Goal: Task Accomplishment & Management: Use online tool/utility

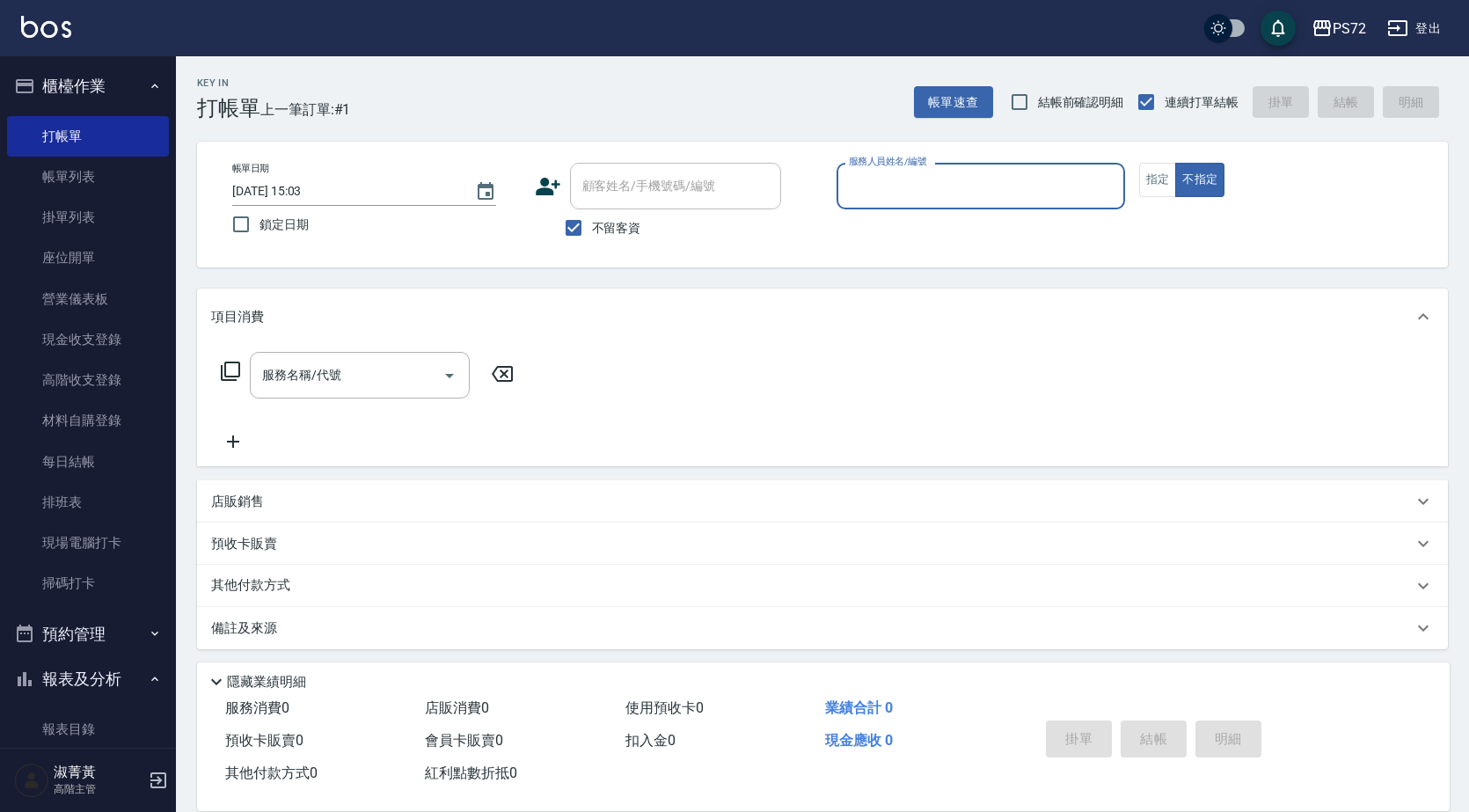
click at [1106, 180] on input "服務人員姓名/編號" at bounding box center [981, 186] width 273 height 31
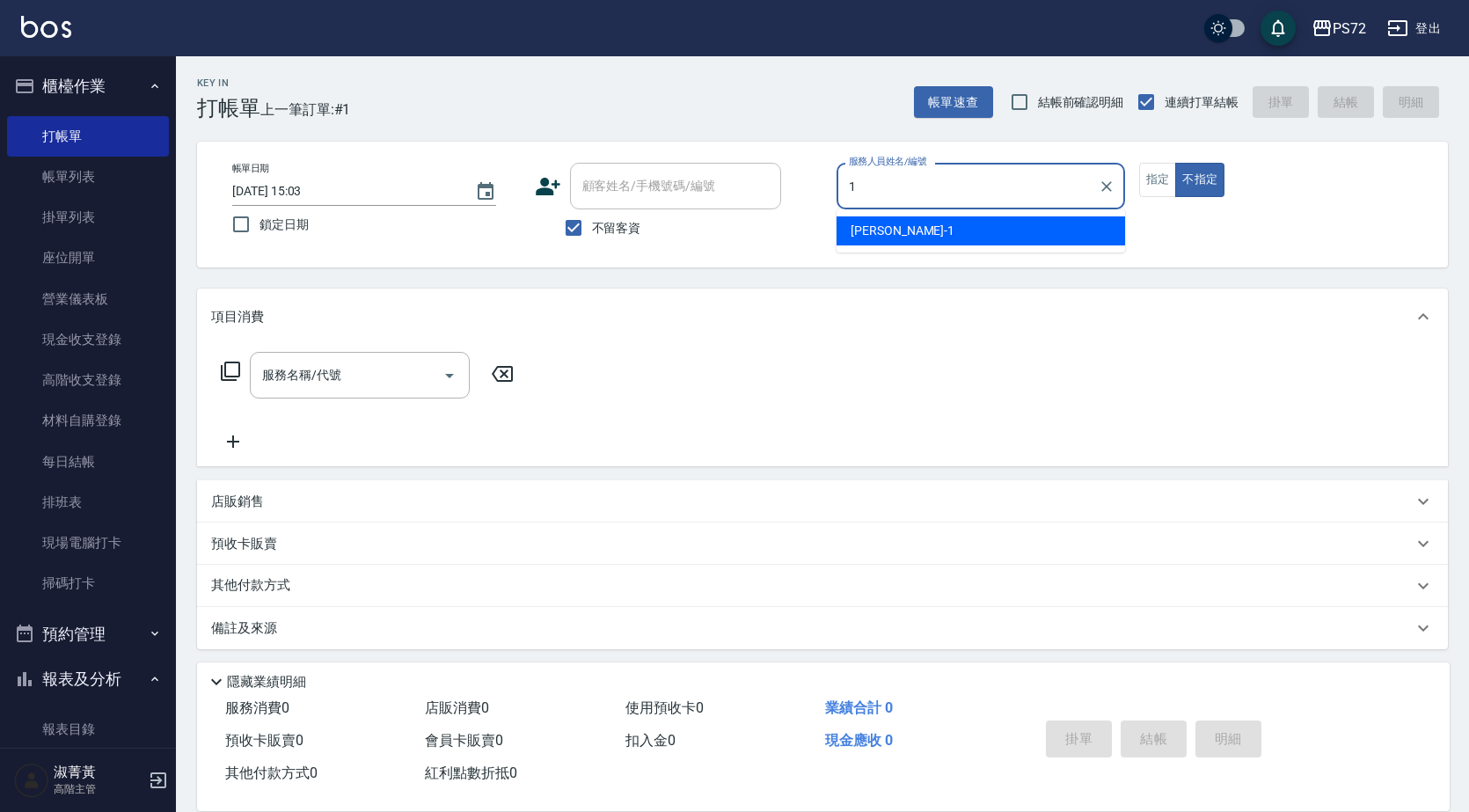
type input "[PERSON_NAME]-1"
type button "false"
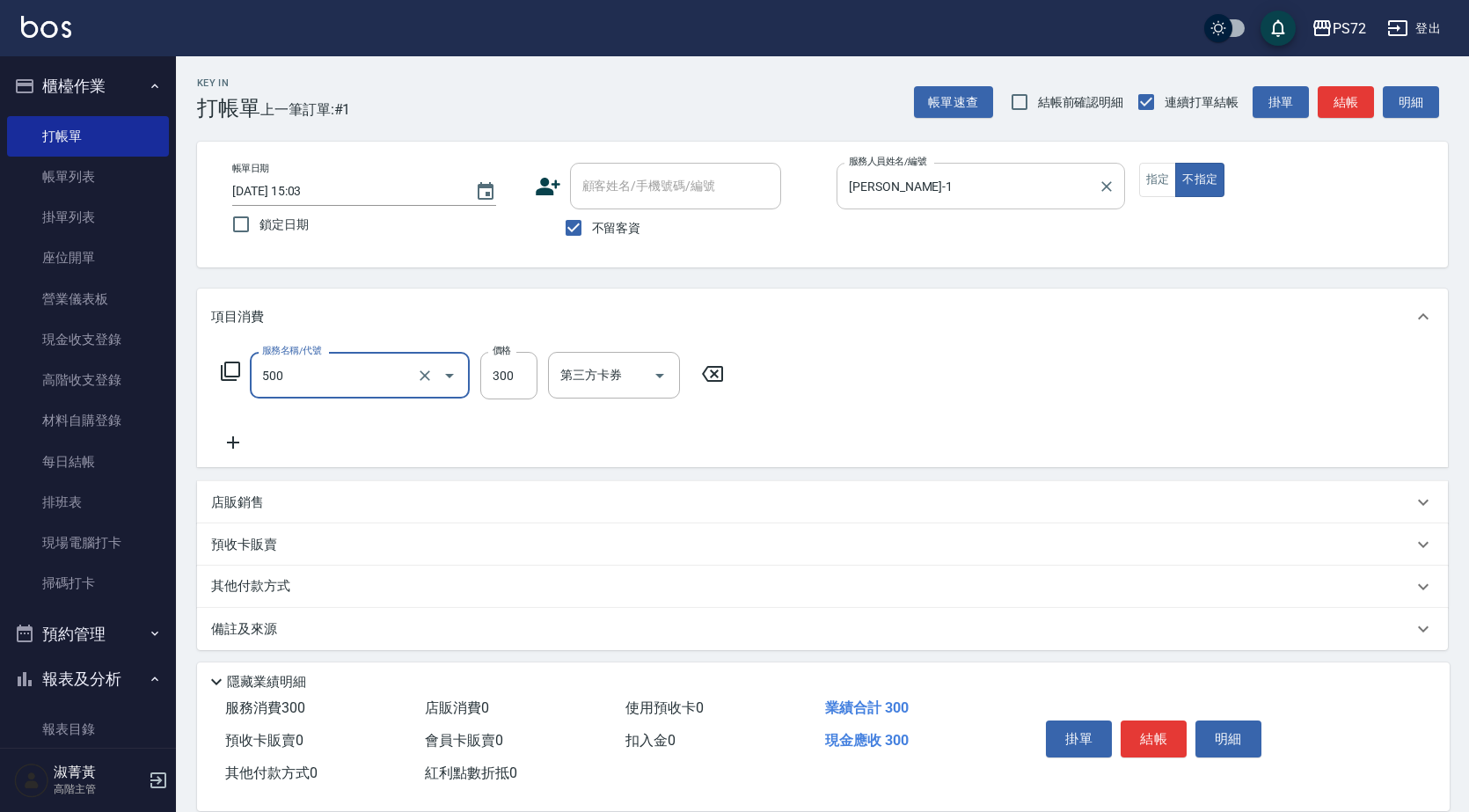
type input "洗髮(A級)(500)"
type input "326"
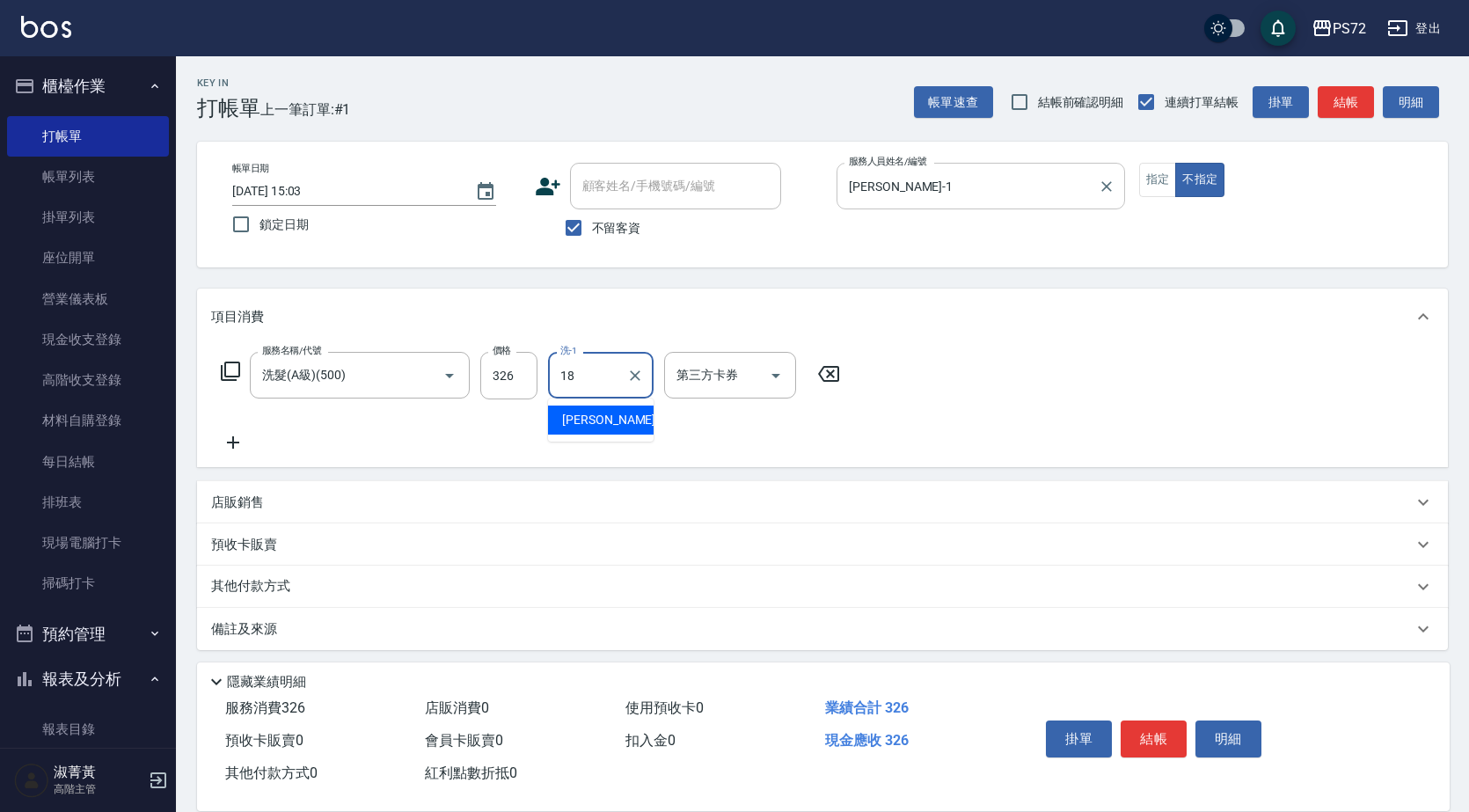
type input "[PERSON_NAME]-18"
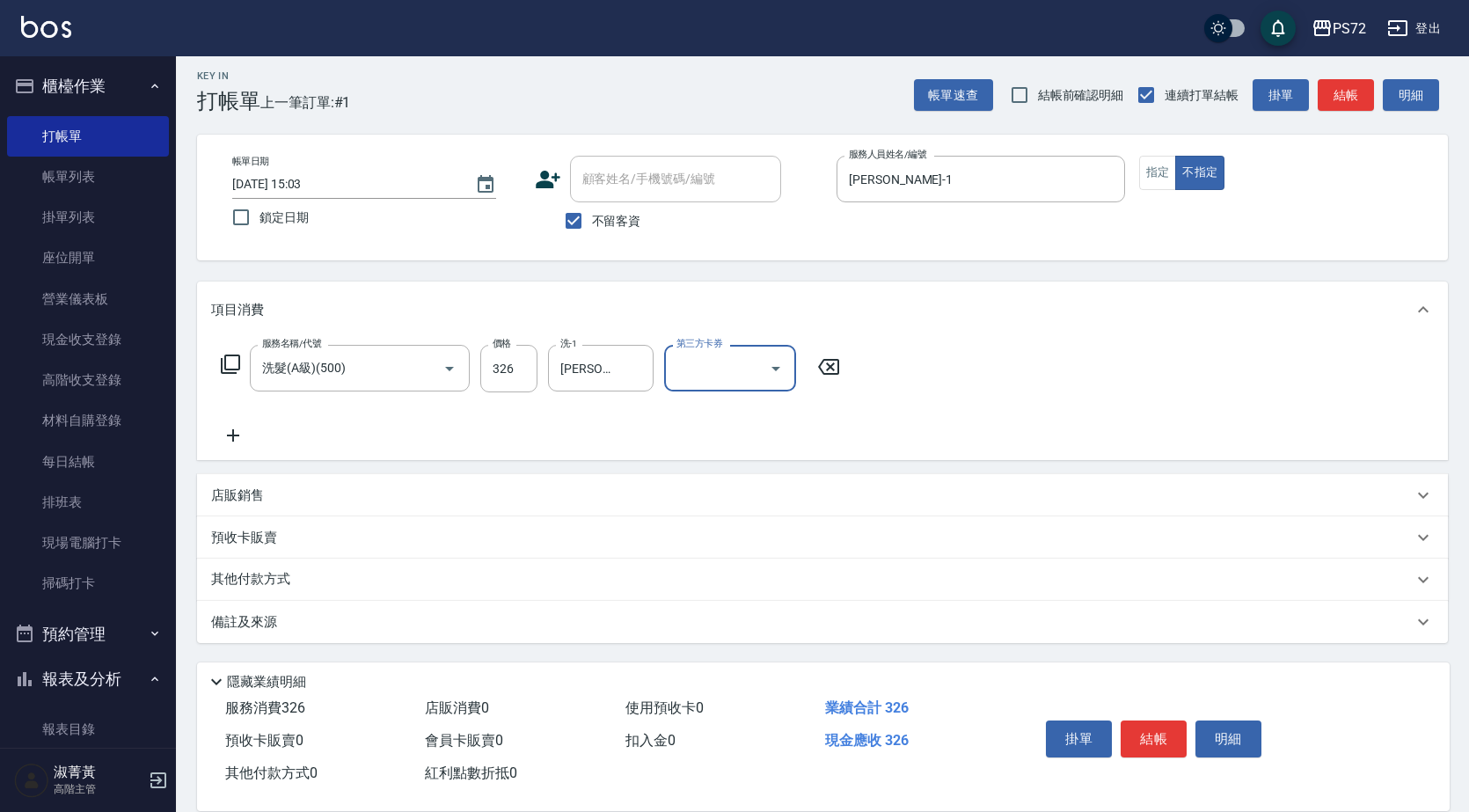
click at [253, 583] on p "其他付款方式" at bounding box center [255, 580] width 88 height 20
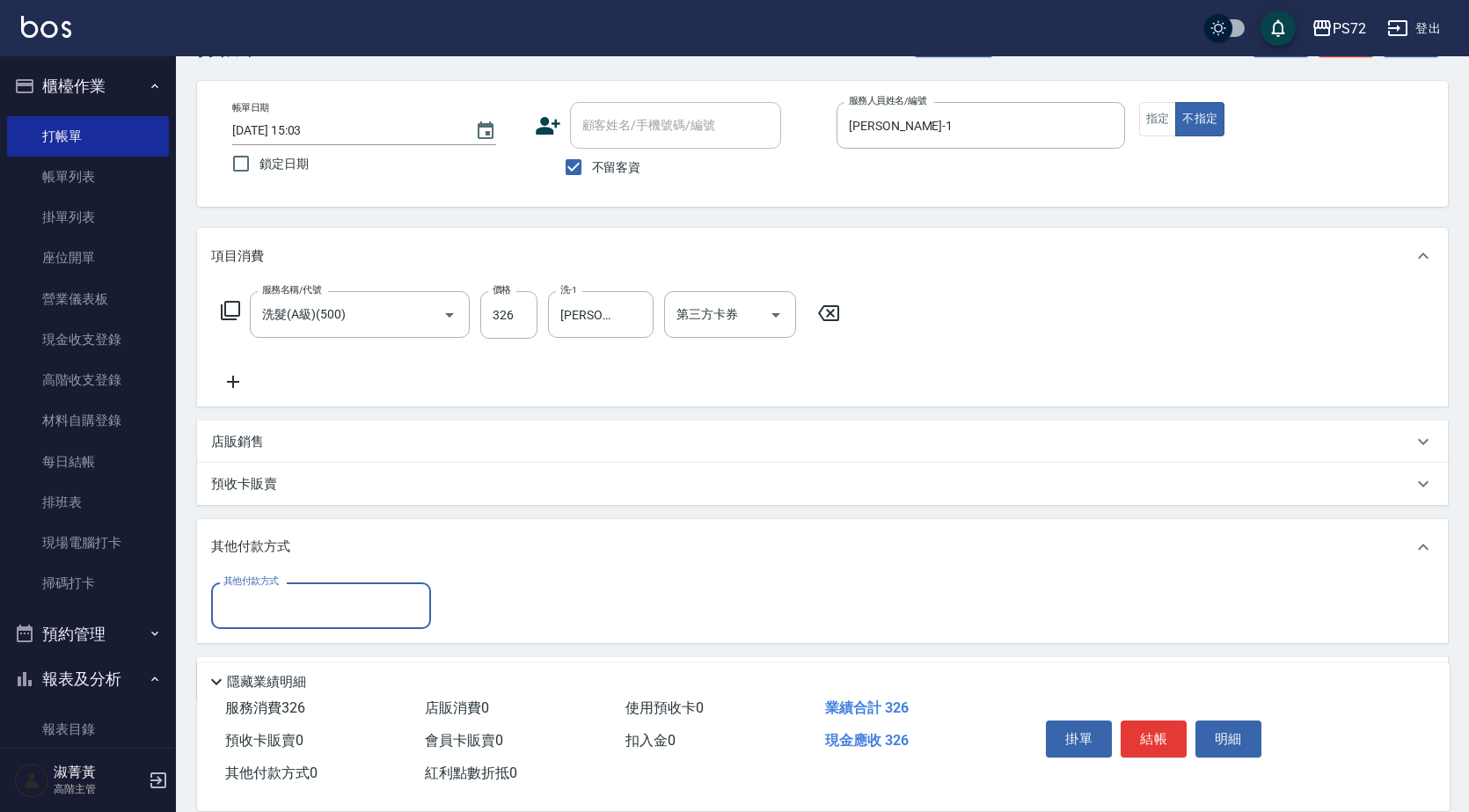
scroll to position [117, 0]
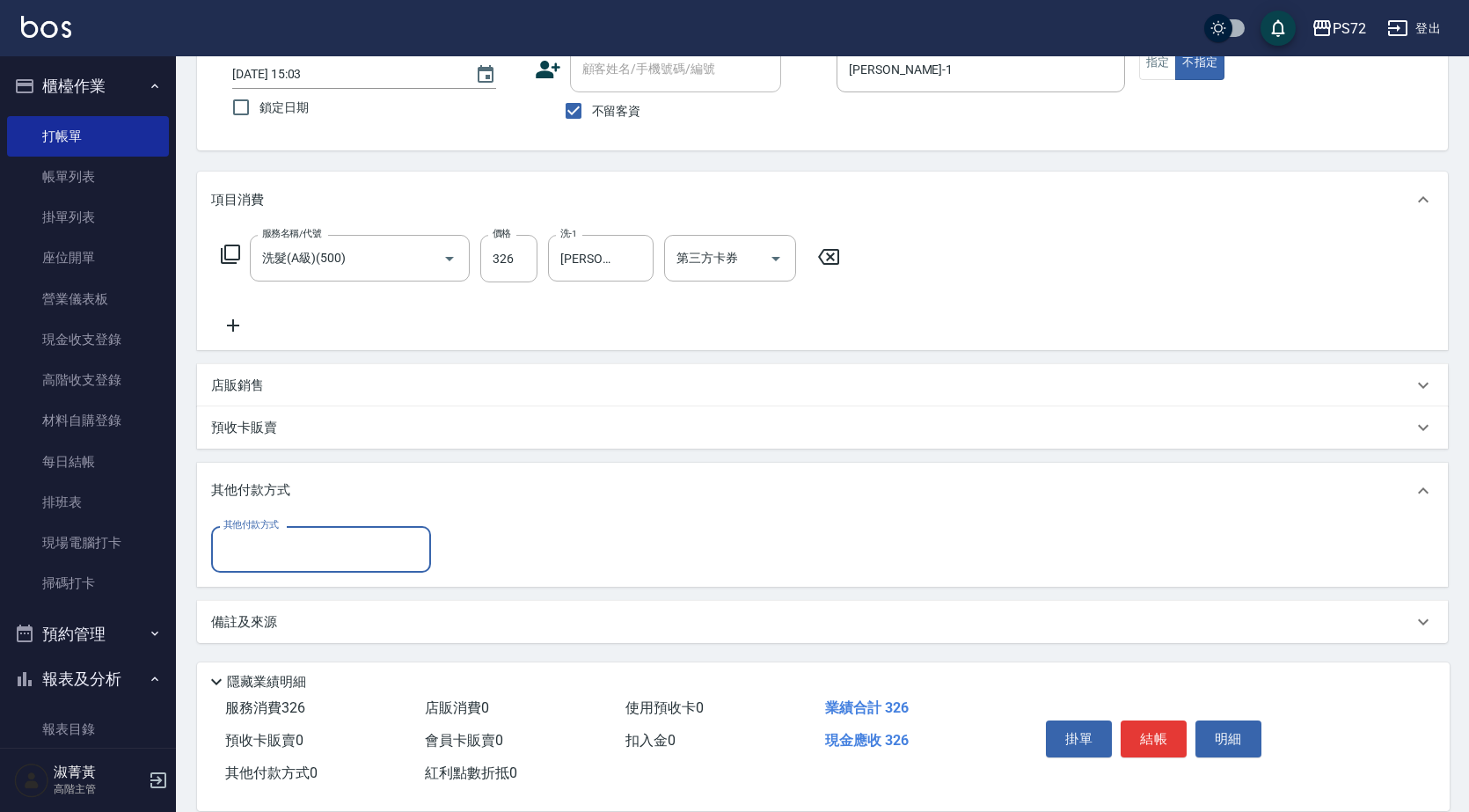
click at [280, 552] on input "其他付款方式" at bounding box center [321, 549] width 204 height 31
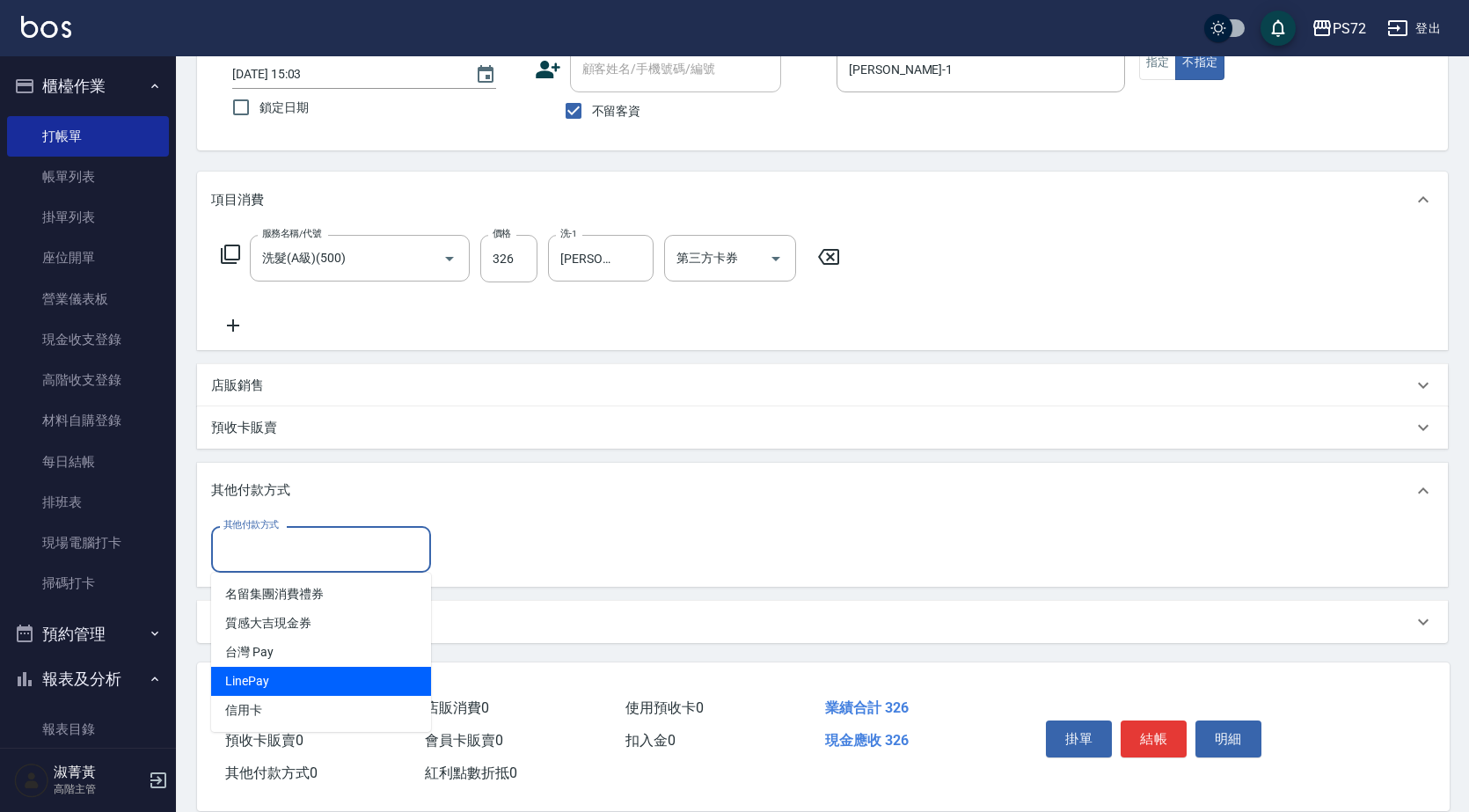
click at [293, 678] on span "LinePay" at bounding box center [321, 681] width 220 height 29
type input "LinePay"
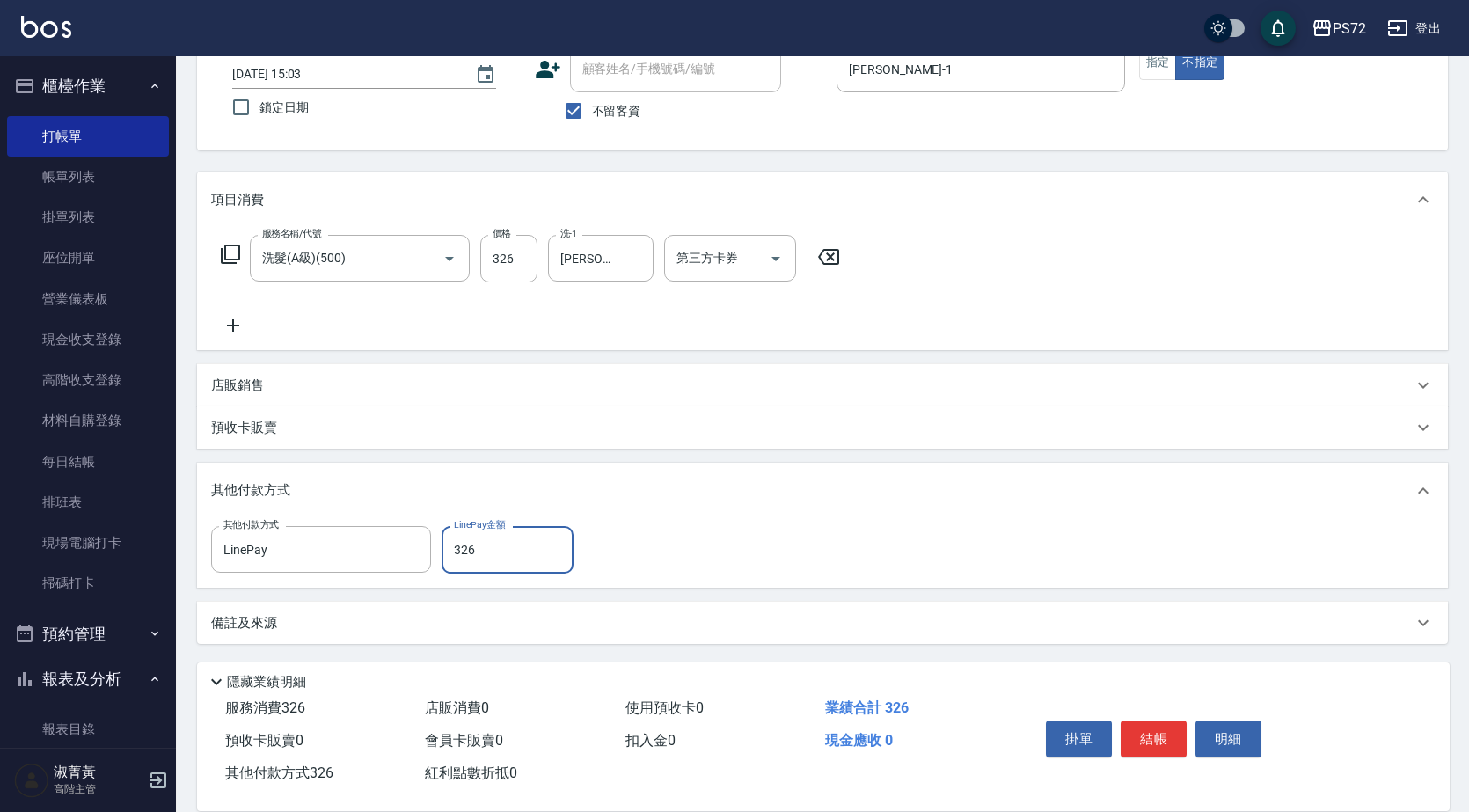
type input "326"
click at [1153, 720] on button "結帳" at bounding box center [1154, 738] width 66 height 37
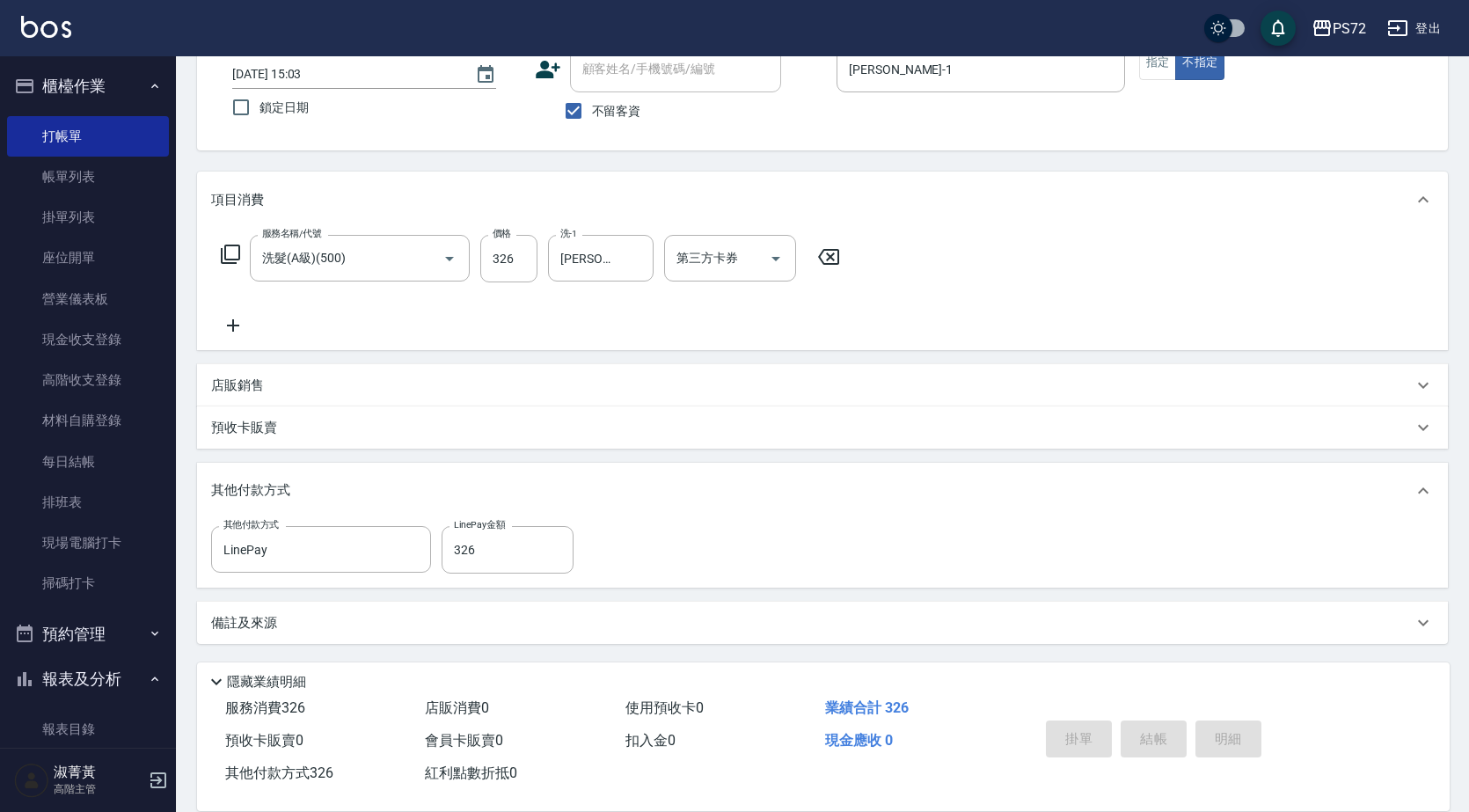
type input "[DATE] 20:12"
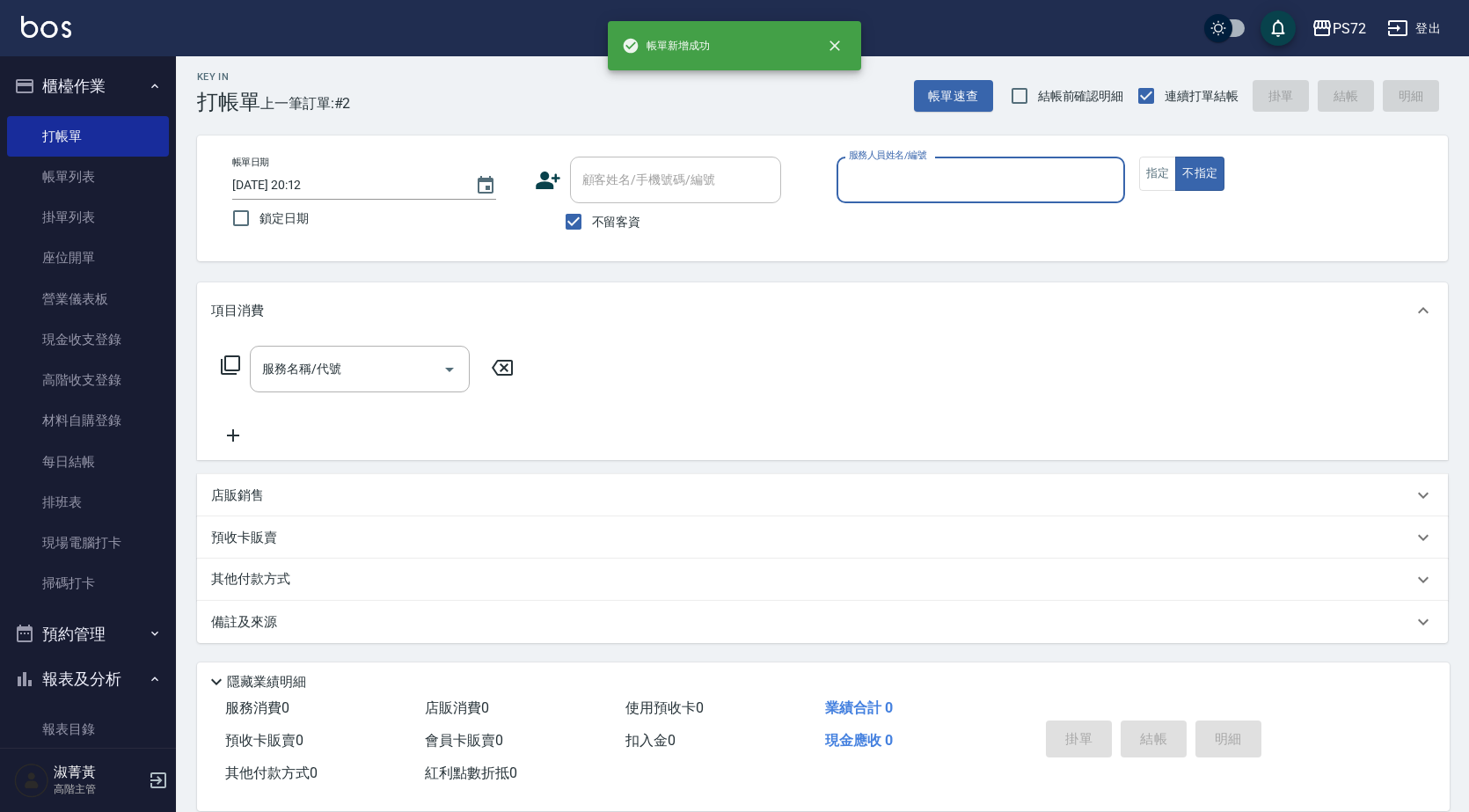
scroll to position [6, 0]
click at [543, 215] on div "不留客資" at bounding box center [658, 221] width 247 height 37
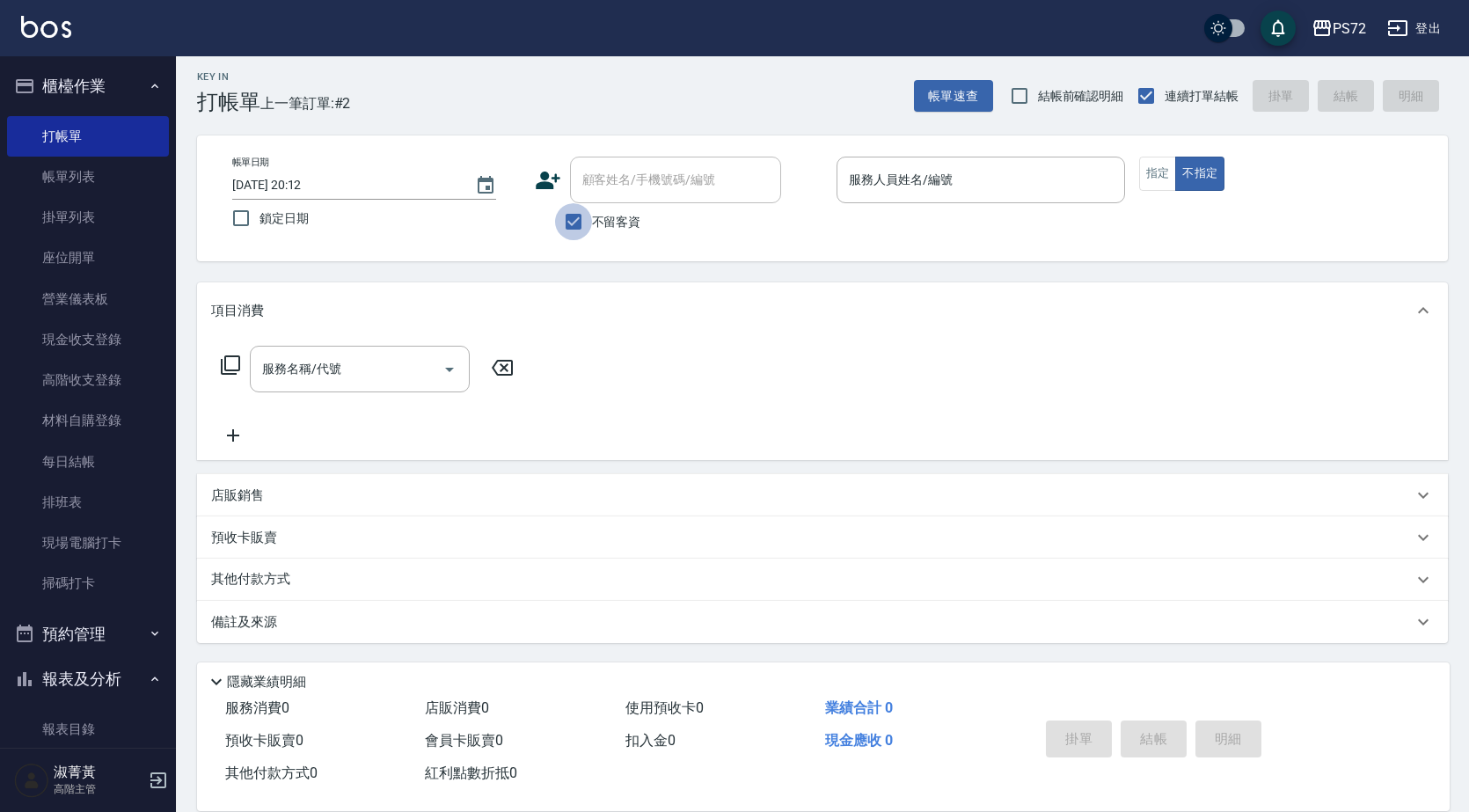
click at [575, 215] on input "不留客資" at bounding box center [573, 221] width 37 height 37
checkbox input "false"
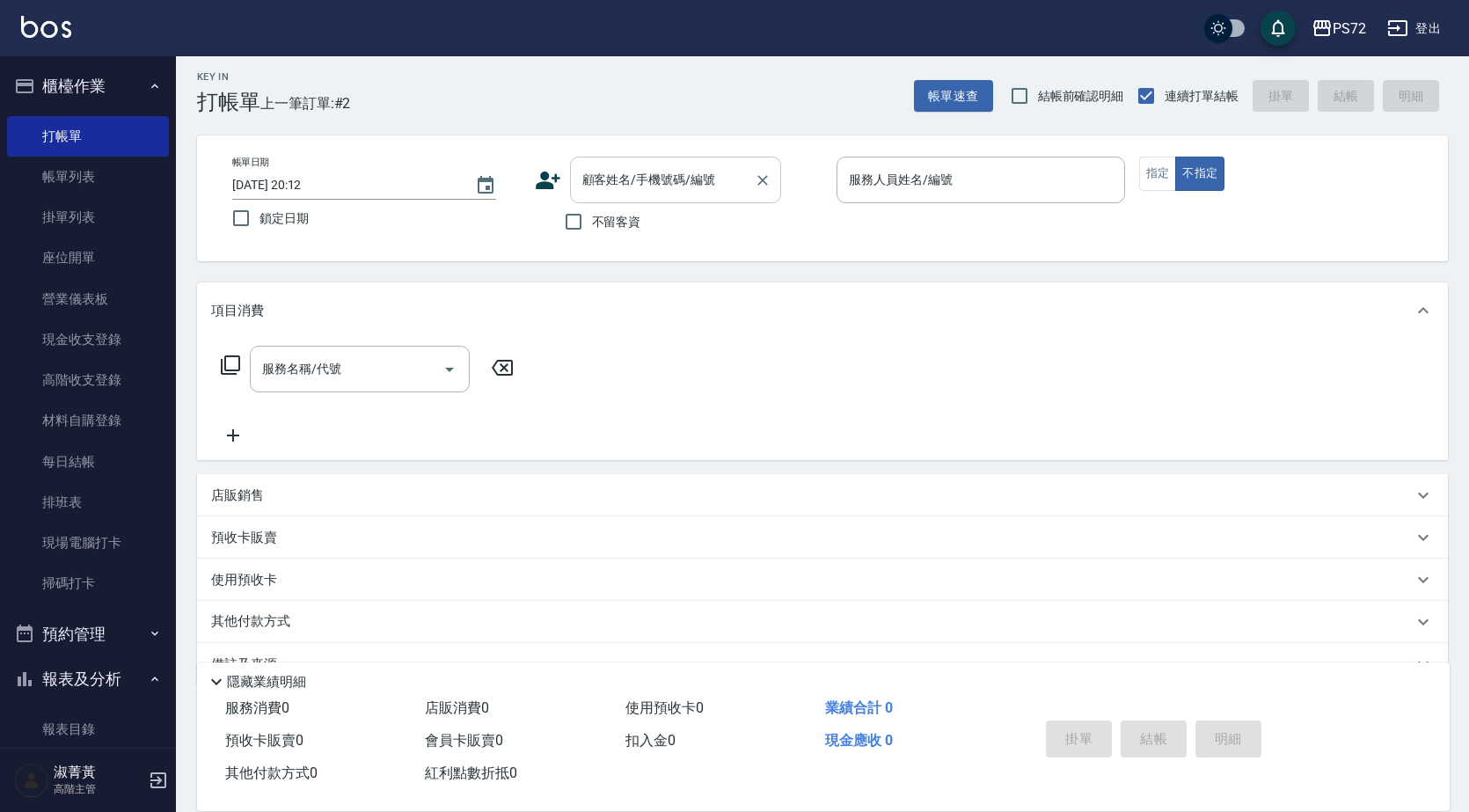
click at [616, 175] on div "顧客姓名/手機號碼/編號 顧客姓名/手機號碼/編號" at bounding box center [675, 180] width 211 height 46
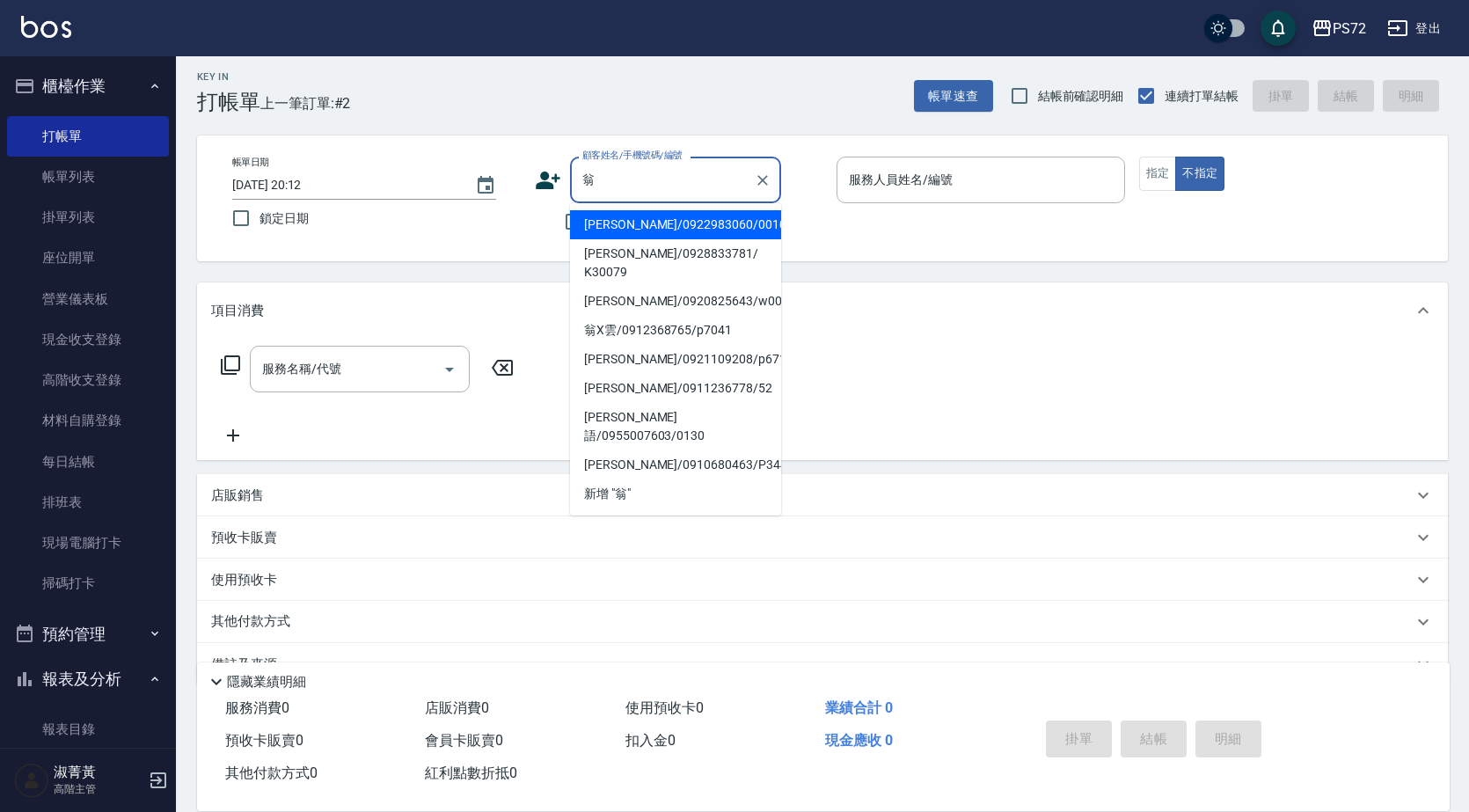
click at [629, 222] on li "[PERSON_NAME]/0922983060/0010" at bounding box center [675, 224] width 211 height 29
type input "[PERSON_NAME]/0922983060/0010"
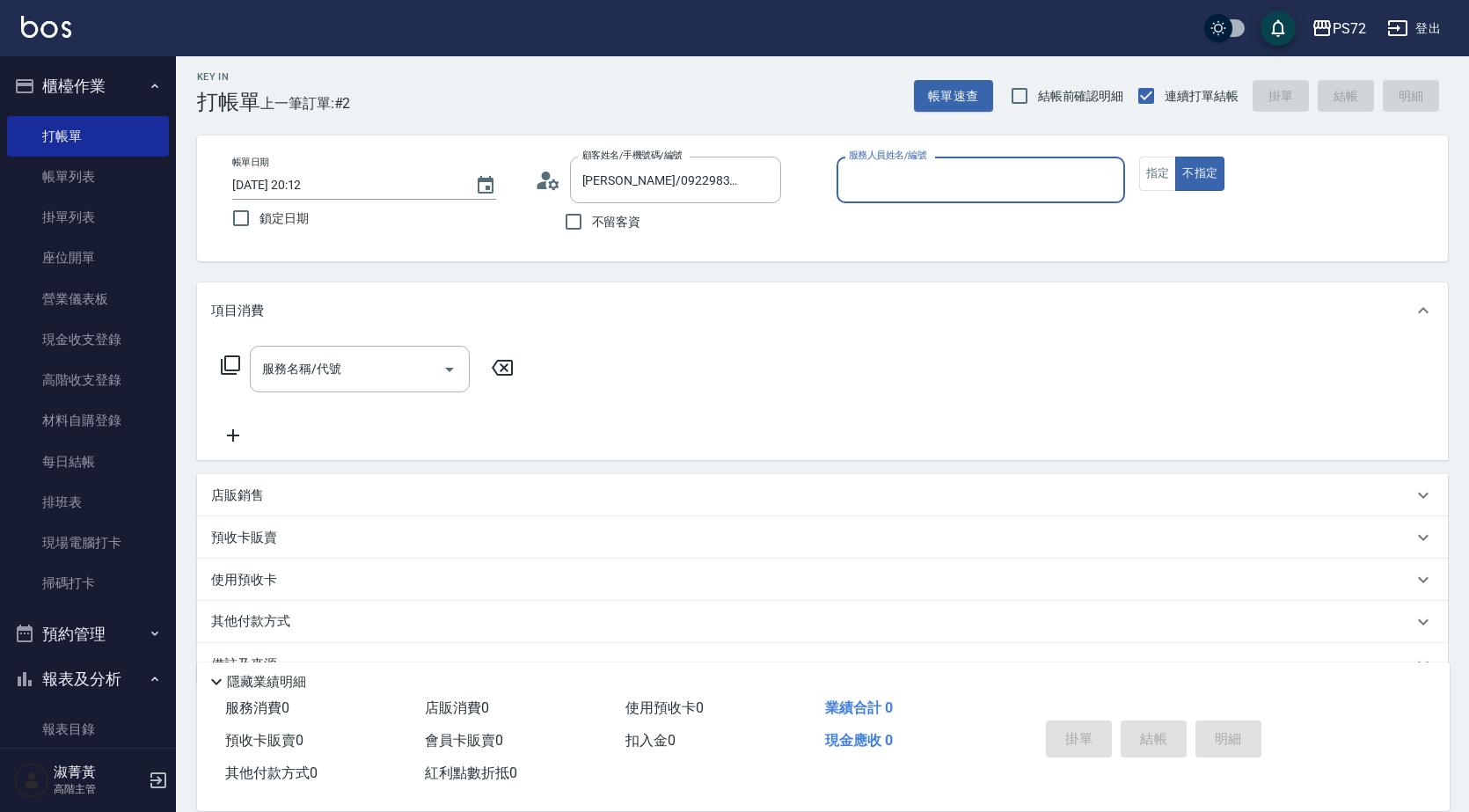
type input "[PERSON_NAME]-1"
click at [1154, 184] on button "指定" at bounding box center [1158, 174] width 37 height 35
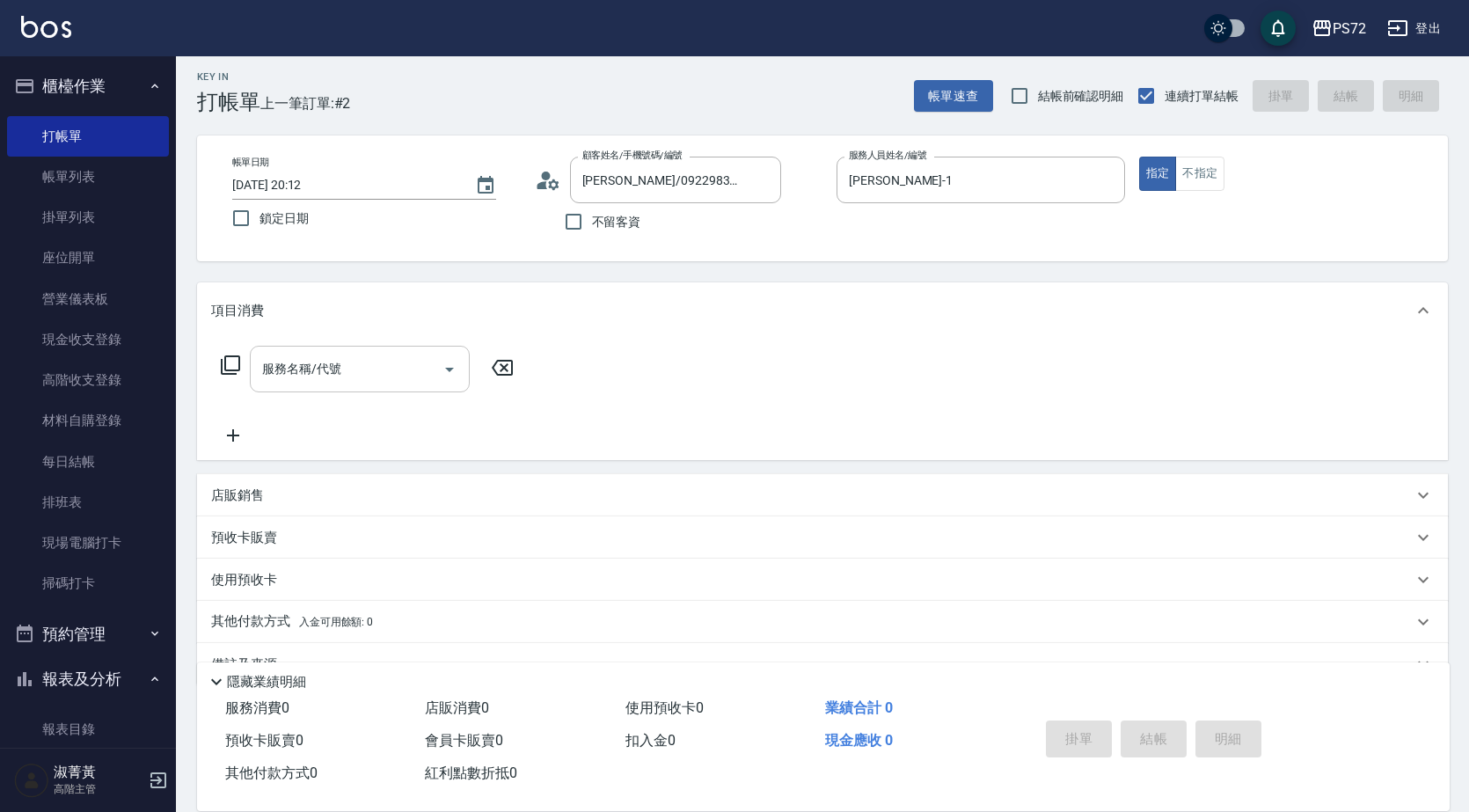
click at [388, 354] on input "服務名稱/代號" at bounding box center [347, 369] width 178 height 31
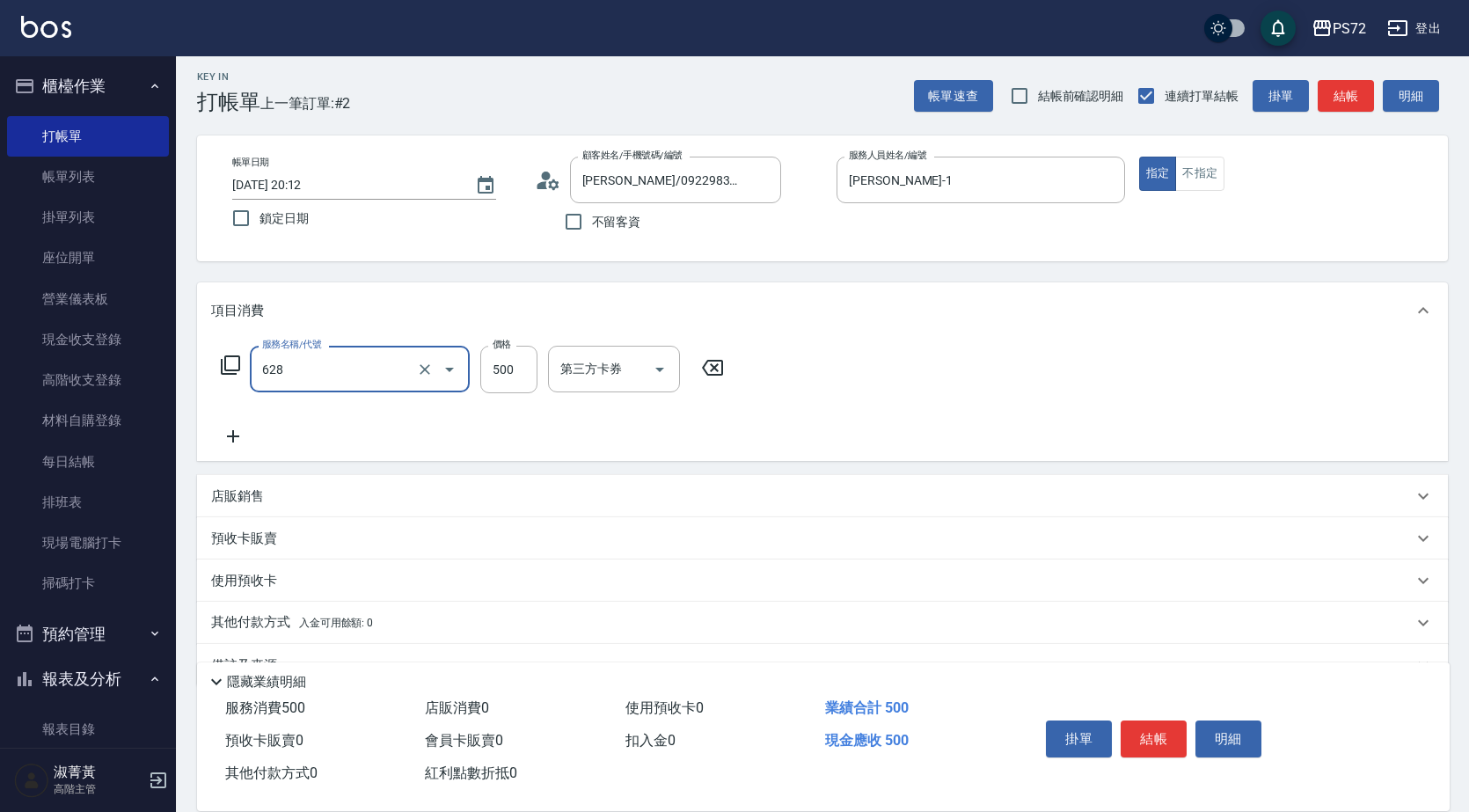
type input "寶齡舒醒清潔500(628)"
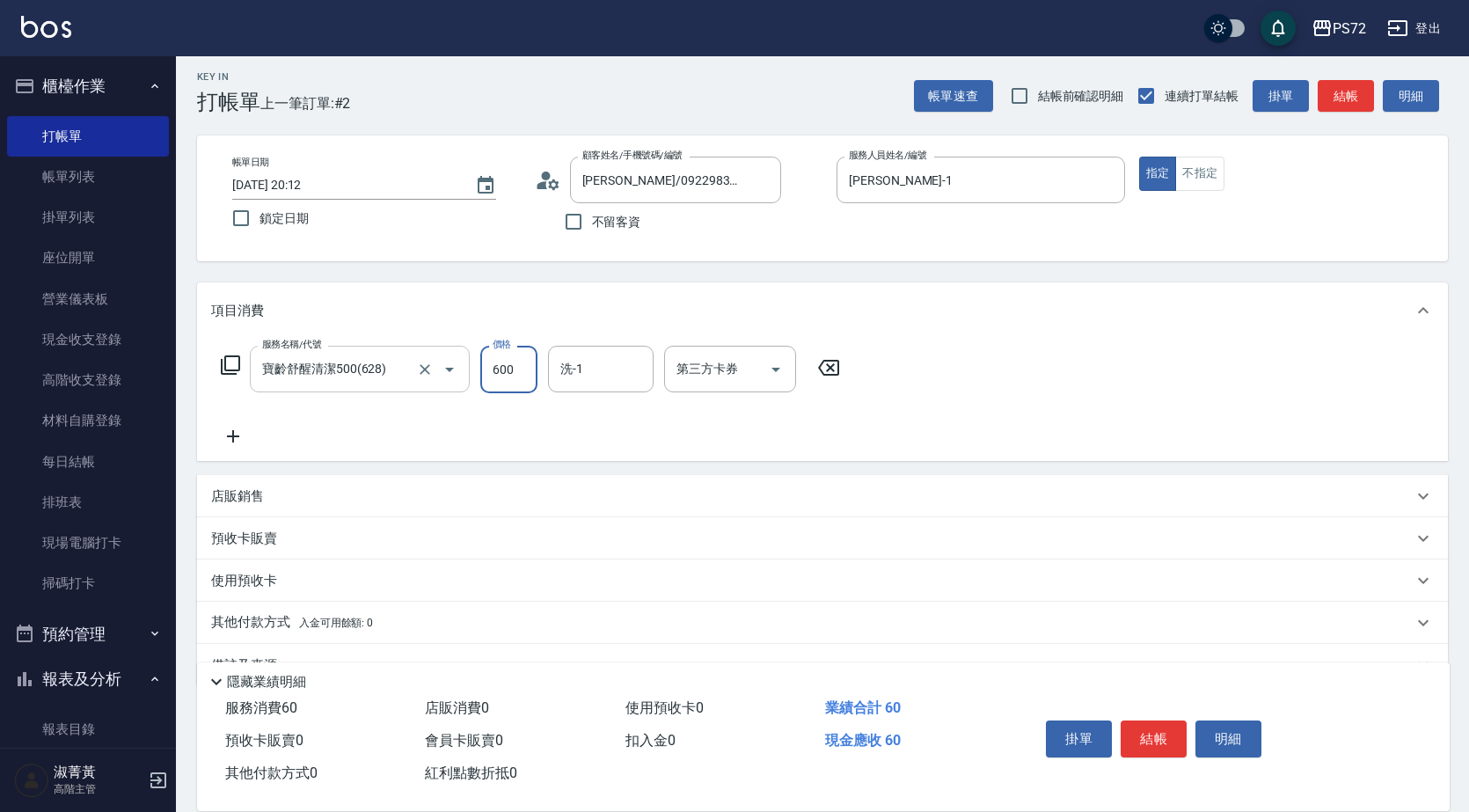
type input "600"
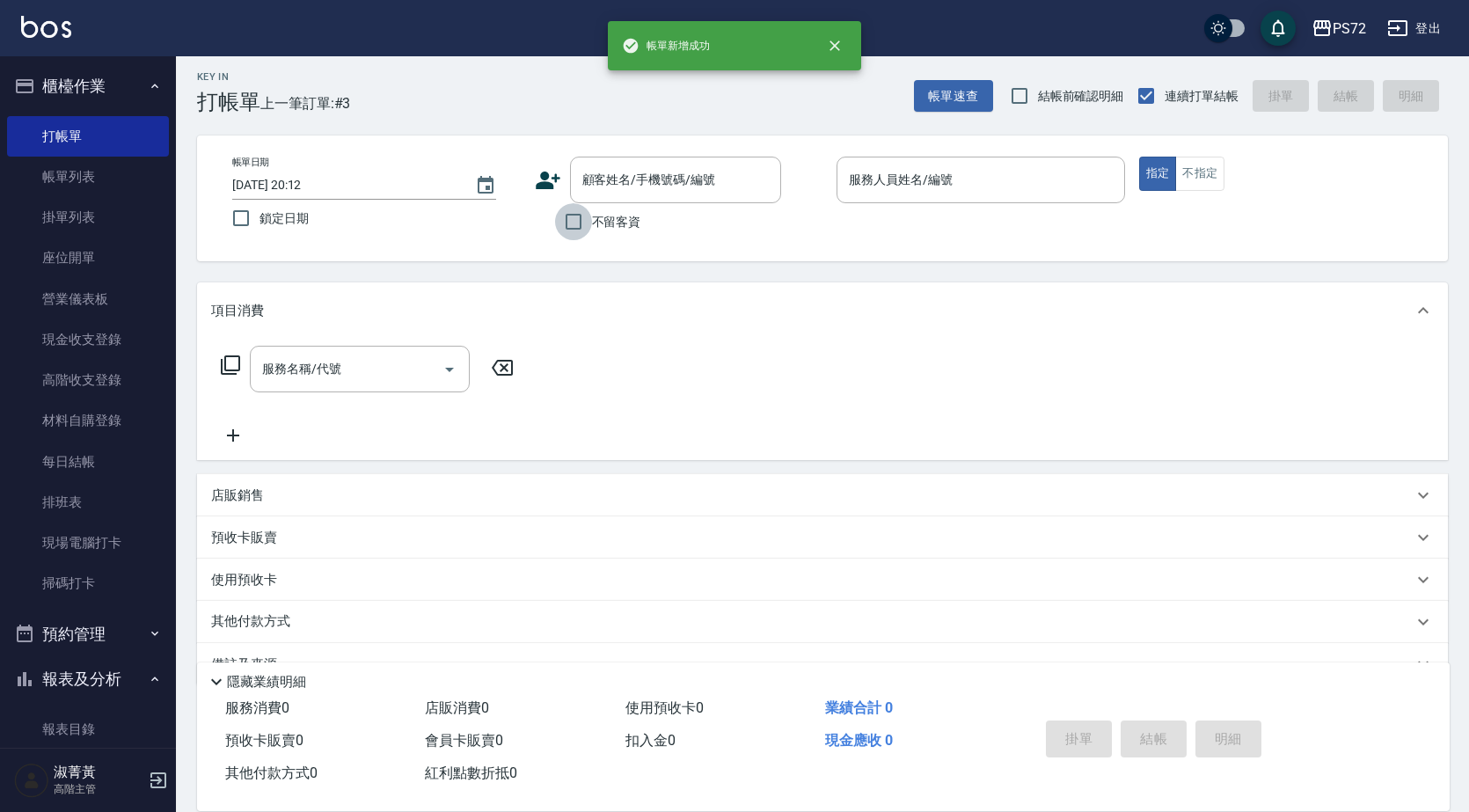
click at [559, 240] on input "不留客資" at bounding box center [573, 221] width 37 height 37
checkbox input "true"
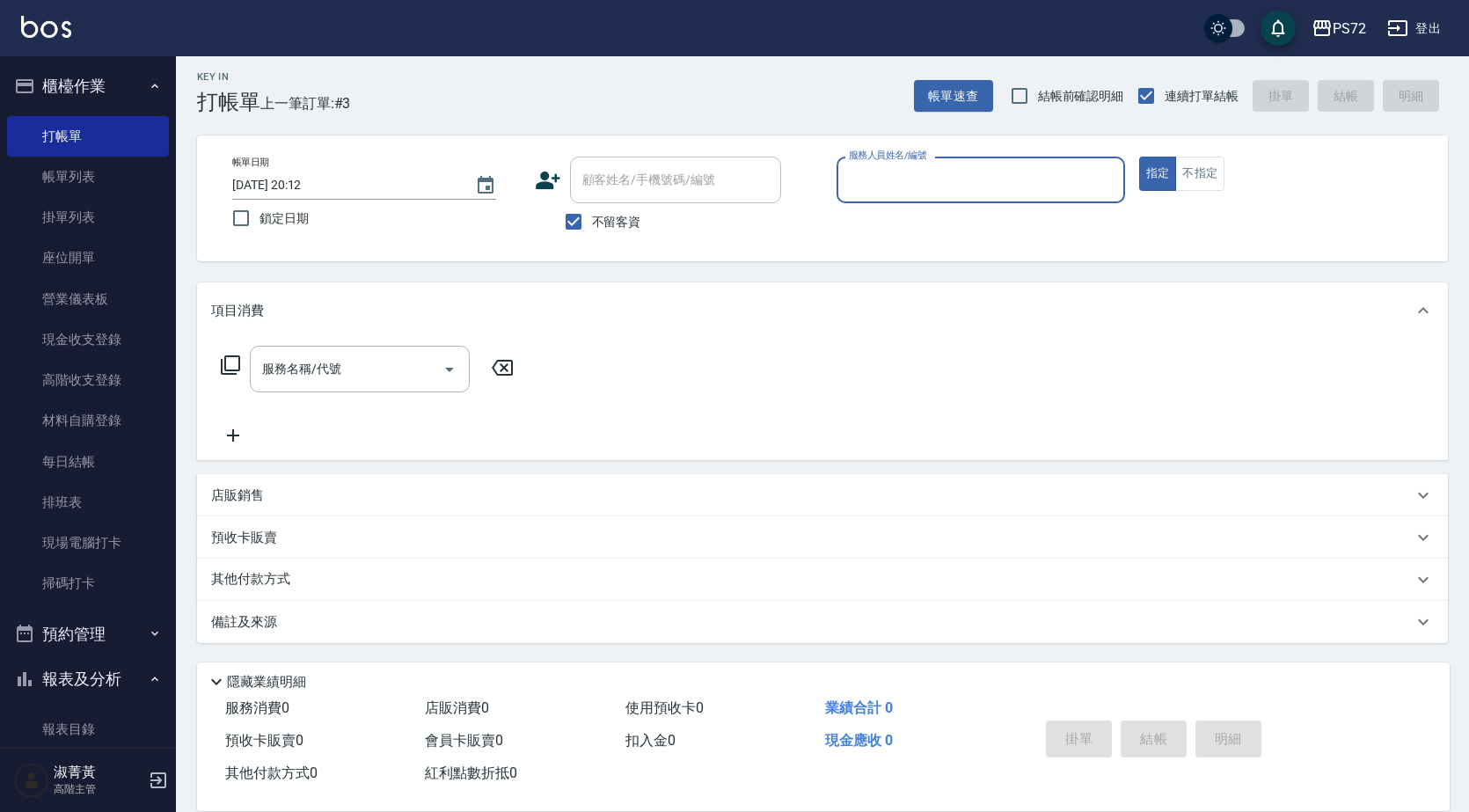
click at [885, 190] on input "服務人員姓名/編號" at bounding box center [981, 180] width 273 height 31
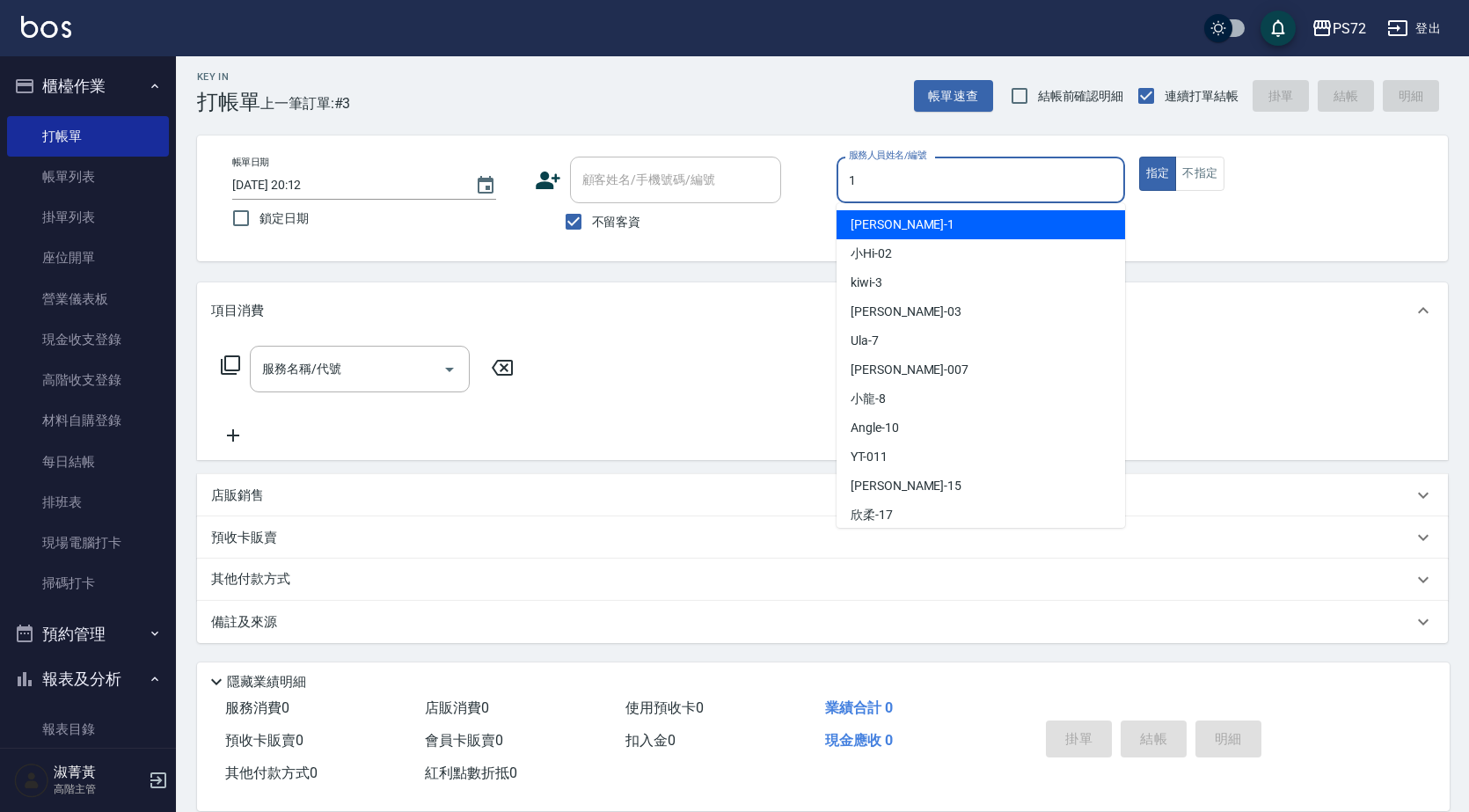
type input "[PERSON_NAME]-1"
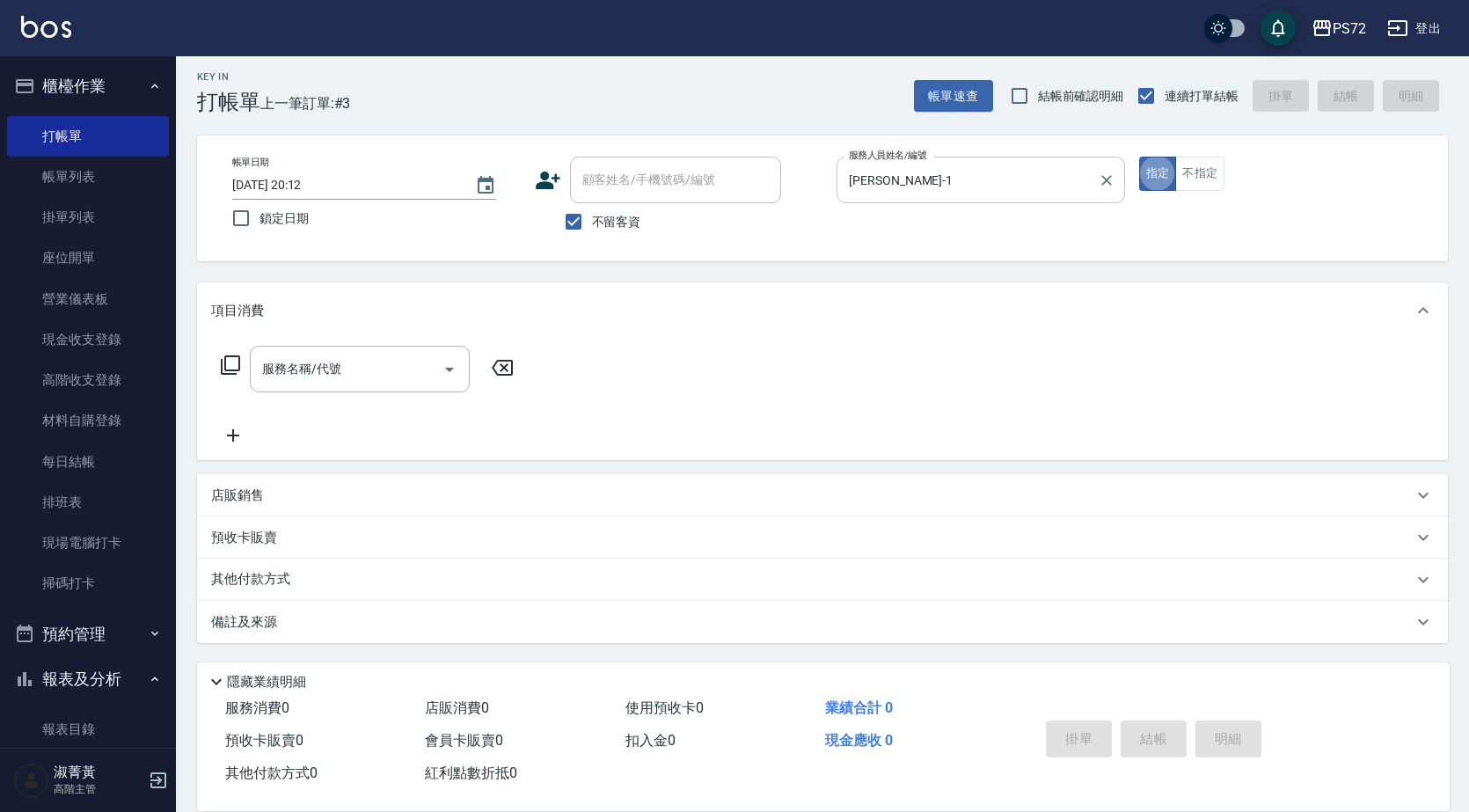
type button "true"
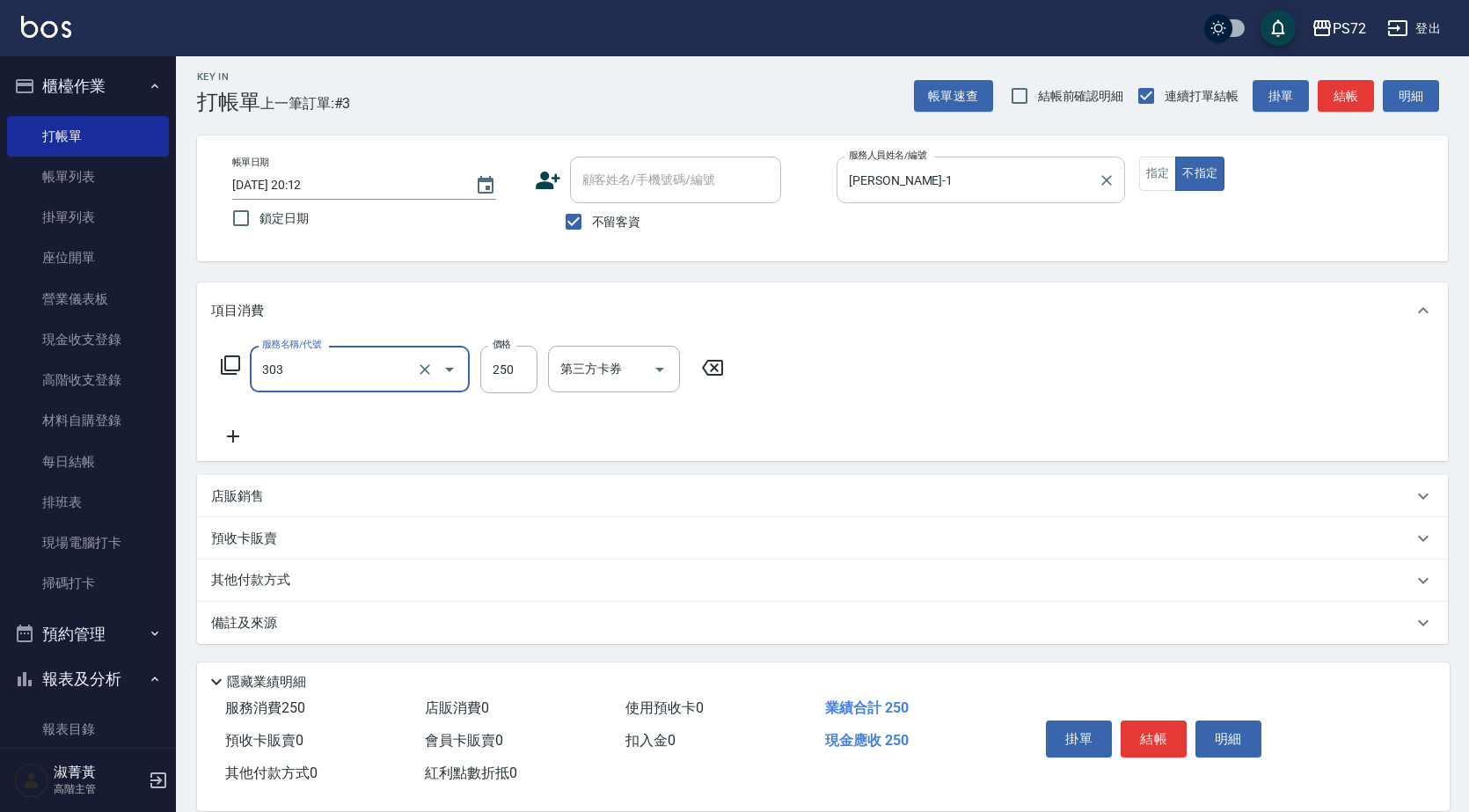
type input "剪髮(303)"
type input "350"
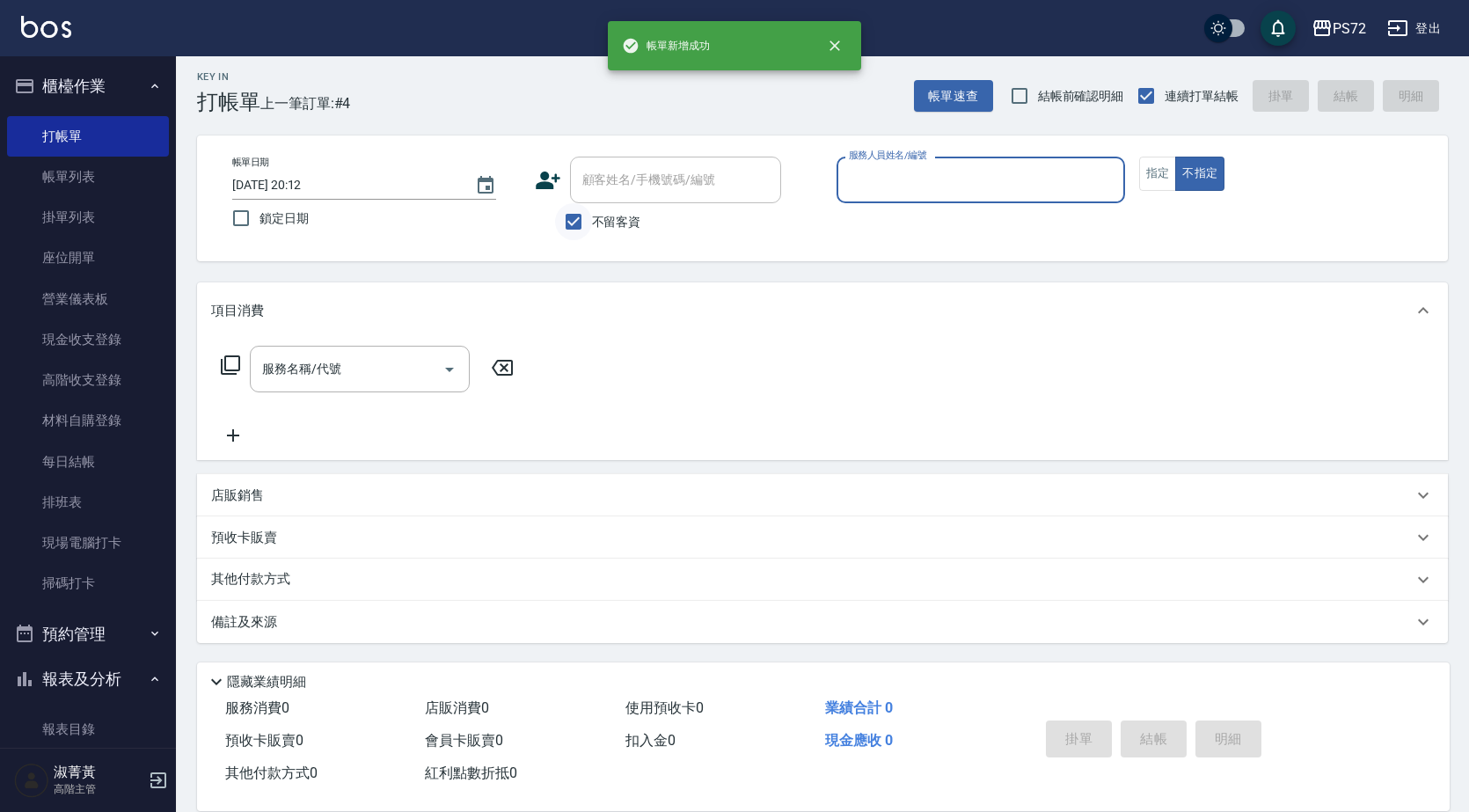
drag, startPoint x: 583, startPoint y: 226, endPoint x: 588, endPoint y: 210, distance: 16.8
click at [586, 222] on input "不留客資" at bounding box center [573, 221] width 37 height 37
checkbox input "false"
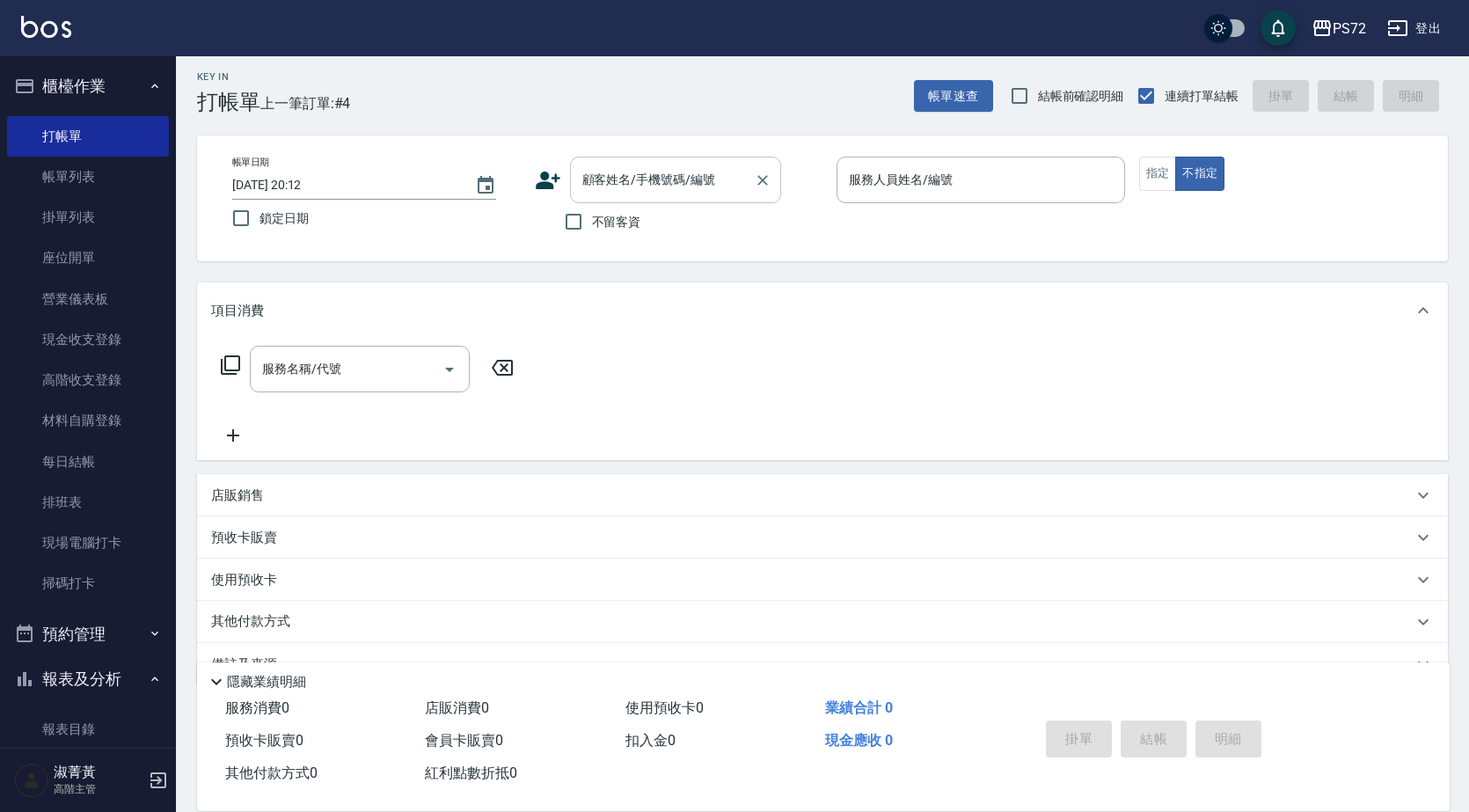
click at [592, 184] on div "顧客姓名/手機號碼/編號 顧客姓名/手機號碼/編號" at bounding box center [675, 180] width 211 height 46
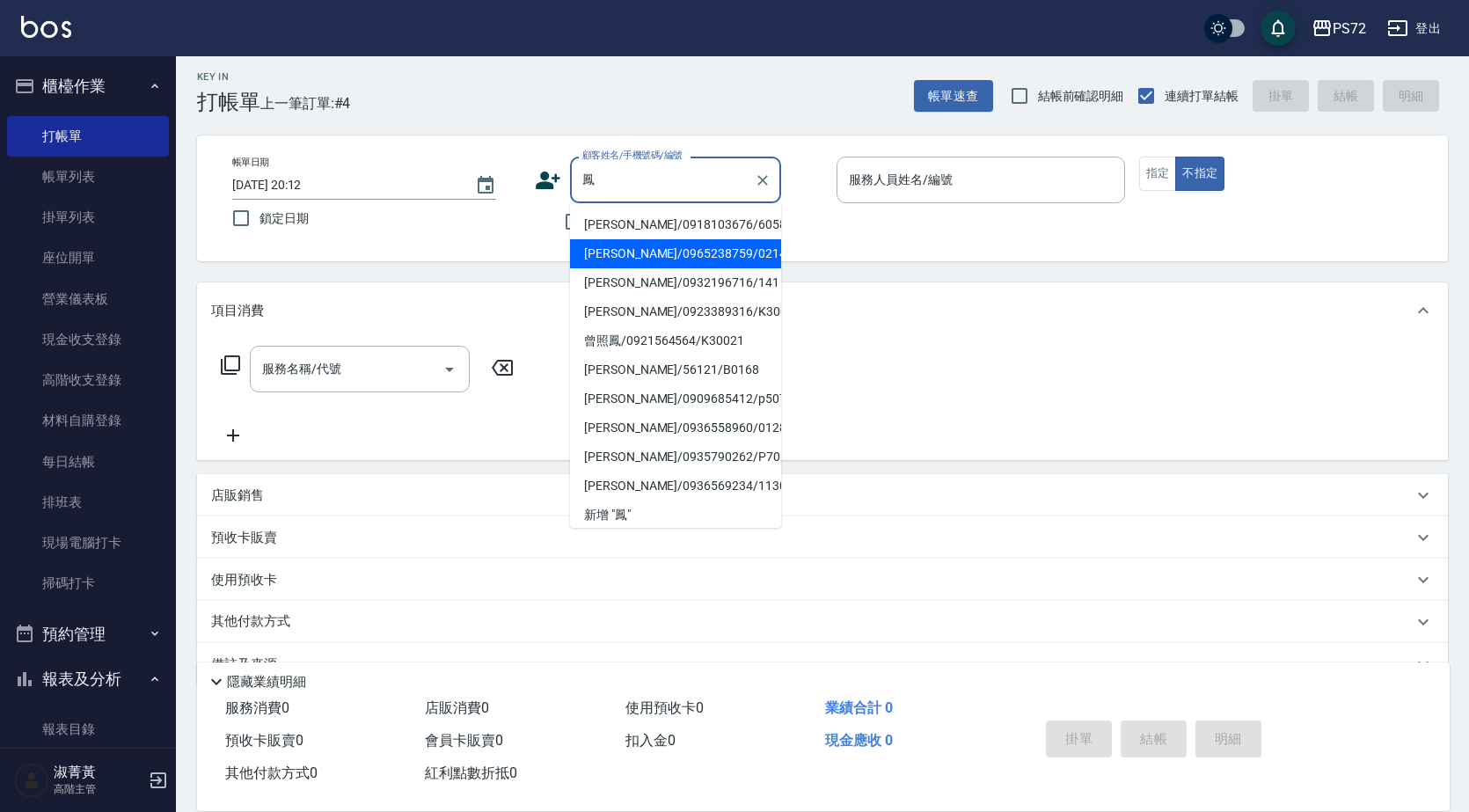
click at [628, 250] on li "[PERSON_NAME]/0965238759/0214" at bounding box center [675, 254] width 211 height 29
type input "[PERSON_NAME]/0965238759/0214"
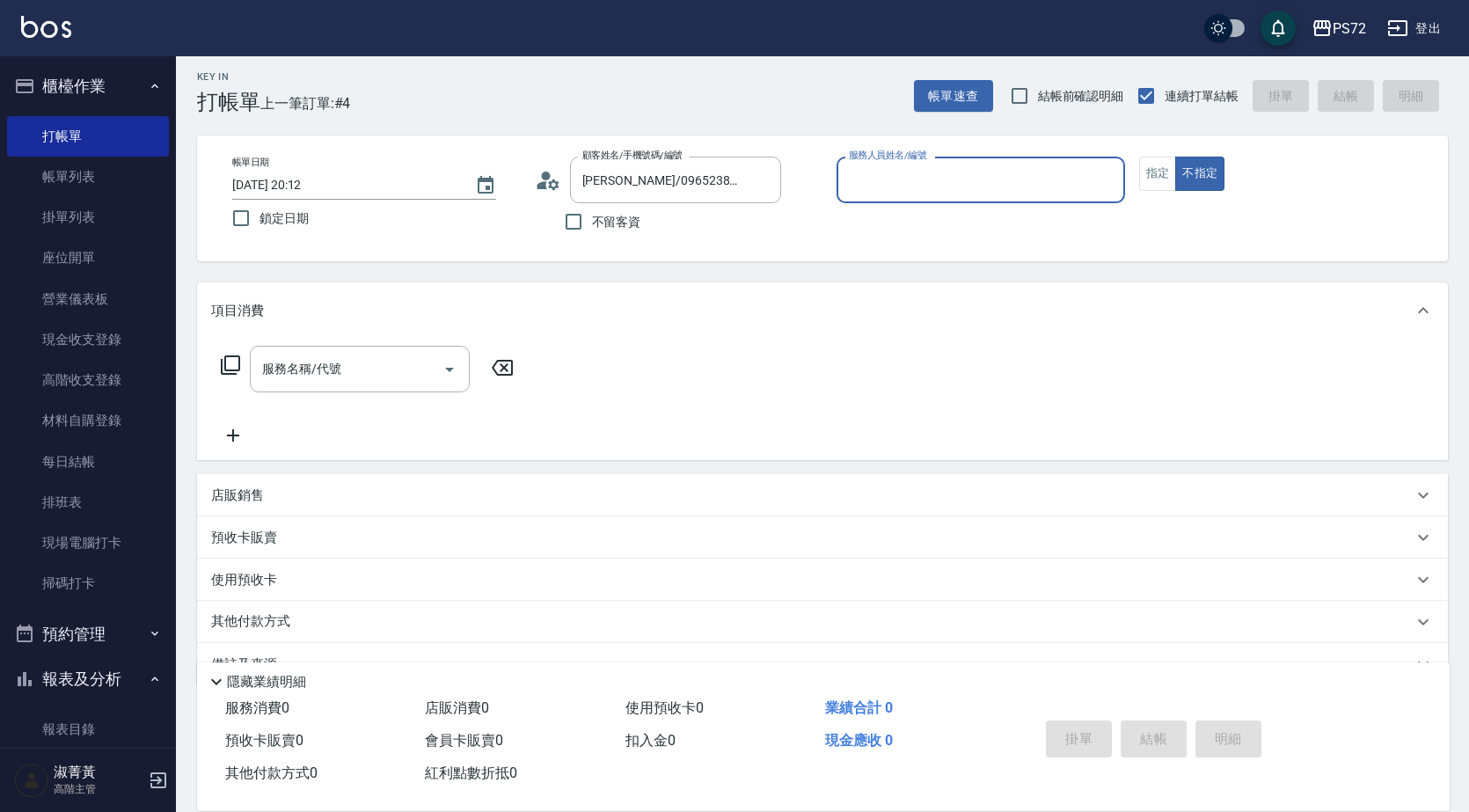
type input "[PERSON_NAME]-1"
click at [1145, 158] on button "指定" at bounding box center [1158, 174] width 37 height 35
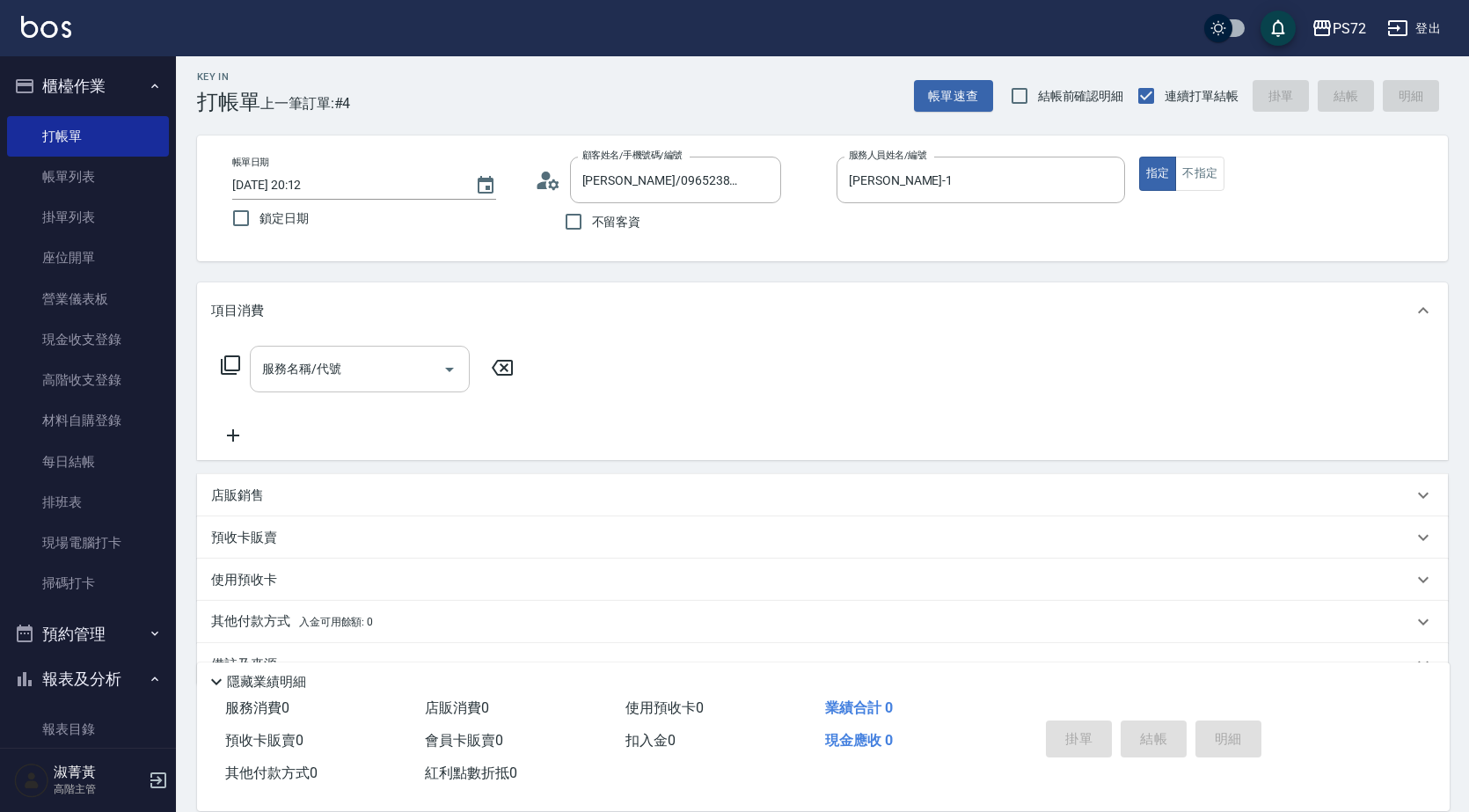
drag, startPoint x: 421, startPoint y: 356, endPoint x: 431, endPoint y: 351, distance: 11.2
click at [428, 352] on div "服務名稱/代號" at bounding box center [360, 369] width 220 height 46
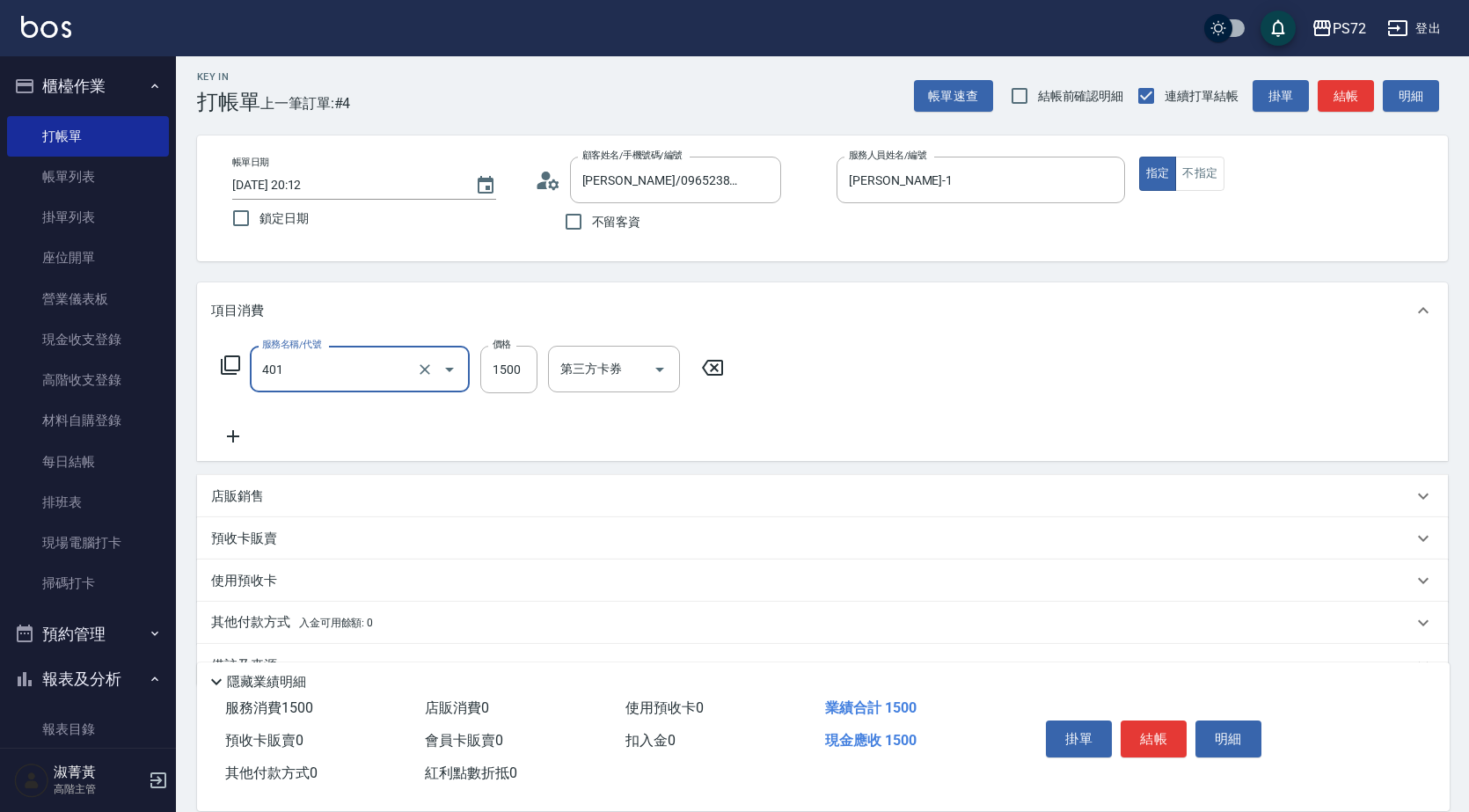
type input "染髮(401)"
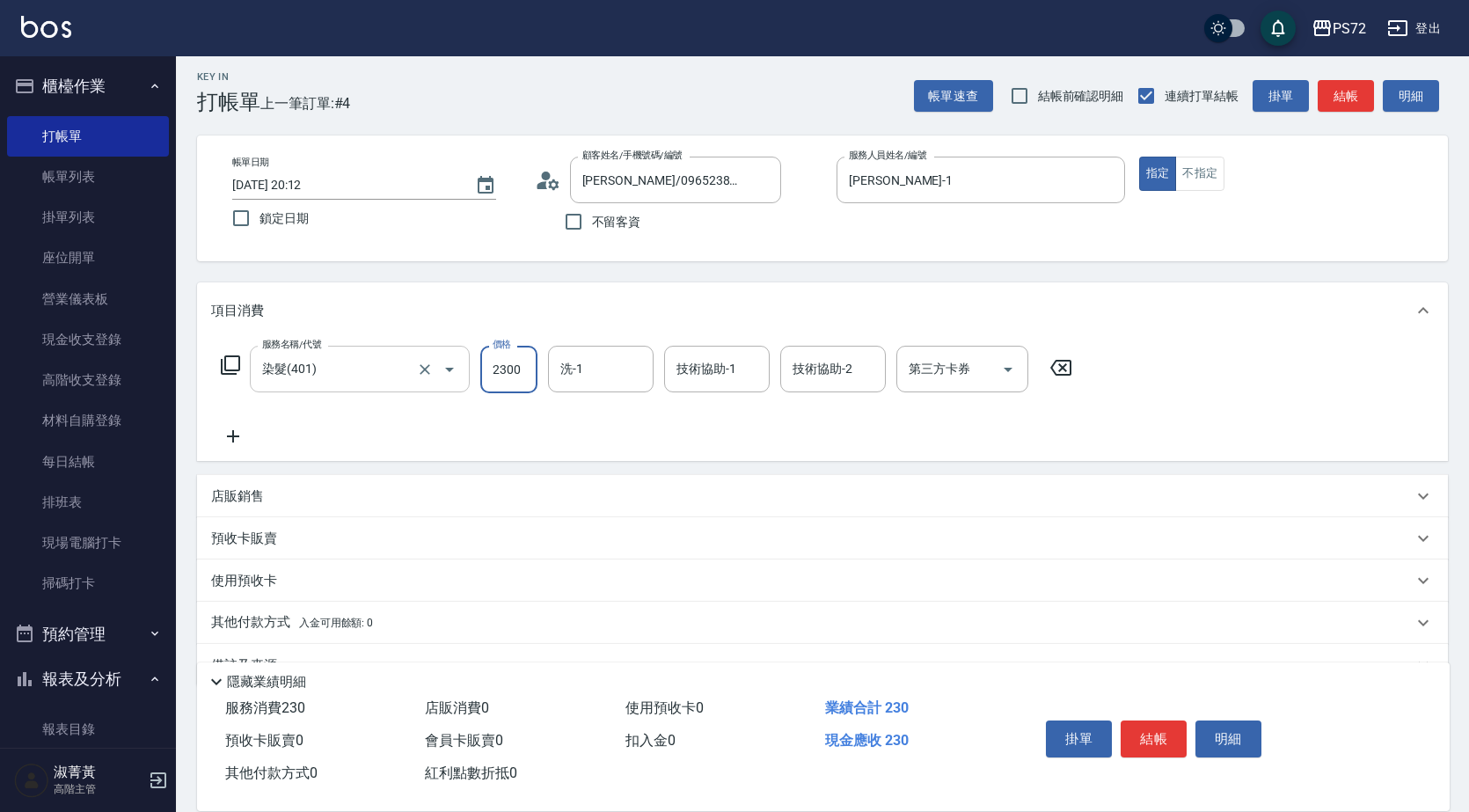
type input "2300"
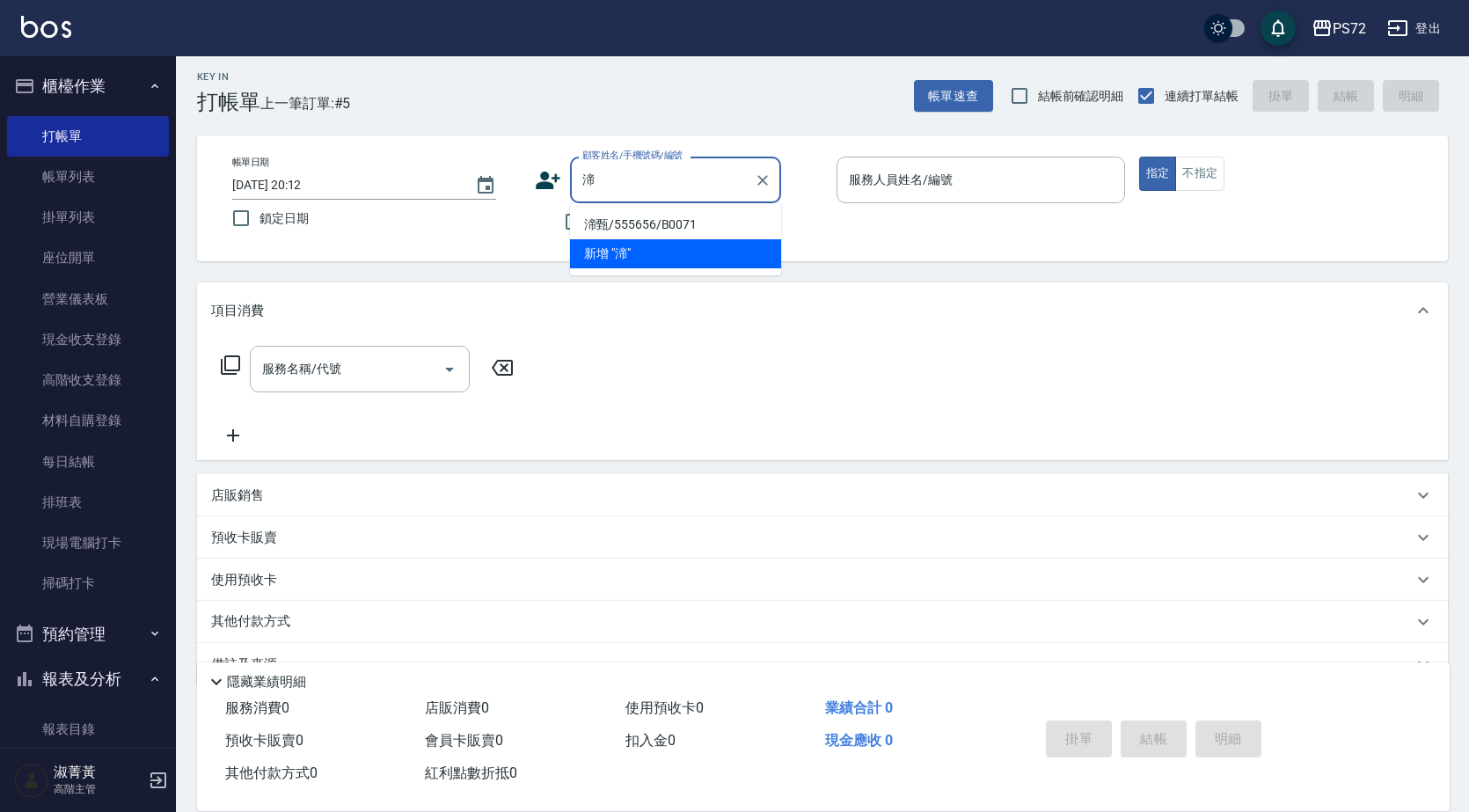
click at [682, 223] on li "渧甄/555656/B0071" at bounding box center [675, 224] width 211 height 29
type input "渧甄/555656/B0071"
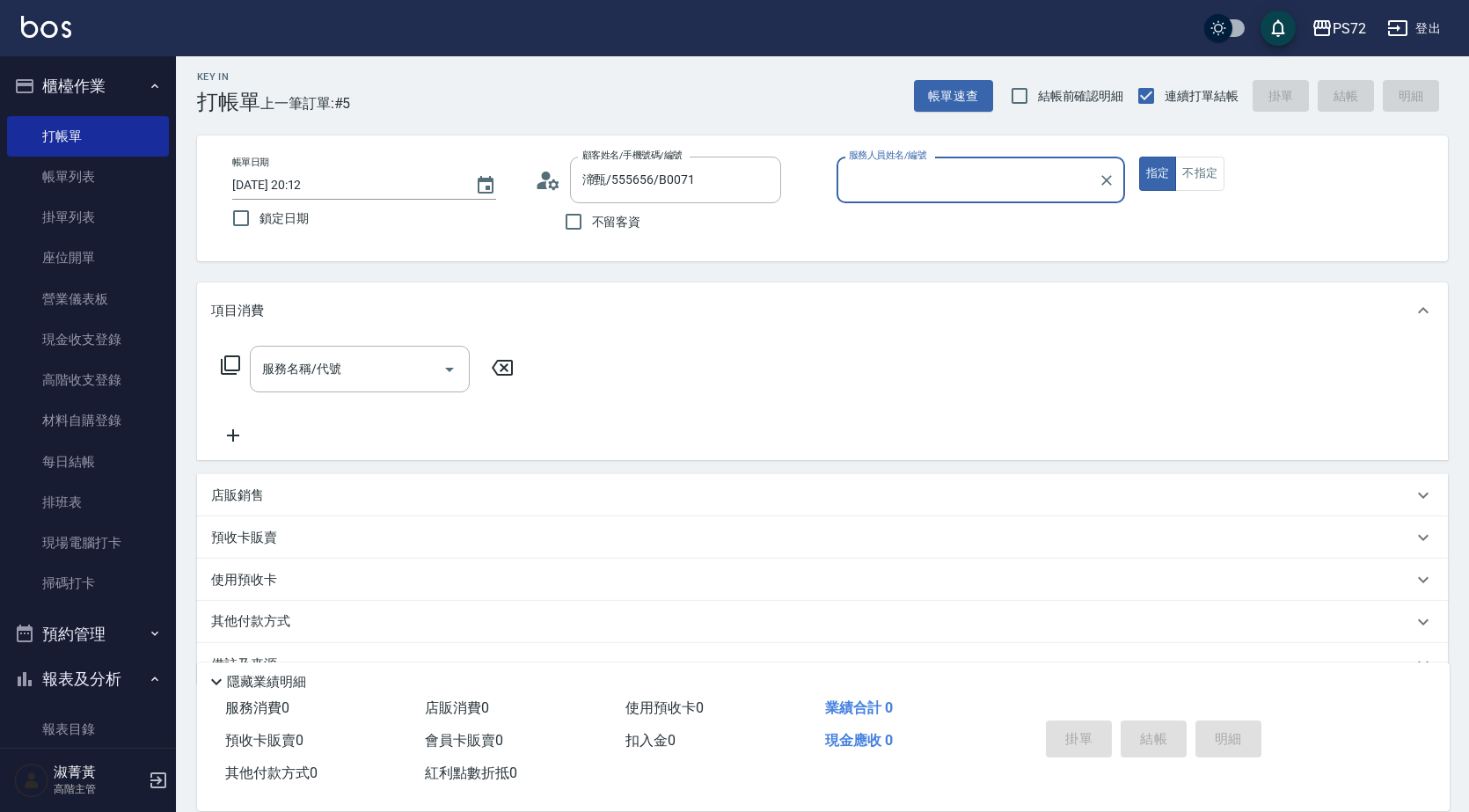
type input "小Hi-02"
click at [349, 369] on input "服務名稱/代號" at bounding box center [347, 369] width 178 height 31
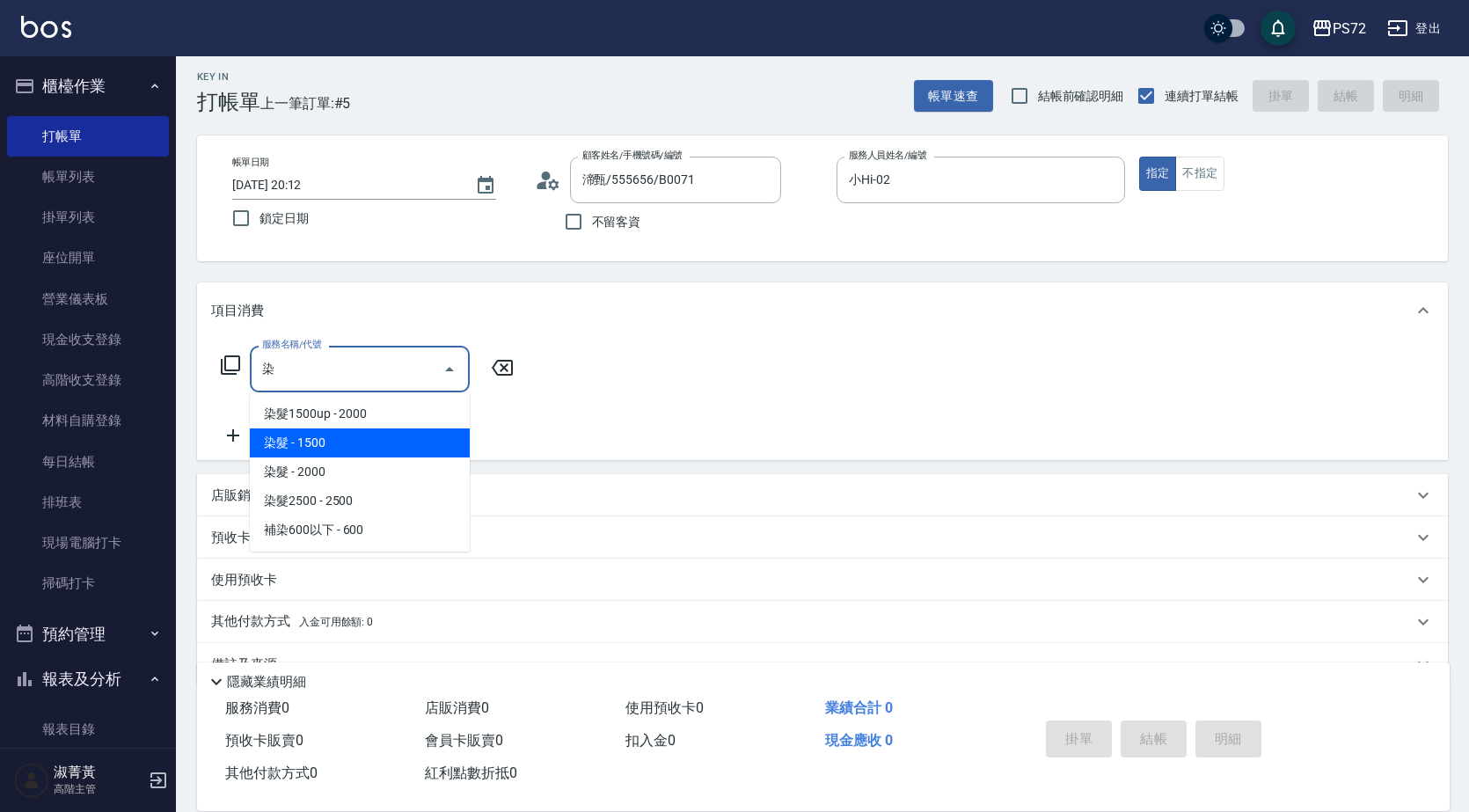
click at [411, 446] on span "染髮 - 1500" at bounding box center [360, 443] width 220 height 29
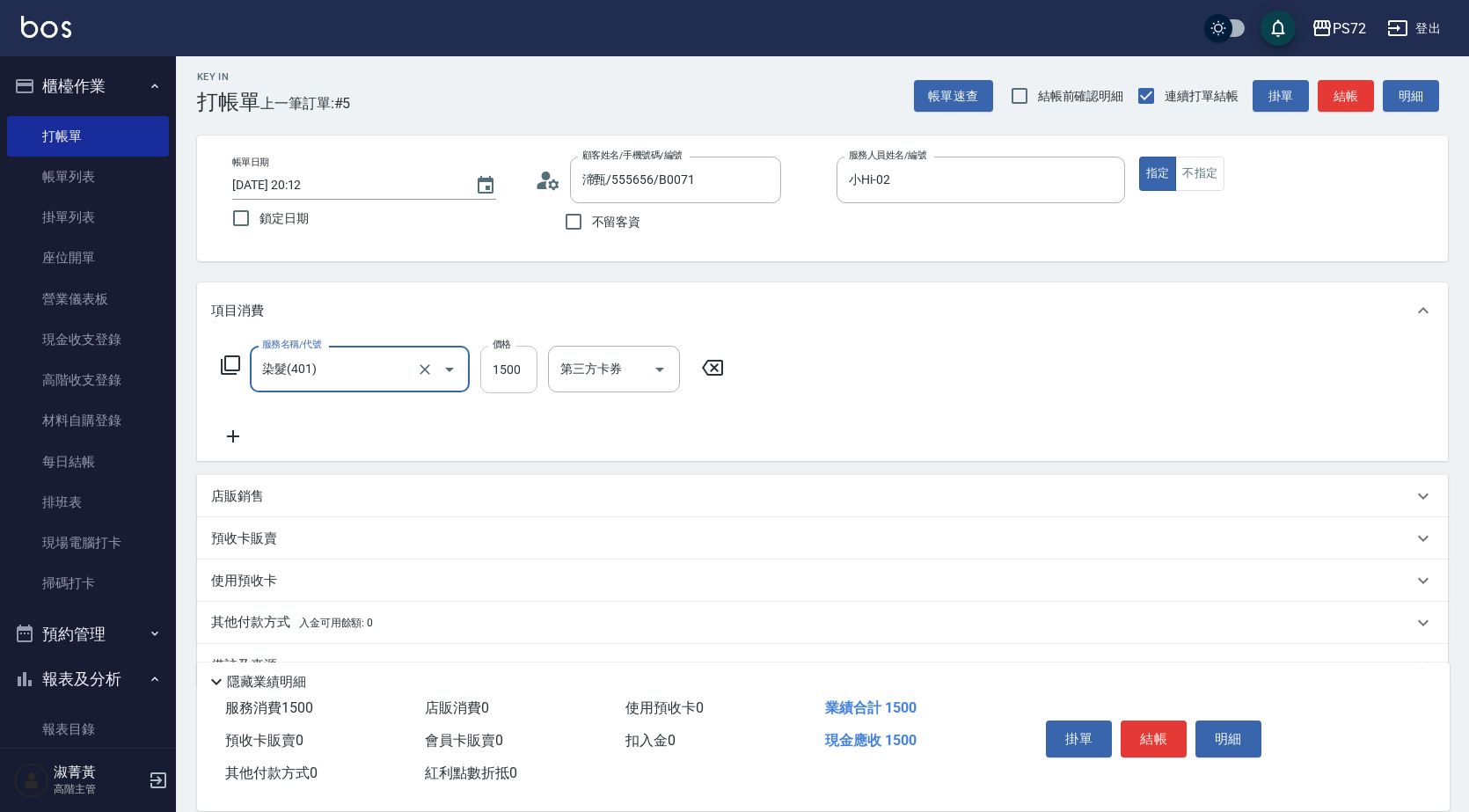
type input "染髮(401)"
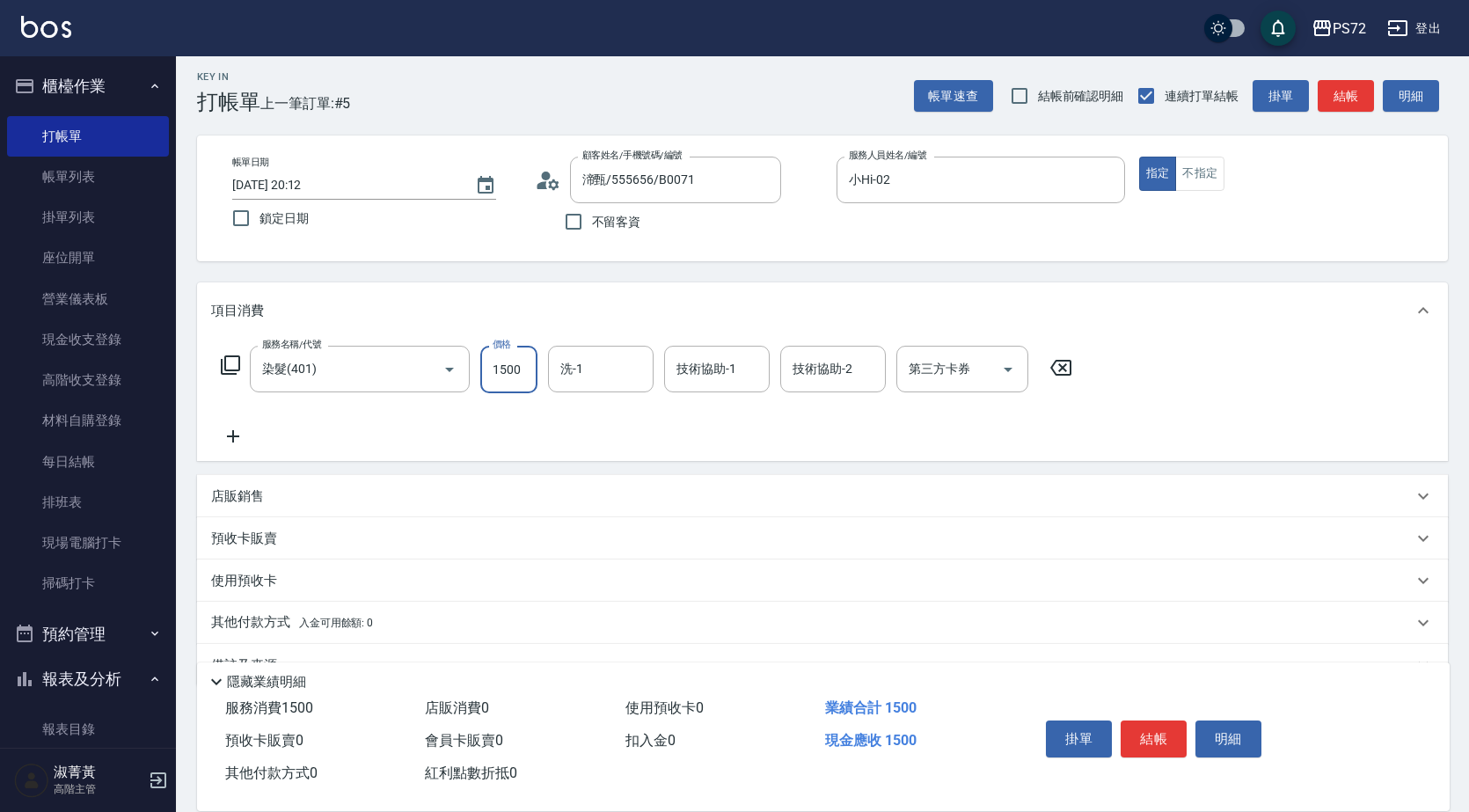
click at [524, 376] on input "1500" at bounding box center [509, 369] width 57 height 47
type input "1700"
type input "kiwi-3"
click at [1158, 740] on button "結帳" at bounding box center [1154, 738] width 66 height 37
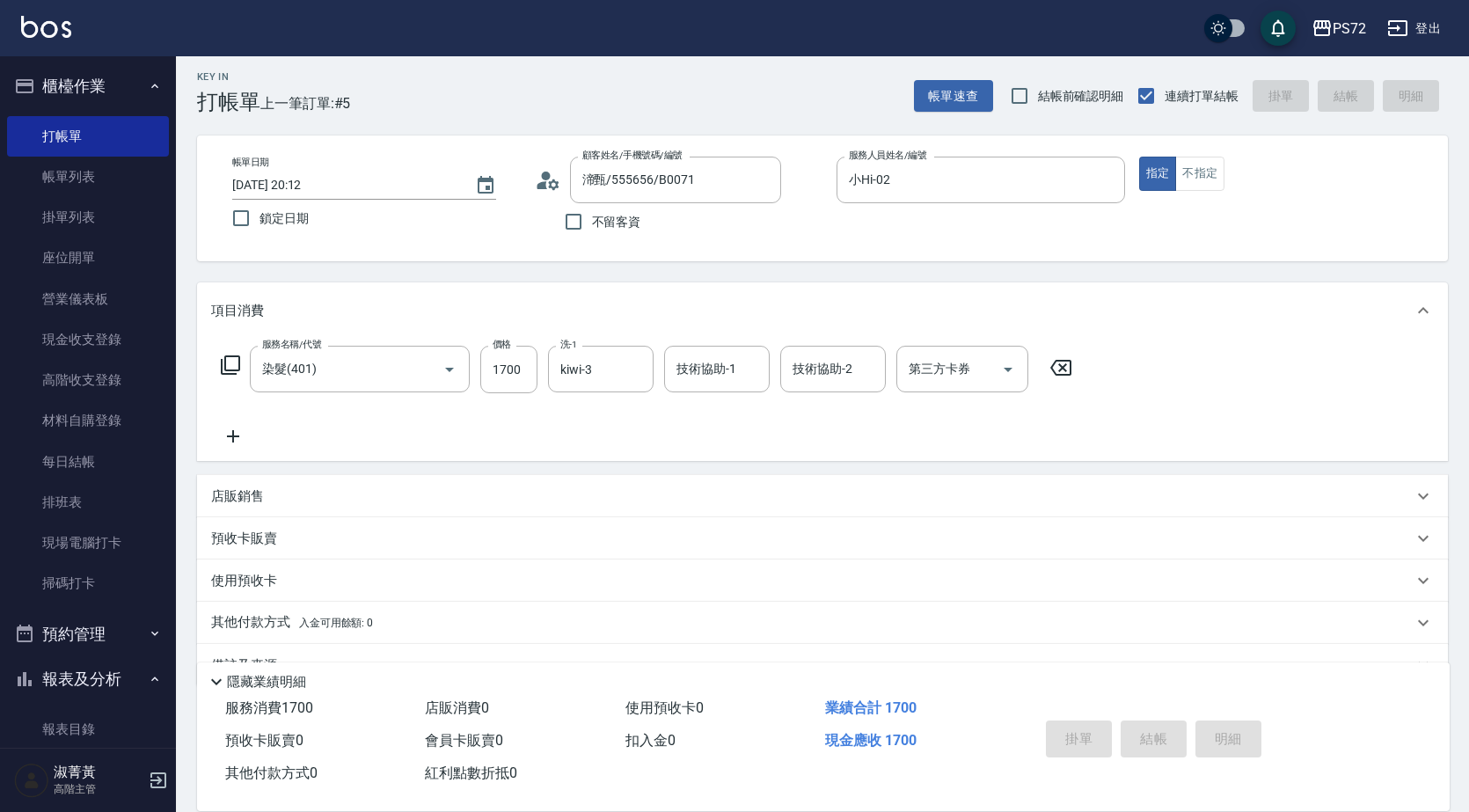
type input "[DATE] 20:18"
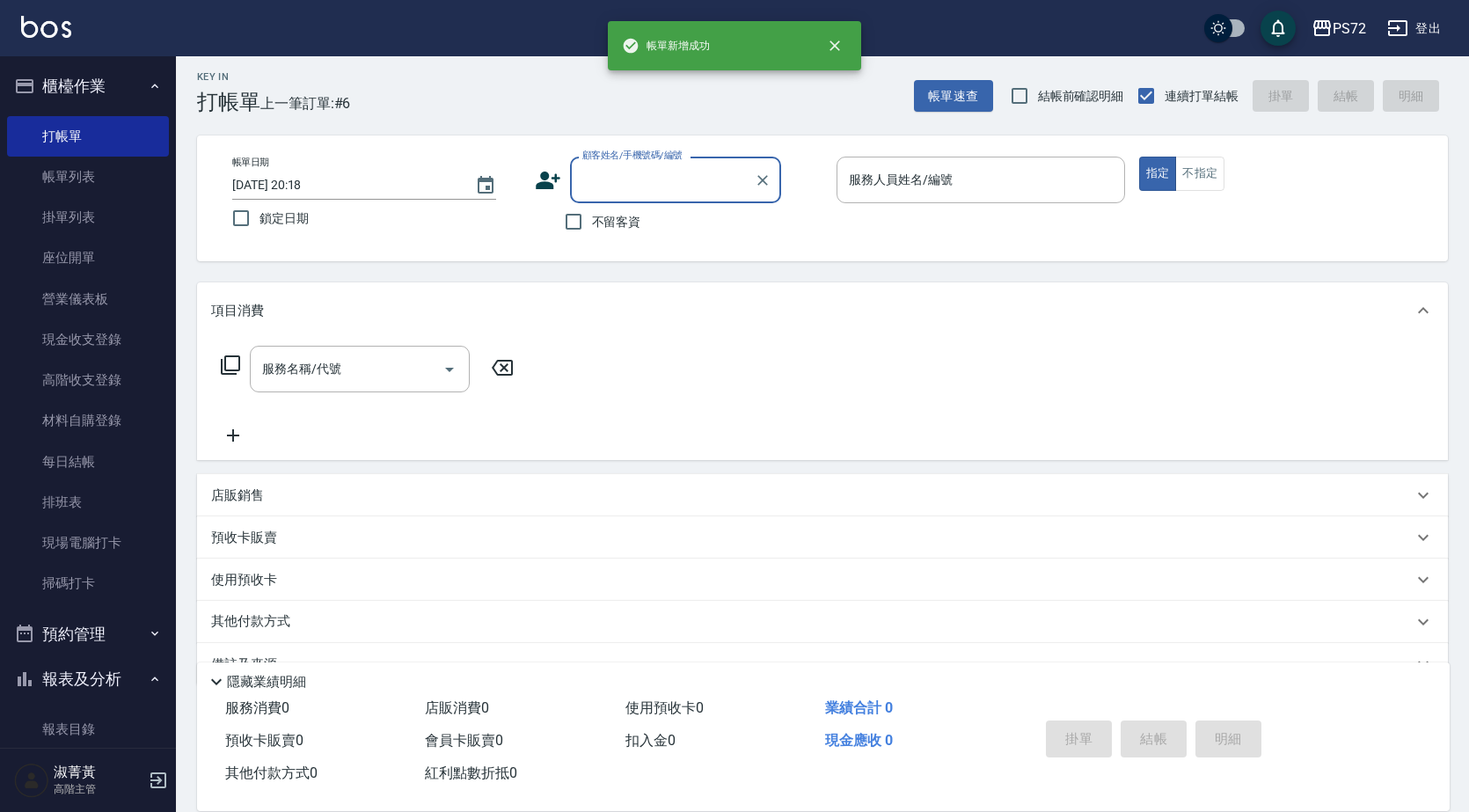
click at [638, 185] on input "顧客姓名/手機號碼/編號" at bounding box center [663, 180] width 169 height 31
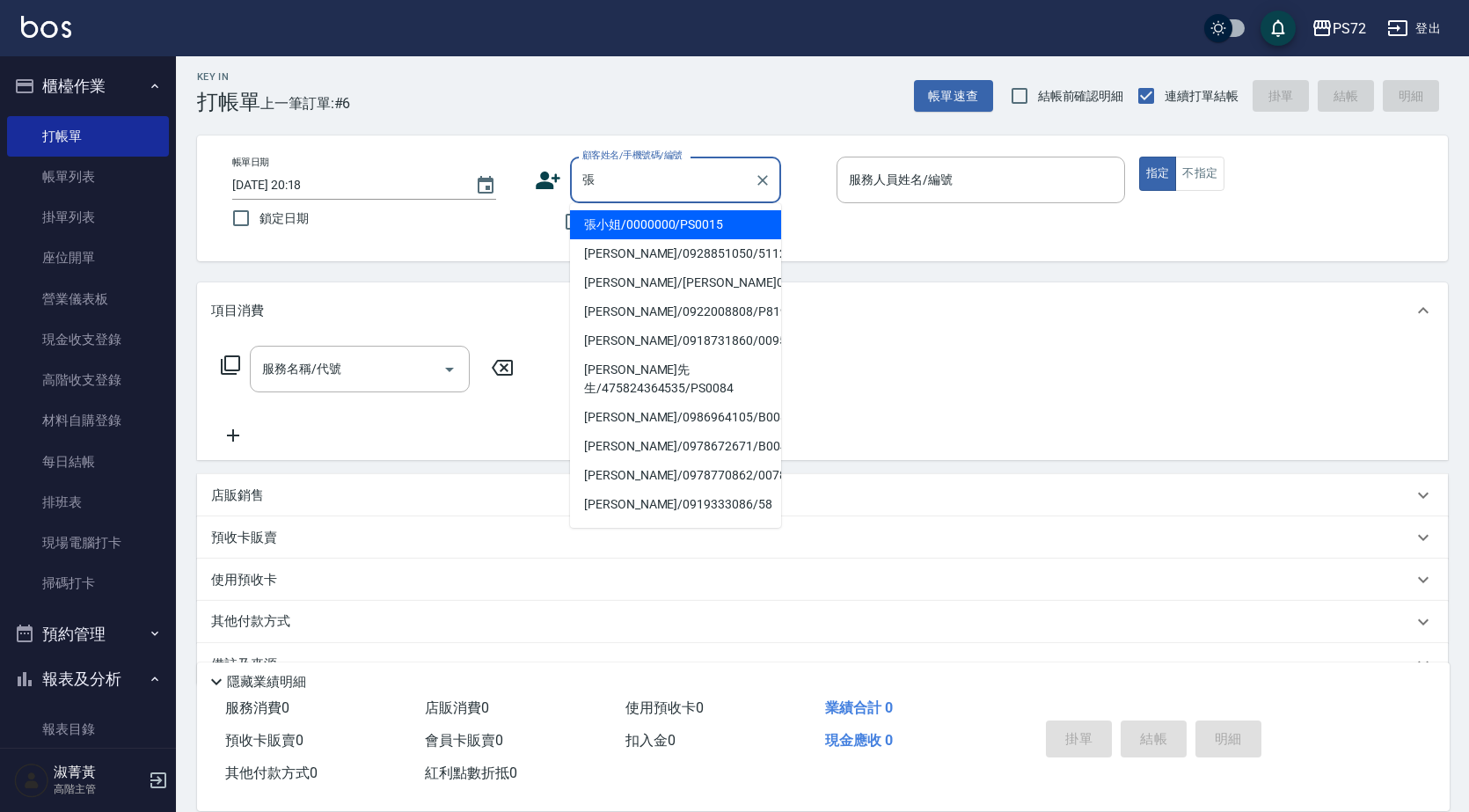
drag, startPoint x: 677, startPoint y: 223, endPoint x: 842, endPoint y: 180, distance: 170.5
click at [678, 223] on li "張小姐/0000000/PS0015" at bounding box center [675, 224] width 211 height 29
type input "張小姐/0000000/PS0015"
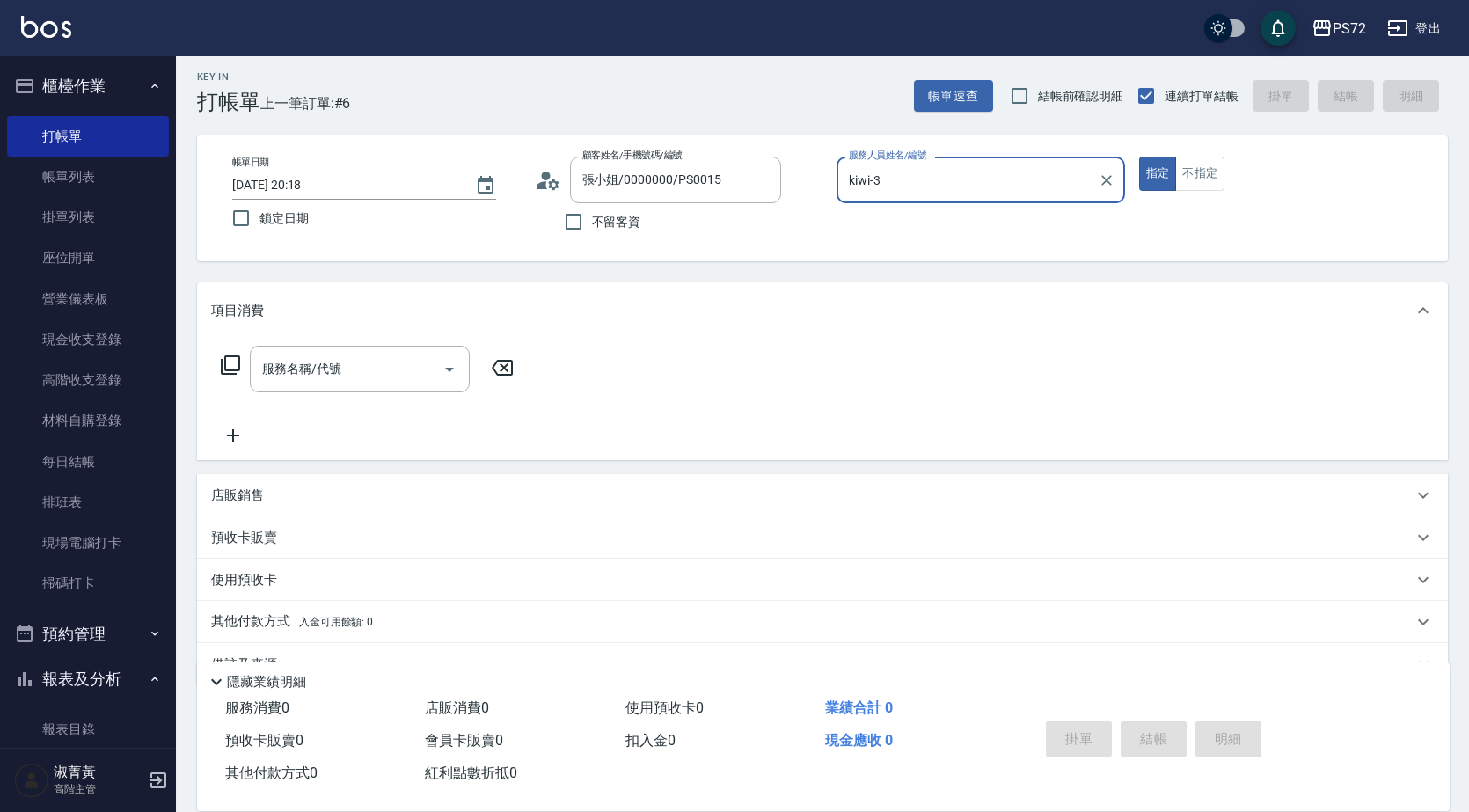
click at [868, 191] on input "kiwi-3" at bounding box center [967, 180] width 247 height 31
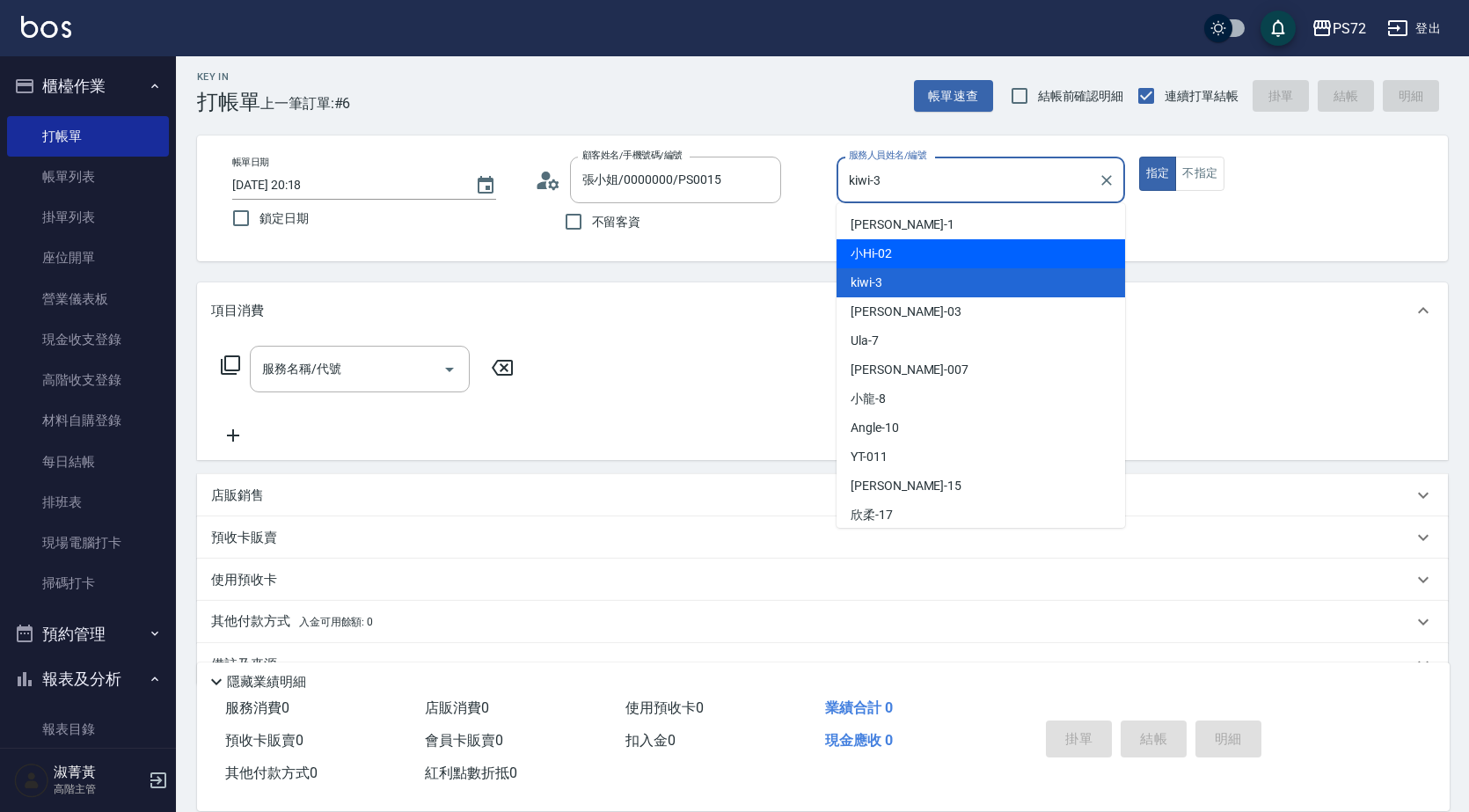
click at [897, 246] on div "小Hi -02" at bounding box center [981, 254] width 289 height 29
type input "小Hi-02"
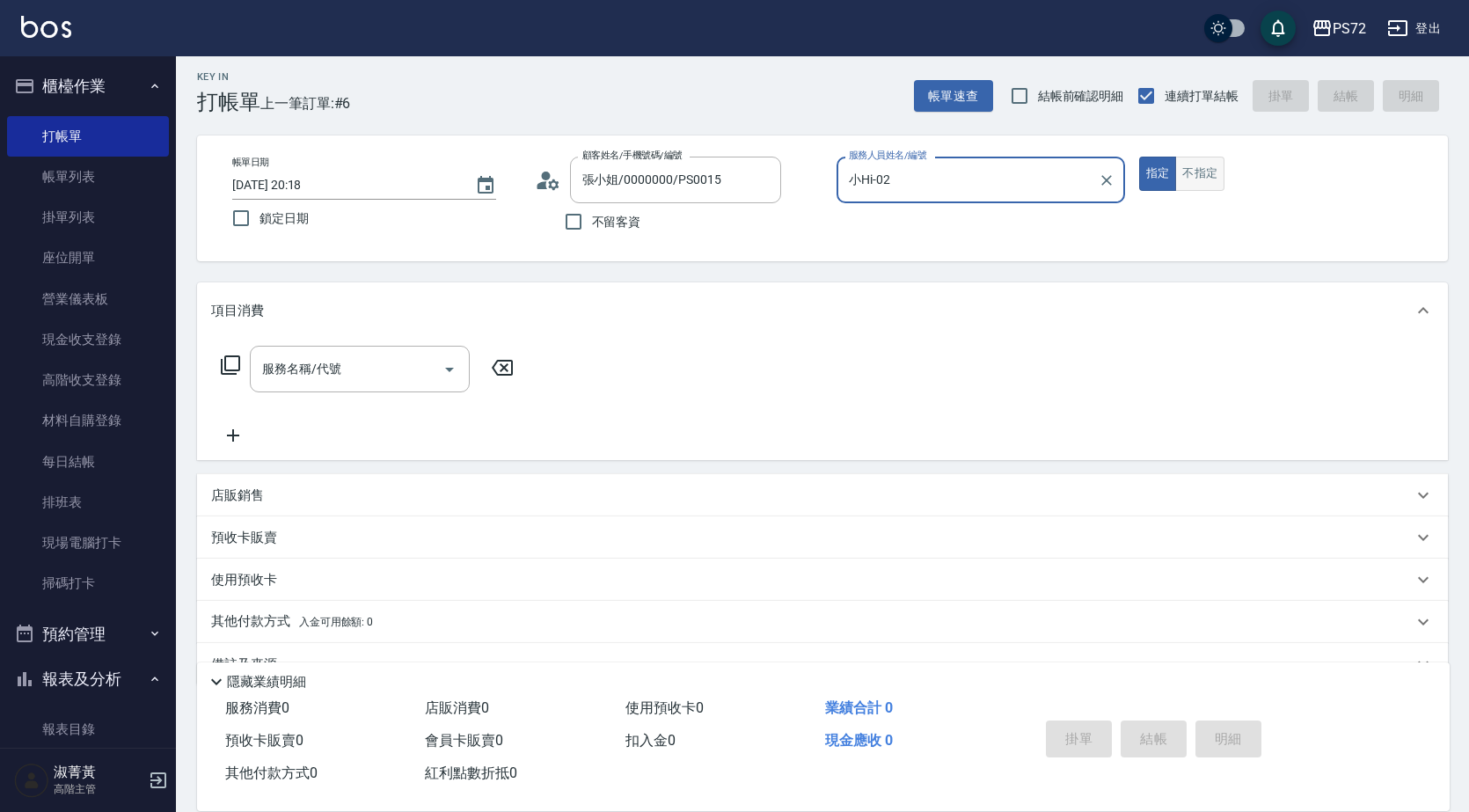
click at [1194, 175] on button "不指定" at bounding box center [1200, 174] width 49 height 35
click at [231, 365] on icon at bounding box center [231, 365] width 21 height 21
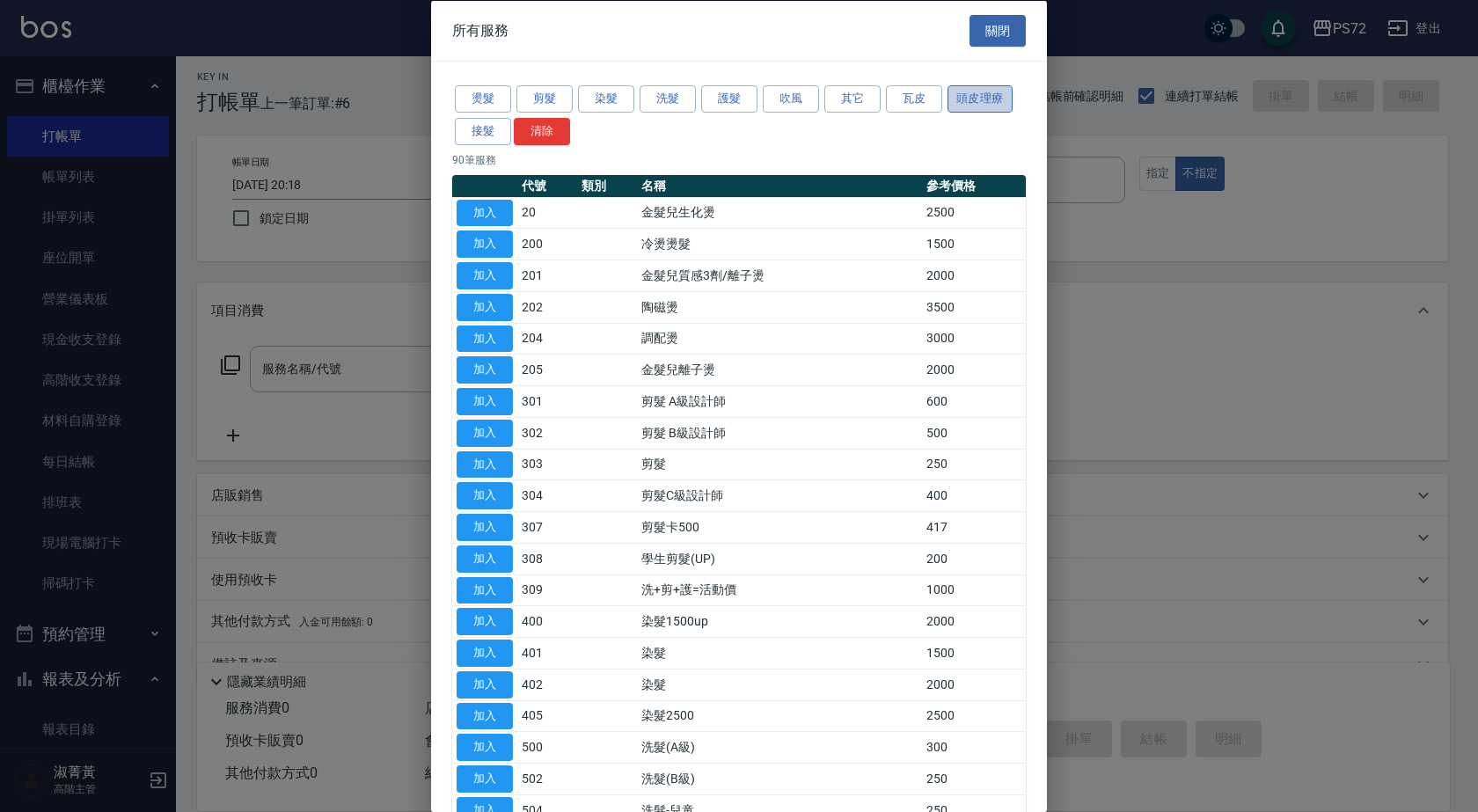
click at [981, 93] on button "頭皮理療" at bounding box center [980, 99] width 65 height 28
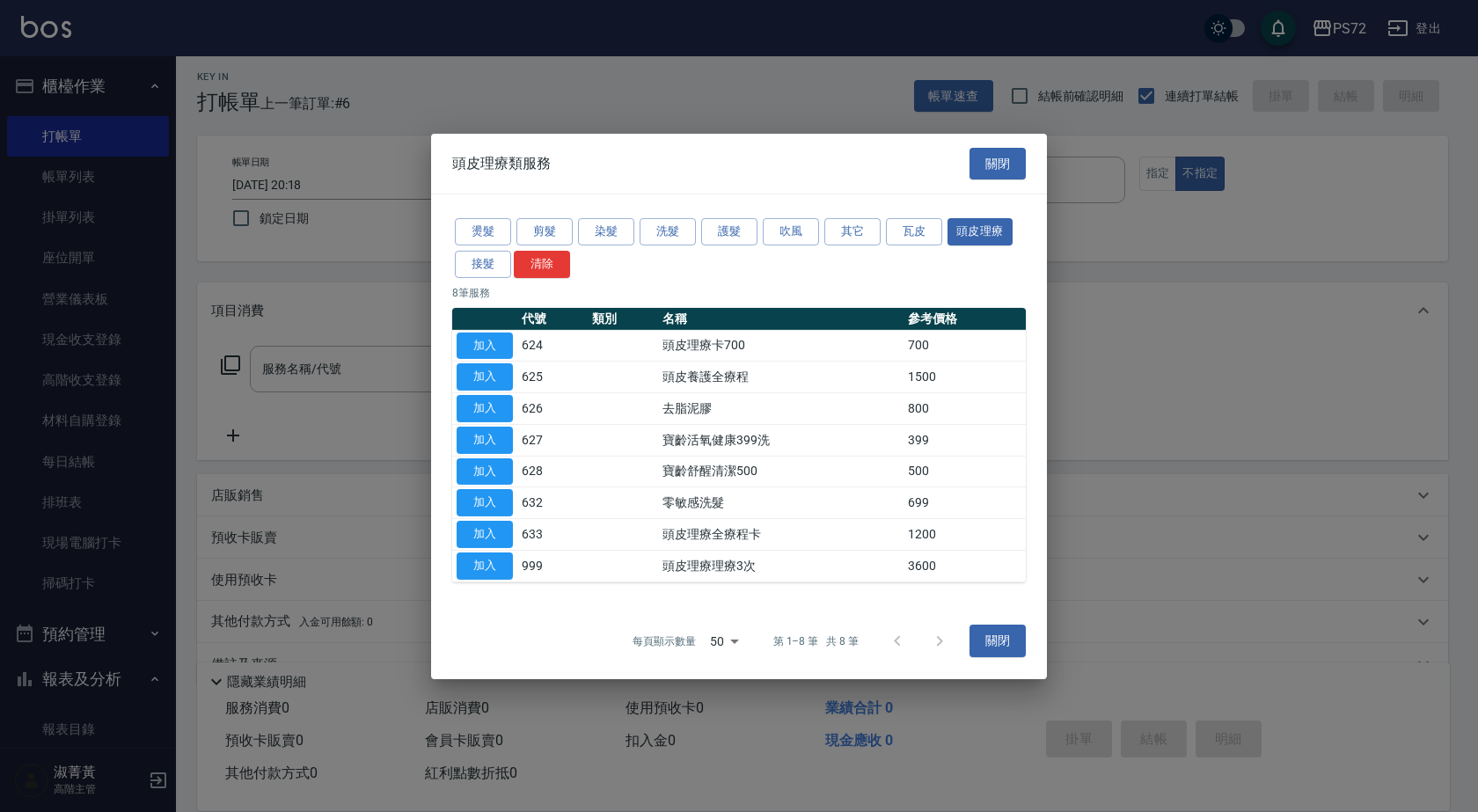
drag, startPoint x: 494, startPoint y: 469, endPoint x: 516, endPoint y: 451, distance: 28.4
click at [495, 469] on button "加入" at bounding box center [485, 471] width 56 height 28
type input "寶齡舒醒清潔500(628)"
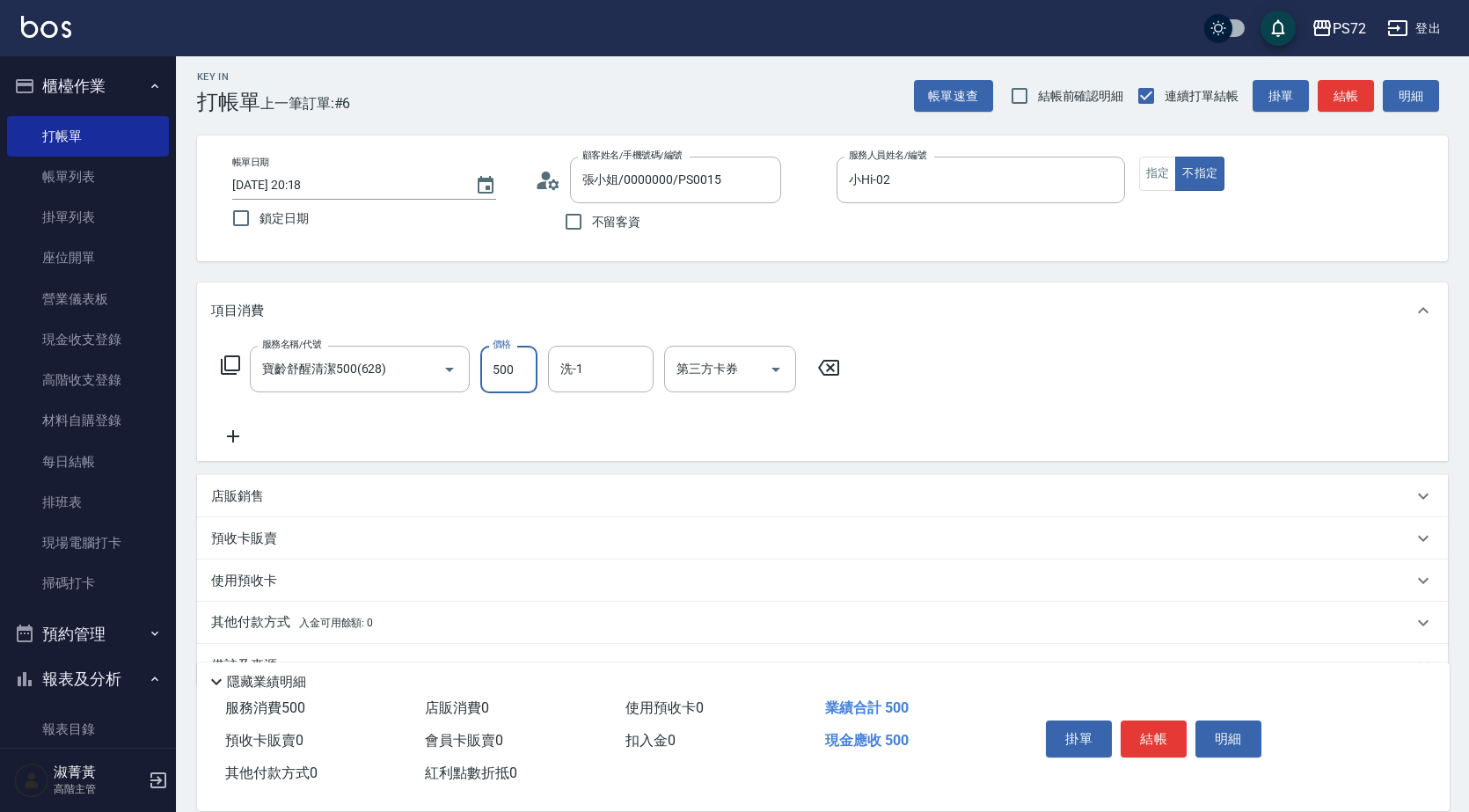
click at [494, 379] on input "500" at bounding box center [509, 369] width 57 height 47
type input "600"
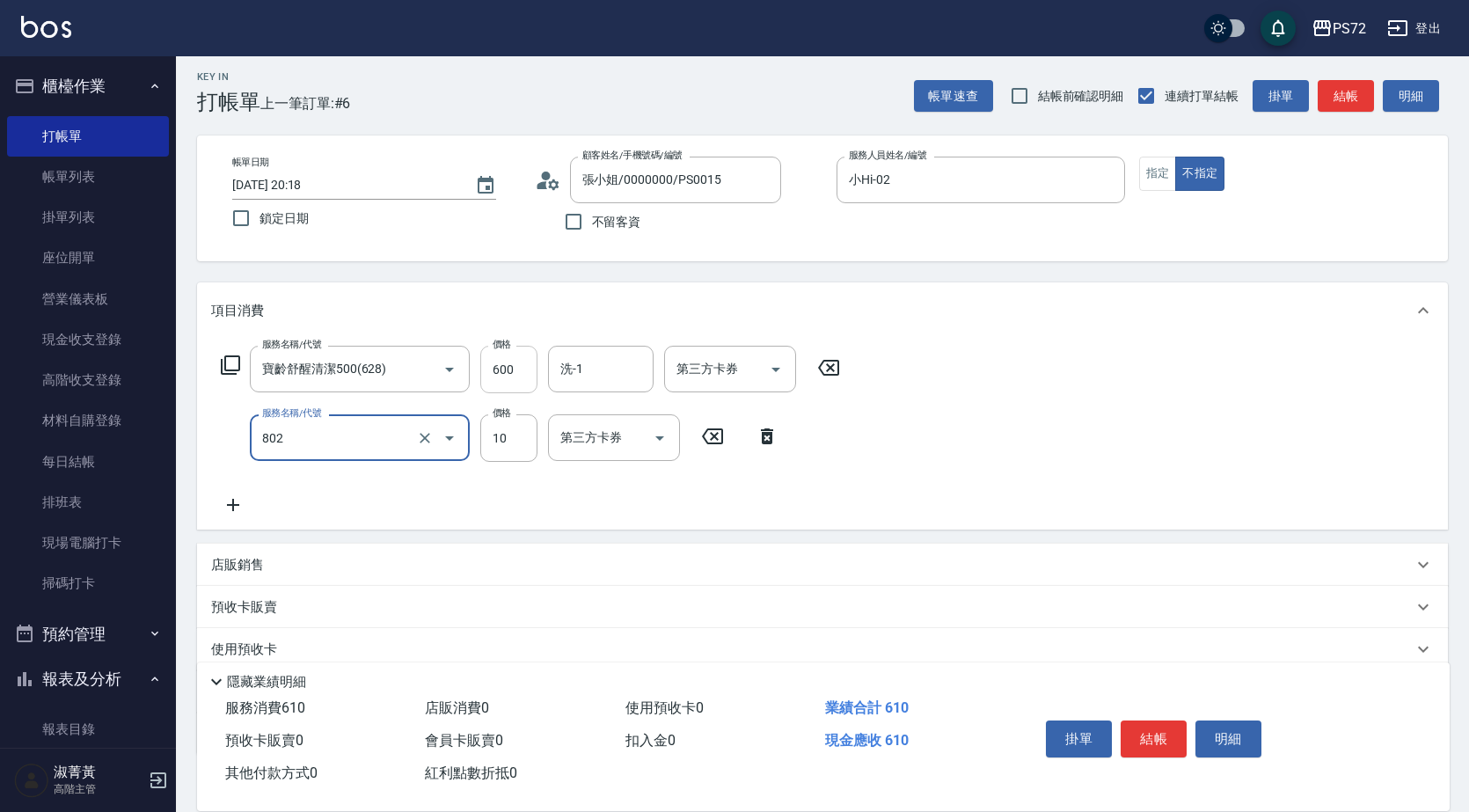
type input "潤絲(802)"
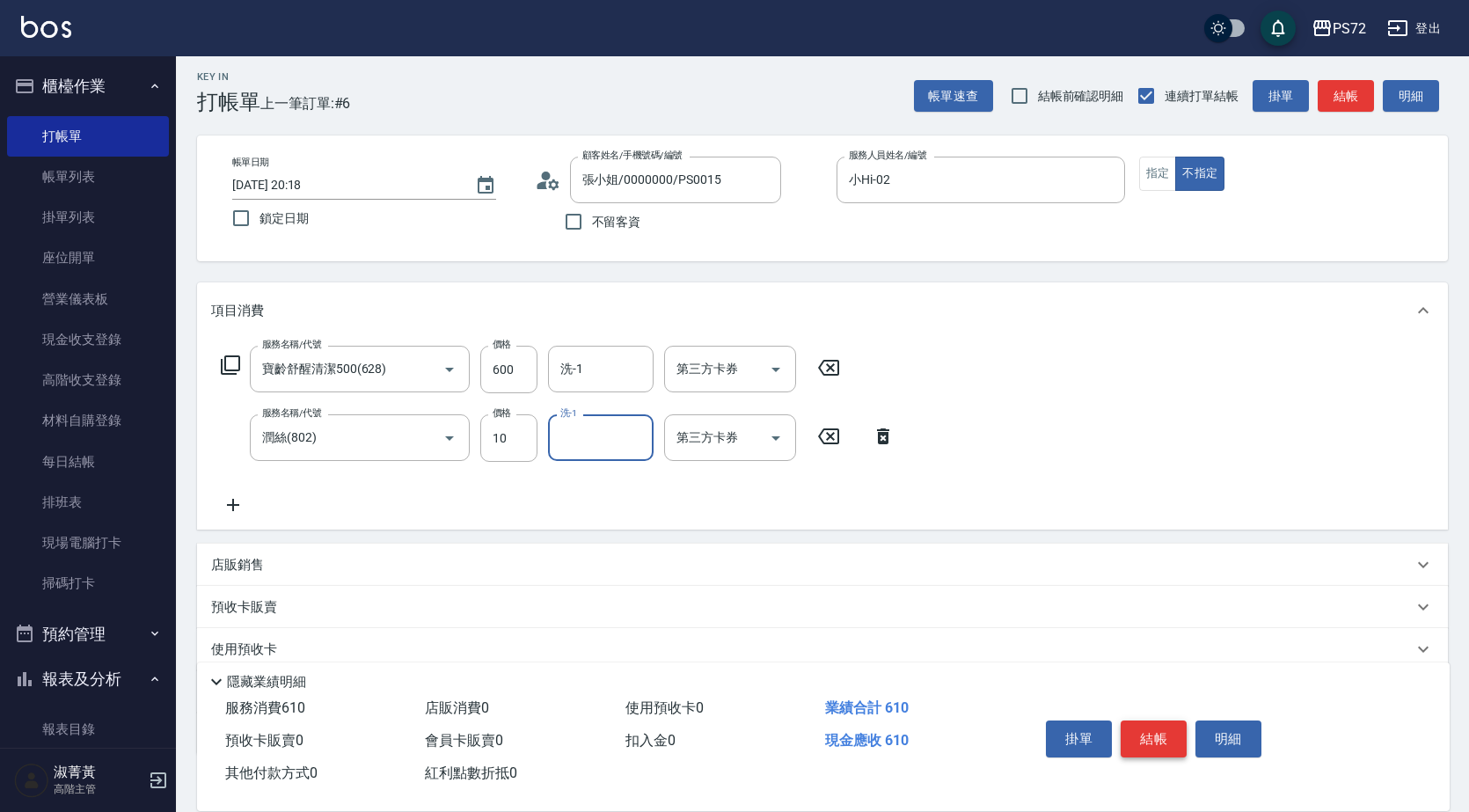
click at [1156, 720] on button "結帳" at bounding box center [1154, 738] width 66 height 37
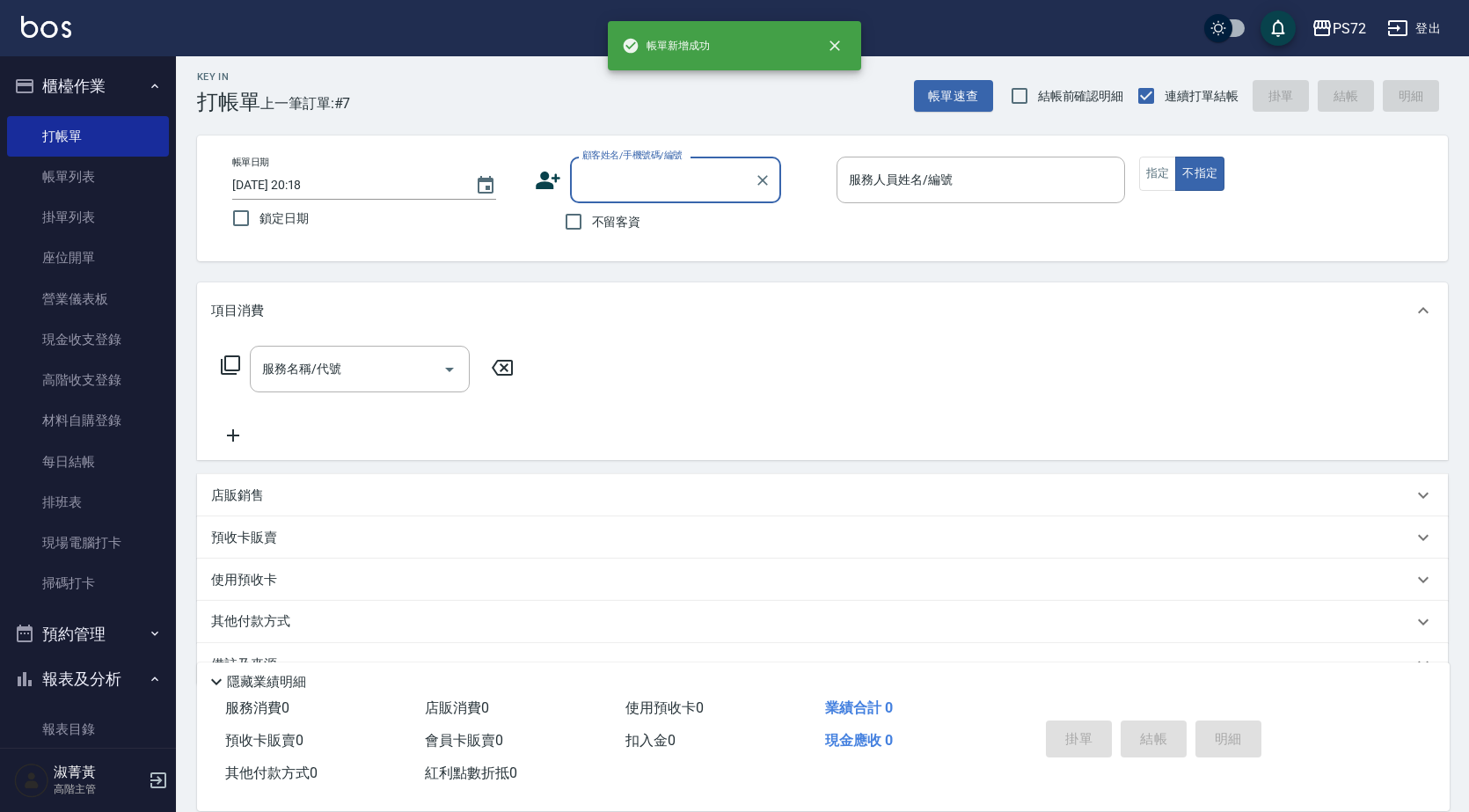
click at [602, 192] on input "顧客姓名/手機號碼/編號" at bounding box center [663, 180] width 169 height 31
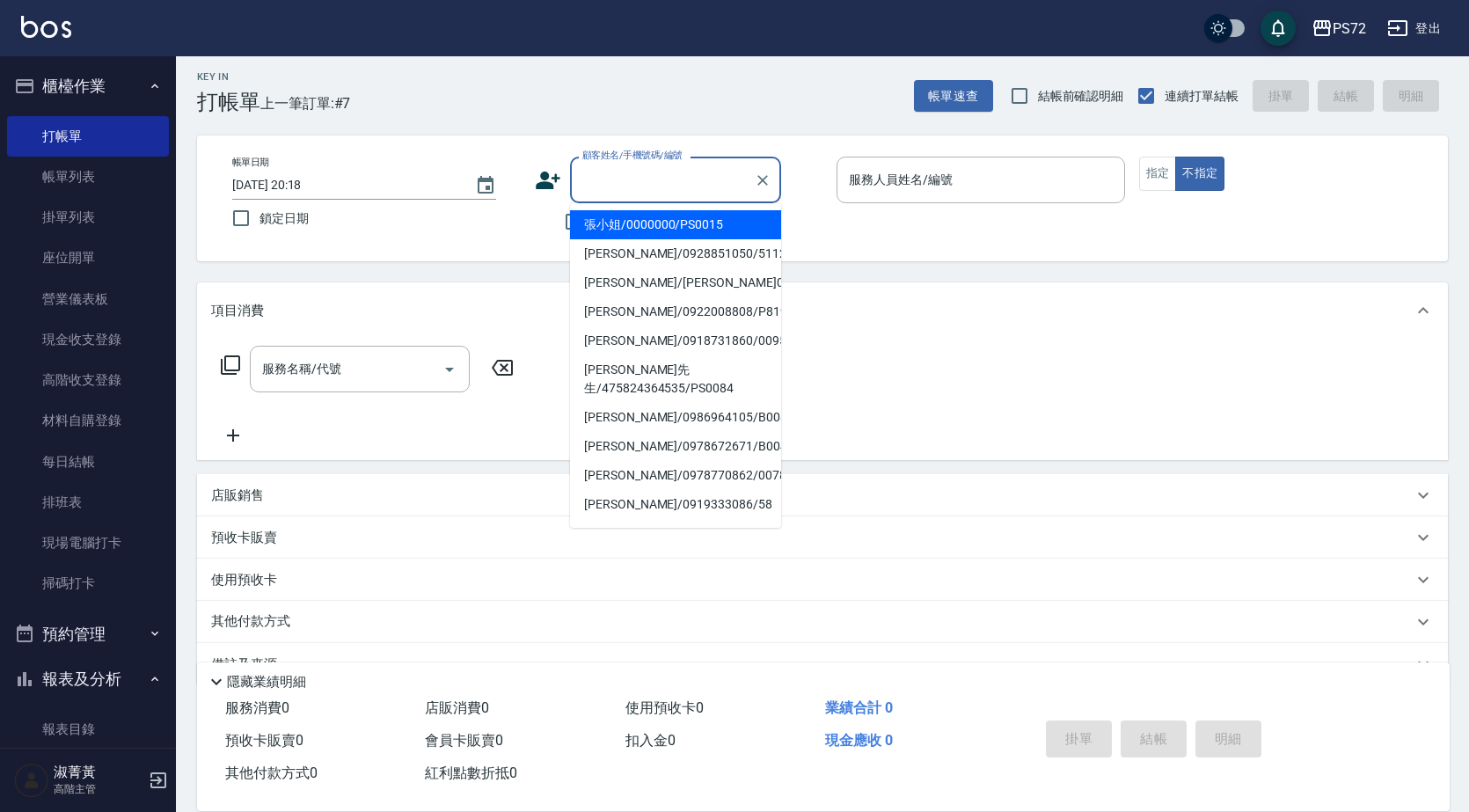
click at [629, 226] on li "張小姐/0000000/PS0015" at bounding box center [675, 224] width 211 height 29
type input "張小姐/0000000/PS0015"
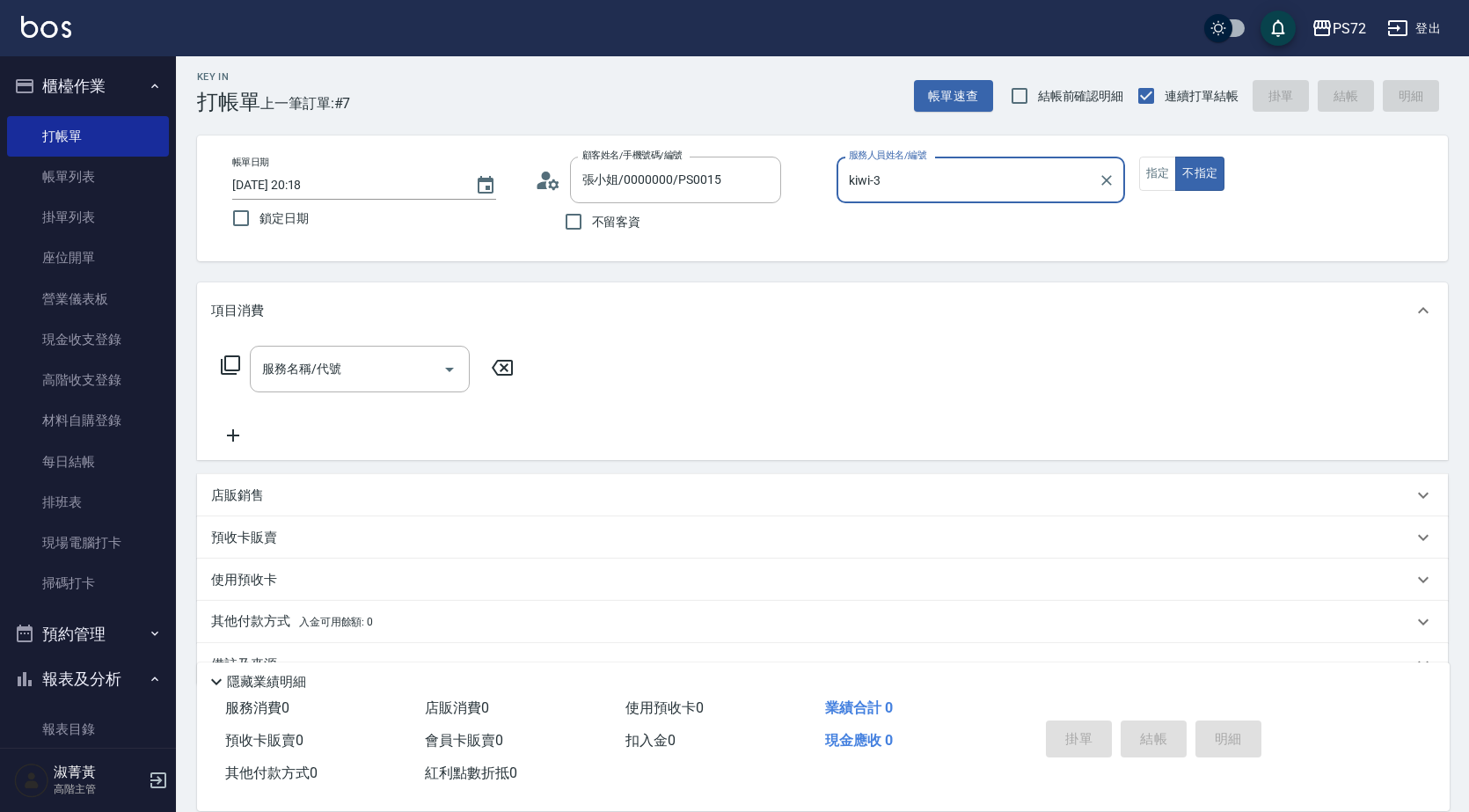
click at [889, 187] on input "kiwi-3" at bounding box center [967, 180] width 247 height 31
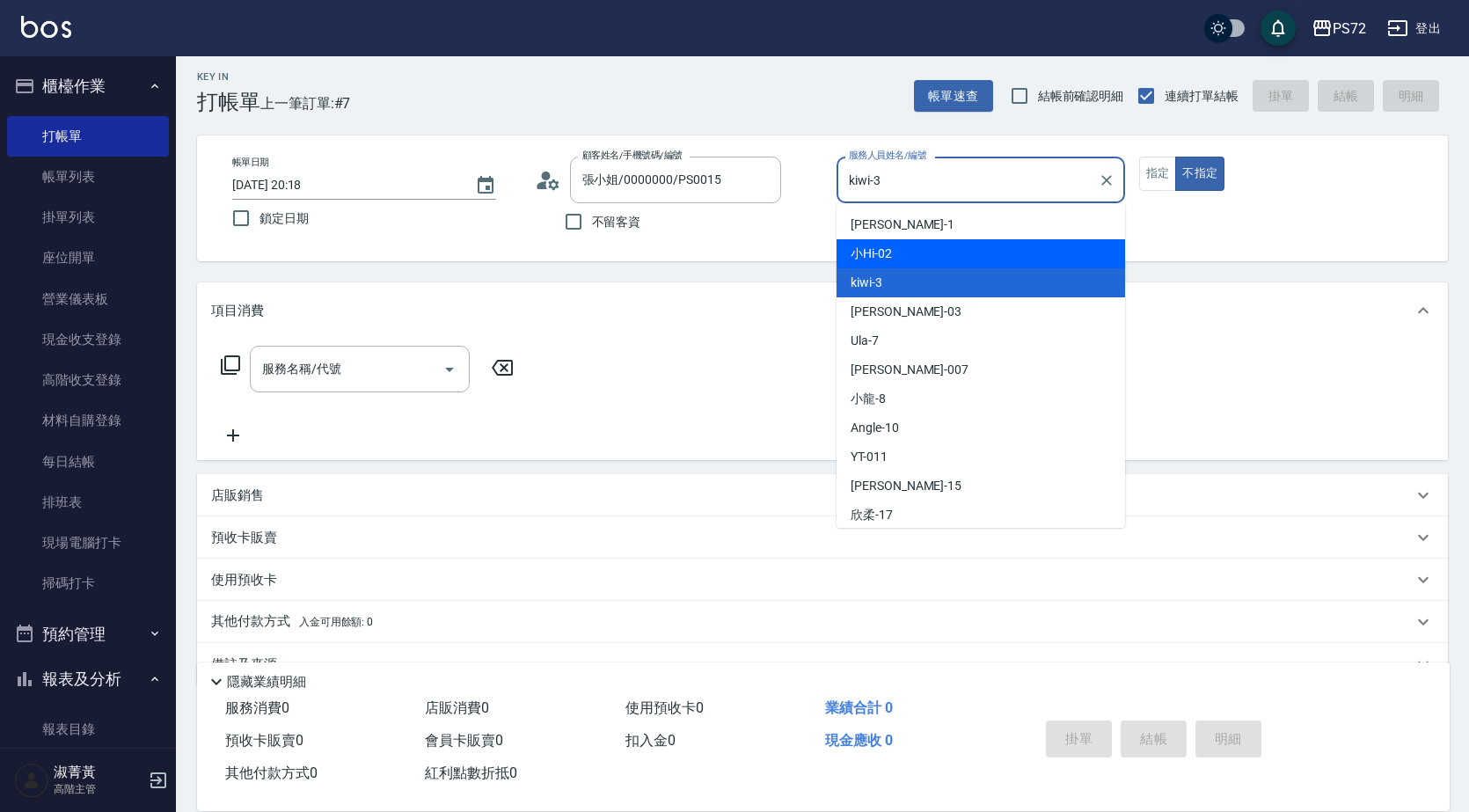
click at [899, 253] on div "小Hi -02" at bounding box center [981, 254] width 289 height 29
type input "小Hi-02"
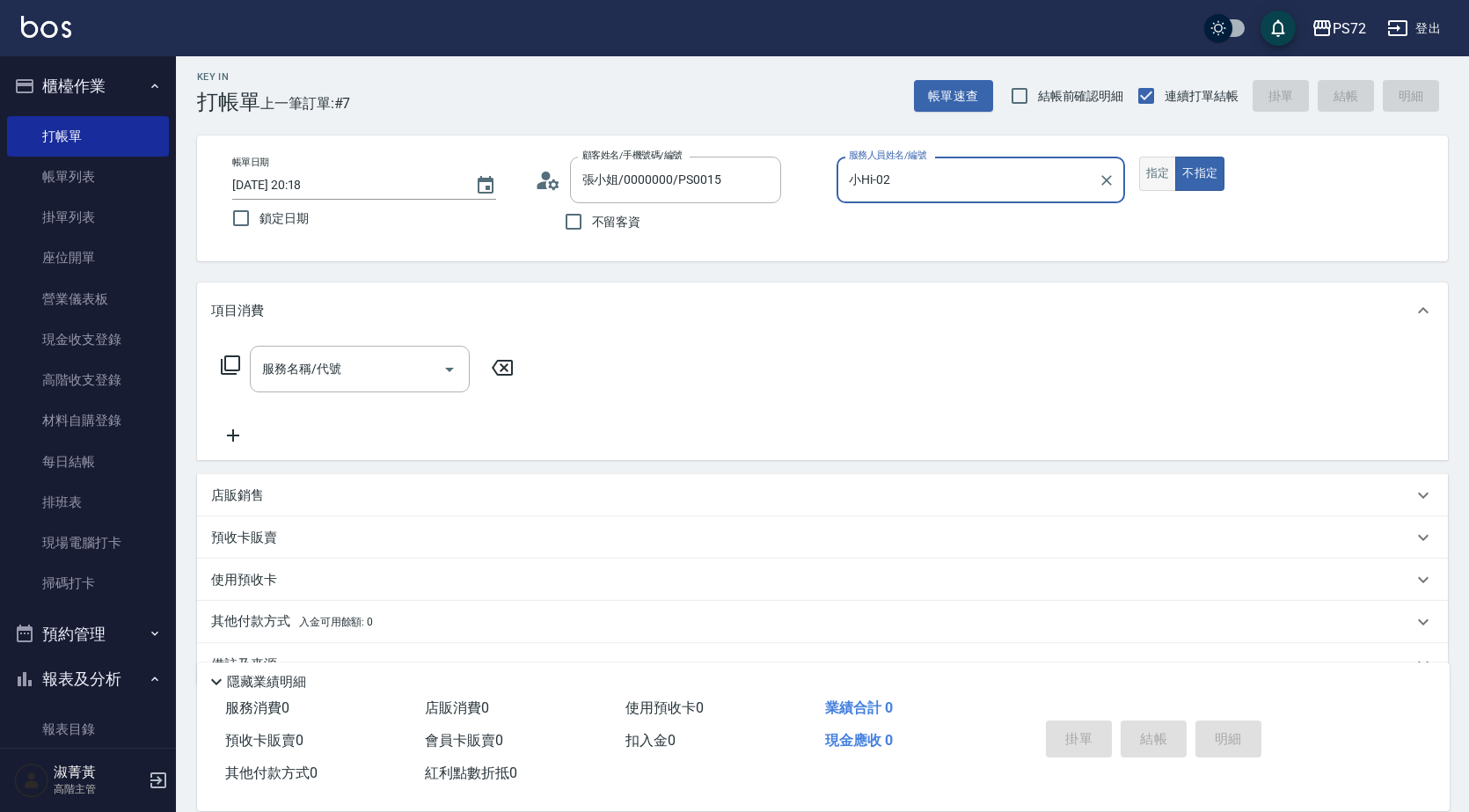
click at [1168, 164] on button "指定" at bounding box center [1158, 174] width 37 height 35
click at [344, 366] on input "服務名稱/代號" at bounding box center [347, 369] width 178 height 31
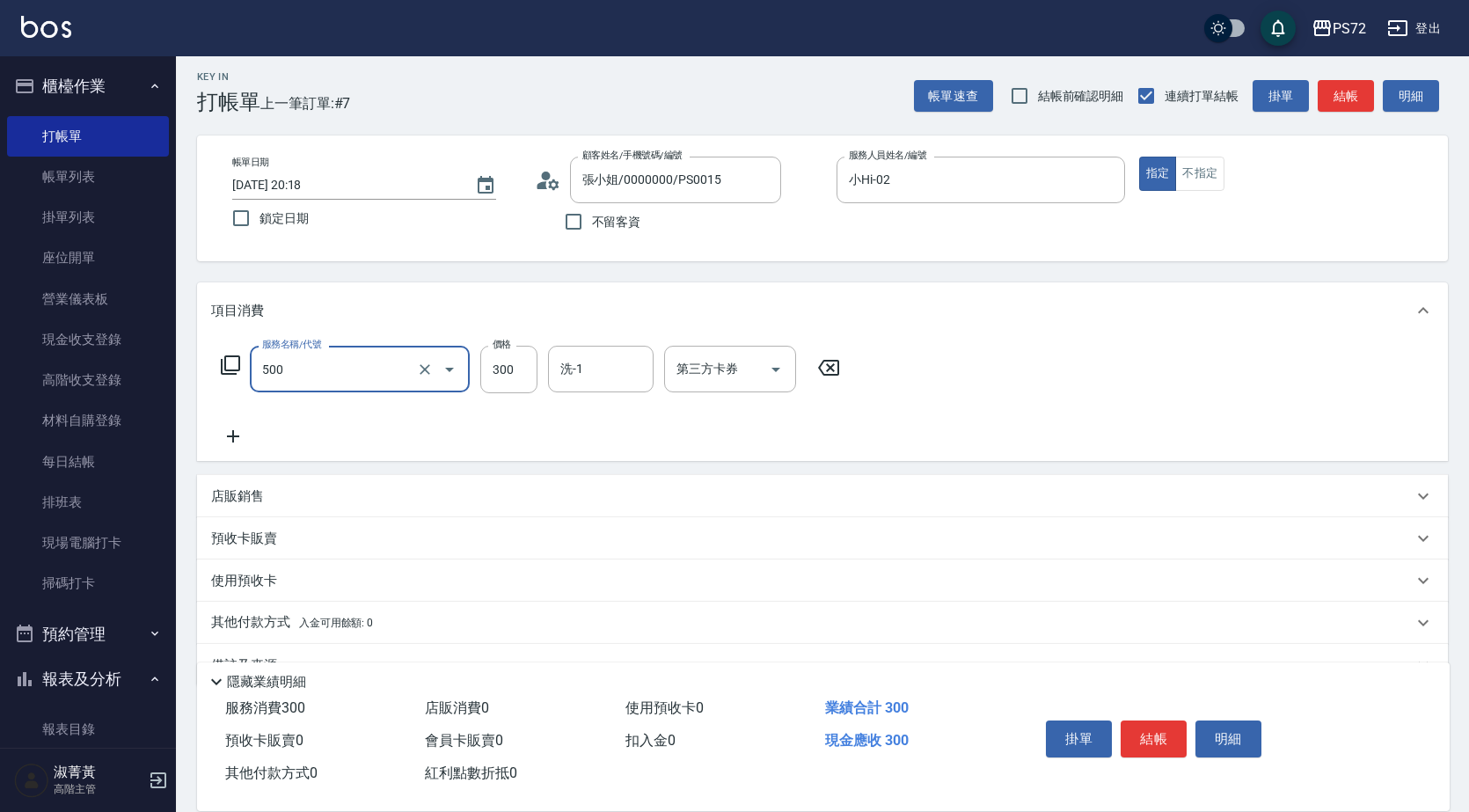
type input "洗髮(A級)(500)"
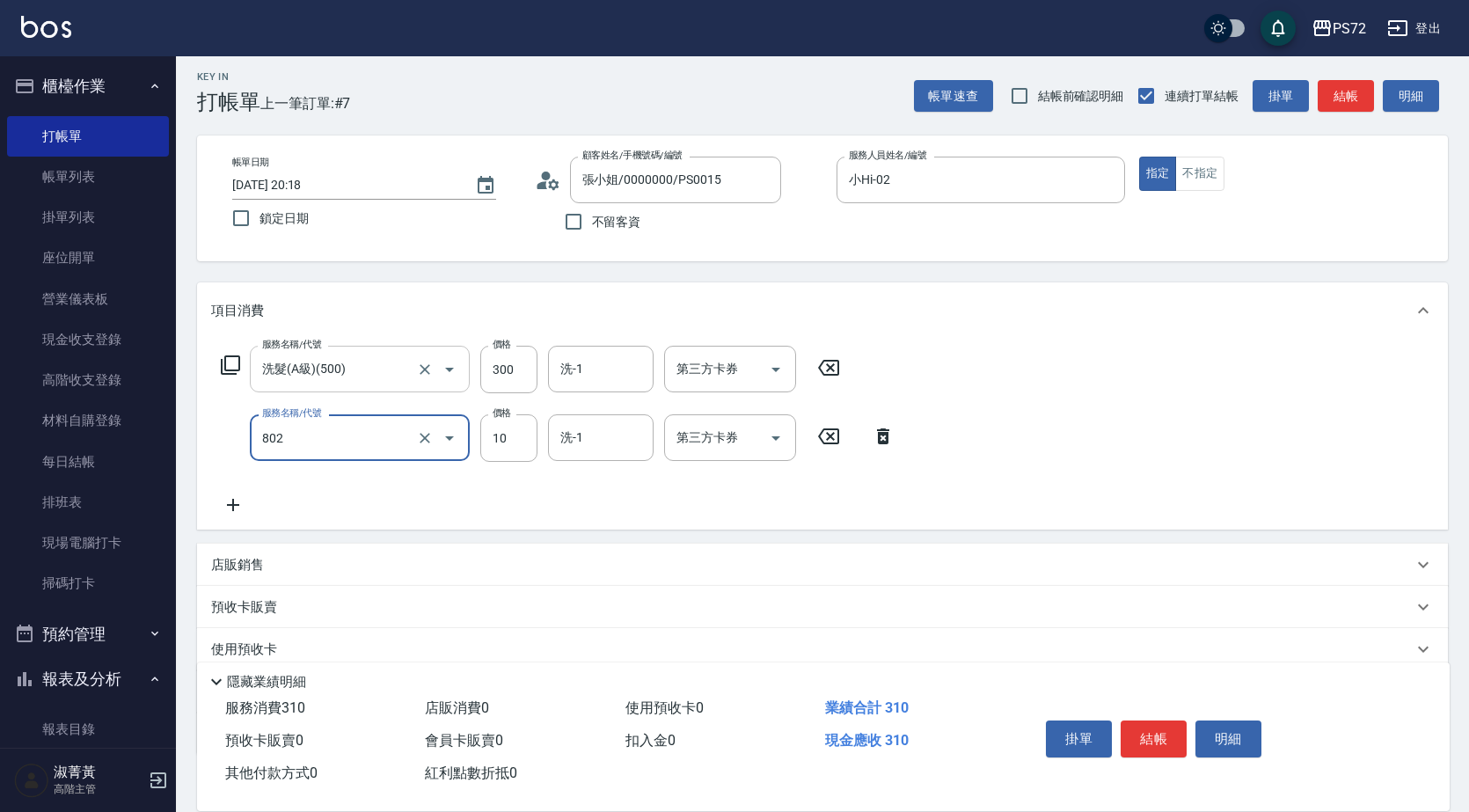
type input "潤絲(802)"
click at [1159, 727] on button "結帳" at bounding box center [1154, 738] width 66 height 37
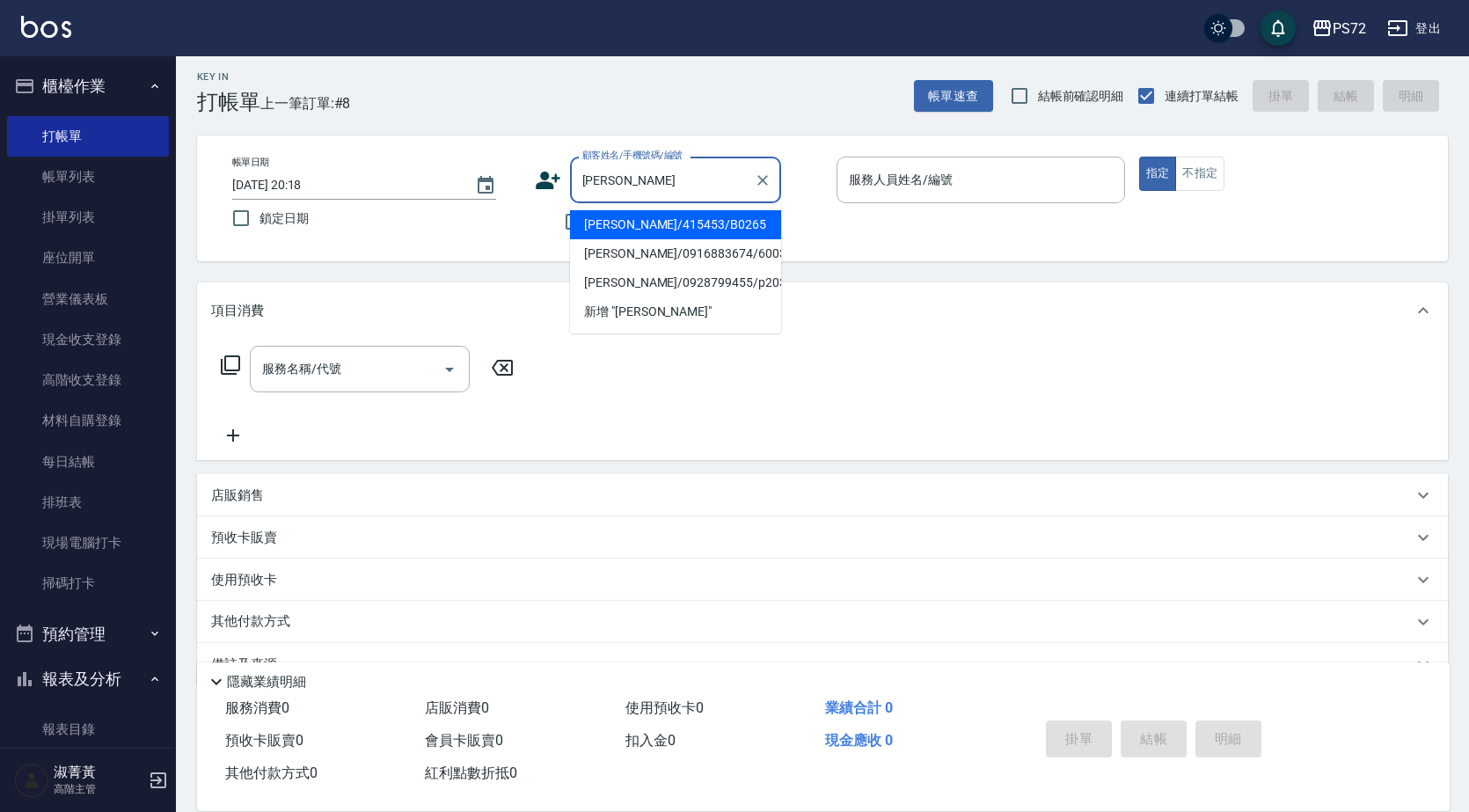
click at [730, 226] on li "[PERSON_NAME]/415453/B0265" at bounding box center [675, 224] width 211 height 29
type input "[PERSON_NAME]/415453/B0265"
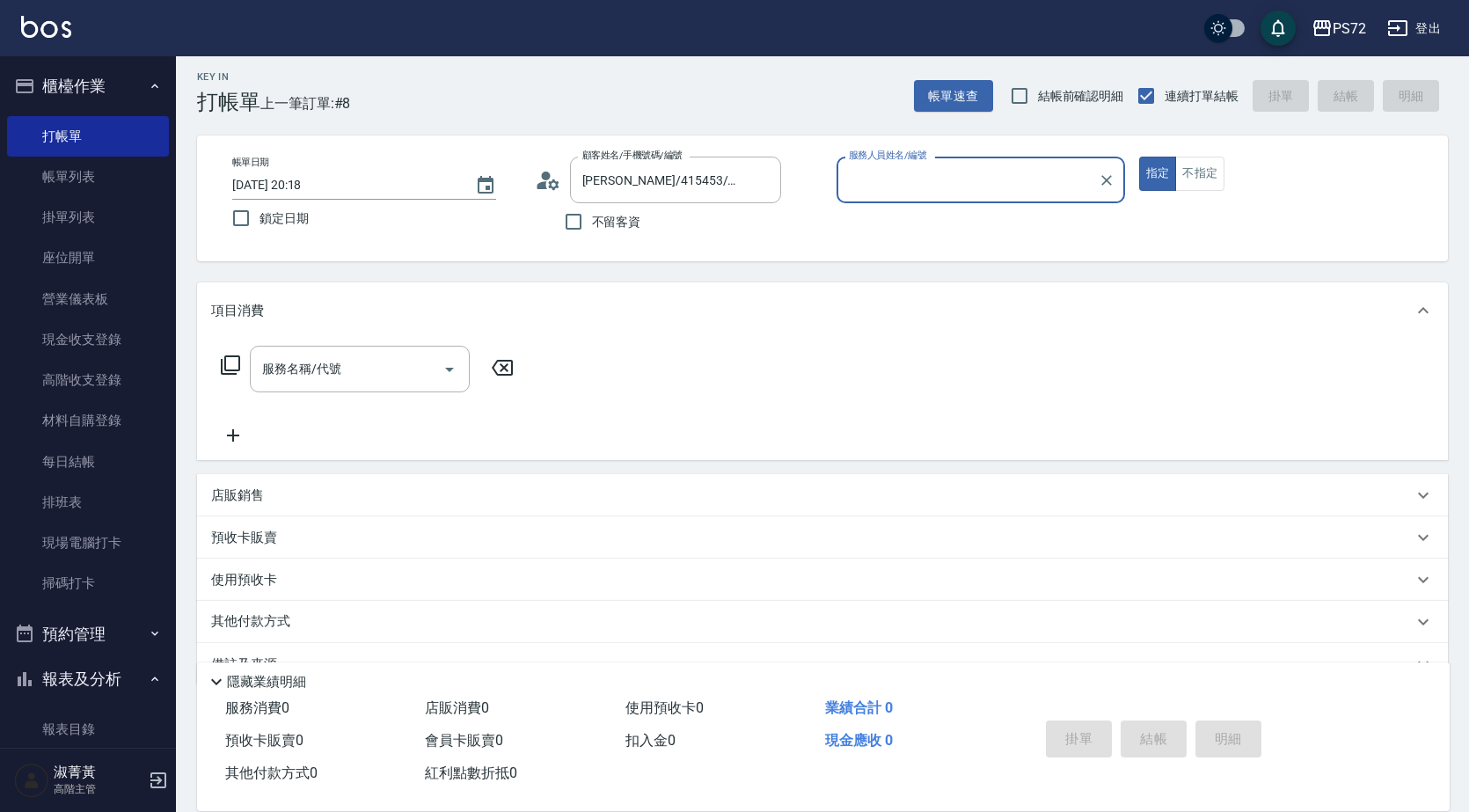
type input "小Hi-02"
click at [907, 196] on div "小Hi-02 服務人員姓名/編號" at bounding box center [981, 180] width 289 height 46
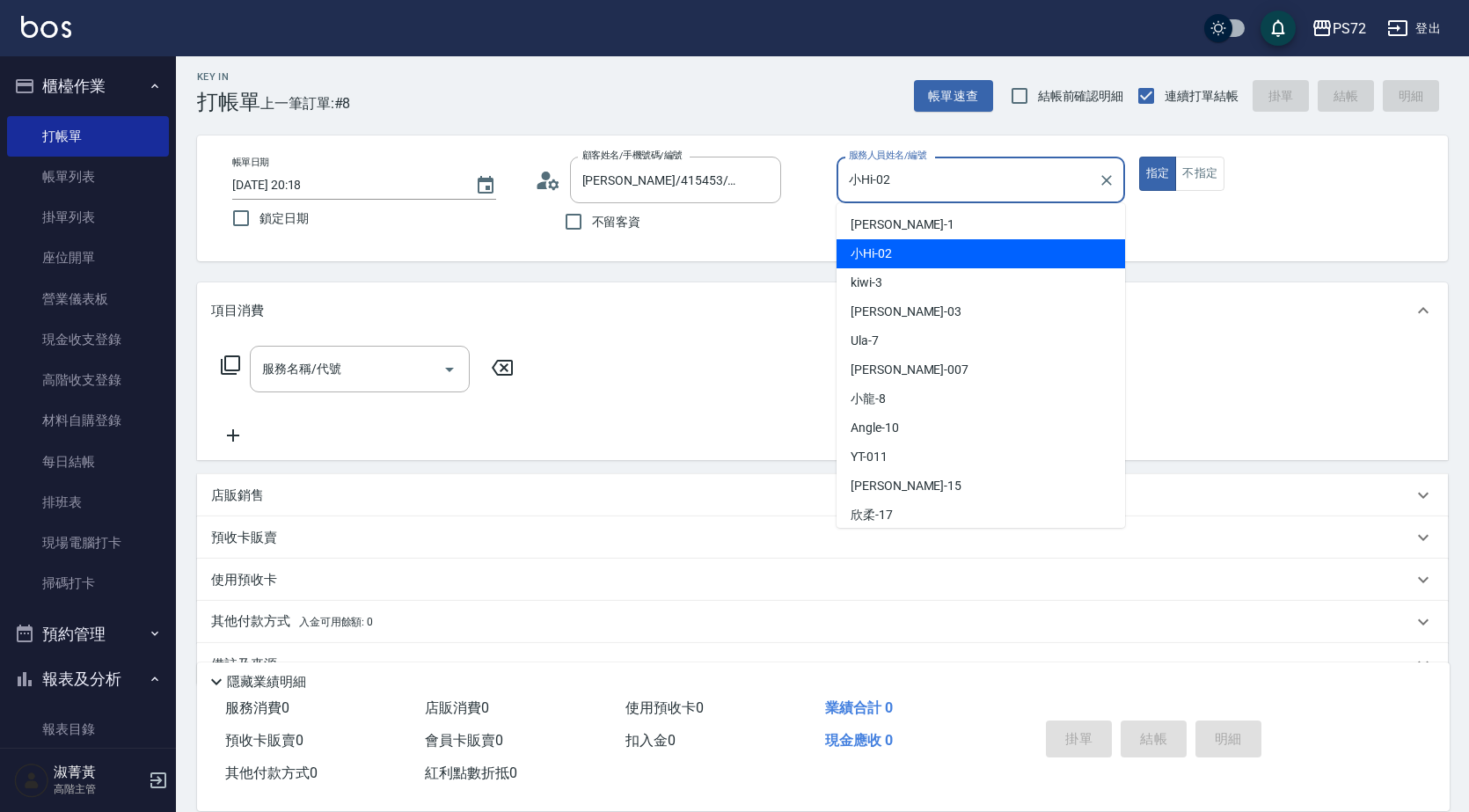
click at [902, 254] on div "小Hi -02" at bounding box center [981, 254] width 289 height 29
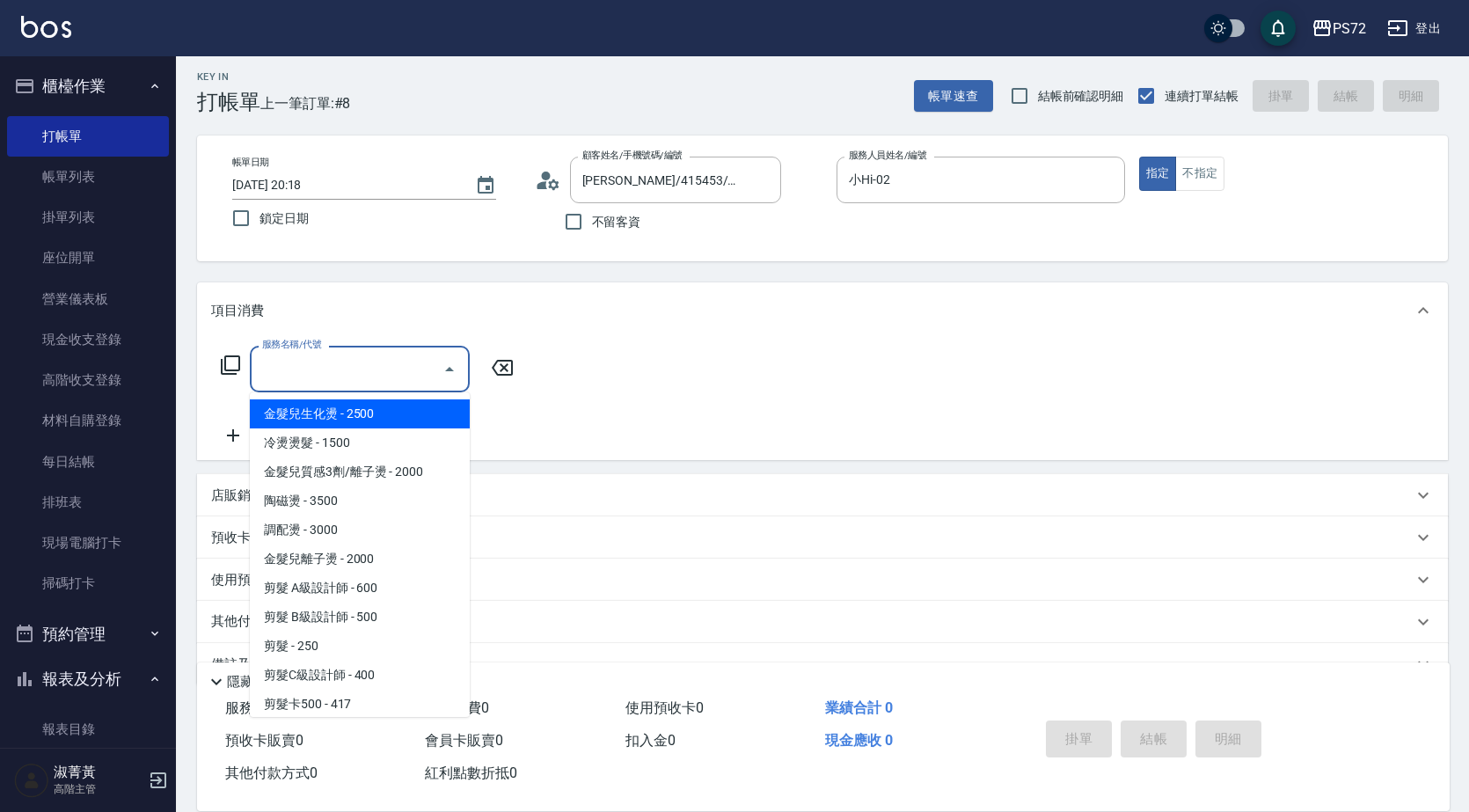
click at [279, 368] on div "服務名稱/代號 服務名稱/代號" at bounding box center [360, 369] width 220 height 46
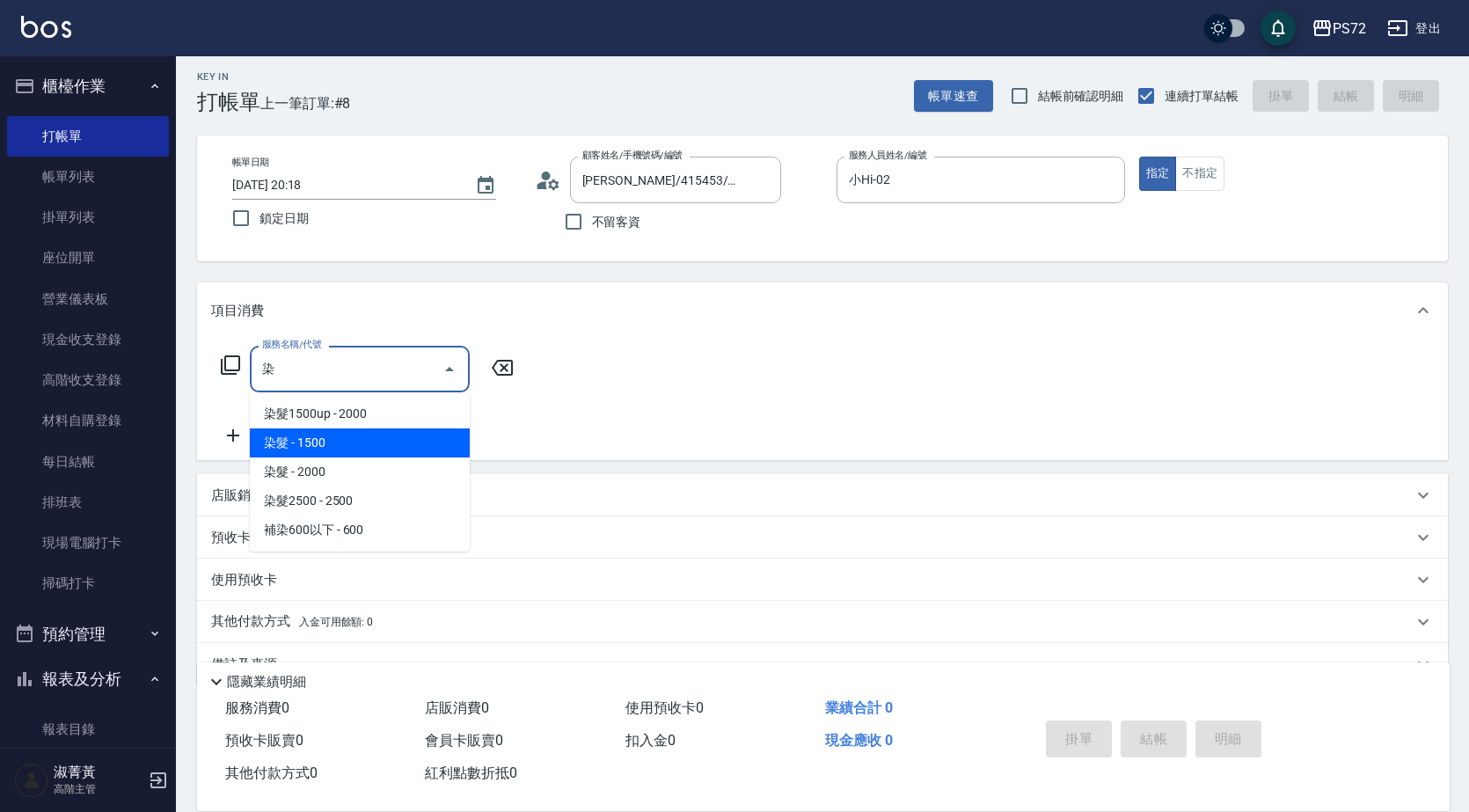
drag, startPoint x: 320, startPoint y: 452, endPoint x: 526, endPoint y: 417, distance: 209.0
click at [320, 451] on span "染髮 - 1500" at bounding box center [360, 443] width 220 height 29
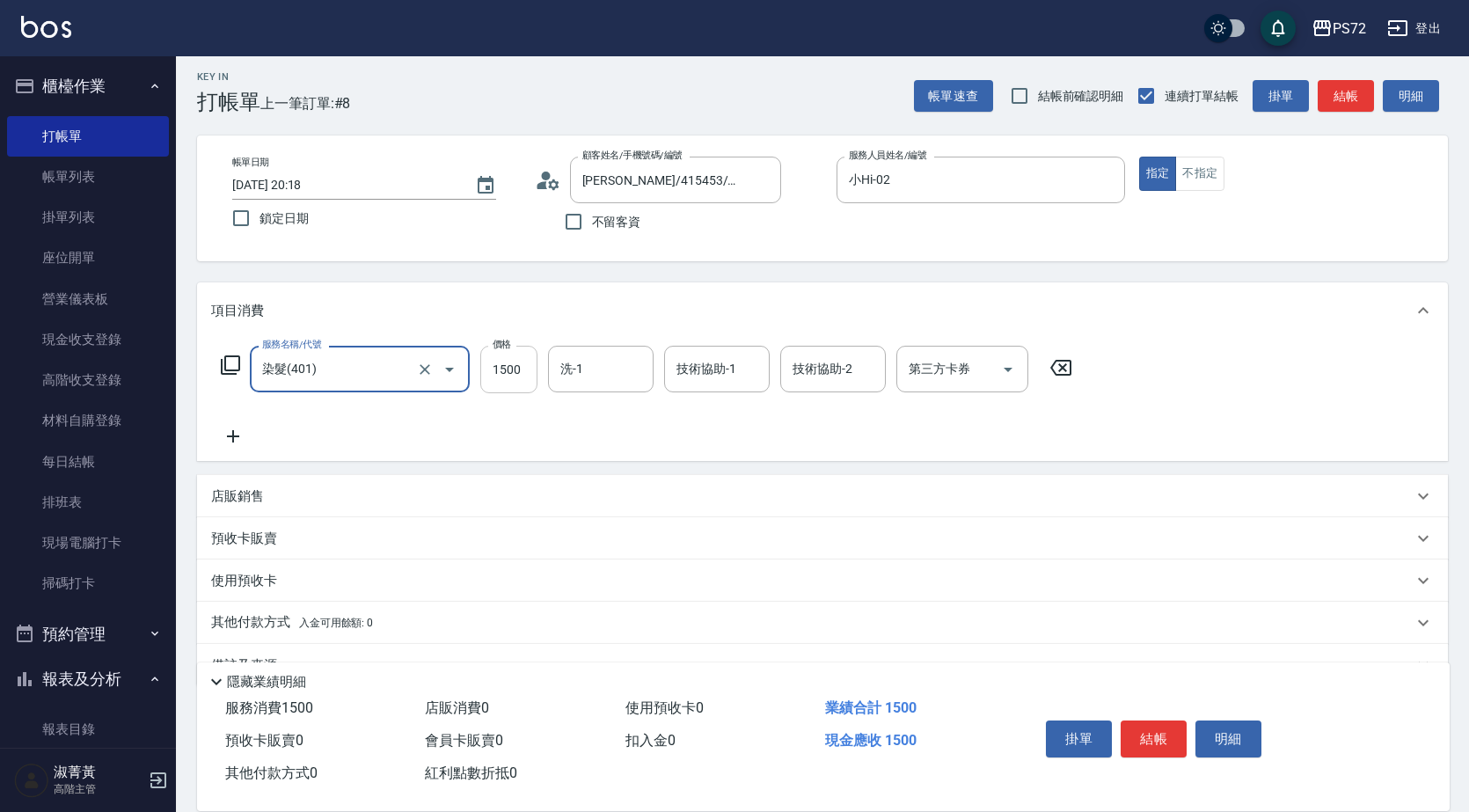
type input "染髮(401)"
click at [535, 381] on input "1500" at bounding box center [509, 369] width 57 height 47
type input "2300"
drag, startPoint x: 1146, startPoint y: 721, endPoint x: 820, endPoint y: 313, distance: 522.2
click at [1140, 713] on div "掛單 結帳 明細" at bounding box center [1154, 741] width 230 height 55
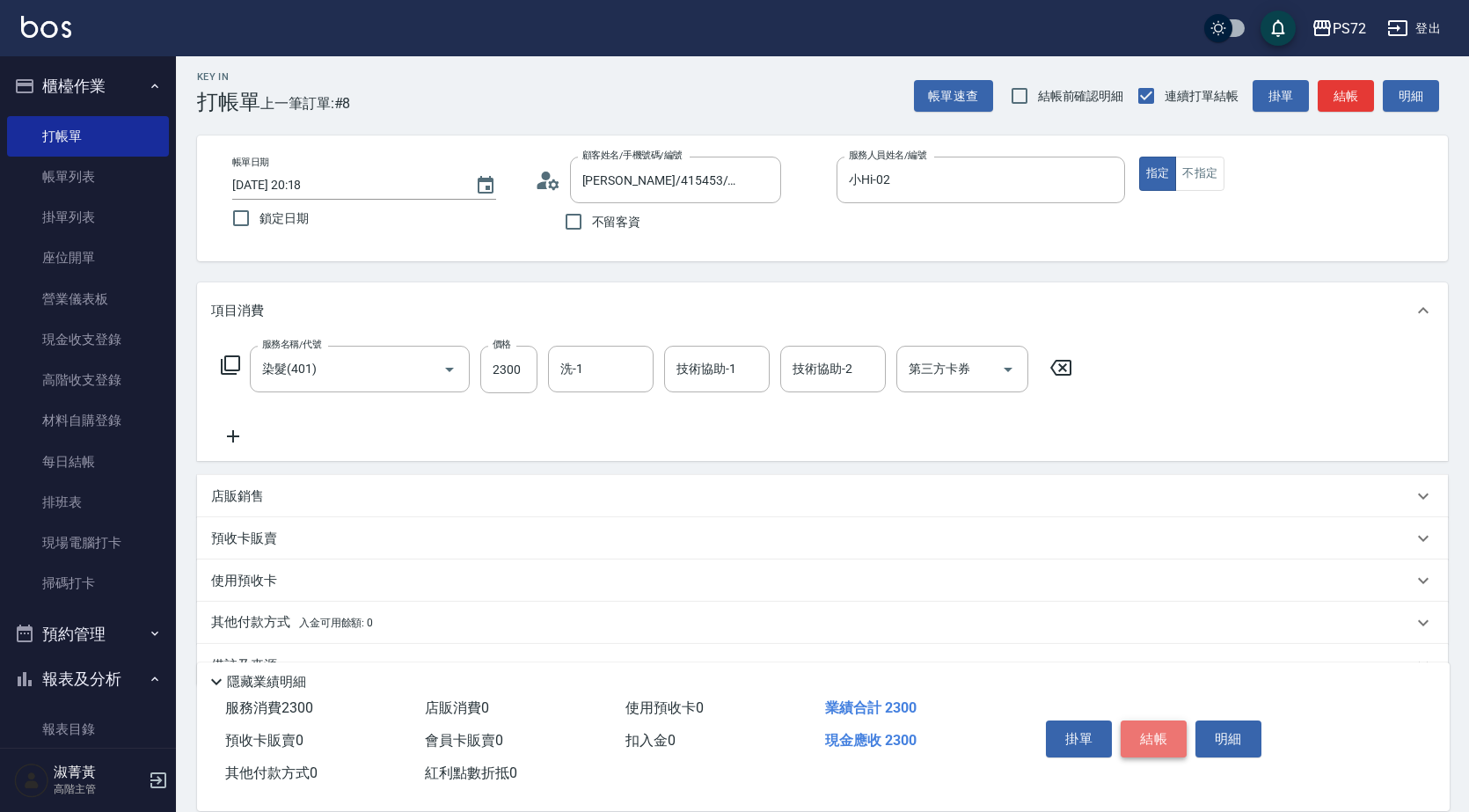
click at [1138, 729] on button "結帳" at bounding box center [1154, 738] width 66 height 37
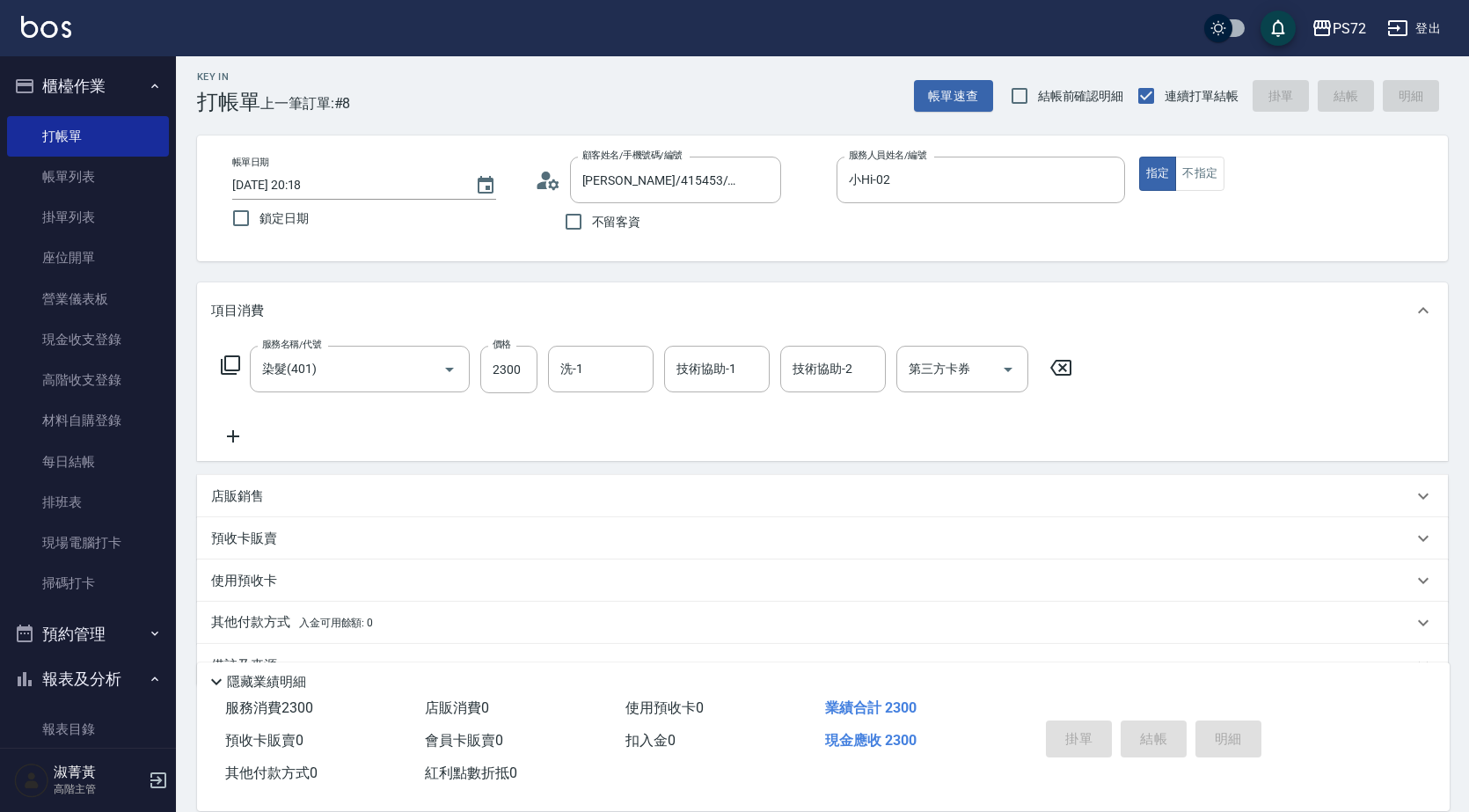
type input "[DATE] 20:19"
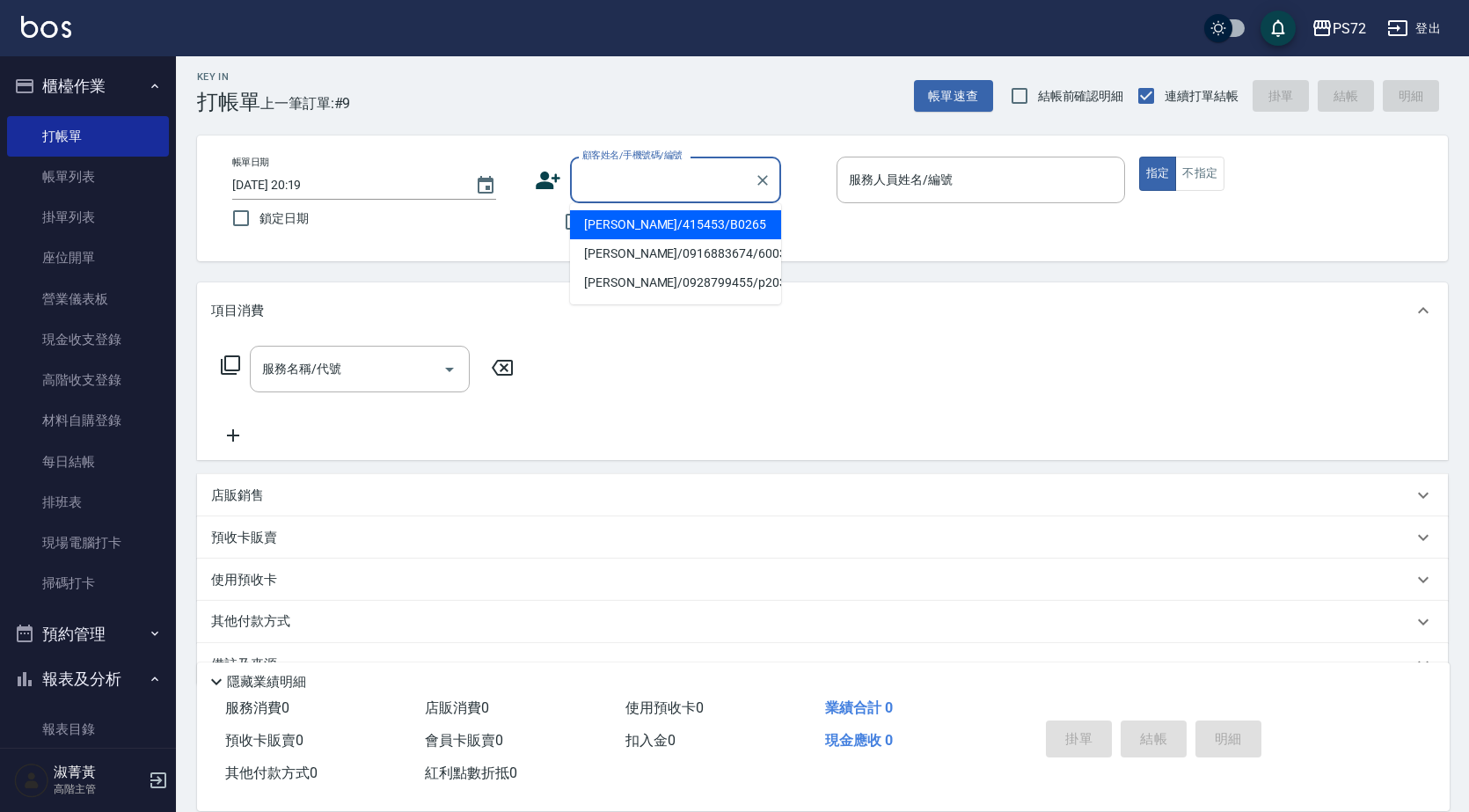
click at [624, 183] on input "顧客姓名/手機號碼/編號" at bounding box center [663, 180] width 169 height 31
click at [675, 166] on input "愛" at bounding box center [663, 180] width 169 height 31
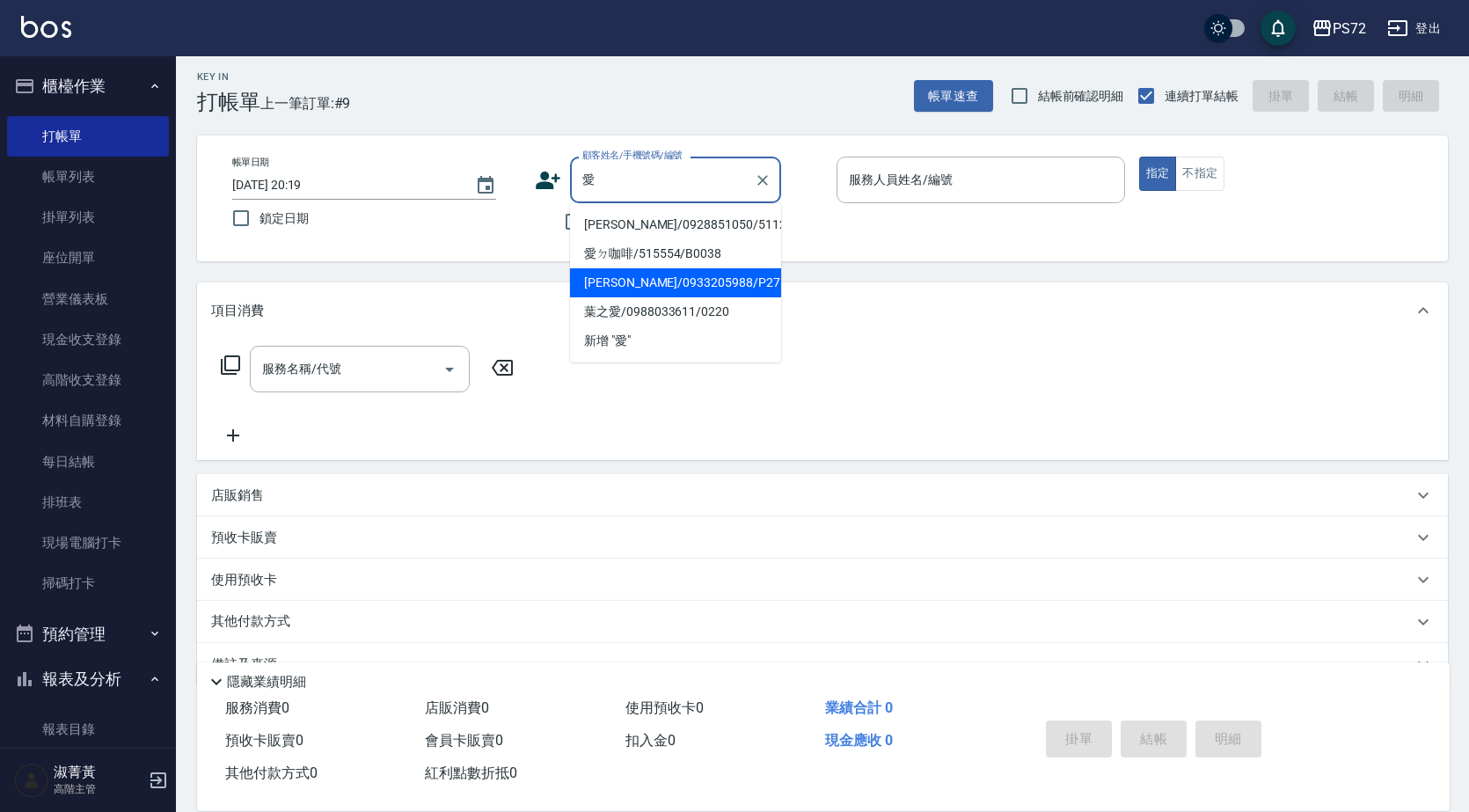
type input "愛"
click at [540, 192] on icon at bounding box center [549, 181] width 27 height 27
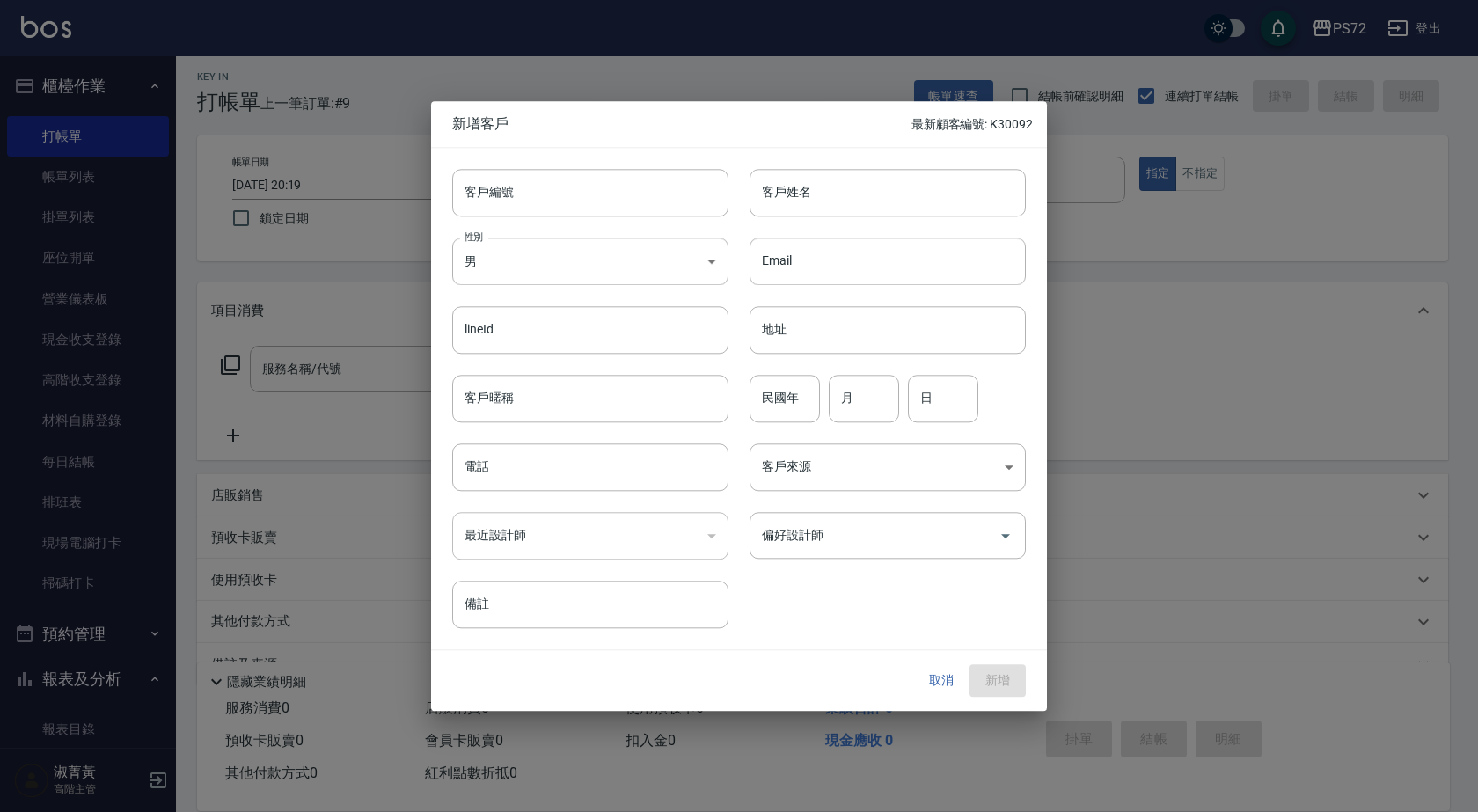
drag, startPoint x: 940, startPoint y: 661, endPoint x: 919, endPoint y: 646, distance: 25.8
click at [941, 655] on div "取消 新增" at bounding box center [739, 681] width 616 height 61
click at [944, 680] on button "取消" at bounding box center [941, 681] width 56 height 33
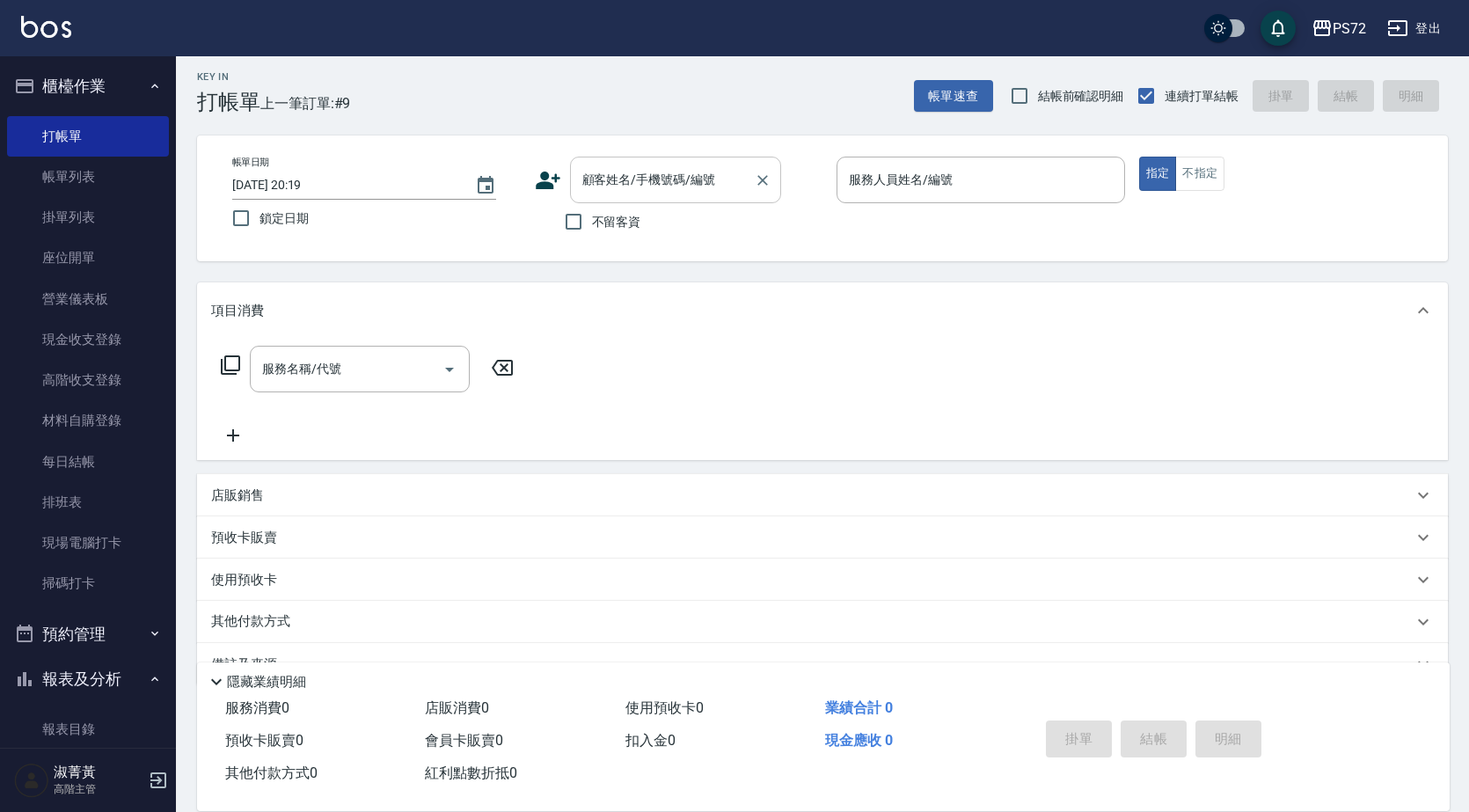
click at [669, 183] on input "顧客姓名/手機號碼/編號" at bounding box center [663, 180] width 169 height 31
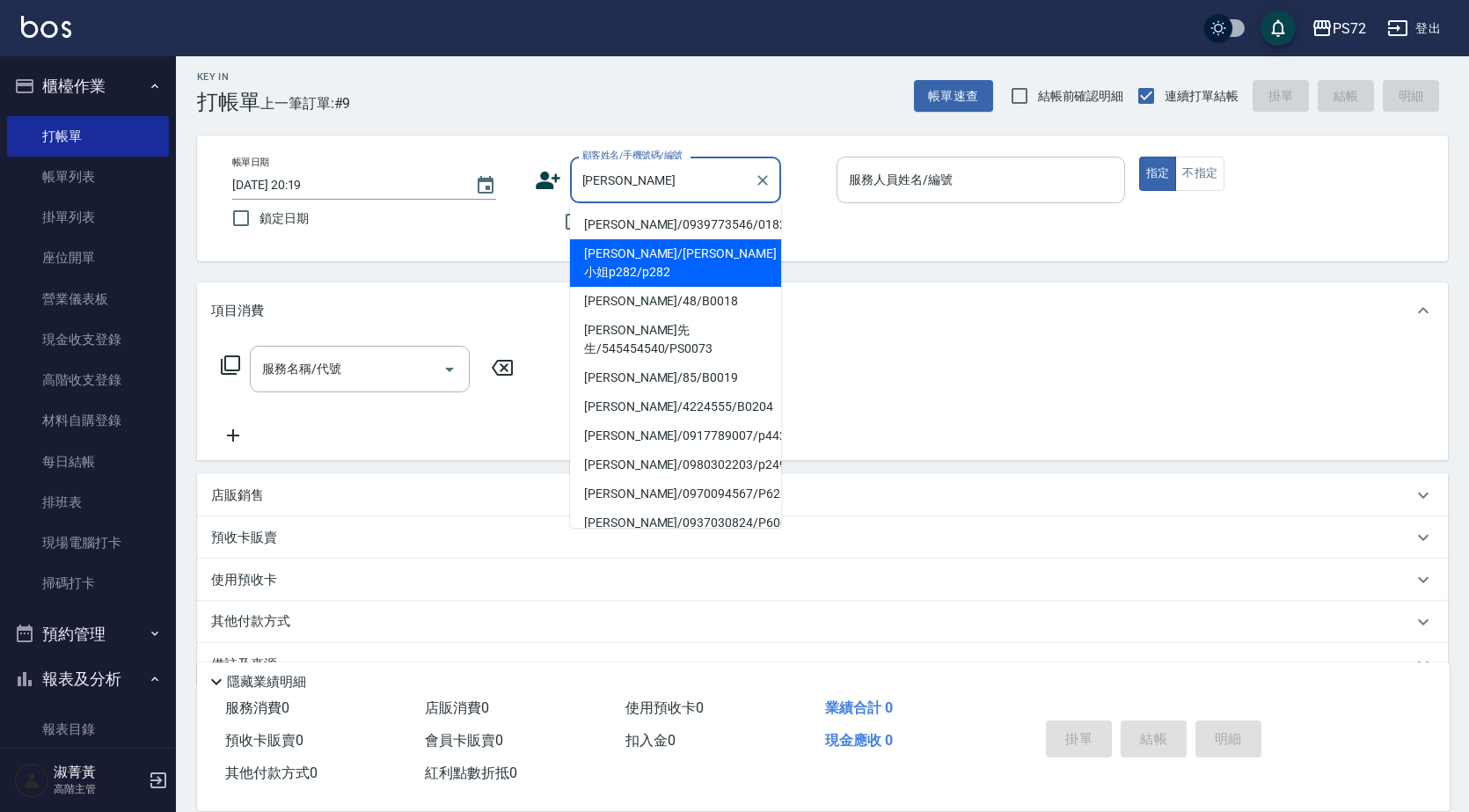
drag, startPoint x: 651, startPoint y: 249, endPoint x: 884, endPoint y: 190, distance: 240.4
click at [652, 249] on li "[PERSON_NAME]/[PERSON_NAME]小姐p282/p282" at bounding box center [675, 263] width 211 height 47
type input "[PERSON_NAME]/[PERSON_NAME]小姐p282/p282"
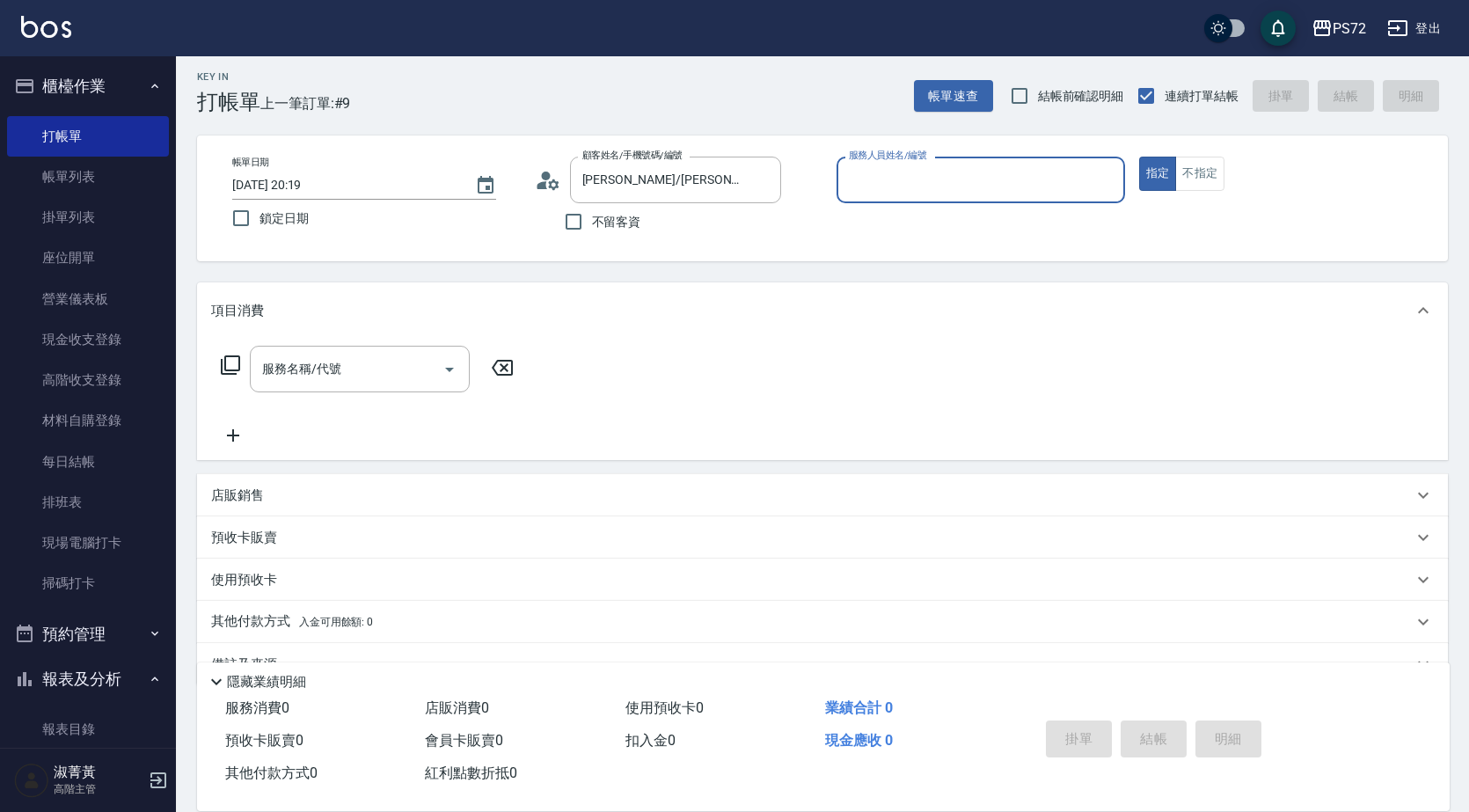
click at [892, 183] on input "服務人員姓名/編號" at bounding box center [981, 180] width 273 height 31
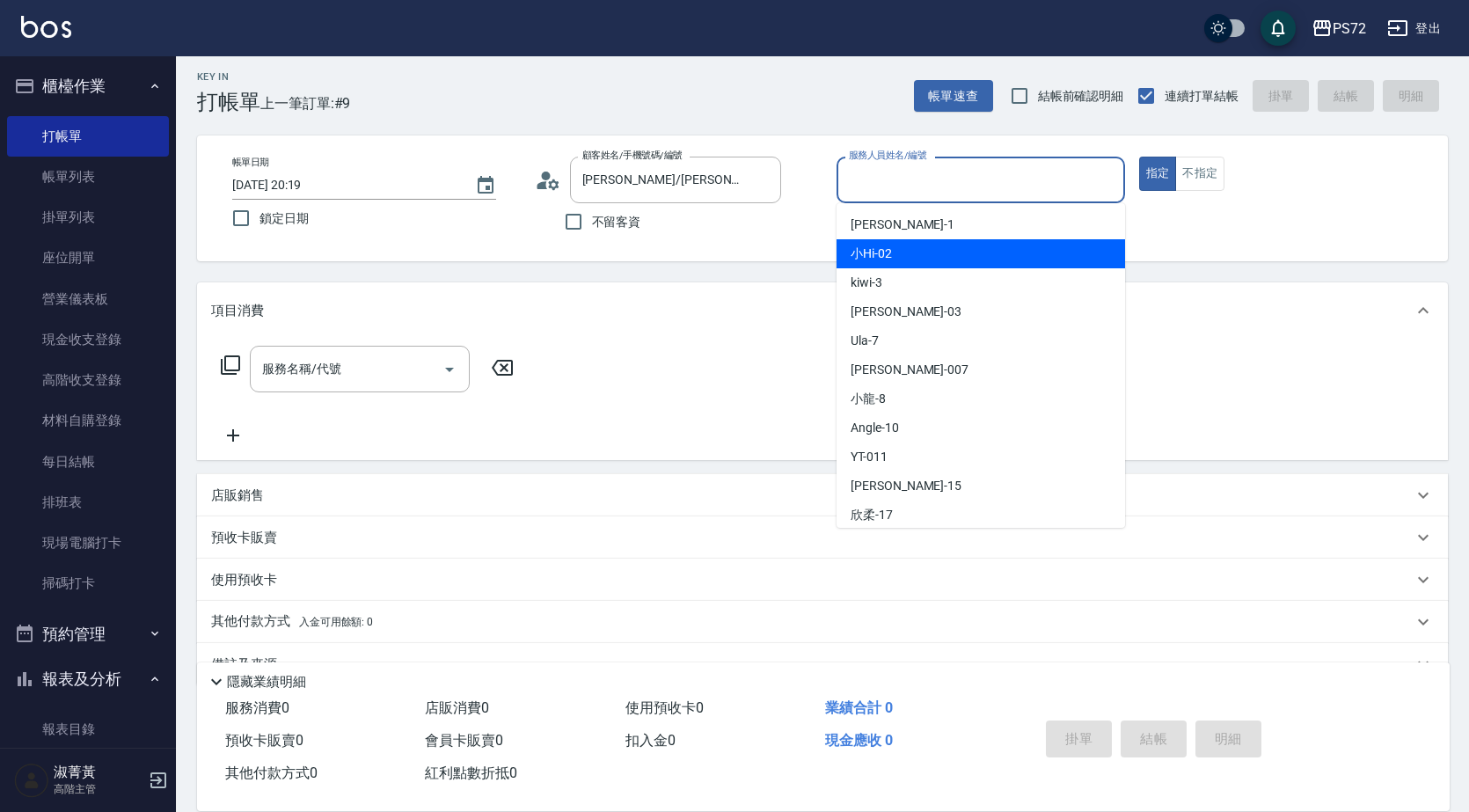
click at [904, 258] on div "小Hi -02" at bounding box center [981, 254] width 289 height 29
type input "小Hi-02"
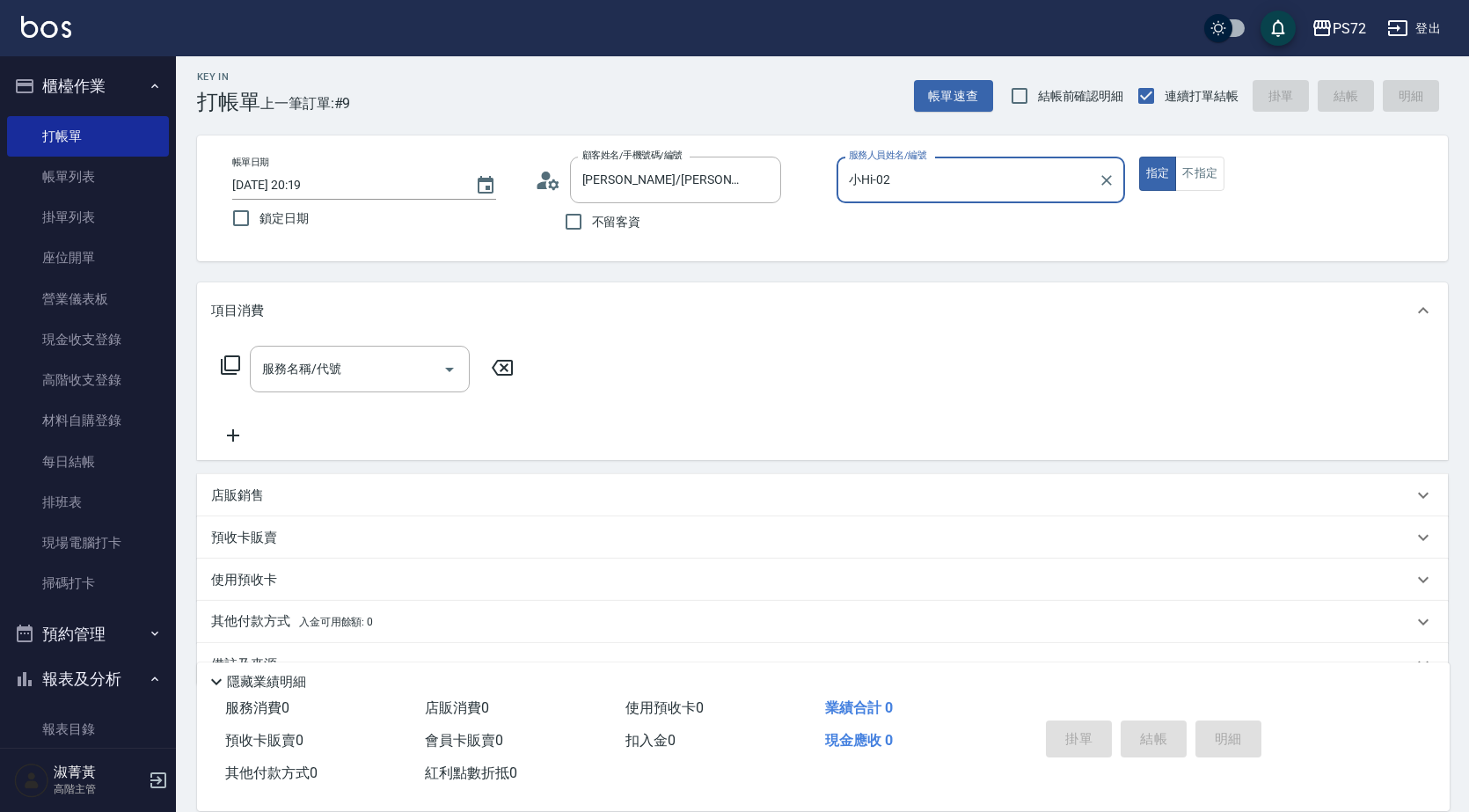
click at [227, 356] on icon at bounding box center [231, 365] width 20 height 20
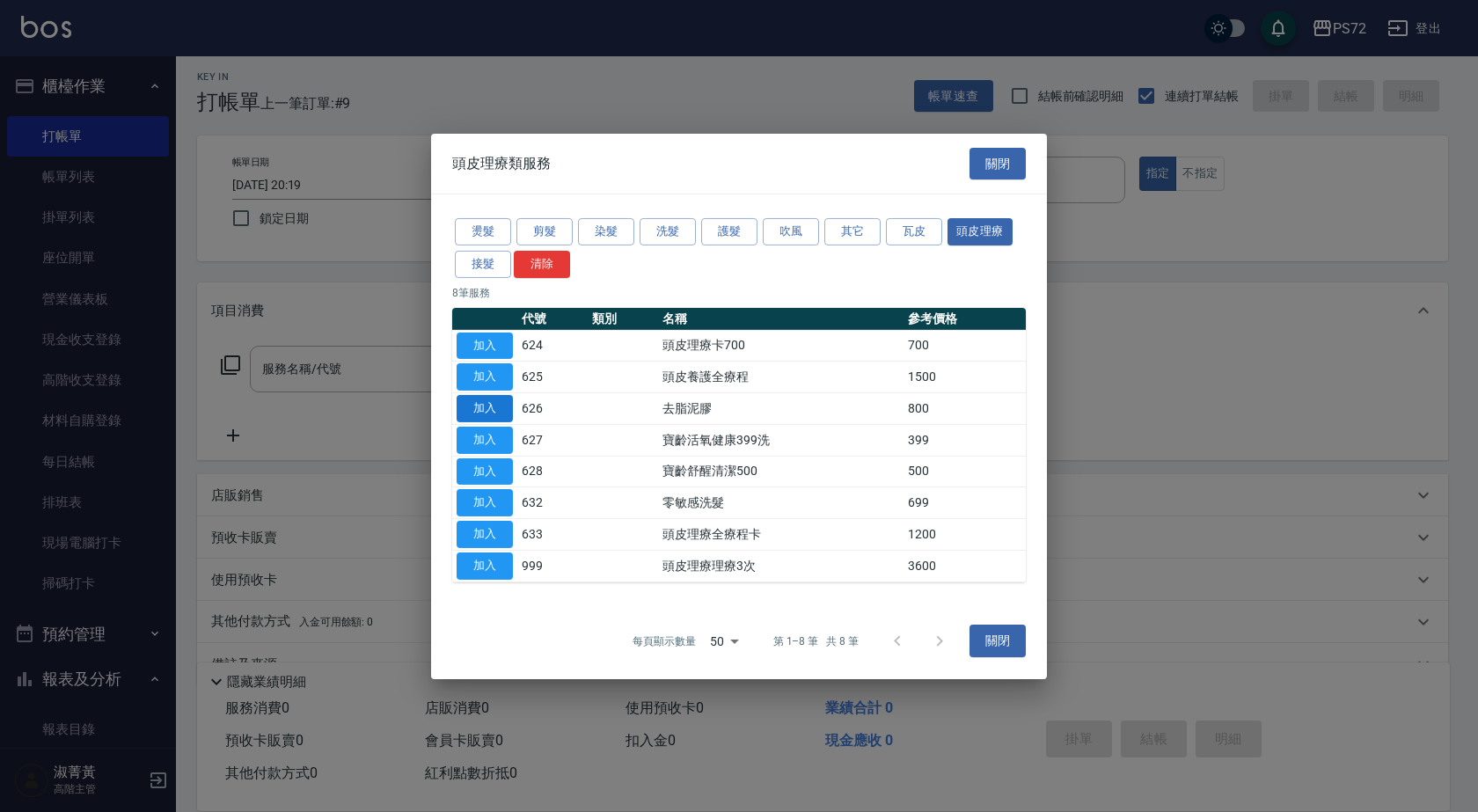
click at [486, 398] on button "加入" at bounding box center [485, 408] width 56 height 28
type input "去脂泥膠(626)"
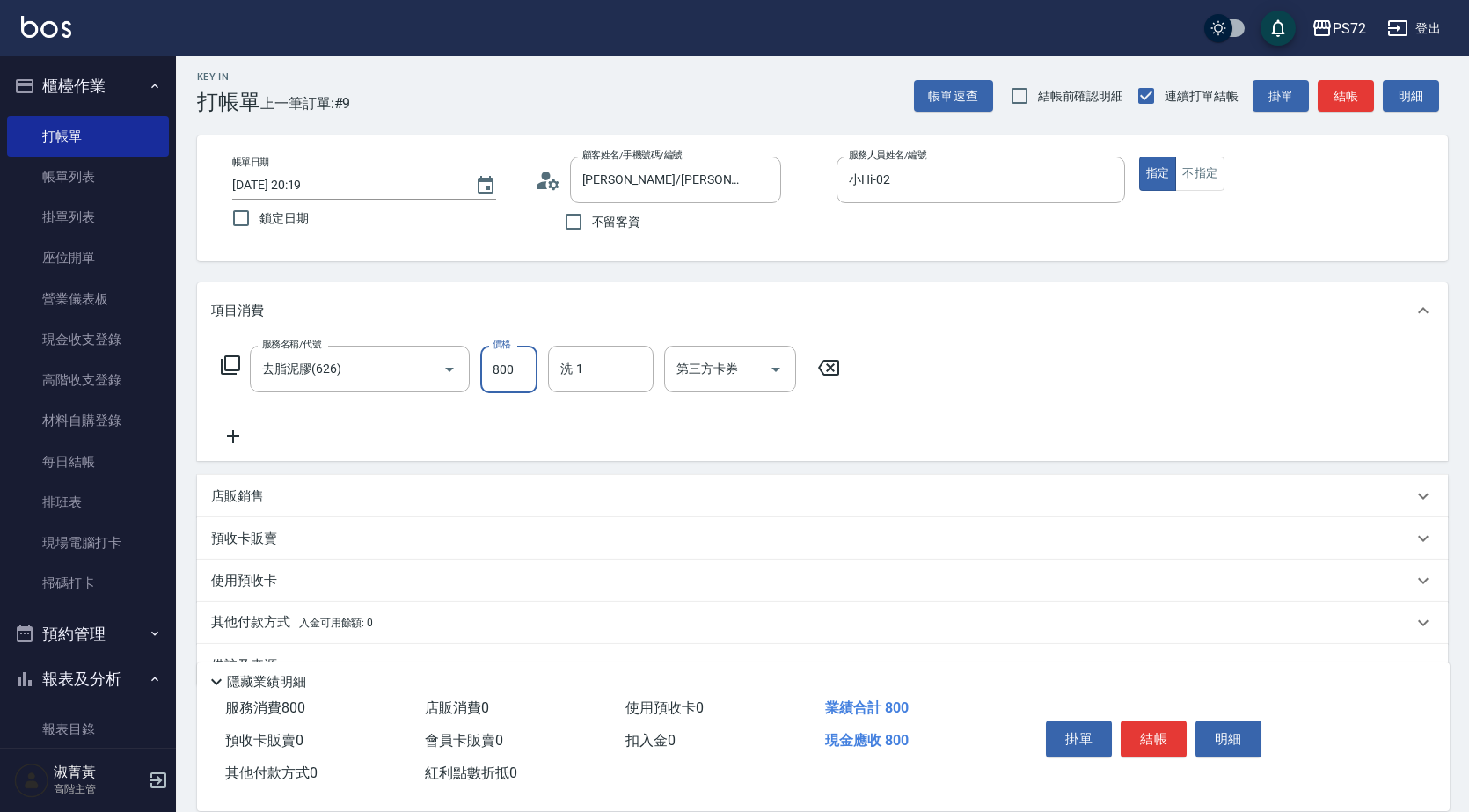
click at [510, 379] on input "800" at bounding box center [509, 369] width 57 height 47
type input "1000"
type input "[PERSON_NAME]-18"
click at [1168, 727] on button "結帳" at bounding box center [1154, 738] width 66 height 37
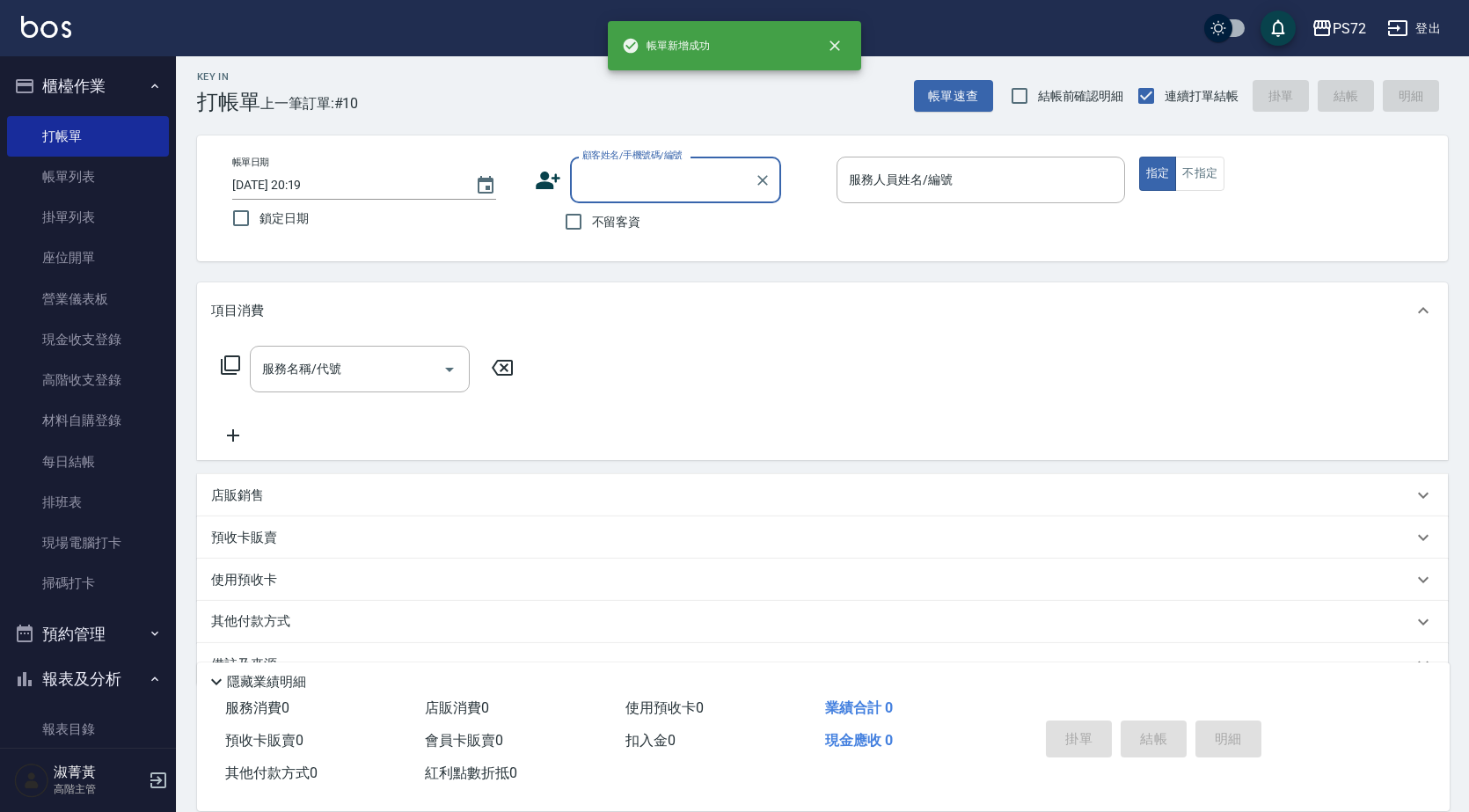
click at [645, 175] on input "顧客姓名/手機號碼/編號" at bounding box center [663, 180] width 169 height 31
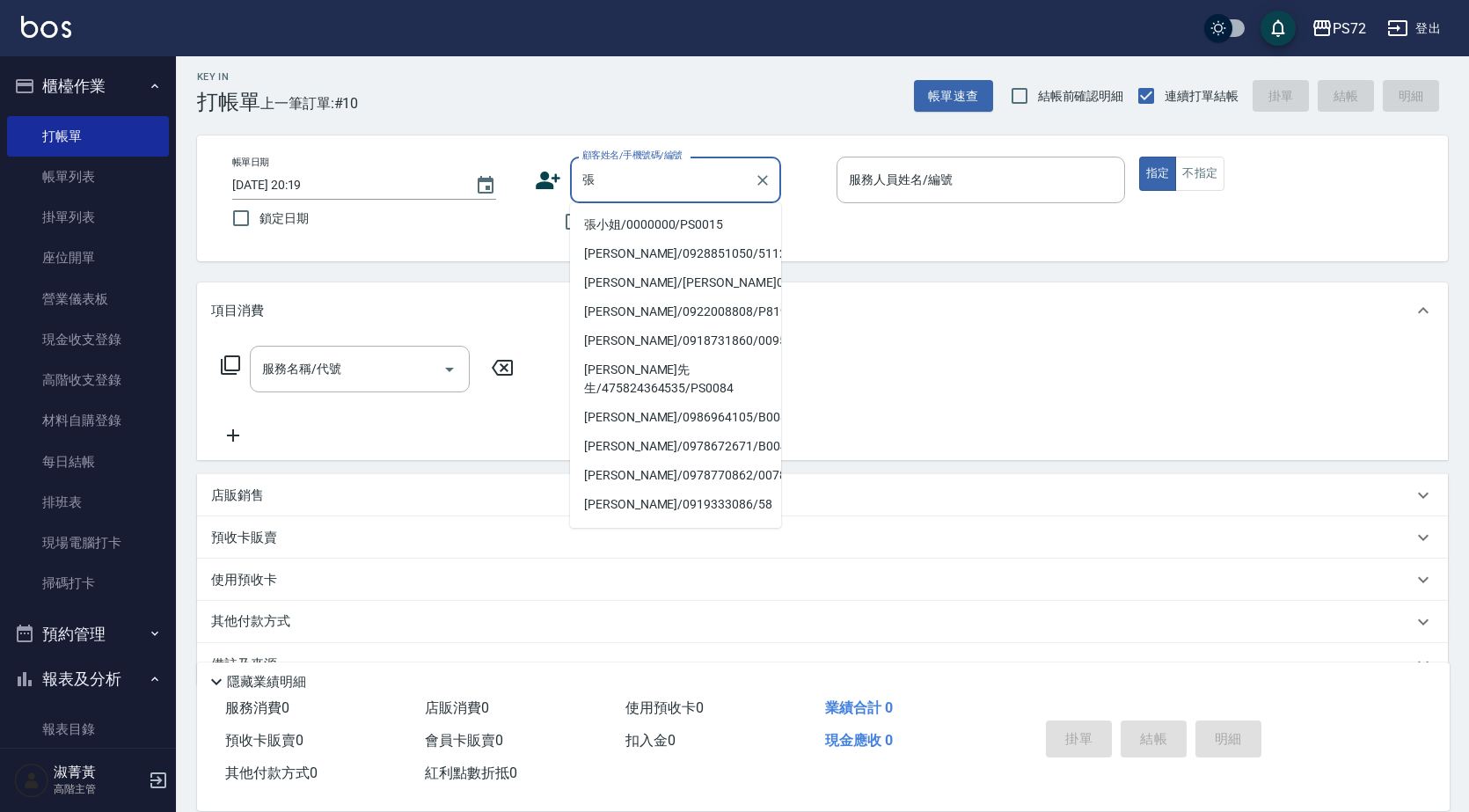
drag, startPoint x: 722, startPoint y: 231, endPoint x: 871, endPoint y: 175, distance: 159.2
click at [727, 221] on li "張小姐/0000000/PS0015" at bounding box center [675, 224] width 211 height 29
type input "張小姐/0000000/PS0015"
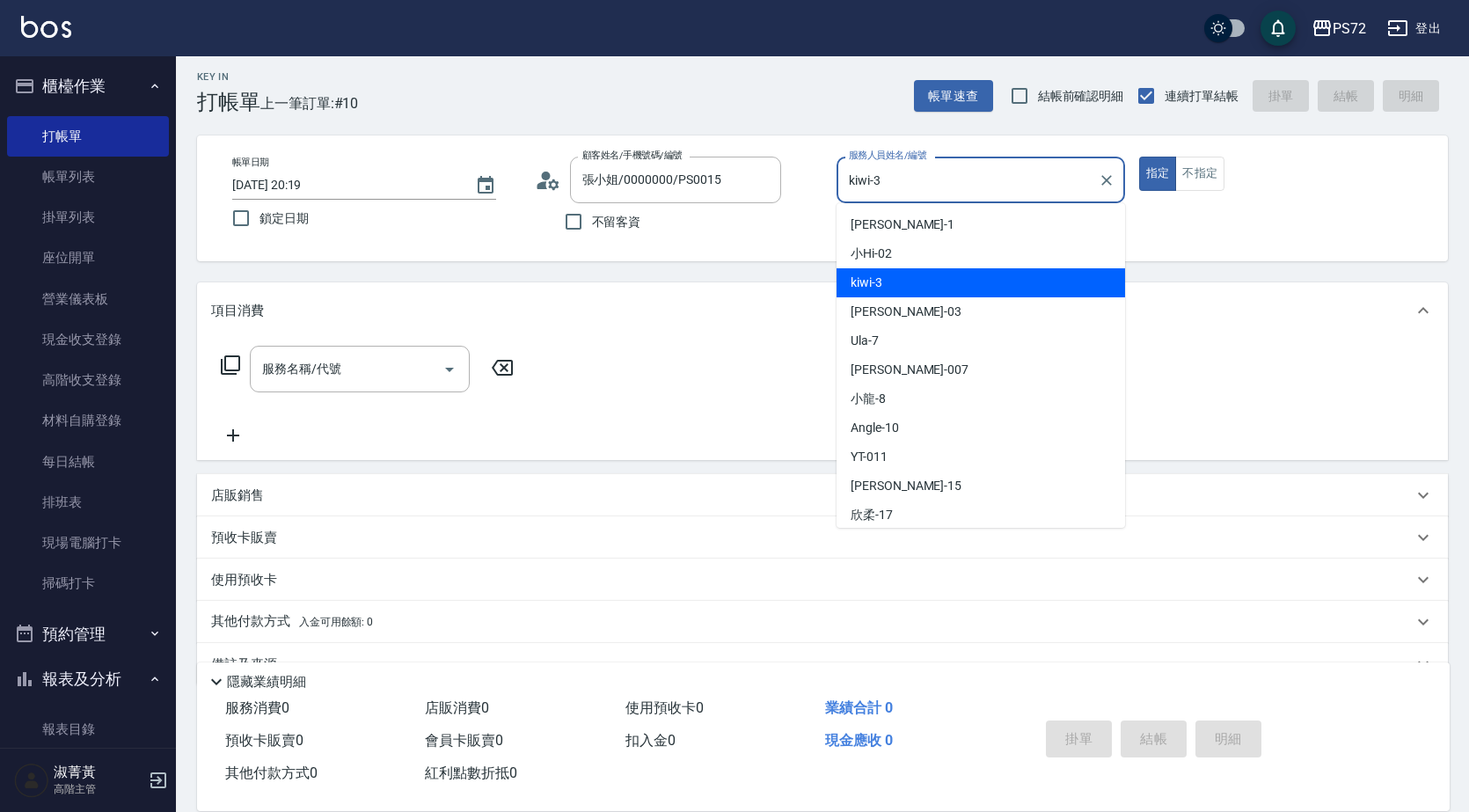
drag, startPoint x: 880, startPoint y: 177, endPoint x: 890, endPoint y: 203, distance: 27.9
click at [880, 178] on input "kiwi-3" at bounding box center [967, 180] width 247 height 31
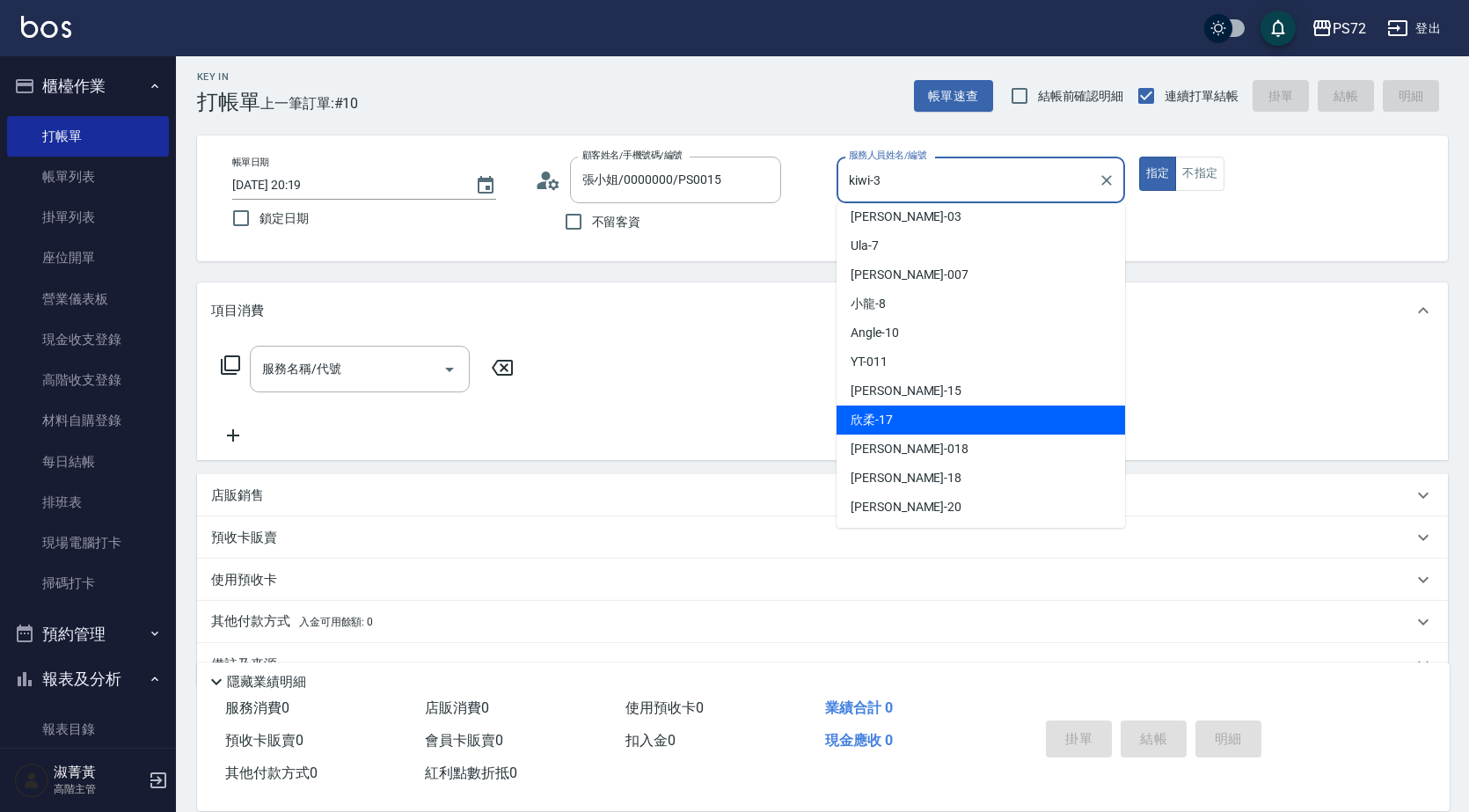
scroll to position [96, 0]
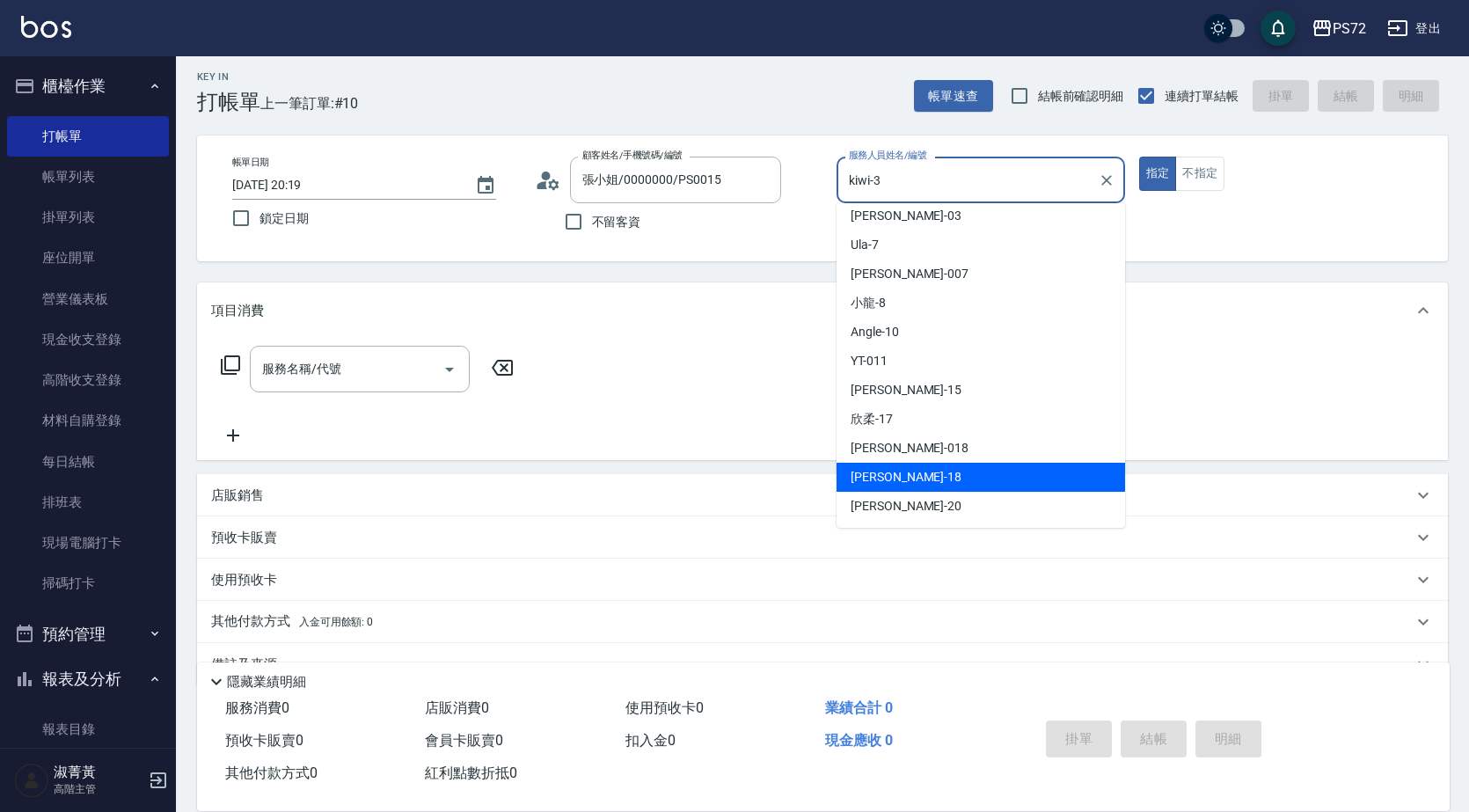
click at [907, 470] on div "[PERSON_NAME] -18" at bounding box center [981, 477] width 289 height 29
type input "[PERSON_NAME]-18"
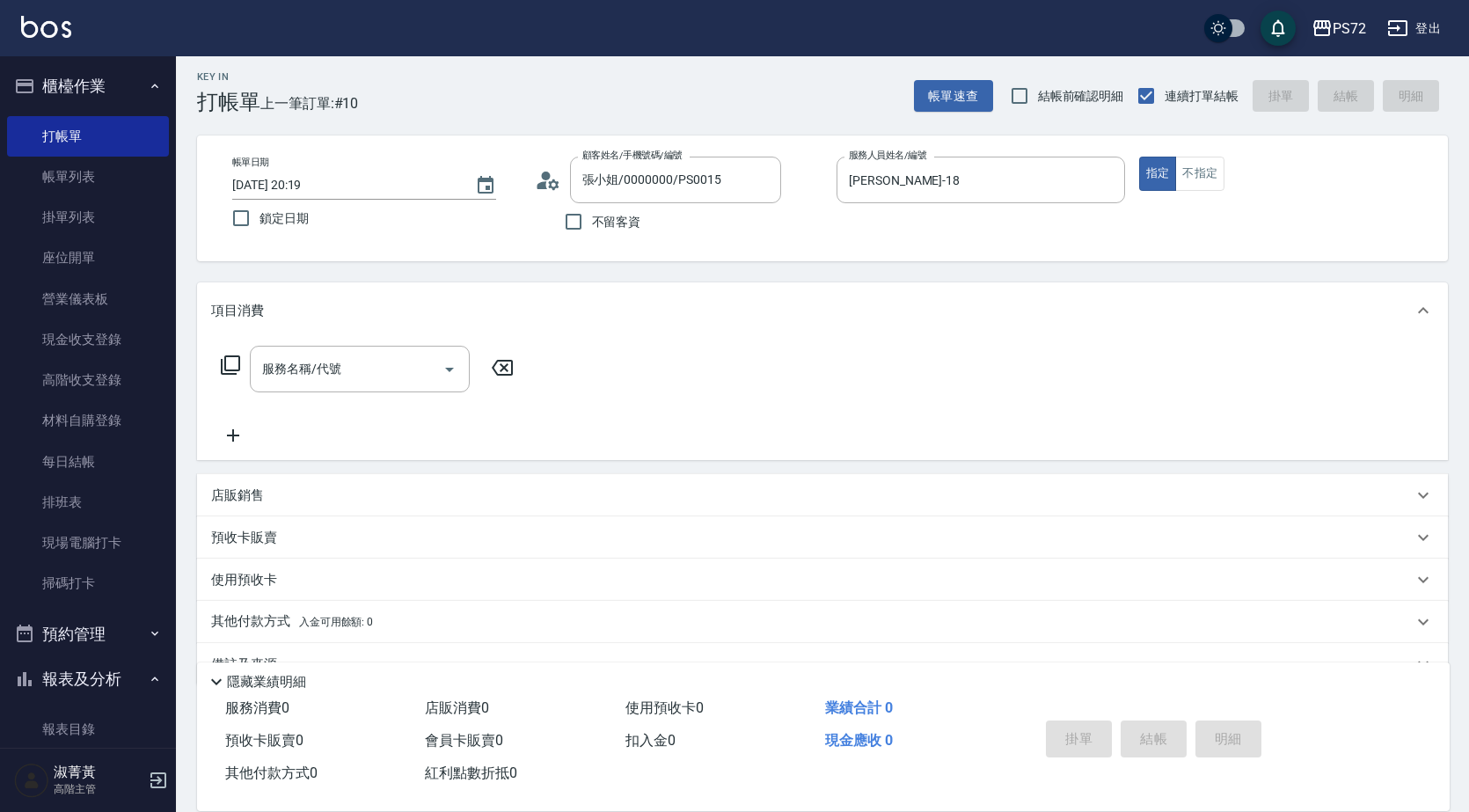
click at [1192, 155] on div "帳單日期 [DATE] 20:19 鎖定日期 顧客姓名/手機號碼/編號 張小姐/0000000/PS0015 顧客姓名/手機號碼/編號 不留客資 服務人員姓名…" at bounding box center [822, 198] width 1251 height 126
click at [1200, 184] on button "不指定" at bounding box center [1200, 174] width 49 height 35
click at [321, 377] on input "服務名稱/代號" at bounding box center [347, 369] width 178 height 31
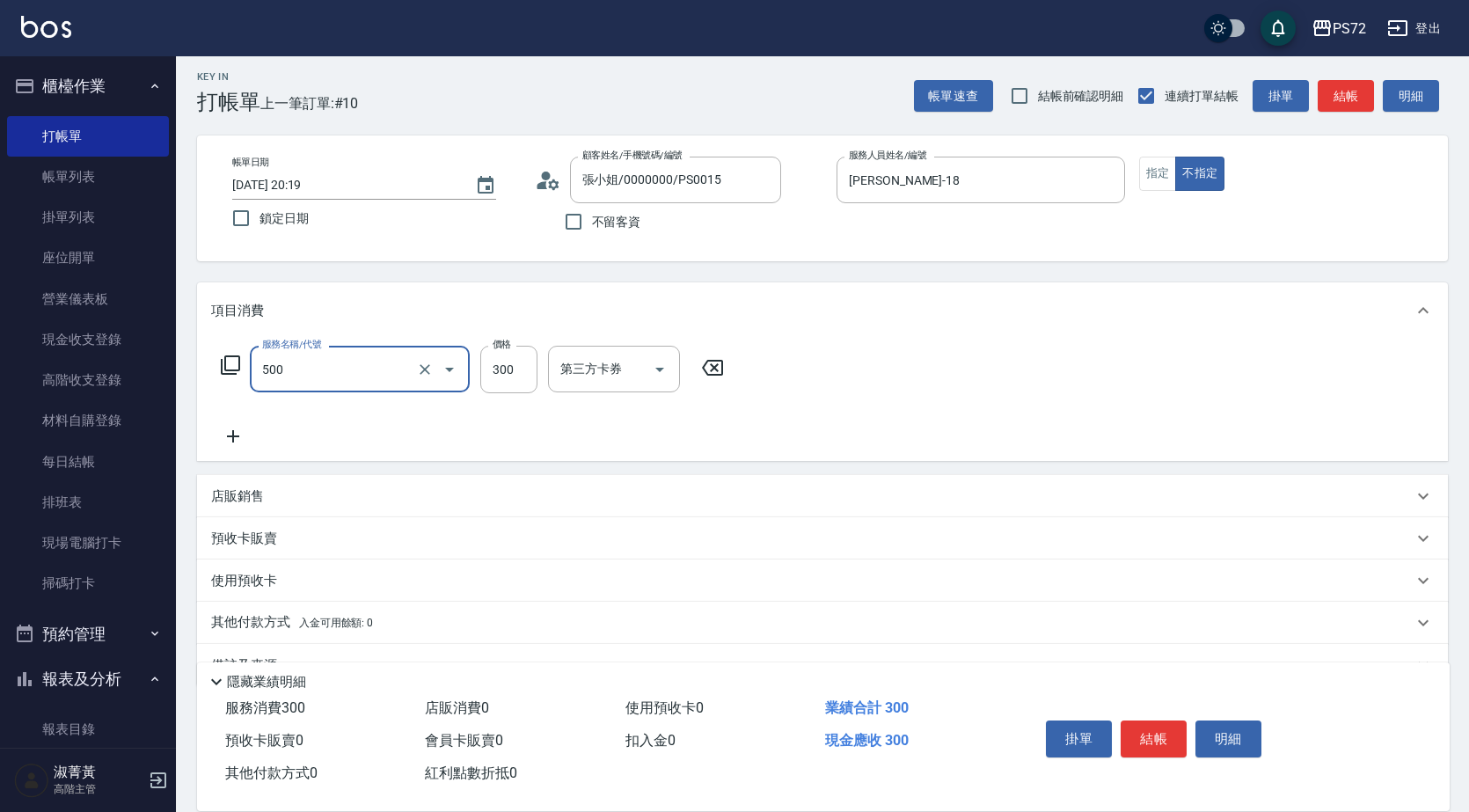
type input "洗髮(A級)(500)"
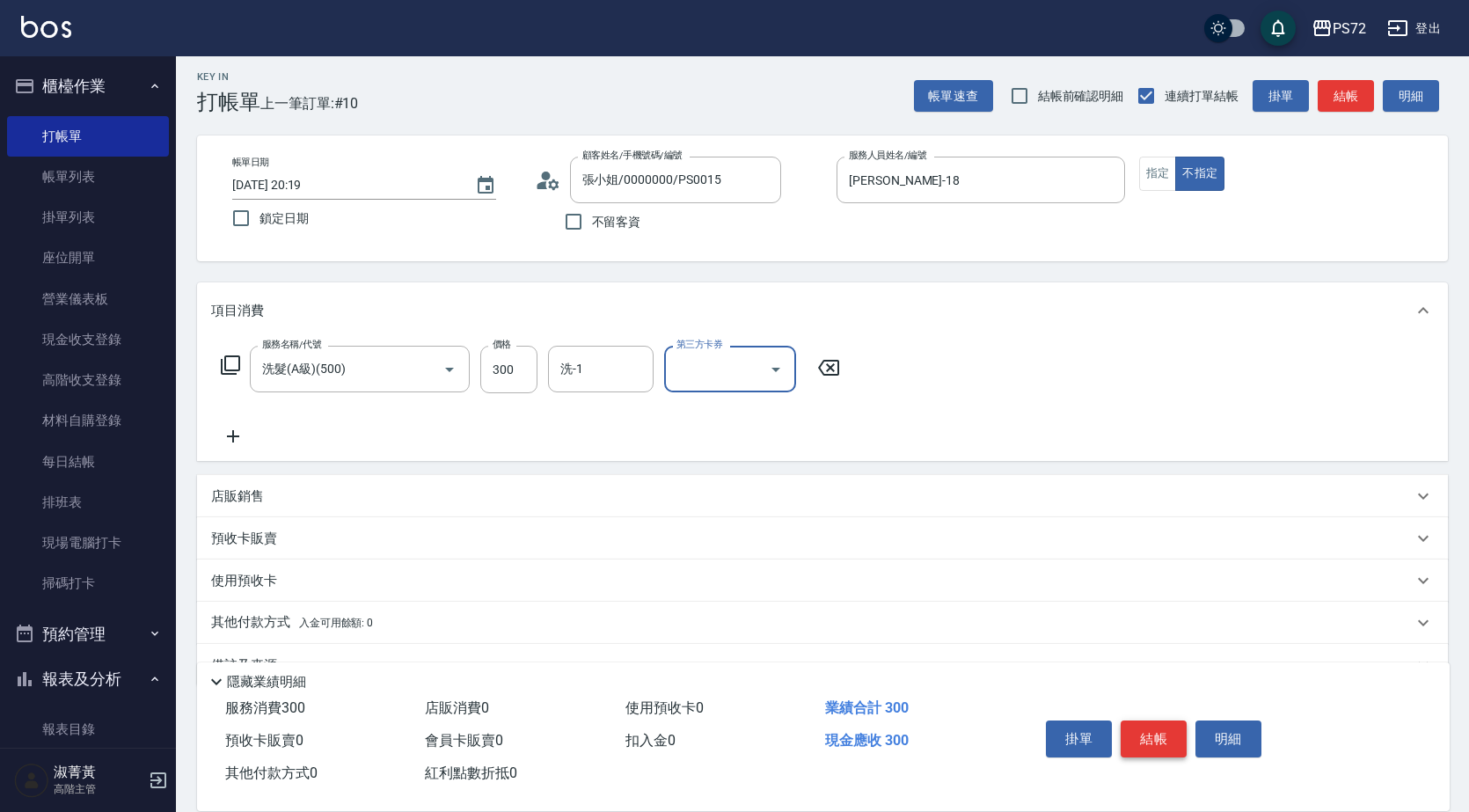
click at [1146, 720] on button "結帳" at bounding box center [1154, 738] width 66 height 37
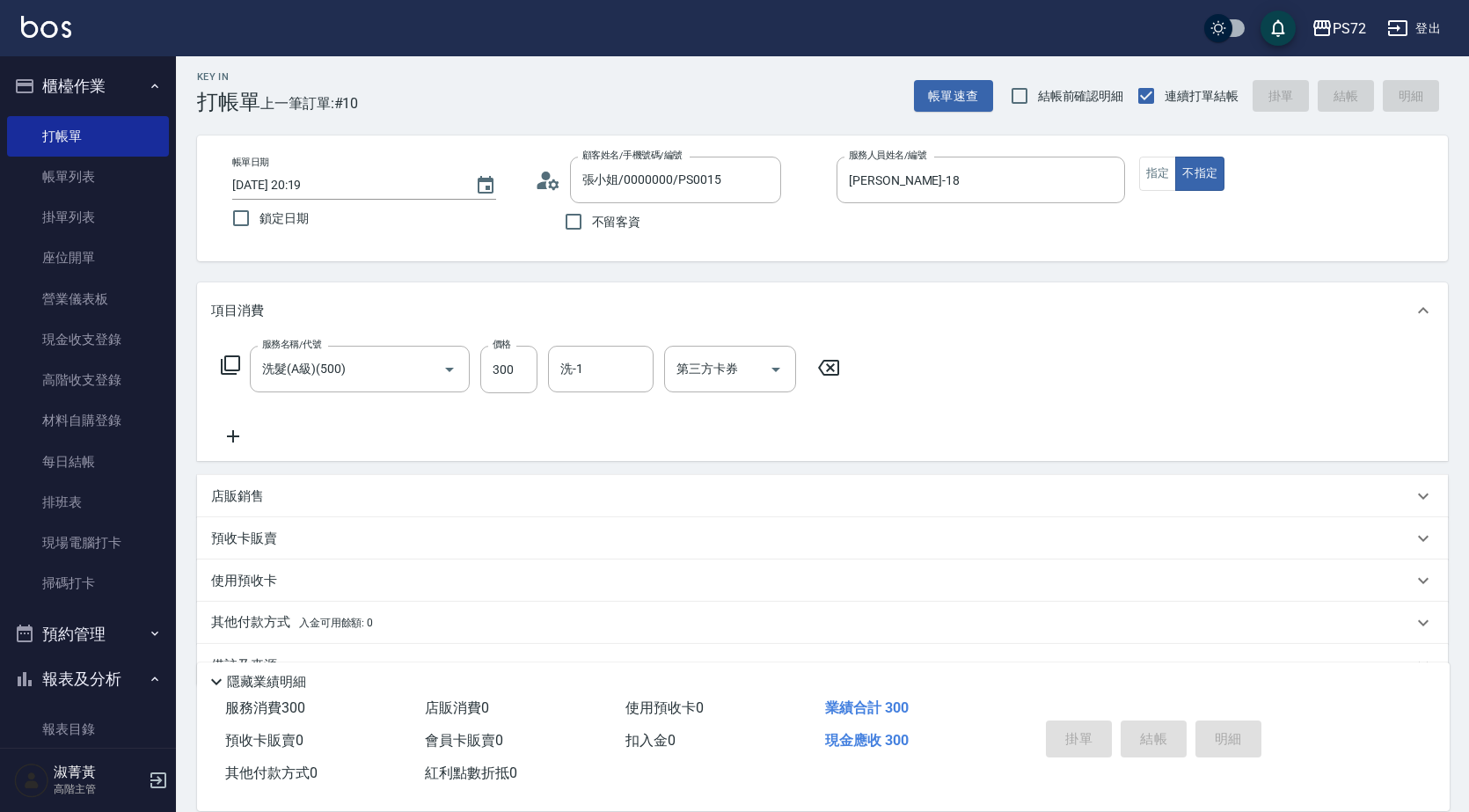
type input "[DATE] 20:20"
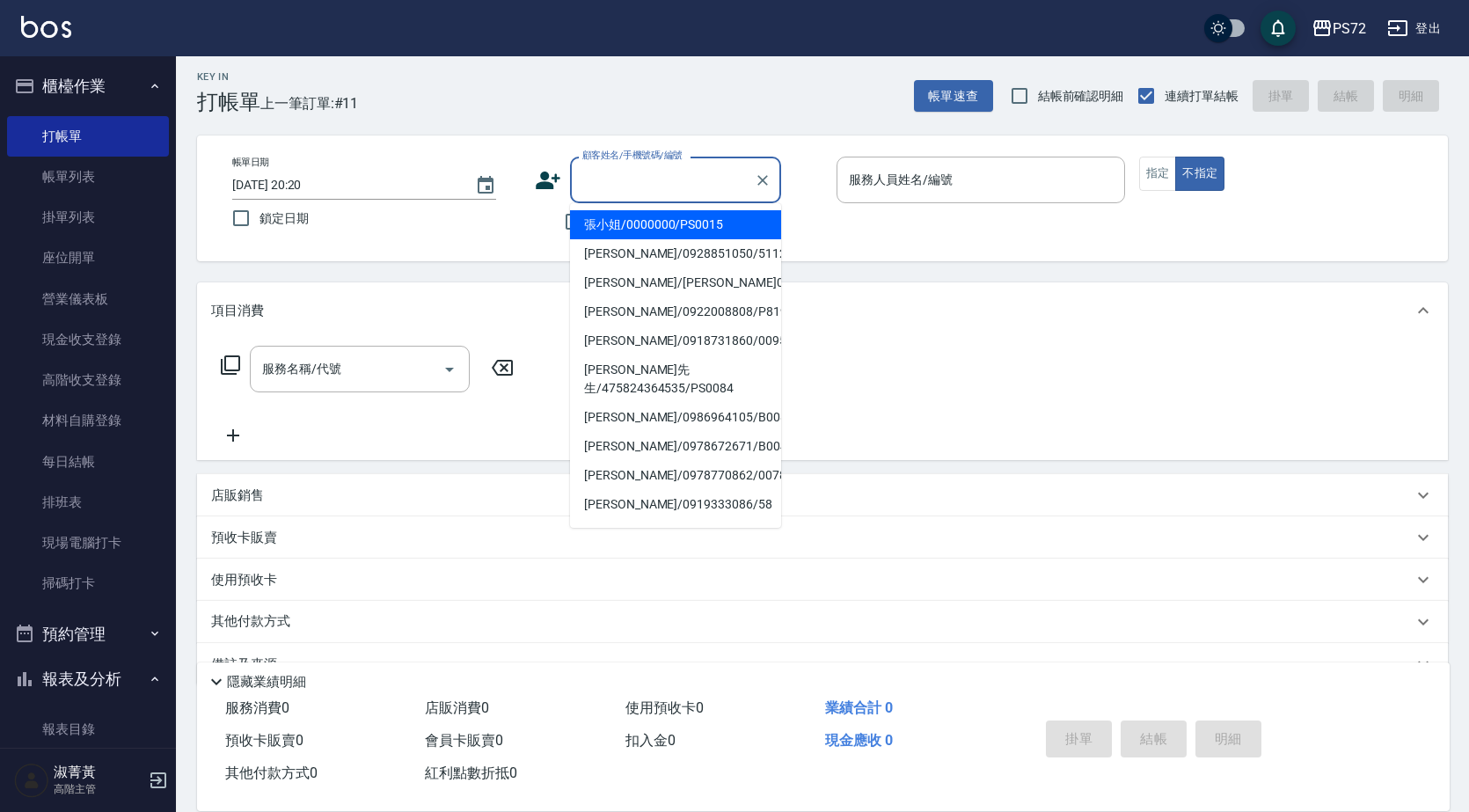
click at [601, 180] on input "顧客姓名/手機號碼/編號" at bounding box center [663, 180] width 169 height 31
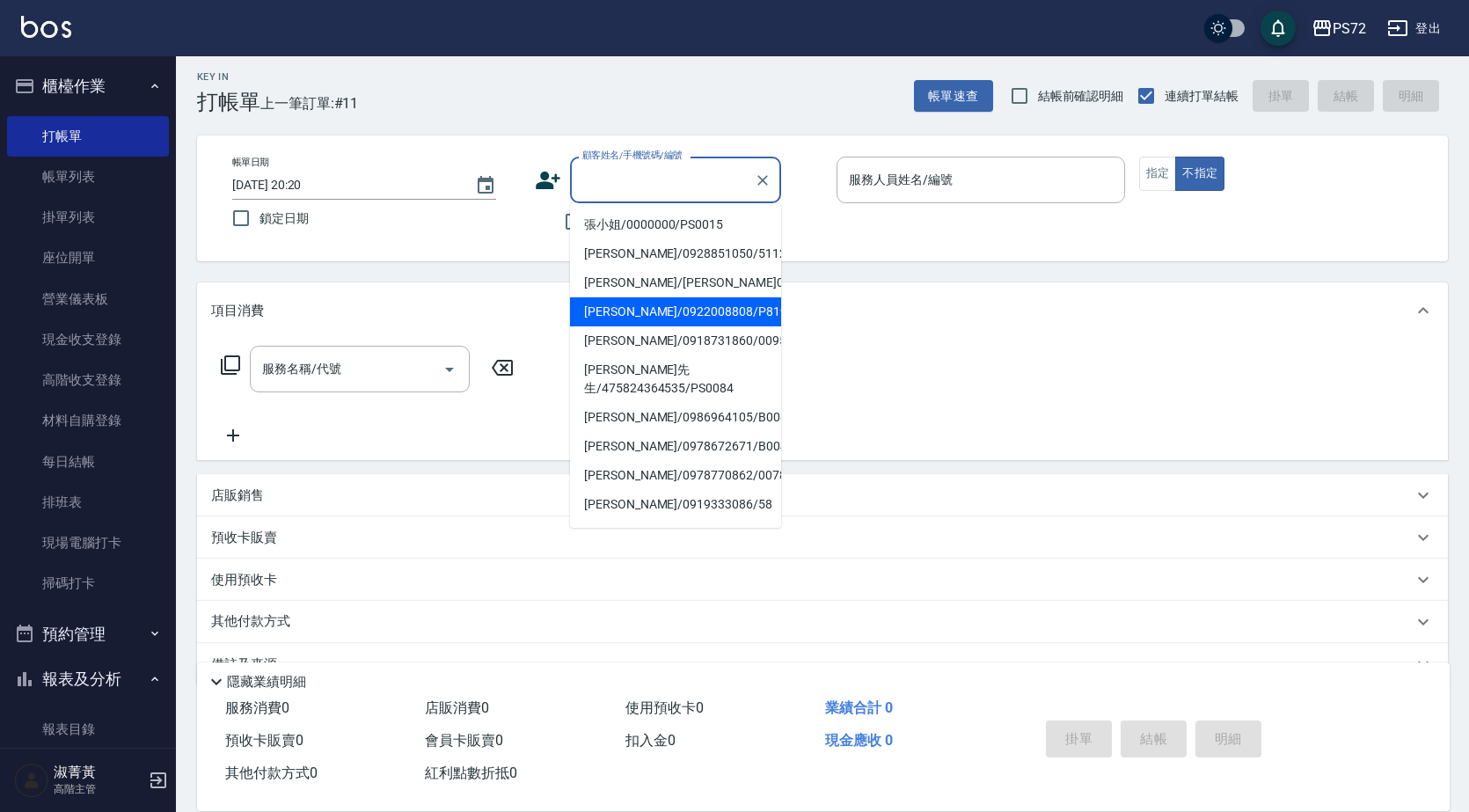
scroll to position [270, 0]
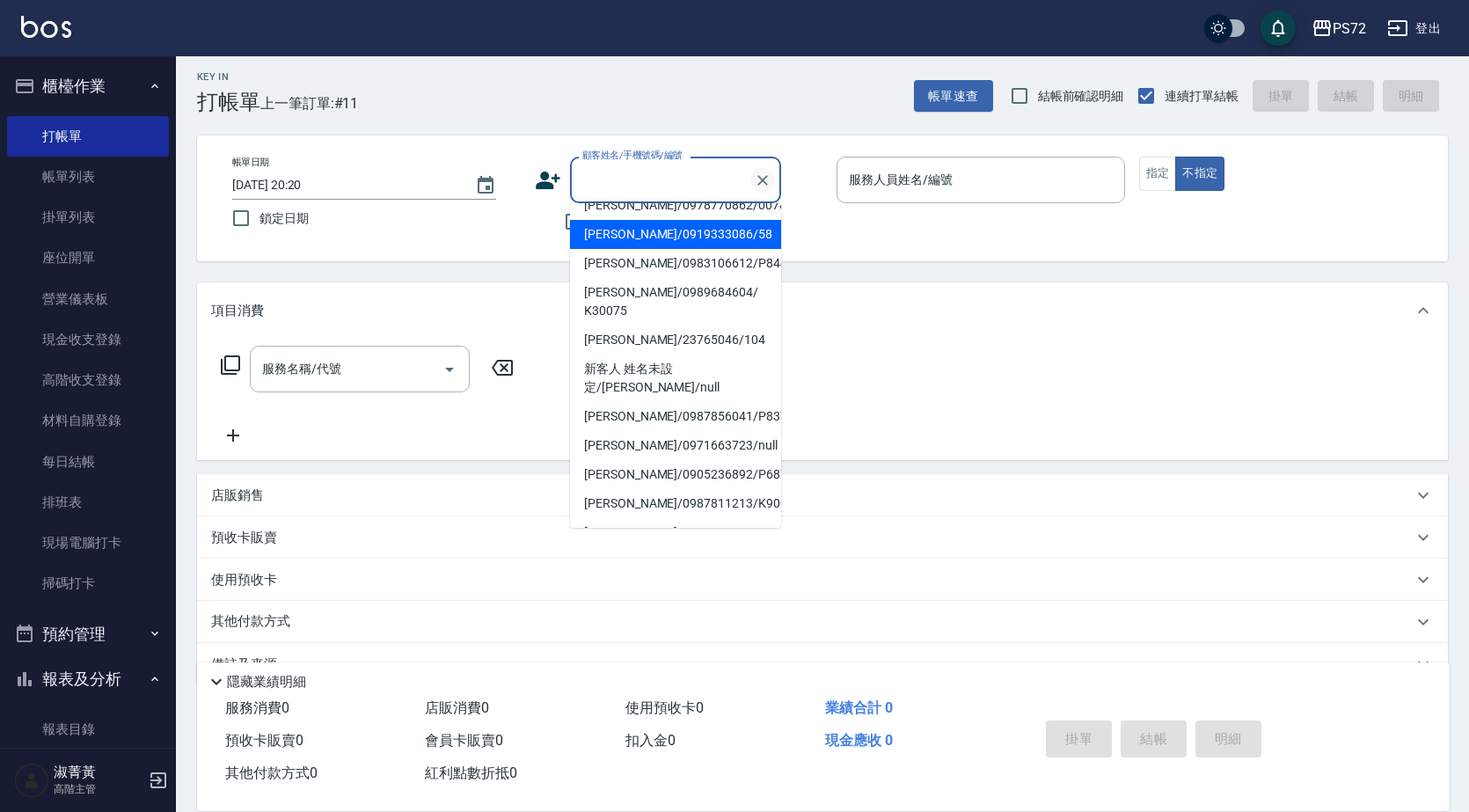
click at [754, 181] on icon "Clear" at bounding box center [763, 181] width 18 height 18
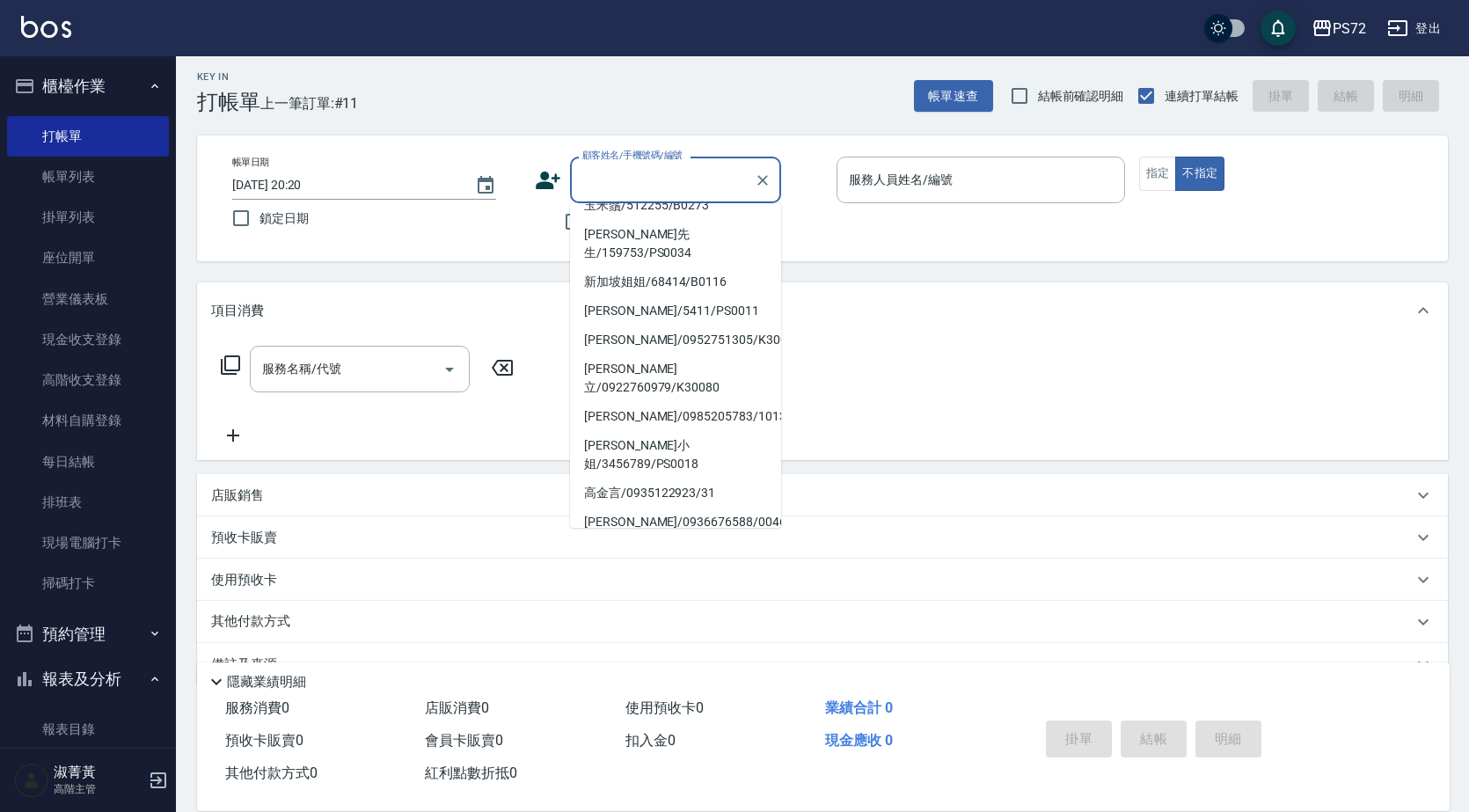
scroll to position [0, 0]
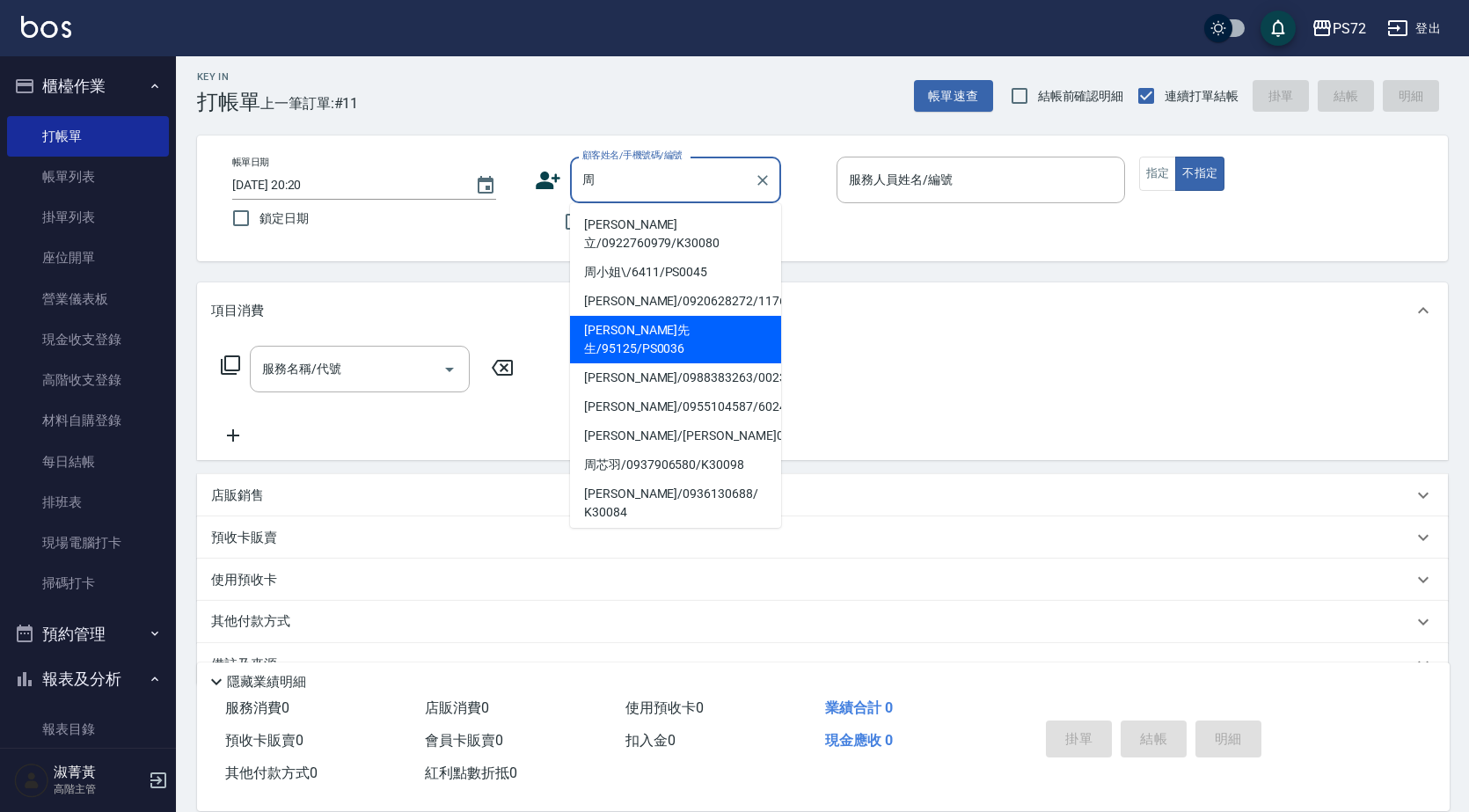
click at [650, 316] on li "[PERSON_NAME]先生/95125/PS0036" at bounding box center [675, 339] width 211 height 47
type input "[PERSON_NAME]先生/95125/PS0036"
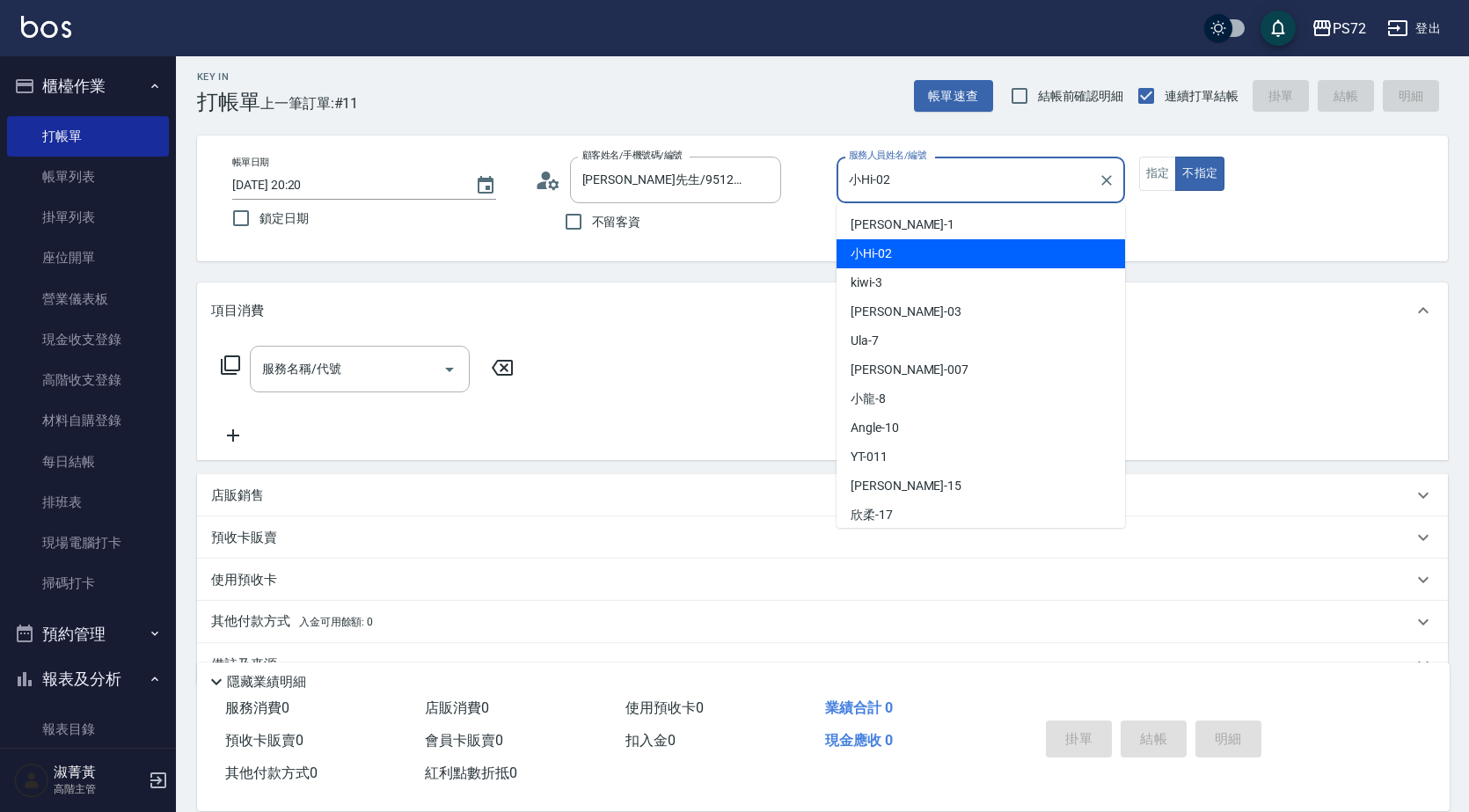
click at [938, 178] on input "小Hi-02" at bounding box center [967, 180] width 247 height 31
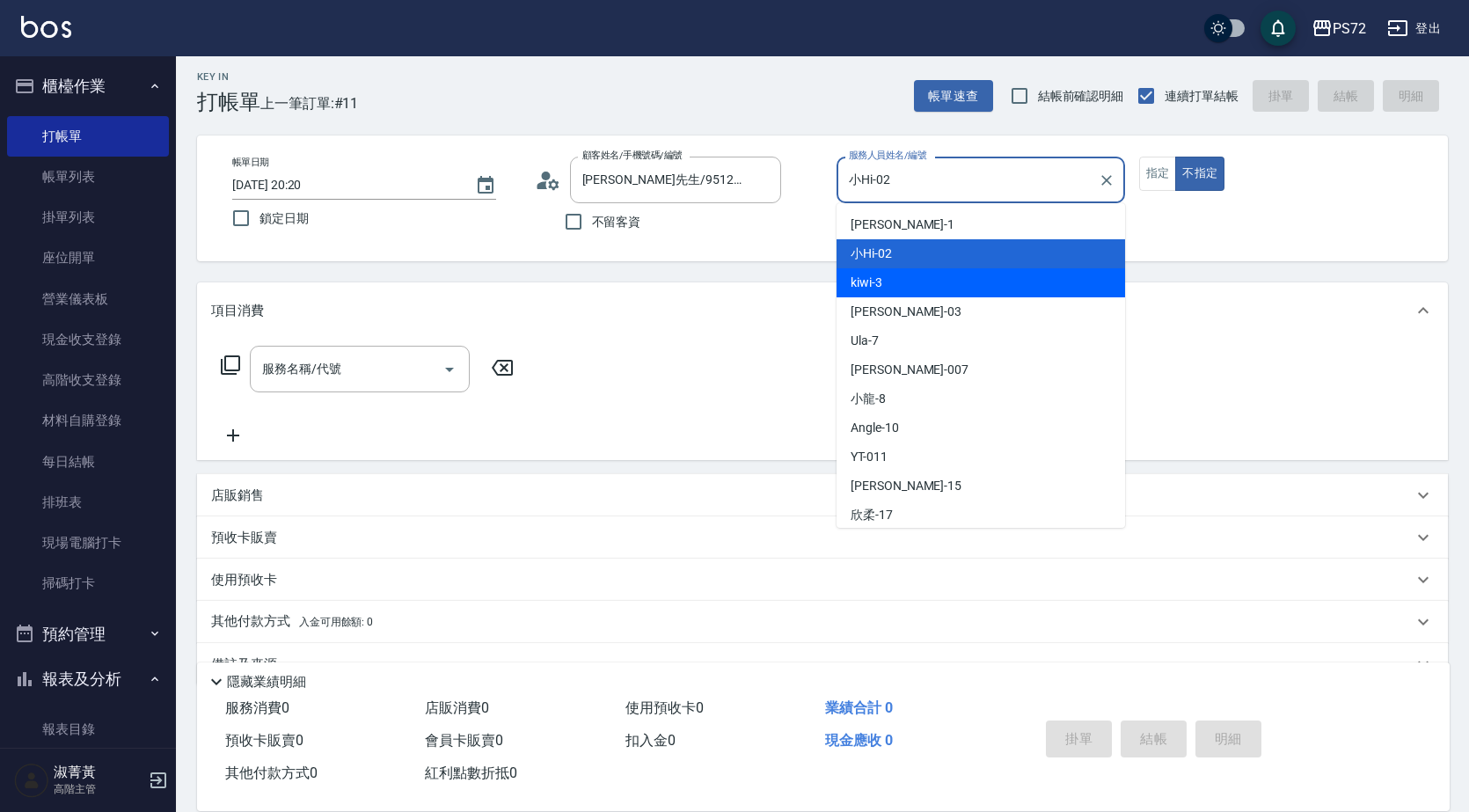
click at [897, 290] on div "kiwi -3" at bounding box center [981, 282] width 289 height 29
type input "kiwi-3"
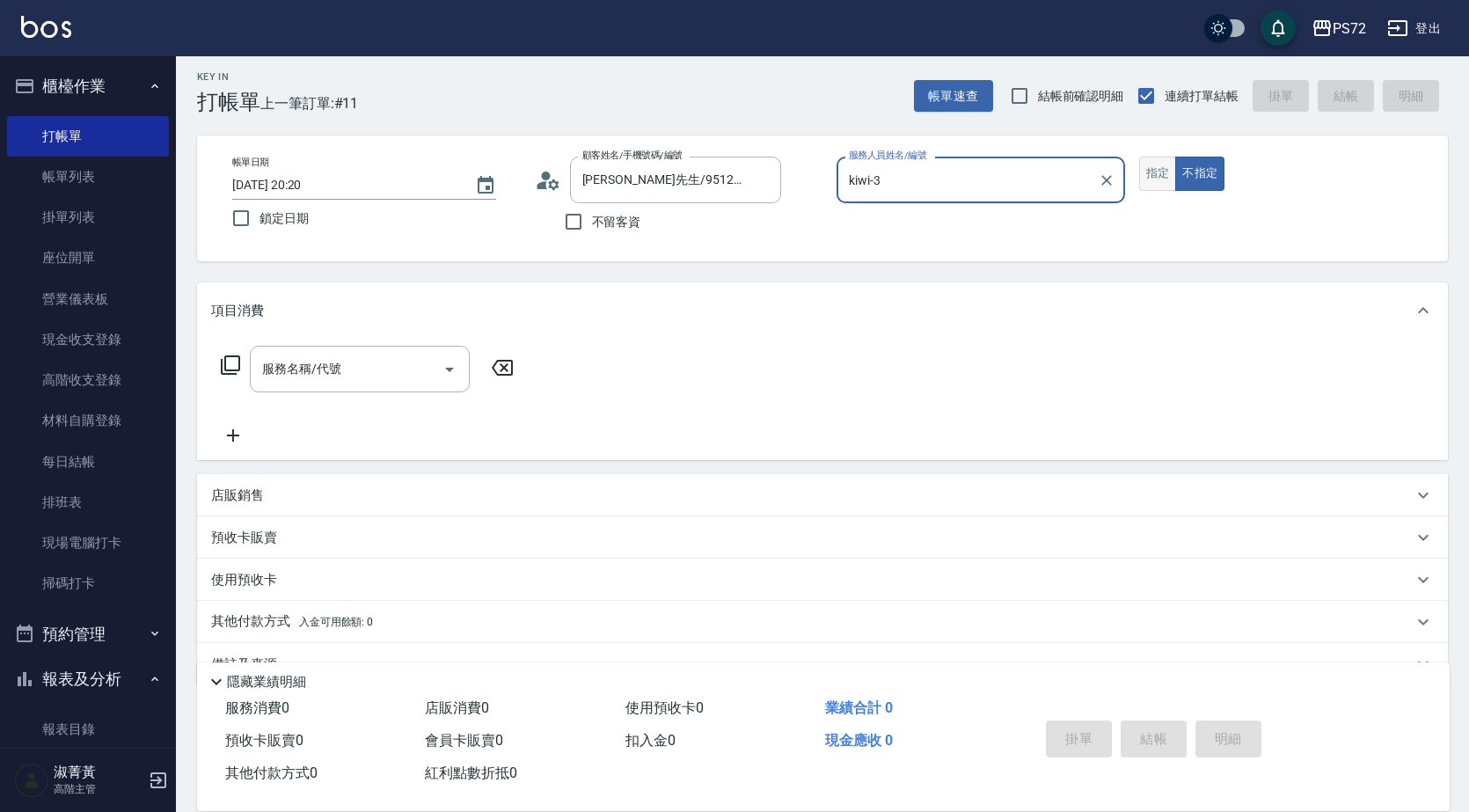
click at [1167, 173] on button "指定" at bounding box center [1158, 174] width 37 height 35
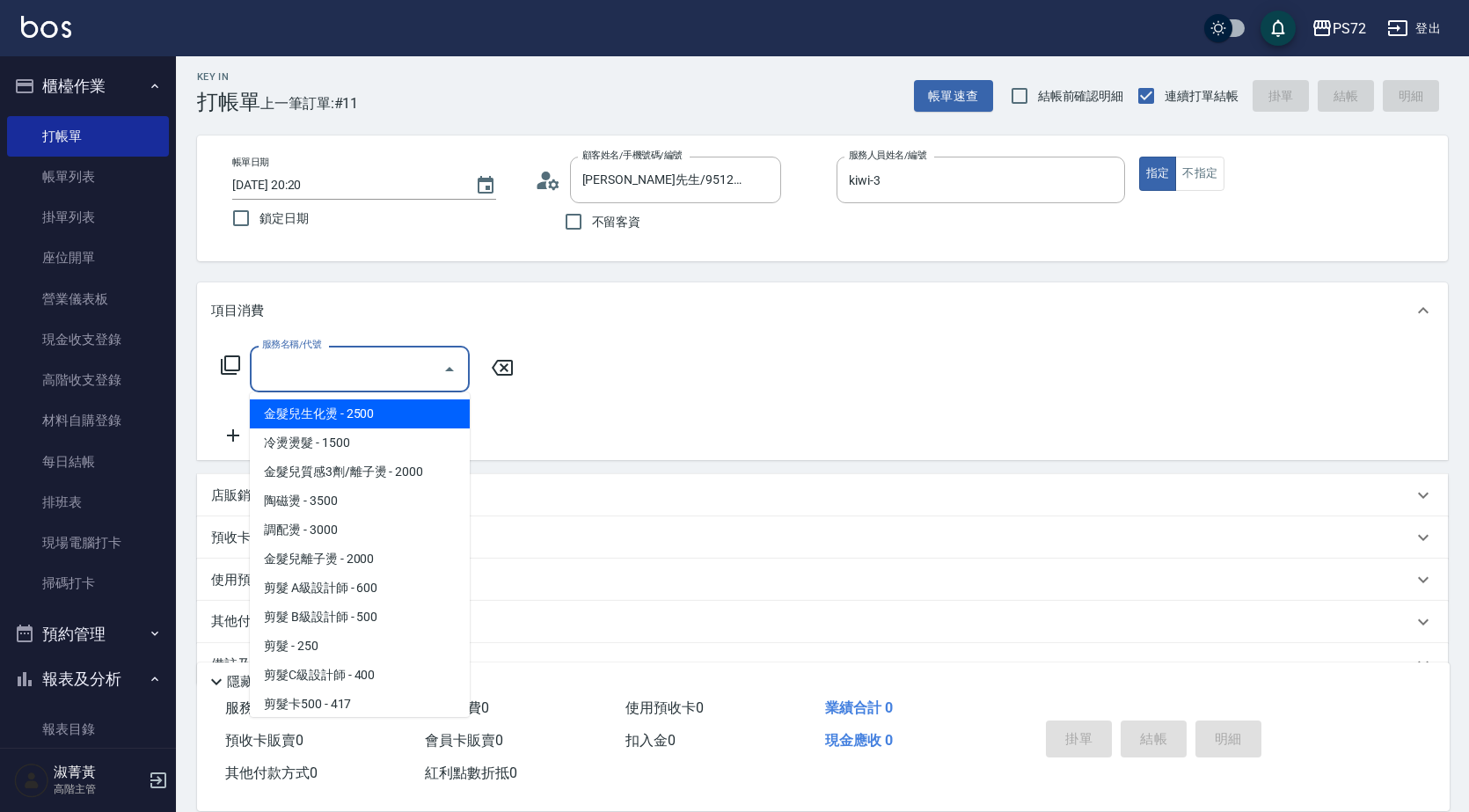
click at [317, 371] on input "服務名稱/代號" at bounding box center [347, 369] width 178 height 31
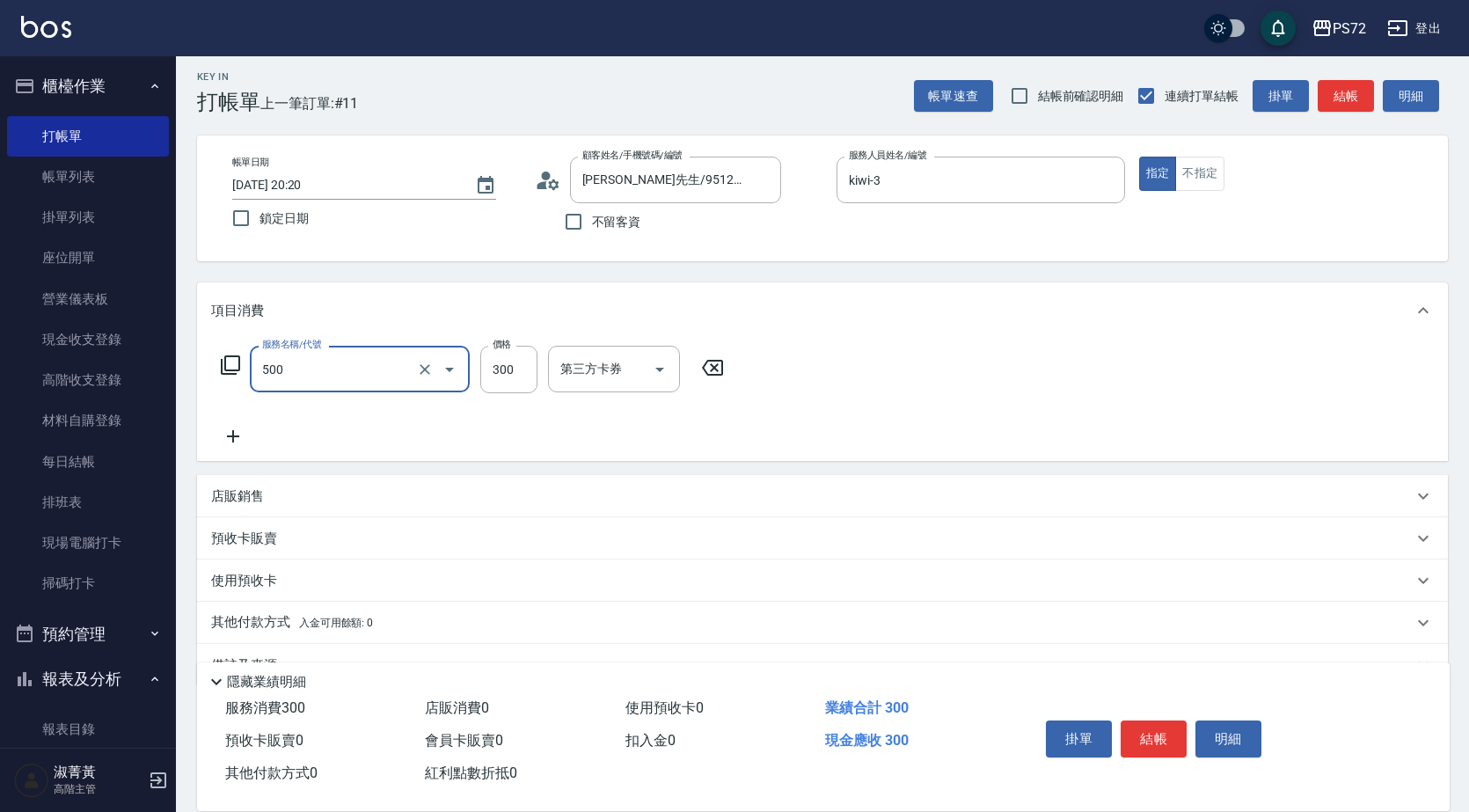
type input "洗髮(A級)(500)"
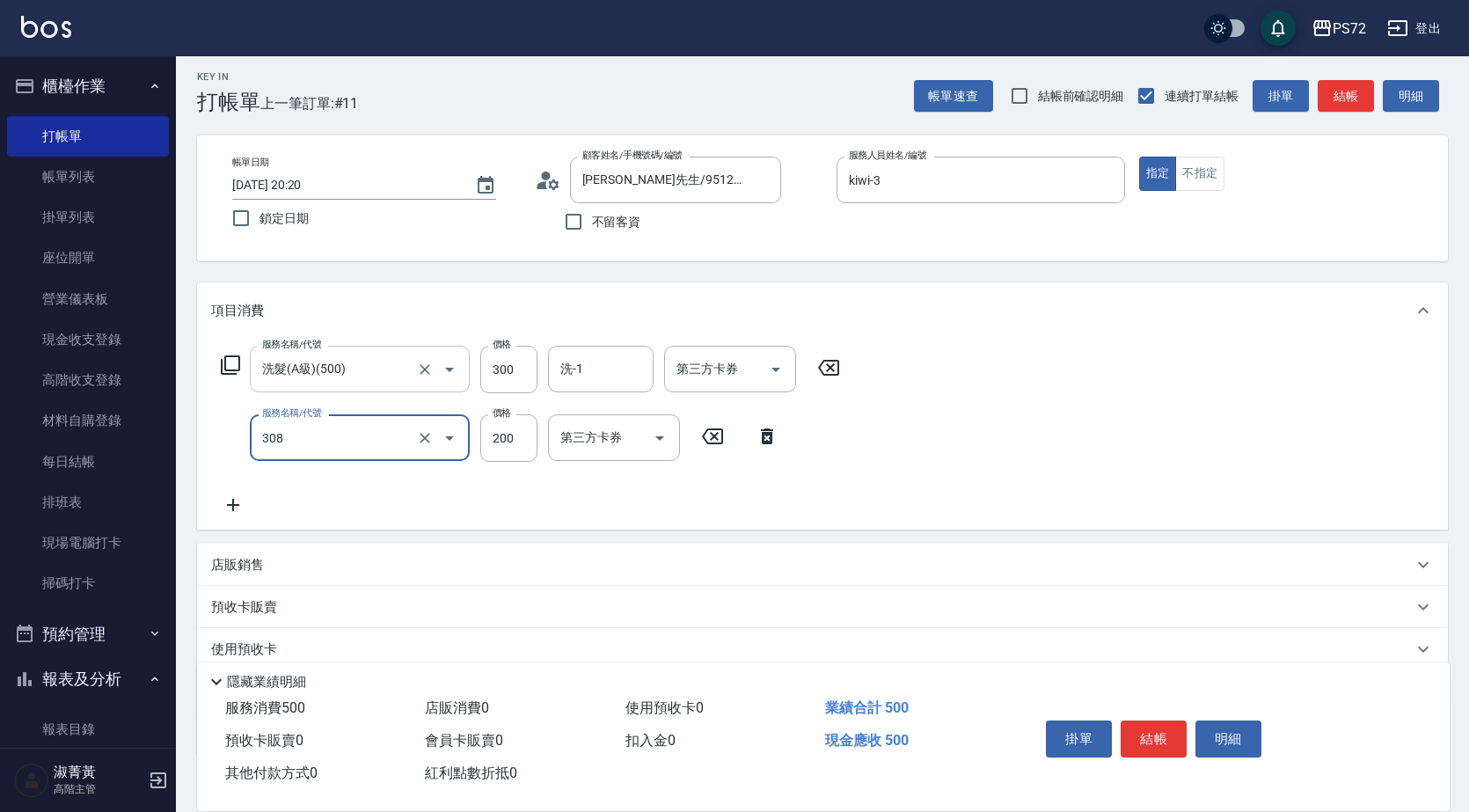
type input "學生剪髮(UP)(308)"
type input "350"
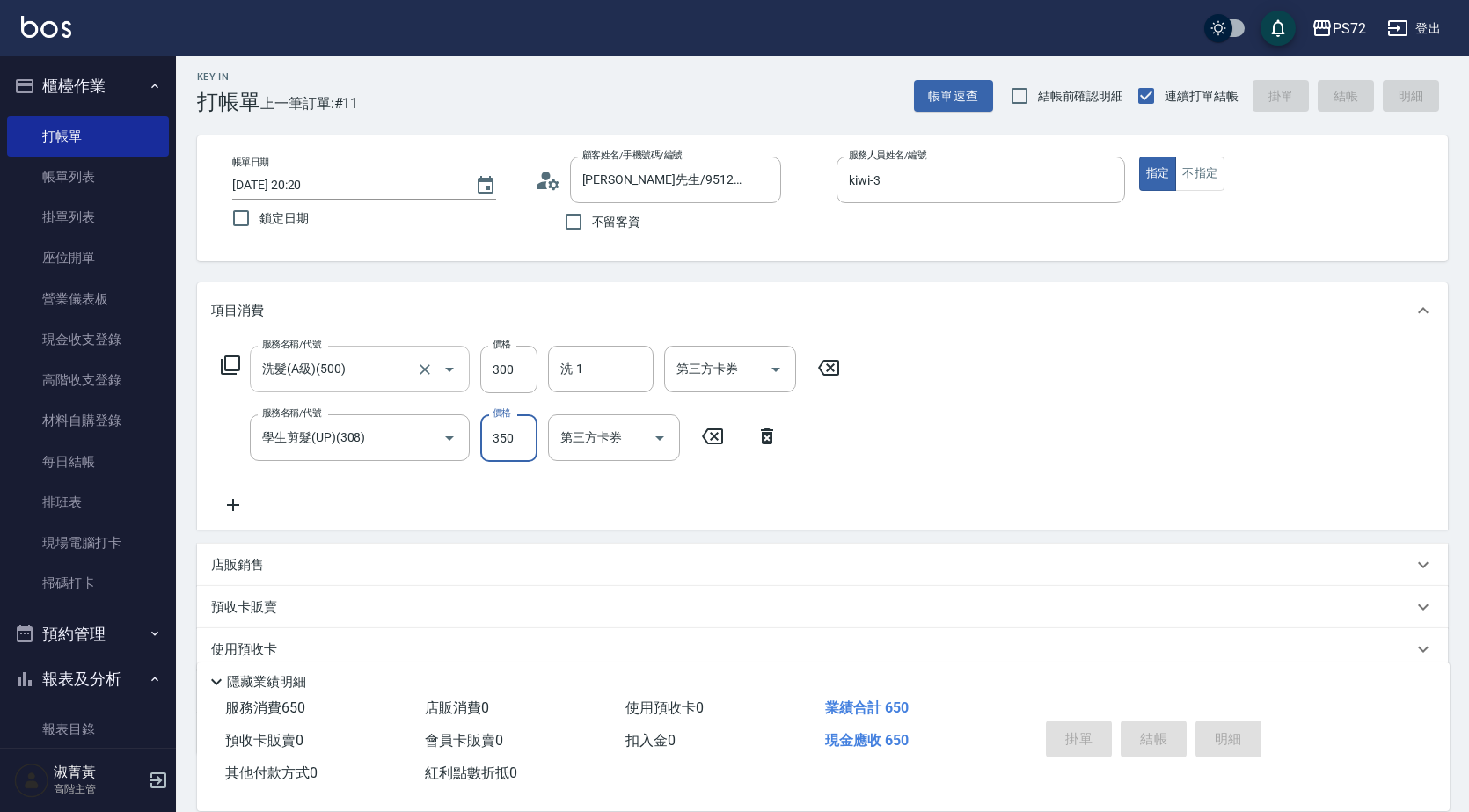
type input "[DATE] 20:21"
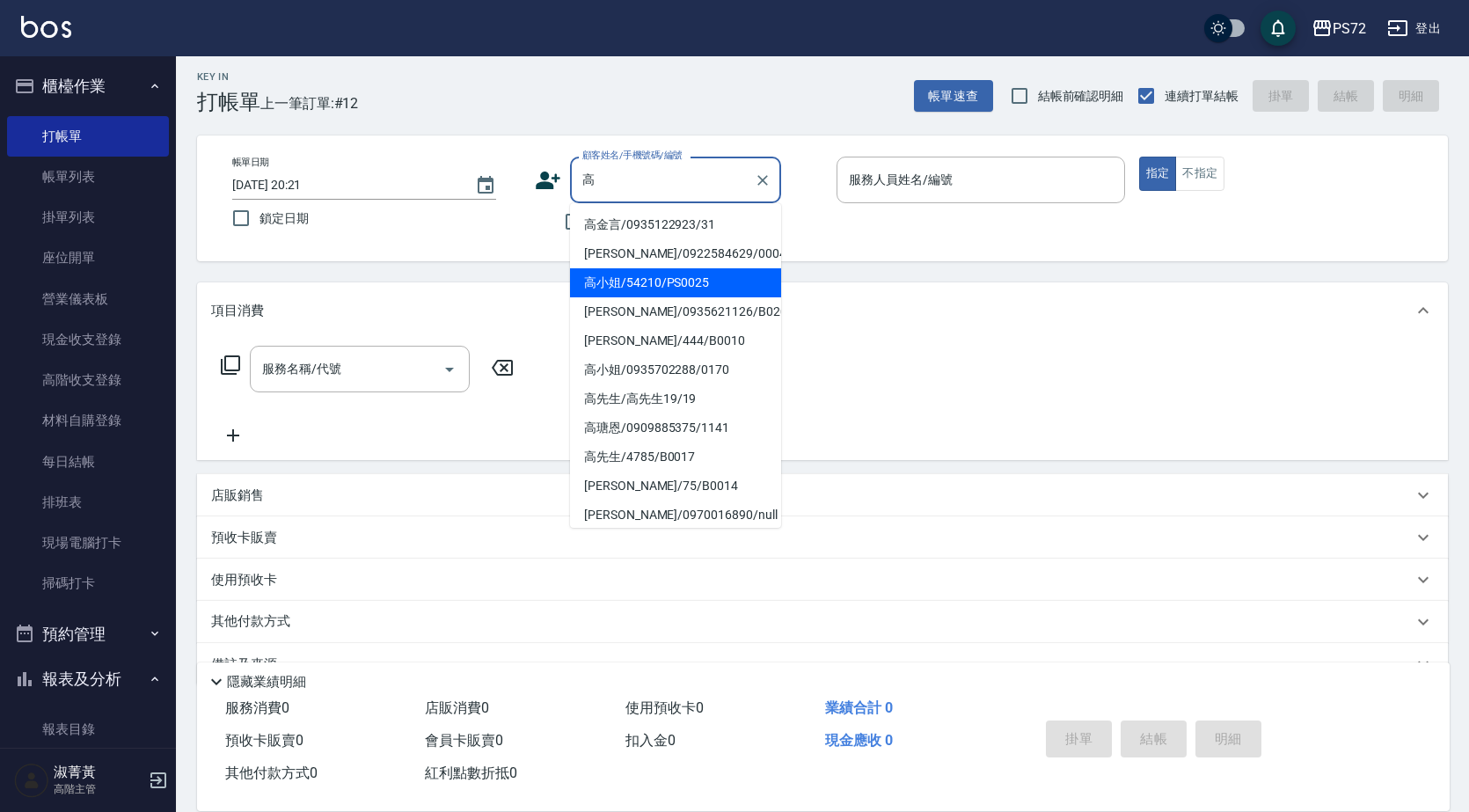
click at [705, 290] on li "高小姐/54210/PS0025" at bounding box center [675, 282] width 211 height 29
type input "高小姐/54210/PS0025"
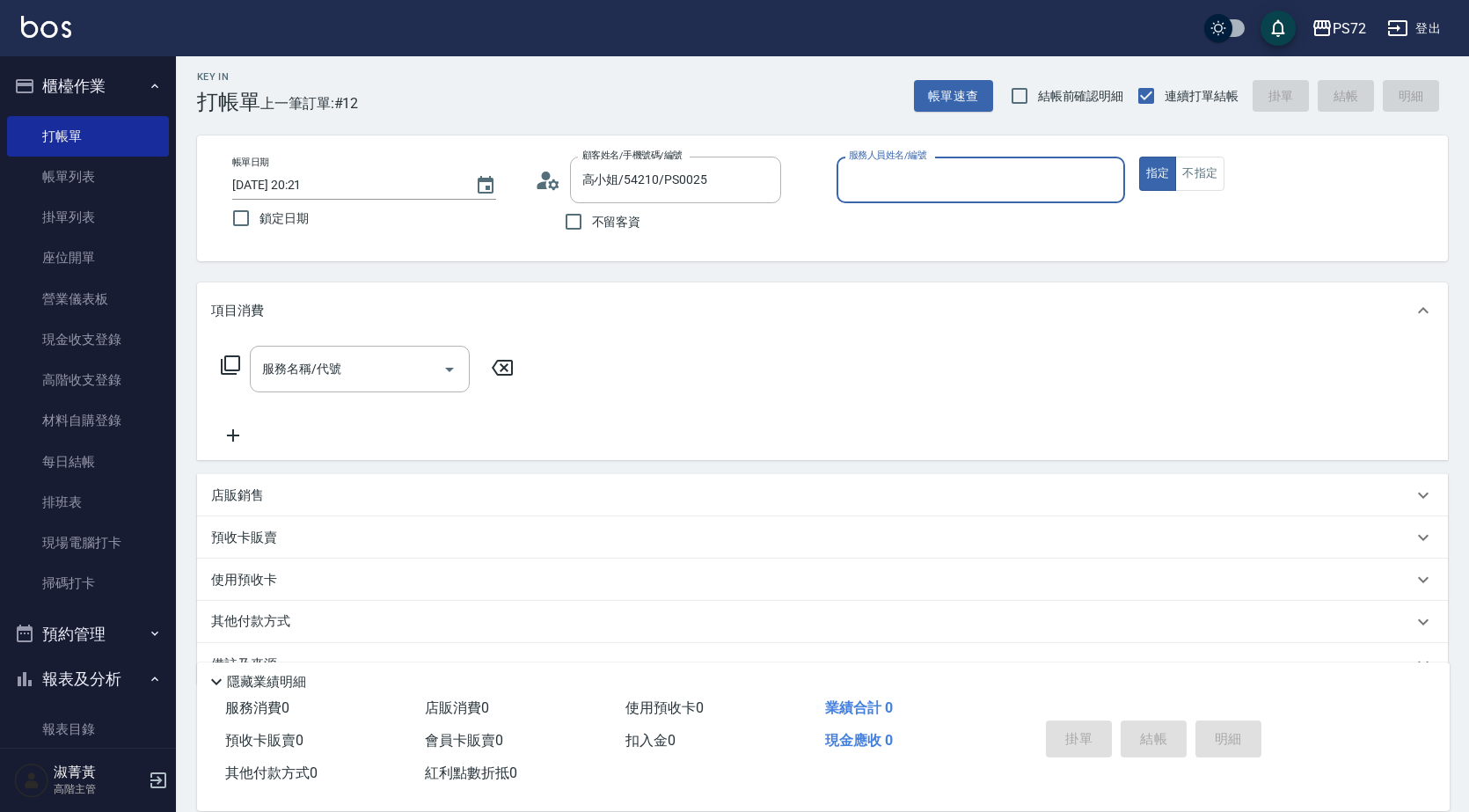
type input "kiwi-3"
click at [371, 368] on input "服務名稱/代號" at bounding box center [347, 369] width 178 height 31
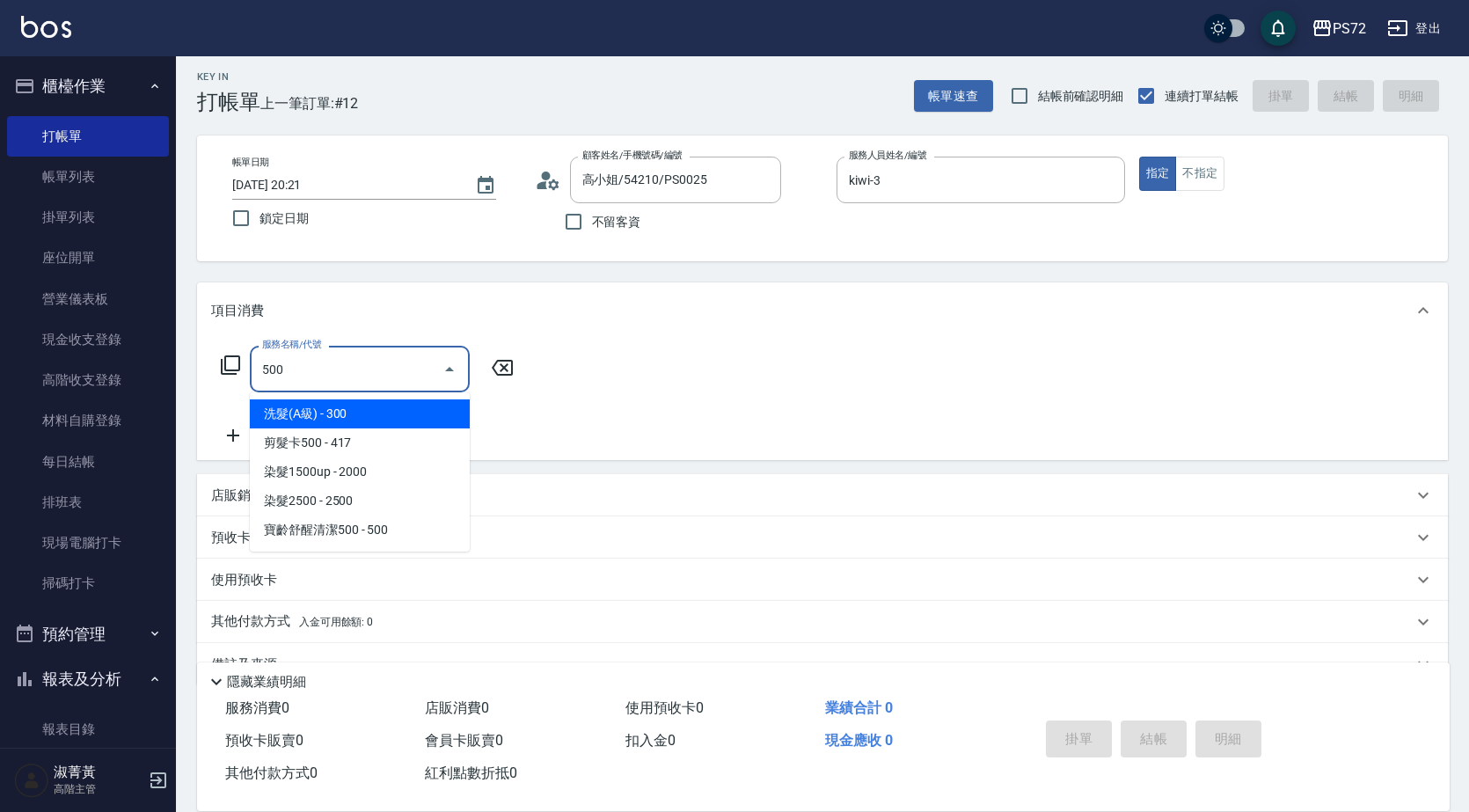
type input "洗髮(A級)(500)"
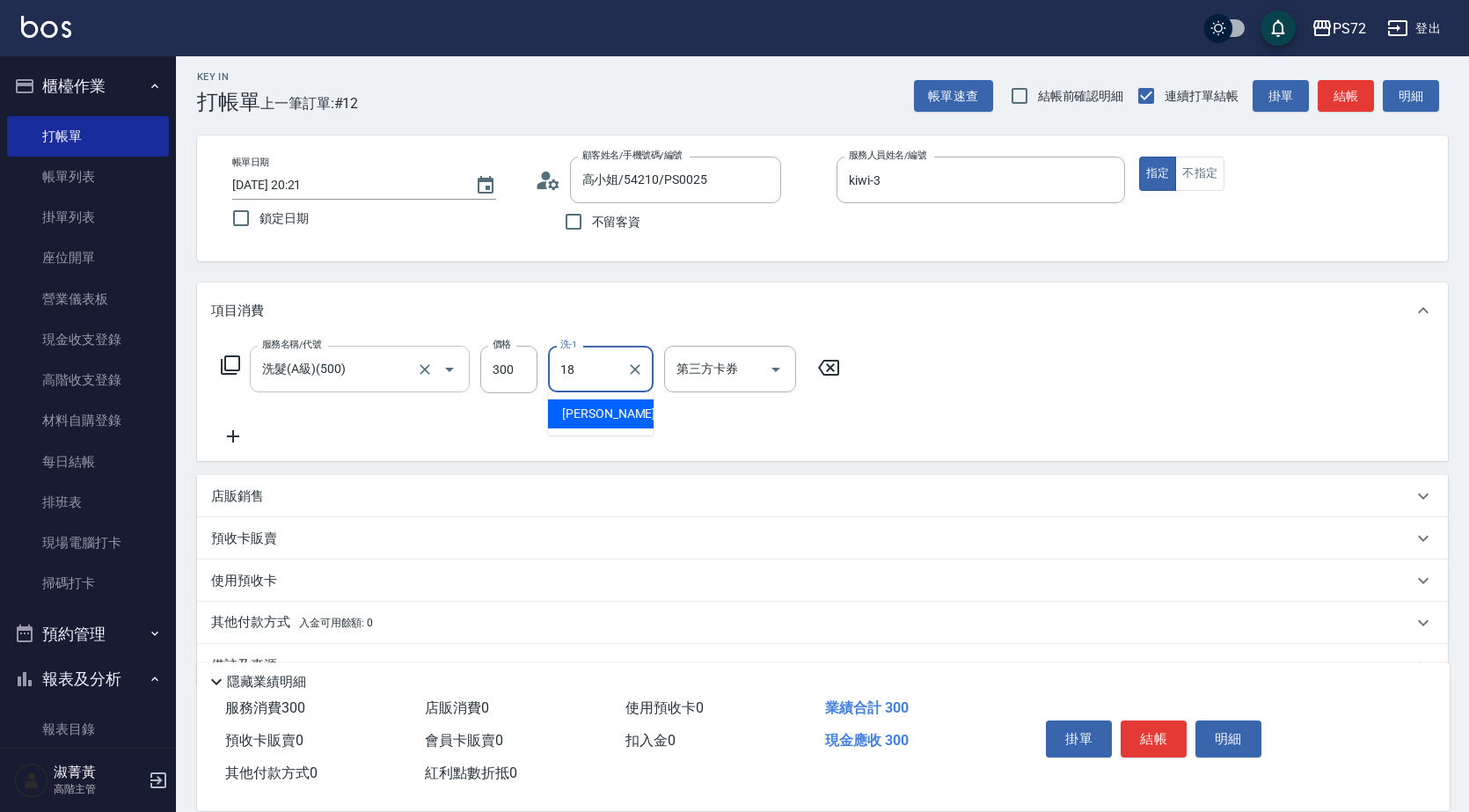
type input "[PERSON_NAME]-18"
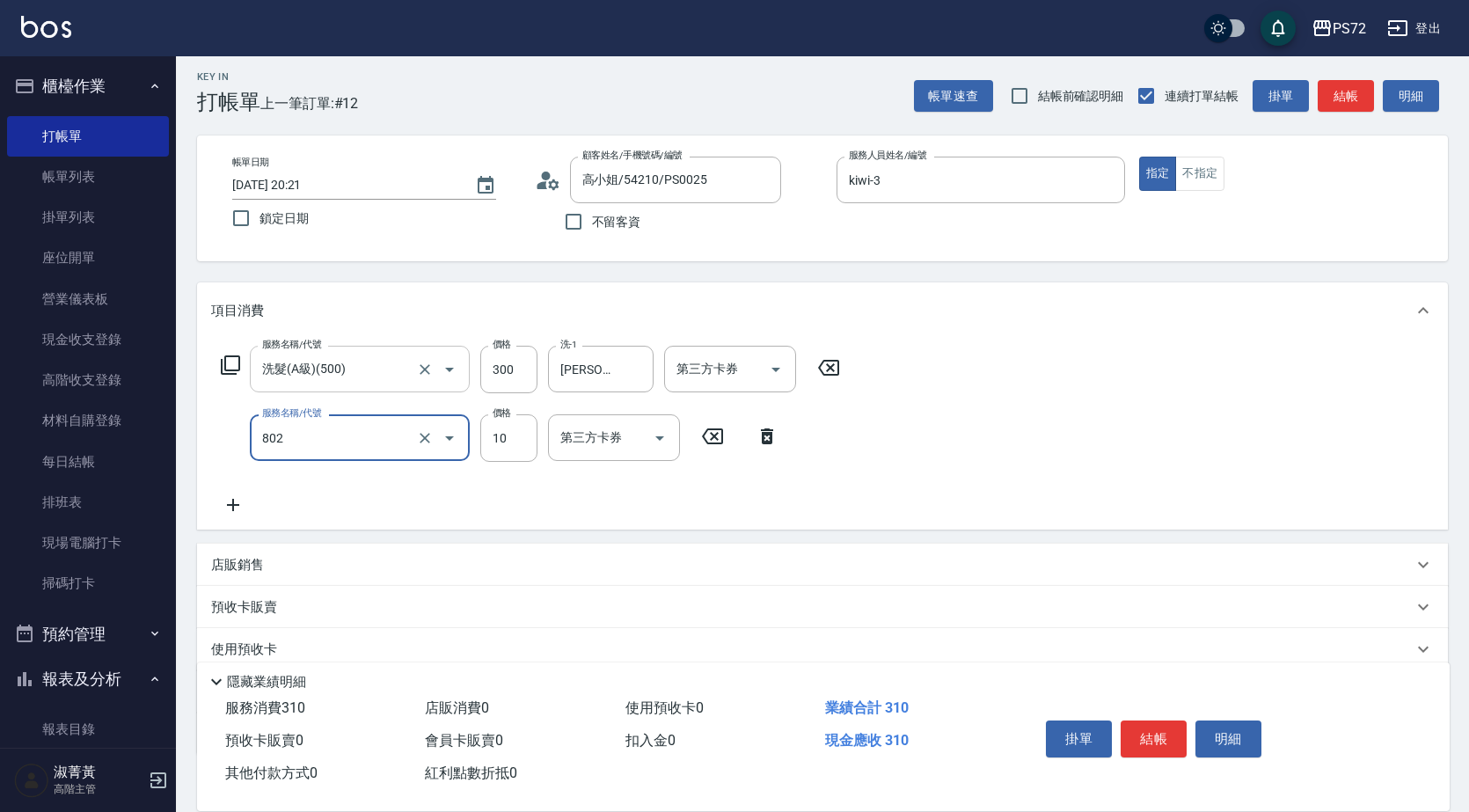
type input "潤絲(802)"
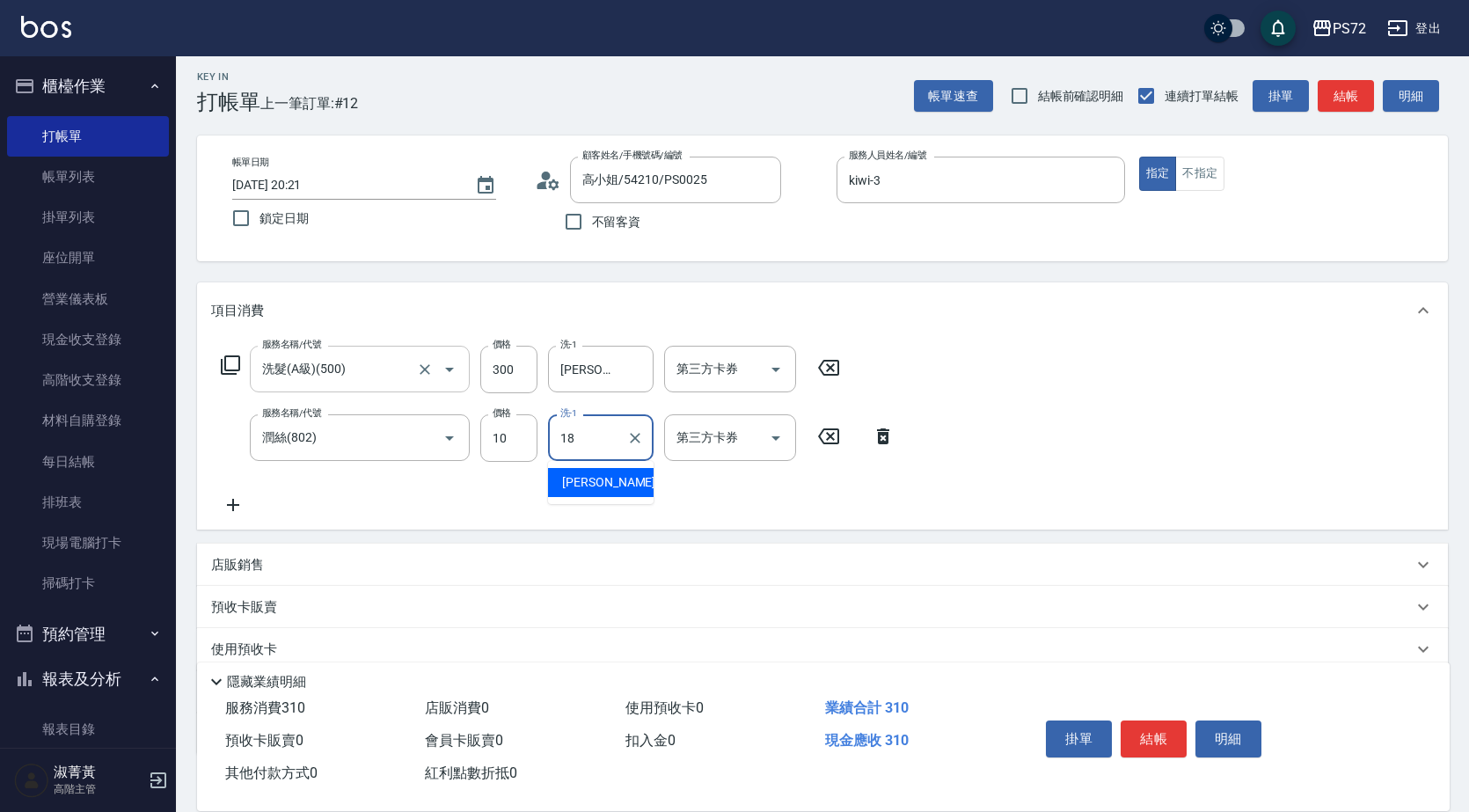
type input "[PERSON_NAME]-18"
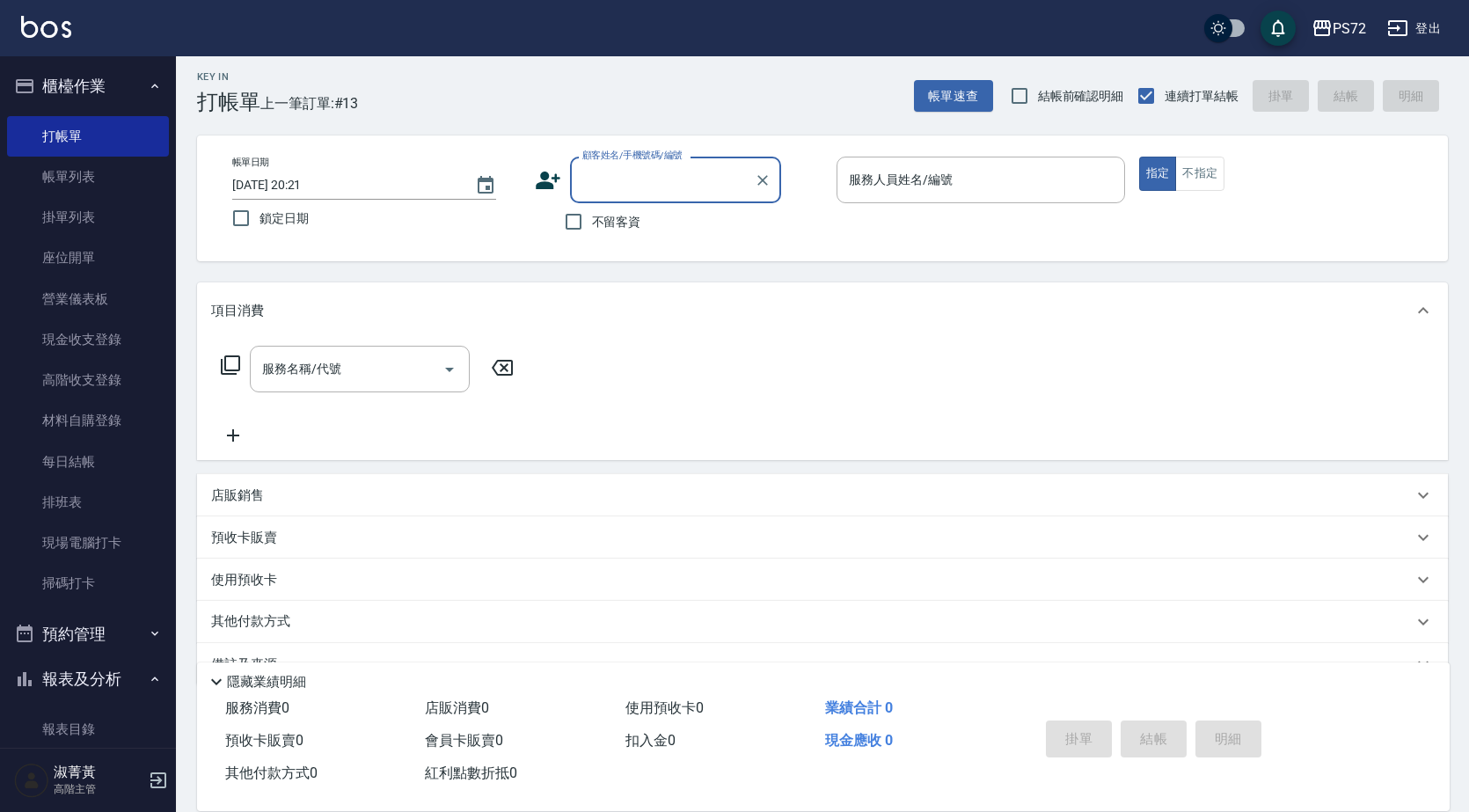
click at [570, 164] on div "顧客姓名/手機號碼/編號" at bounding box center [675, 180] width 211 height 46
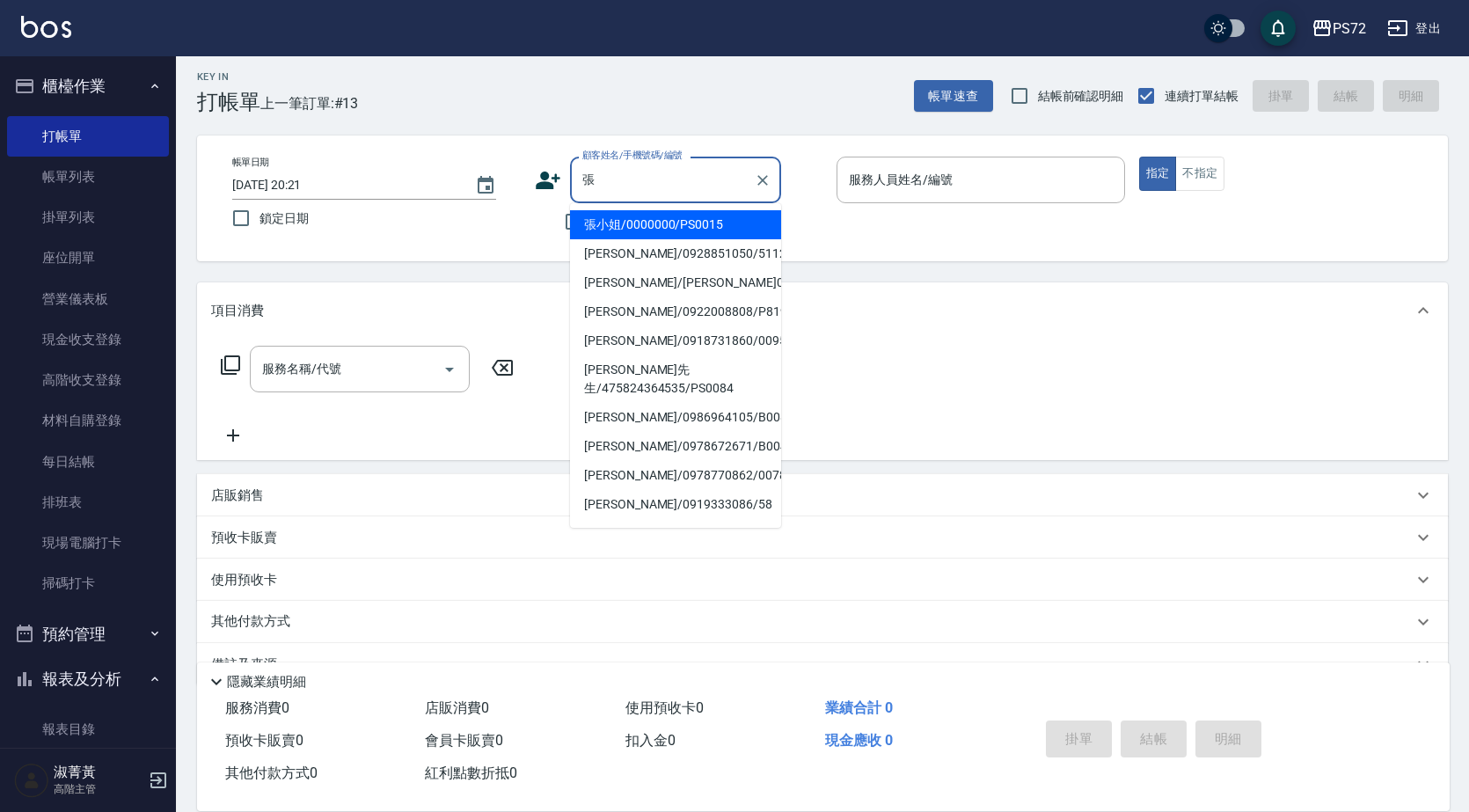
click at [692, 221] on li "張小姐/0000000/PS0015" at bounding box center [675, 224] width 211 height 29
type input "張小姐/0000000/PS0015"
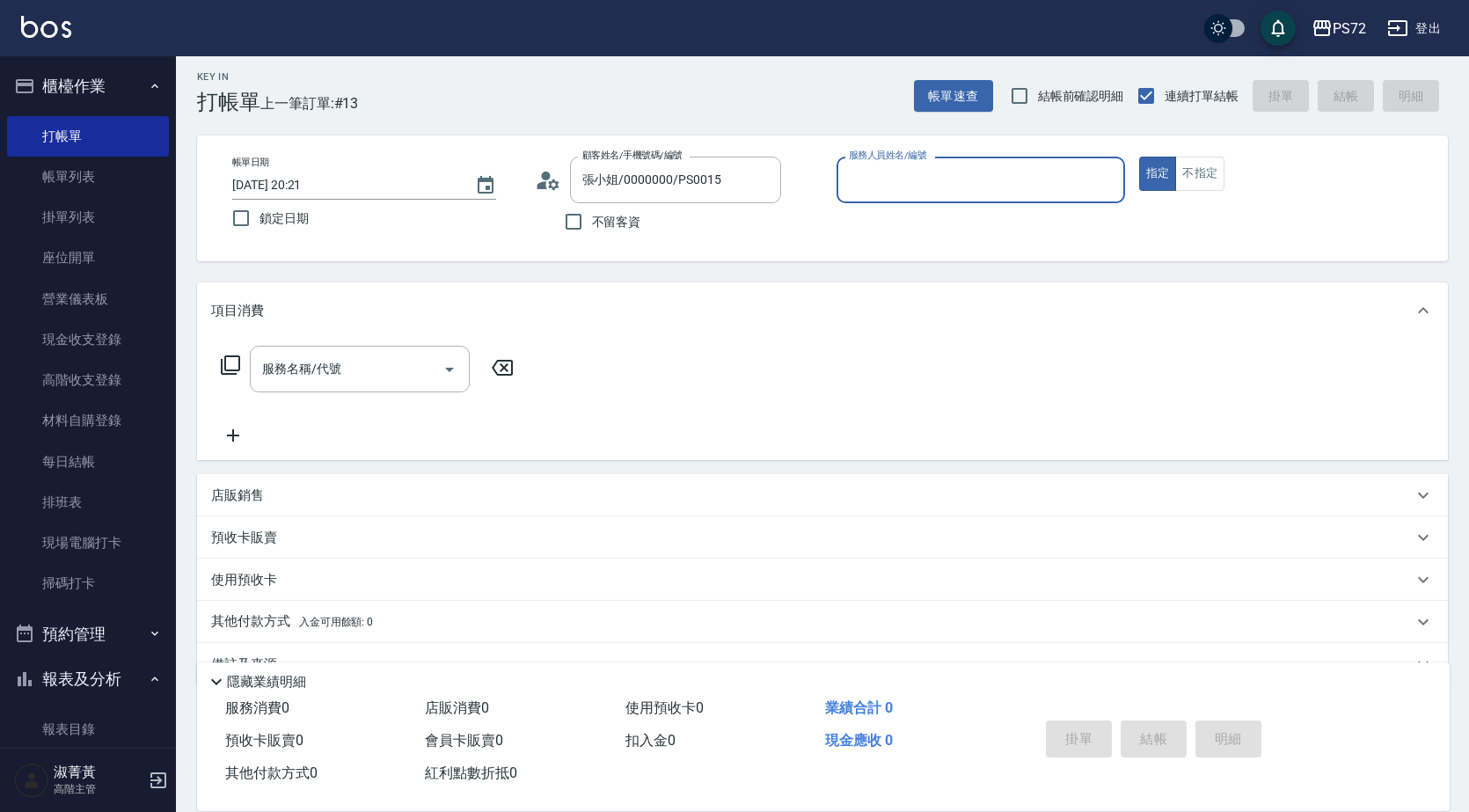
type input "kiwi-3"
click at [1014, 179] on input "kiwi-3" at bounding box center [967, 180] width 247 height 31
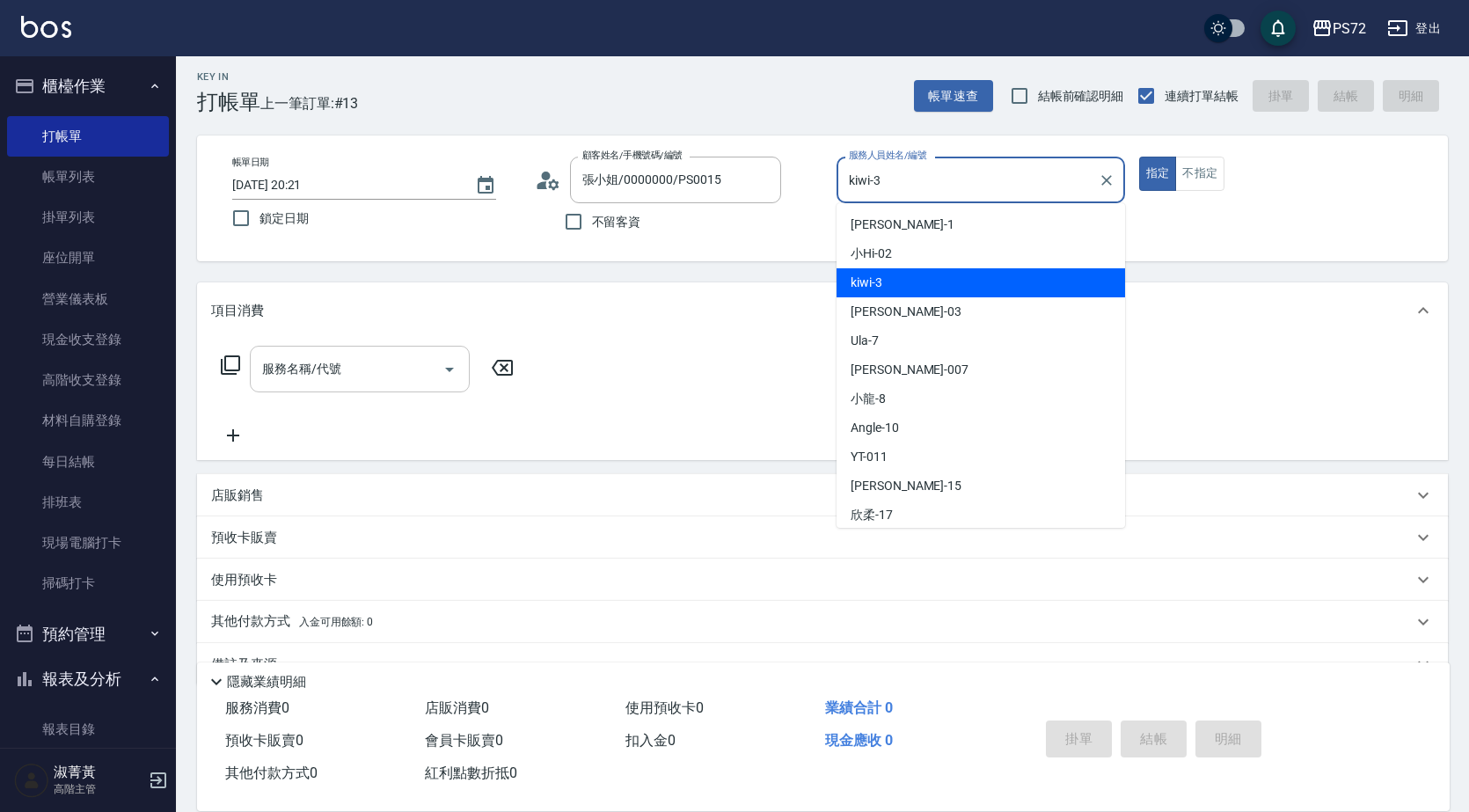
click at [354, 361] on input "服務名稱/代號" at bounding box center [347, 369] width 178 height 31
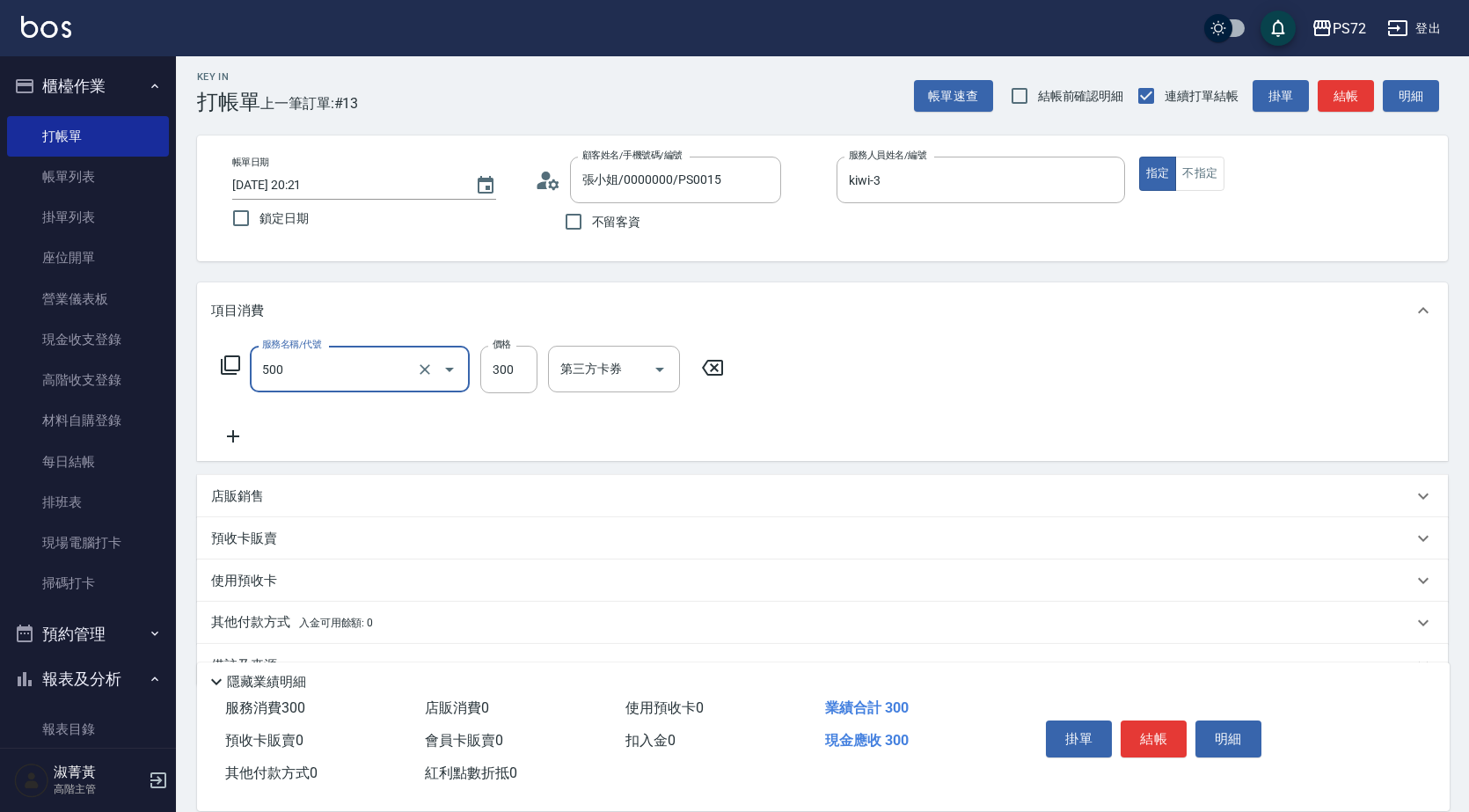
type input "洗髮(A級)(500)"
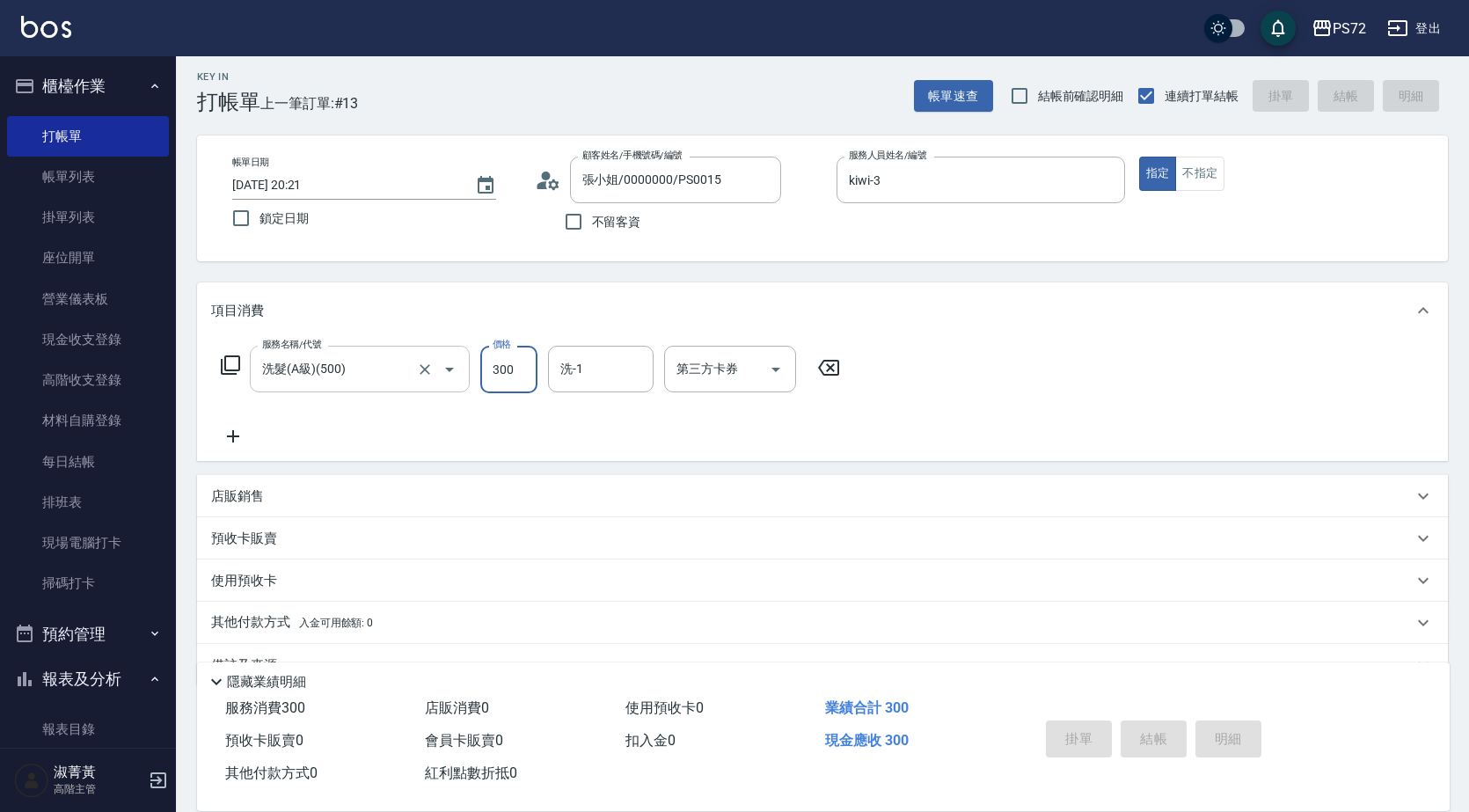
type input "[DATE] 20:22"
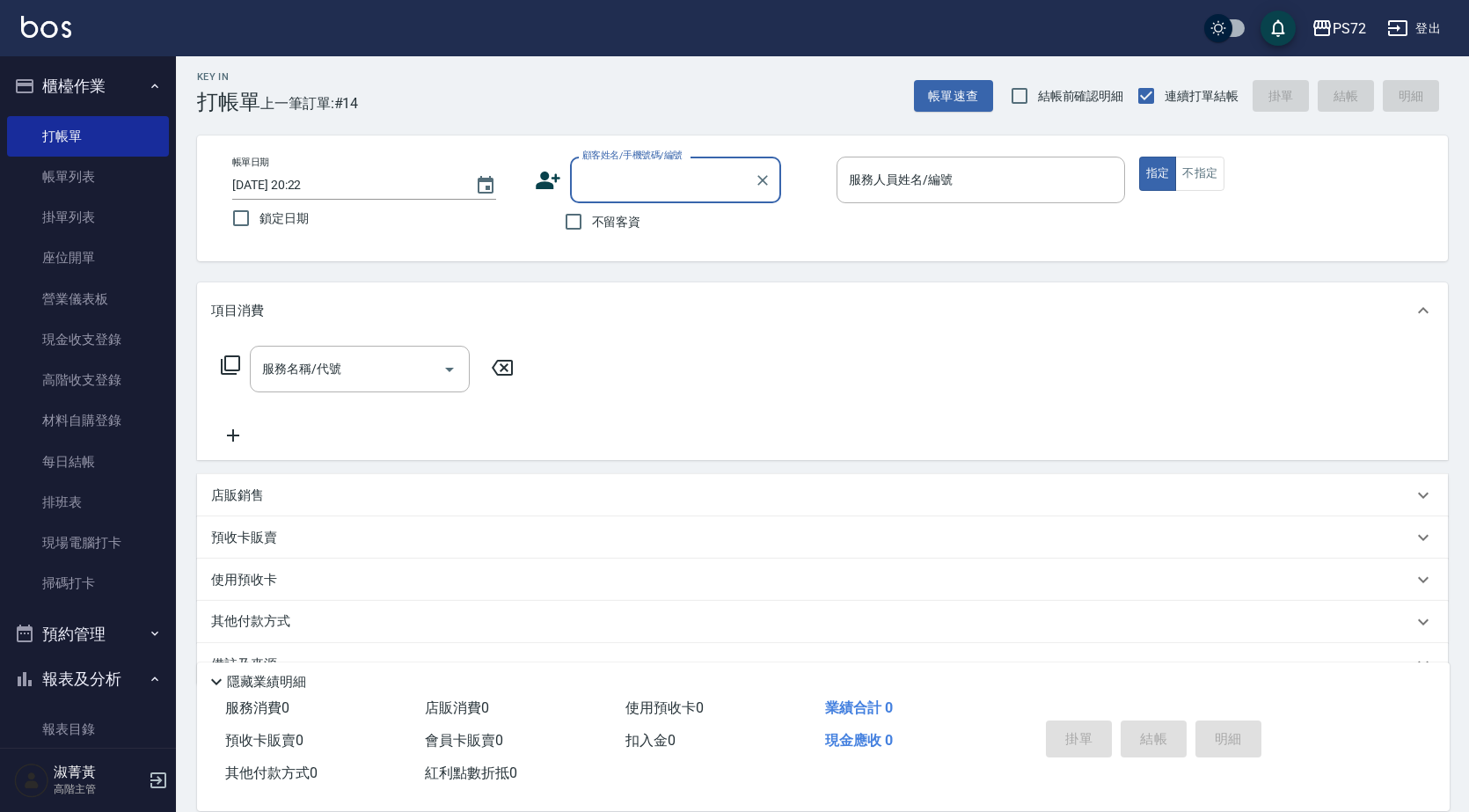
click at [666, 200] on div "顧客姓名/手機號碼/編號" at bounding box center [675, 180] width 211 height 46
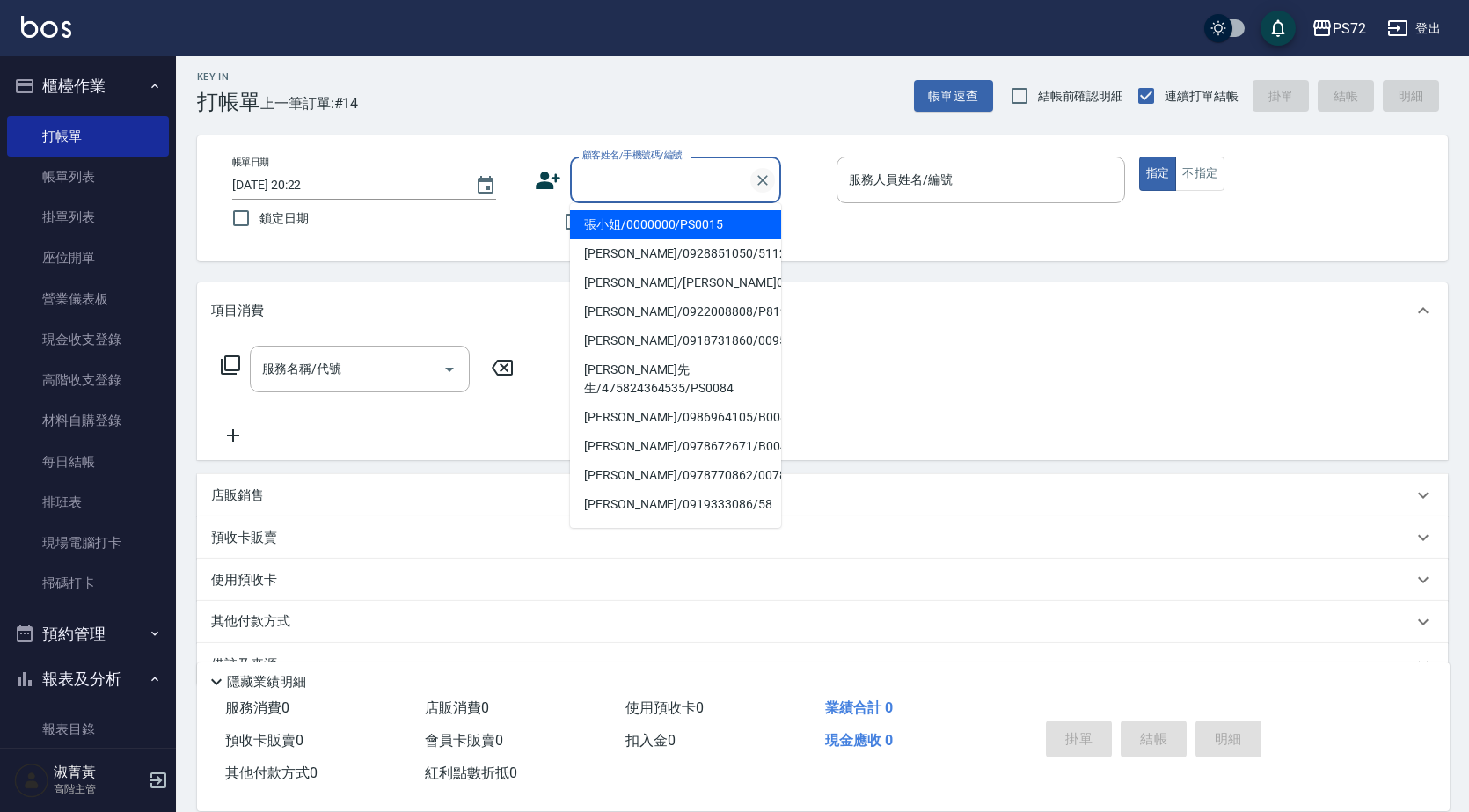
click at [758, 179] on icon "Clear" at bounding box center [763, 181] width 18 height 18
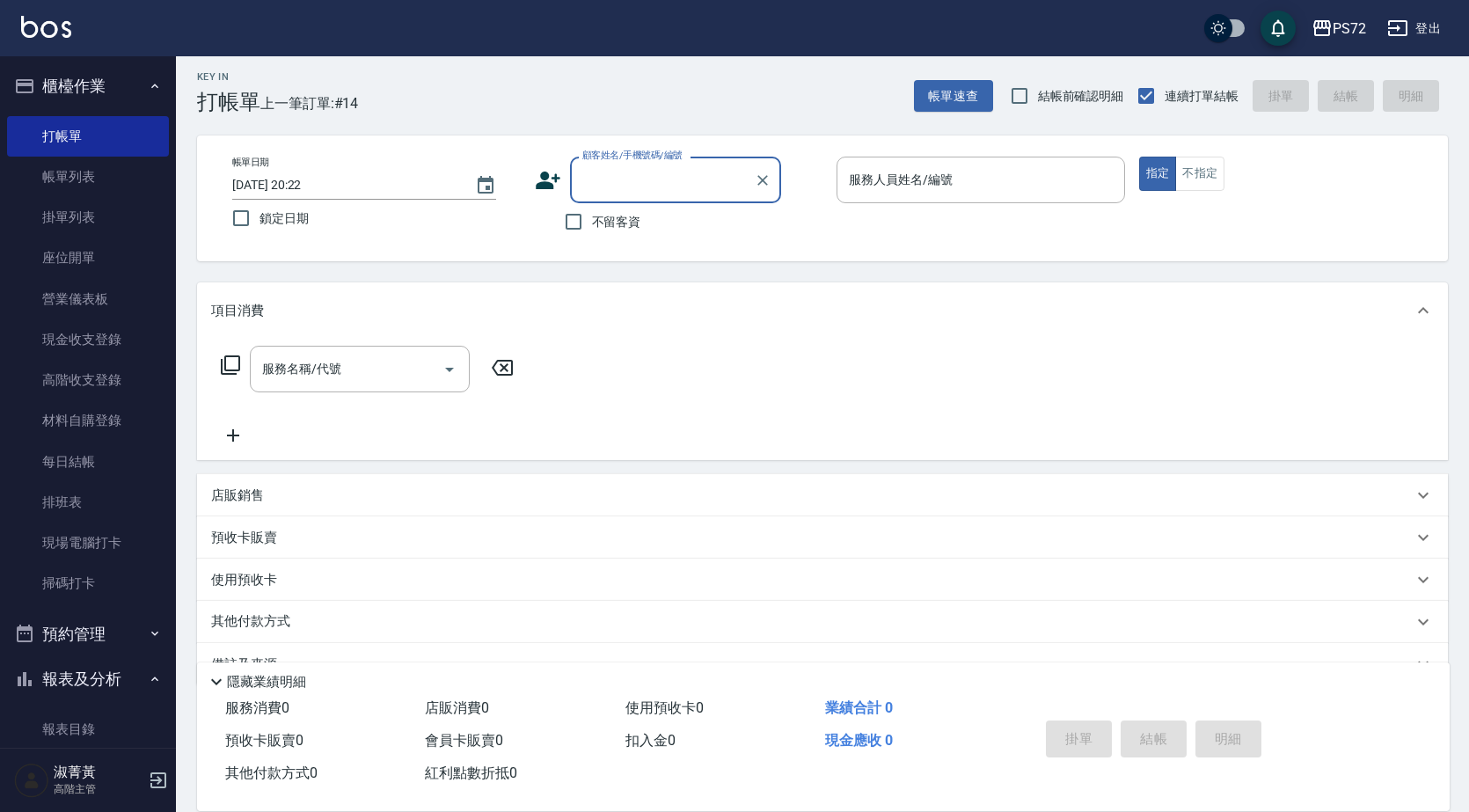
click at [695, 169] on input "顧客姓名/手機號碼/編號" at bounding box center [663, 180] width 169 height 31
click at [659, 184] on input "顧客姓名/手機號碼/編號" at bounding box center [663, 180] width 169 height 31
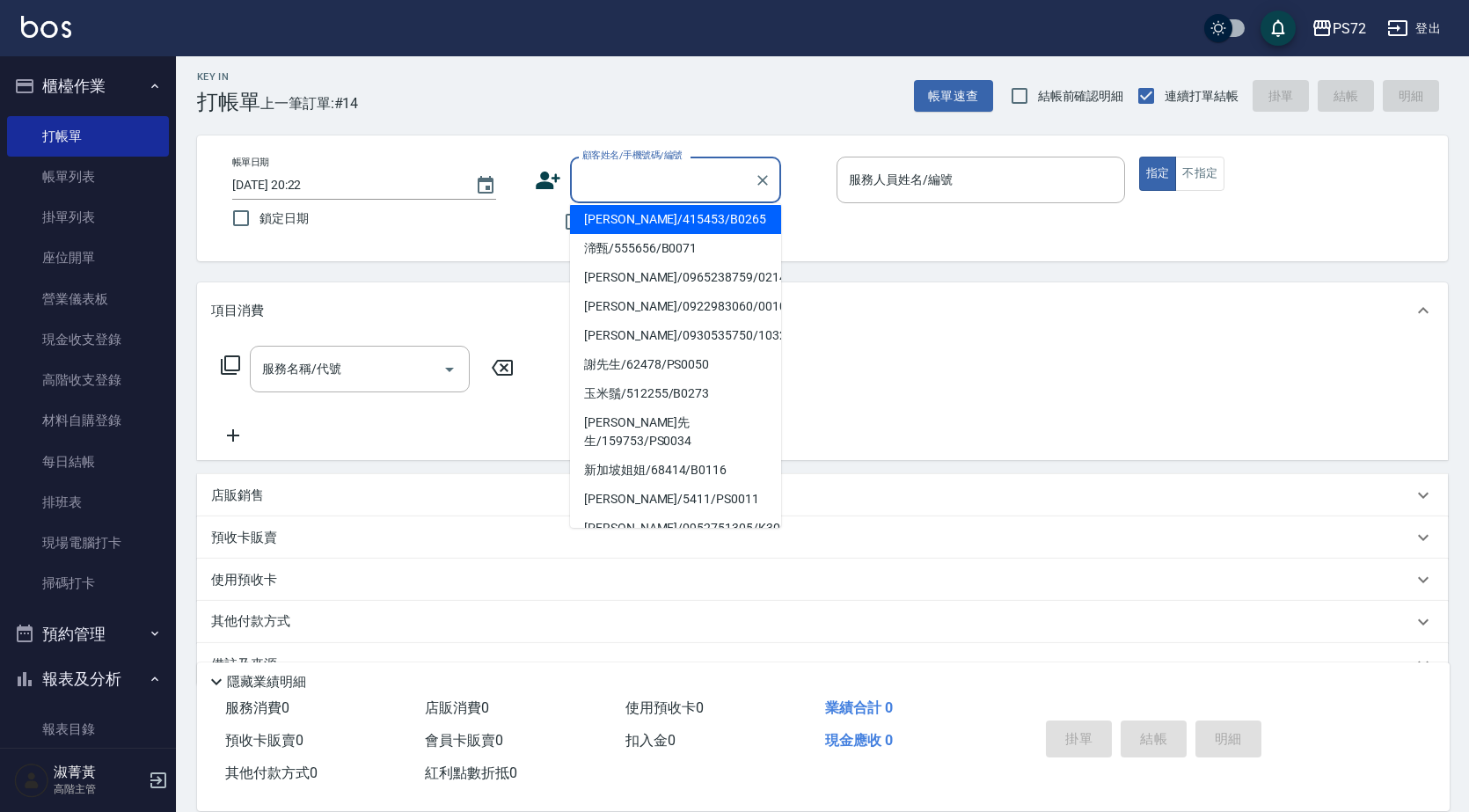
scroll to position [270, 0]
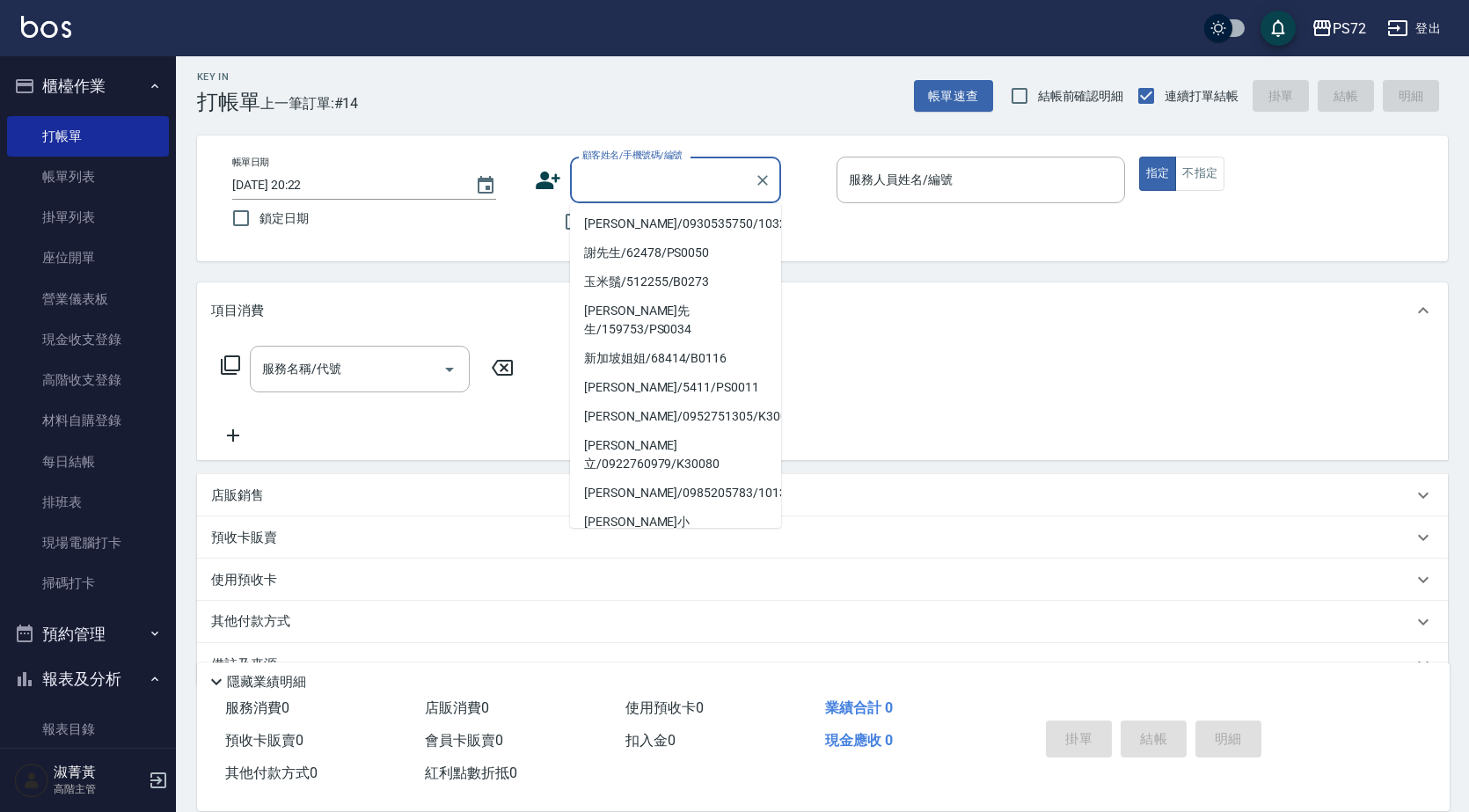
drag, startPoint x: 684, startPoint y: 510, endPoint x: 681, endPoint y: 496, distance: 14.3
click at [683, 584] on li "[PERSON_NAME]/0936676588/0046" at bounding box center [675, 598] width 211 height 29
type input "[PERSON_NAME]/0936676588/0046"
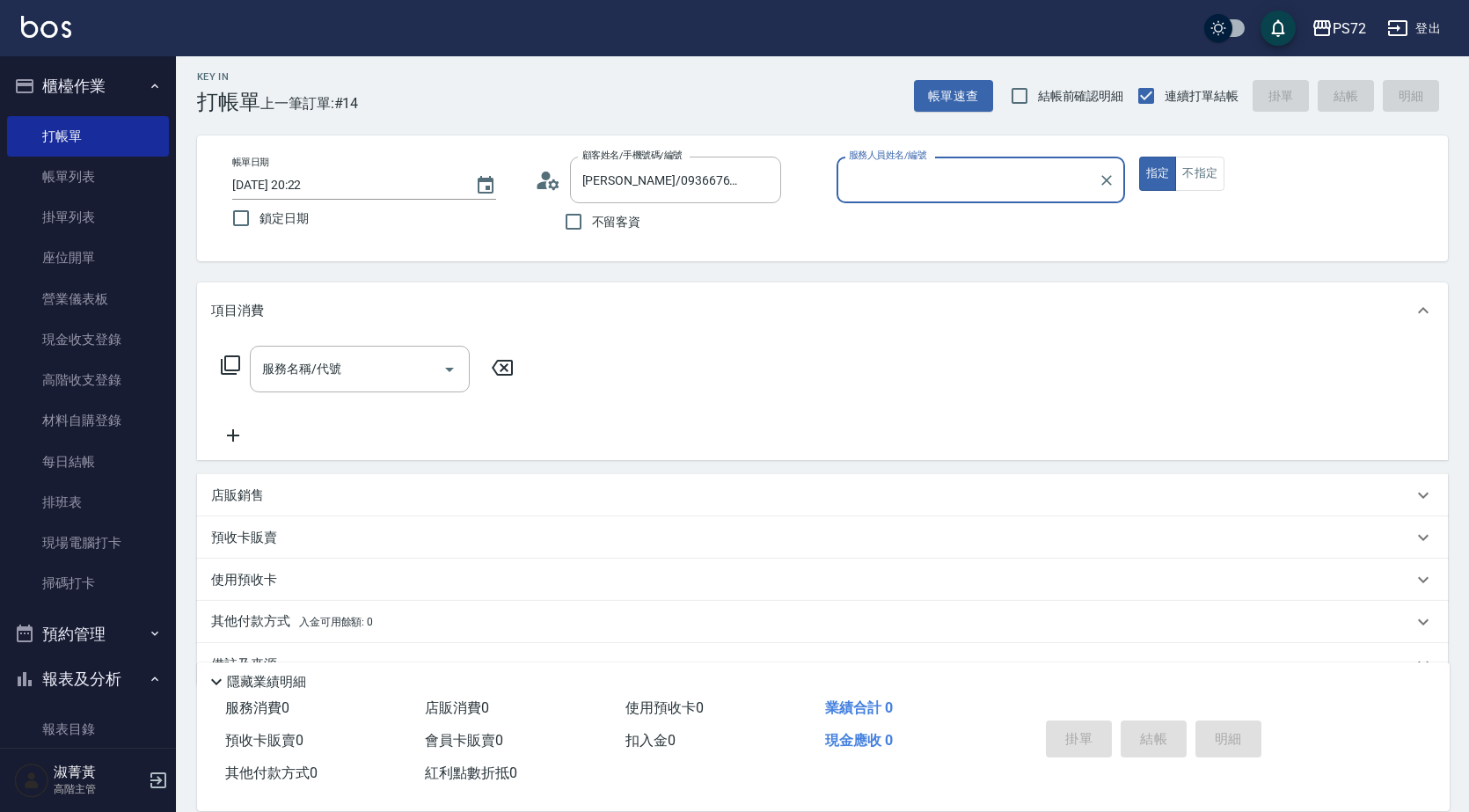
type input "[PERSON_NAME]-1"
click at [764, 180] on icon "Clear" at bounding box center [763, 181] width 18 height 18
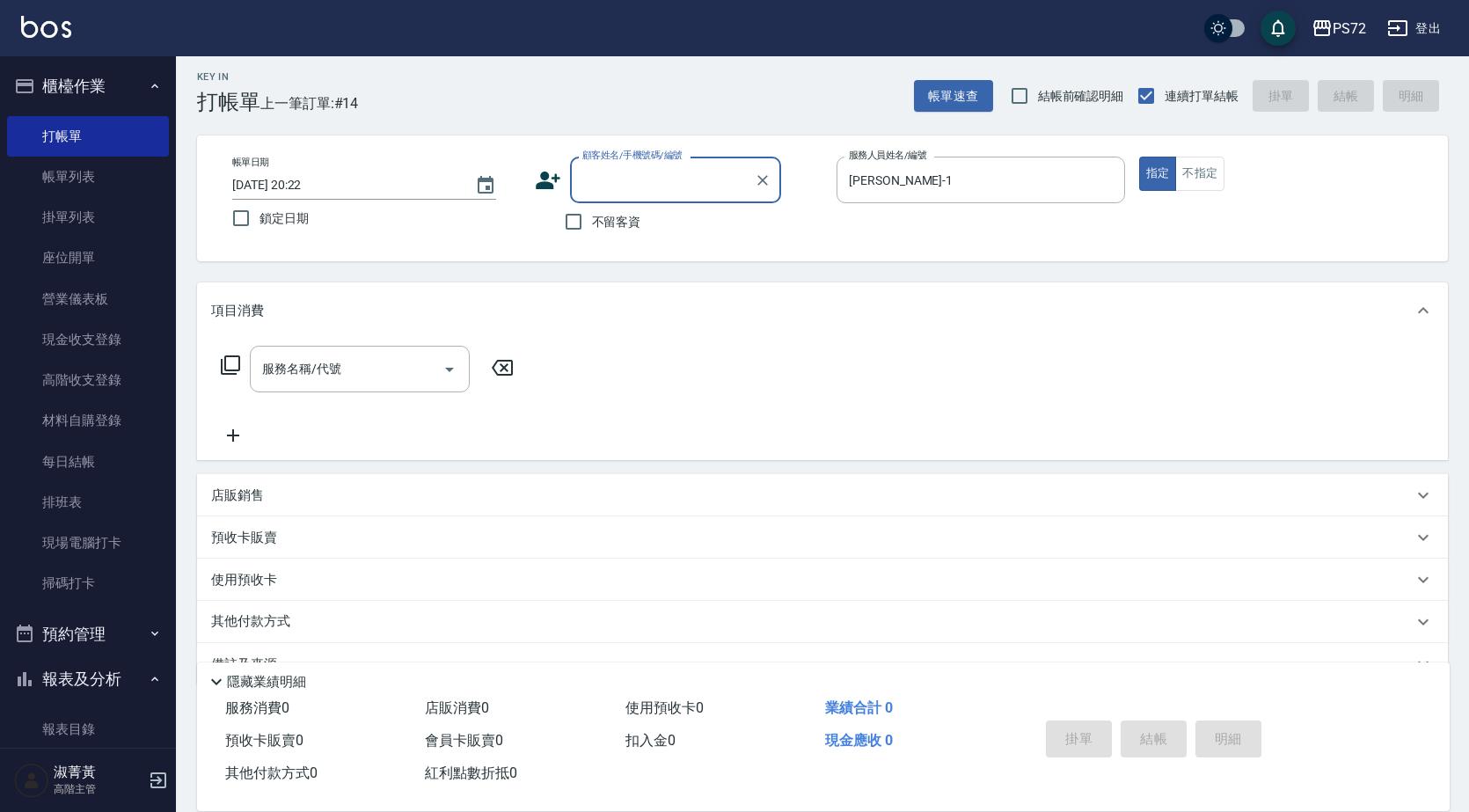
click at [716, 178] on input "顧客姓名/手機號碼/編號" at bounding box center [663, 180] width 169 height 31
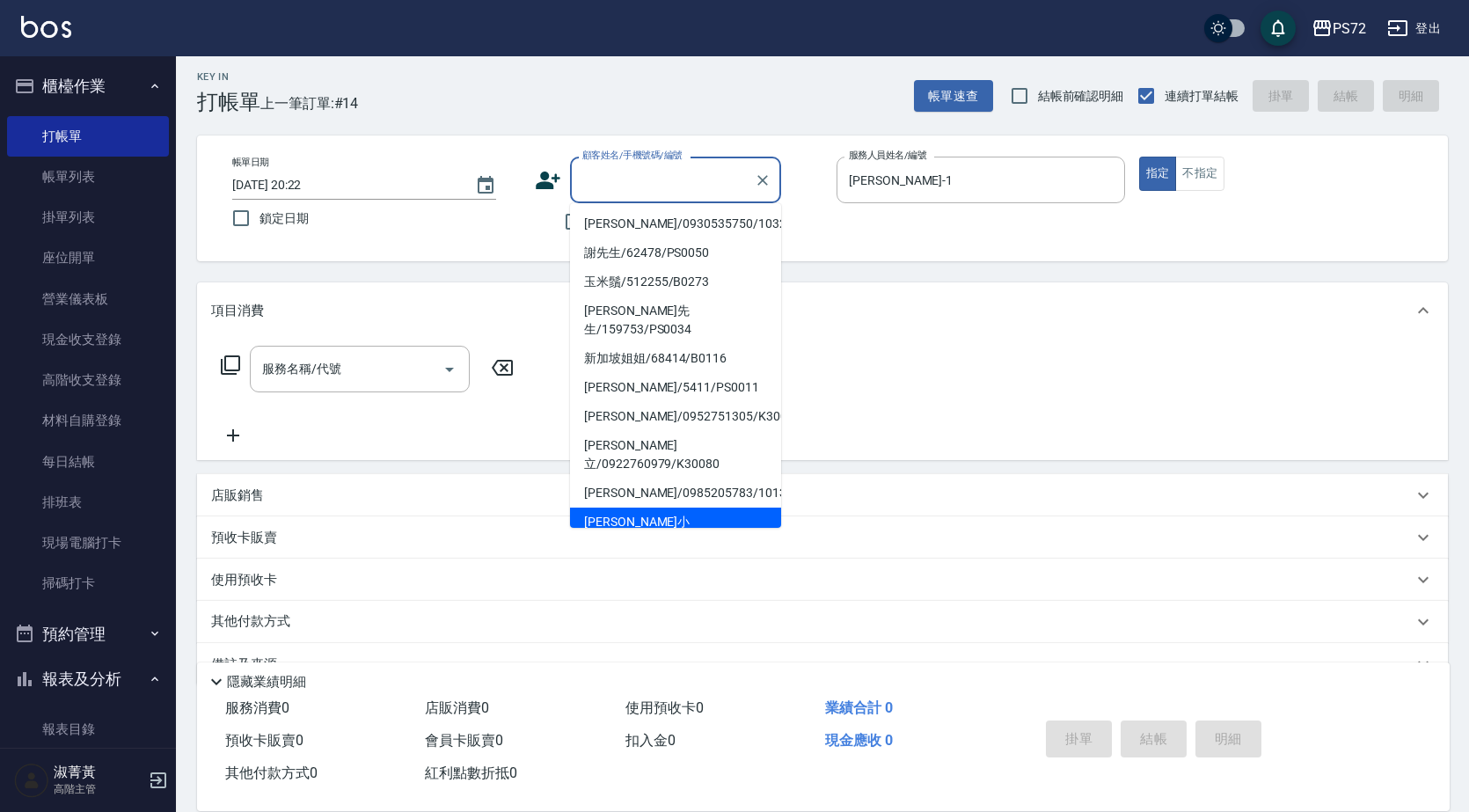
click at [683, 508] on li "[PERSON_NAME]小姐/3456789/PS0018" at bounding box center [675, 531] width 211 height 47
type input "[PERSON_NAME]小姐/3456789/PS0018"
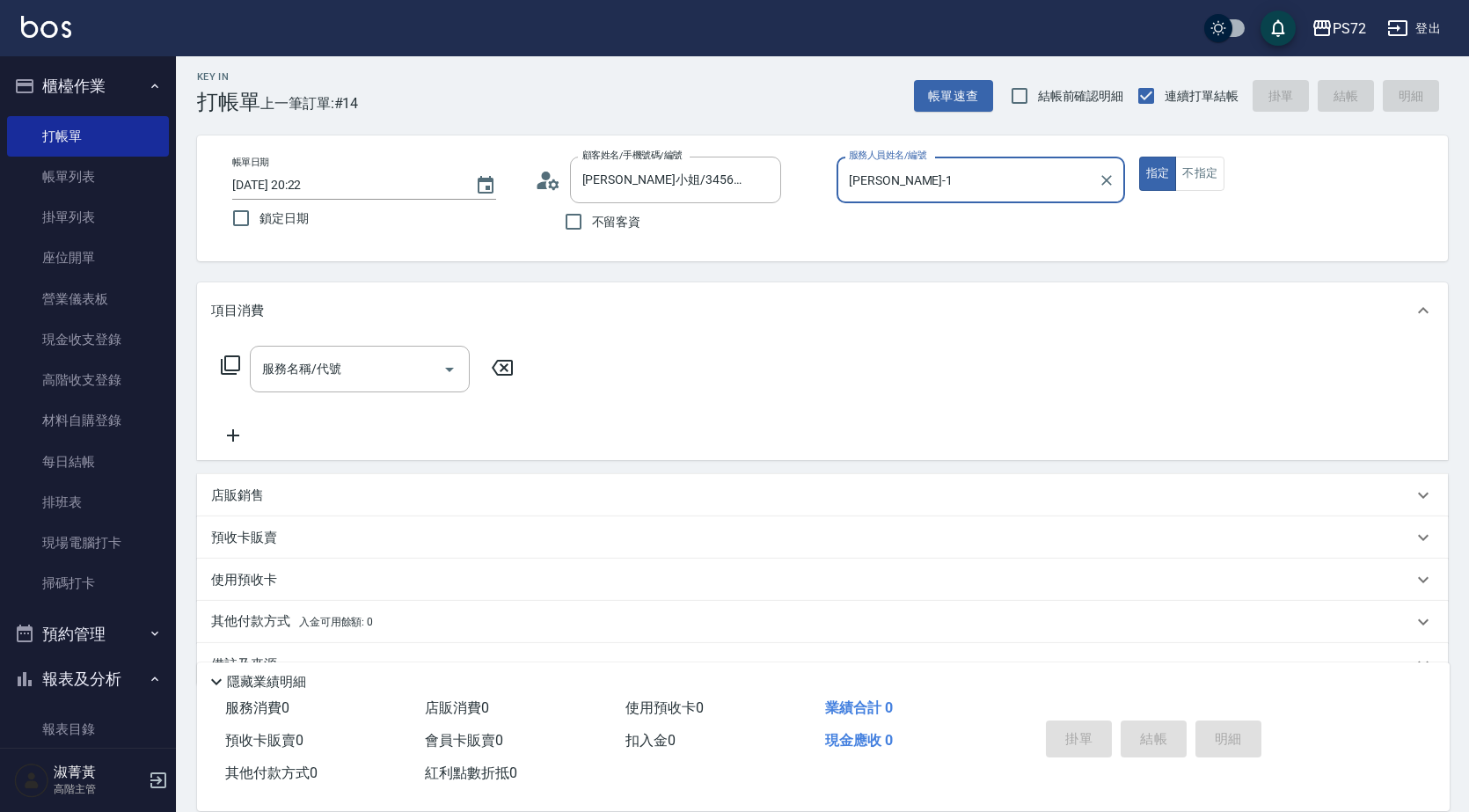
type input "kiwi-3"
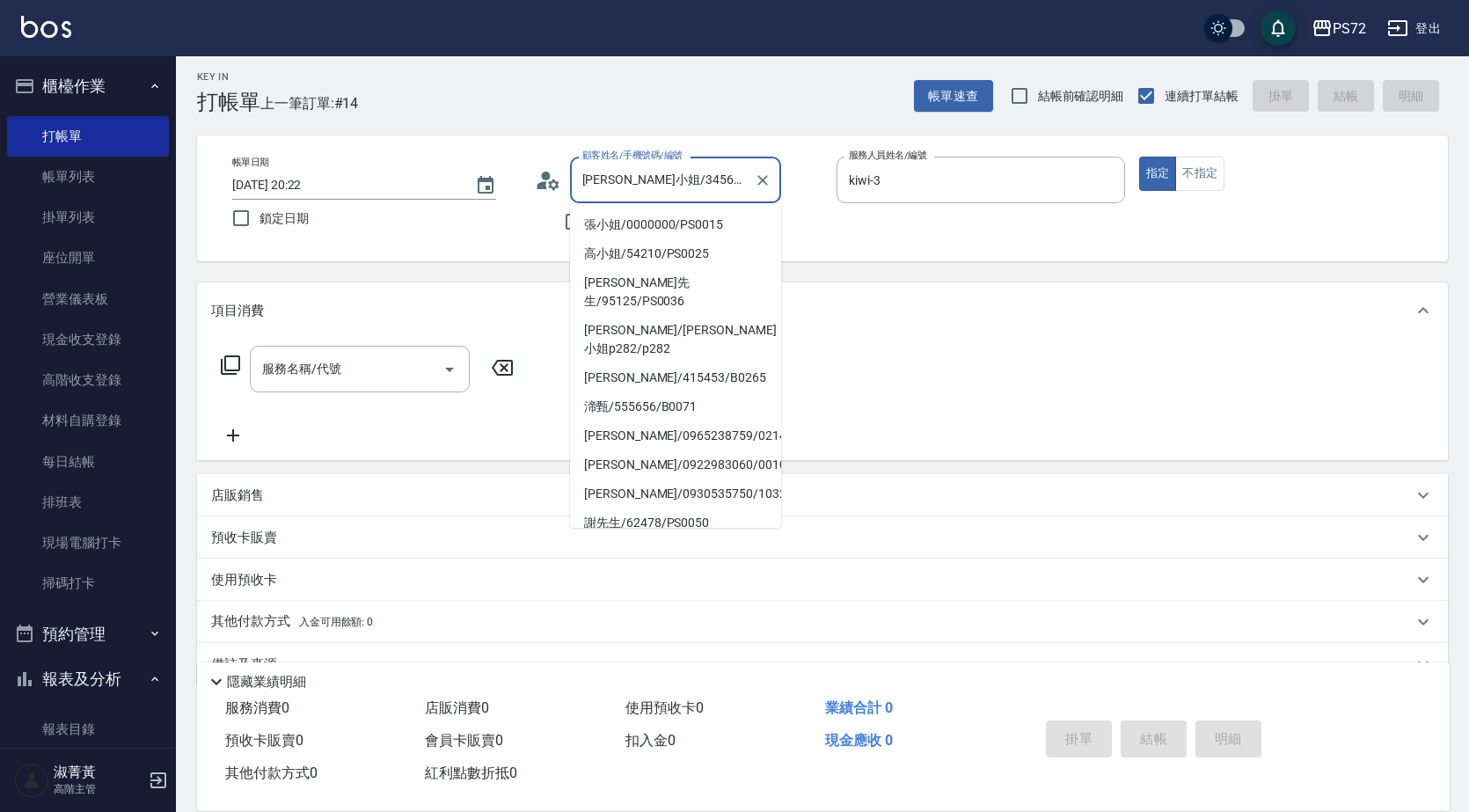
scroll to position [205, 0]
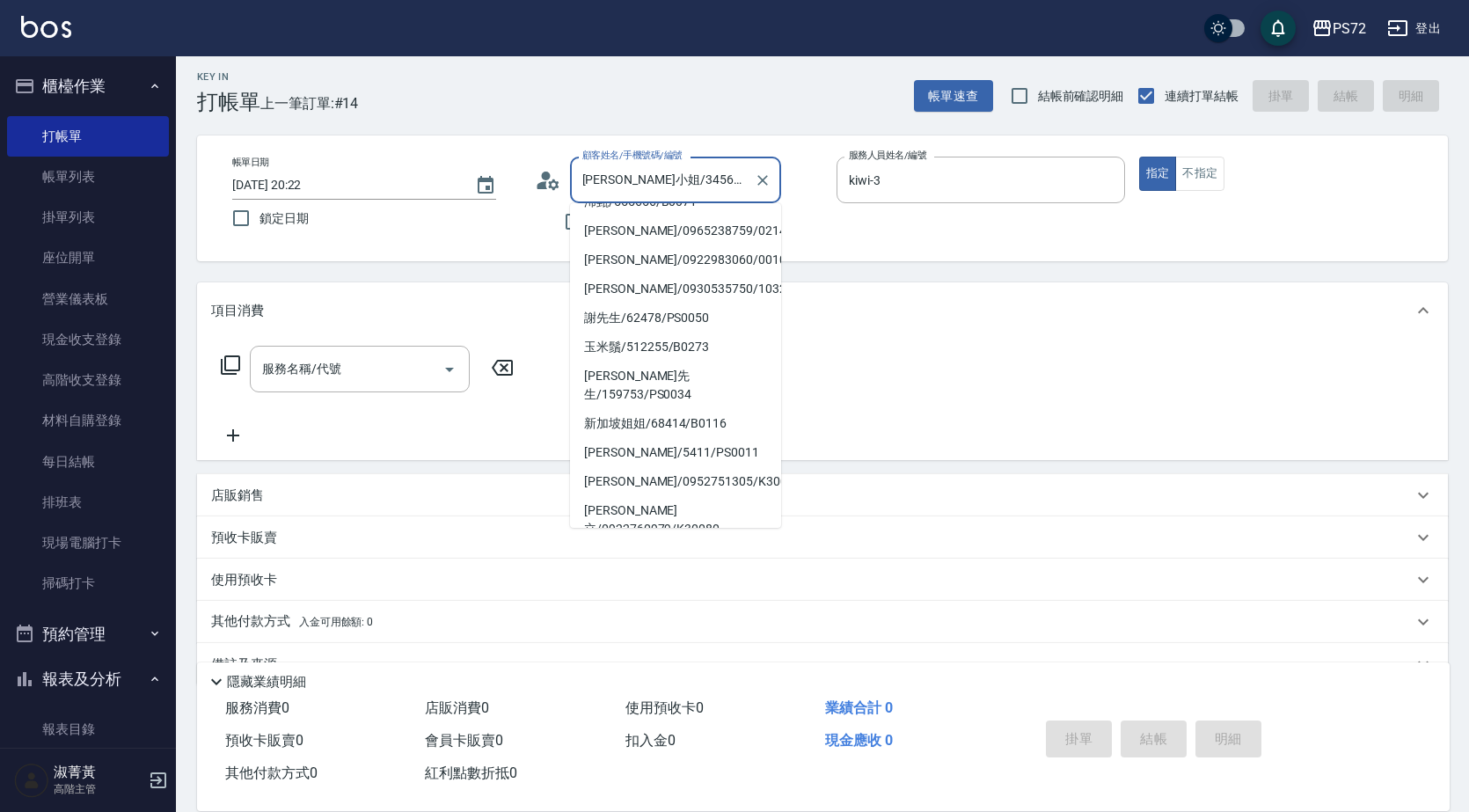
drag, startPoint x: 702, startPoint y: 175, endPoint x: 600, endPoint y: 173, distance: 102.0
click at [598, 173] on input "[PERSON_NAME]小姐/3456789/PS0018" at bounding box center [663, 180] width 169 height 31
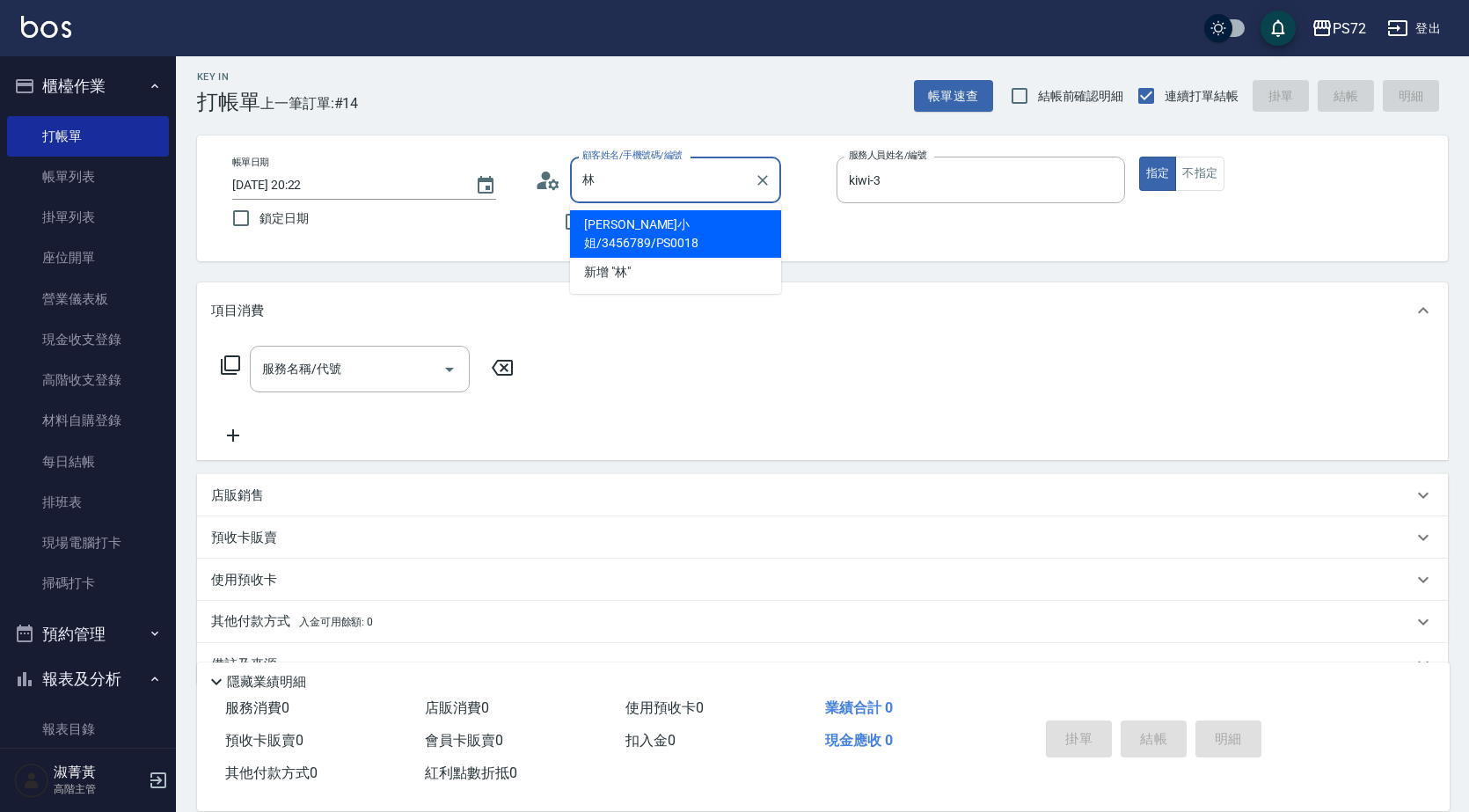
scroll to position [0, 0]
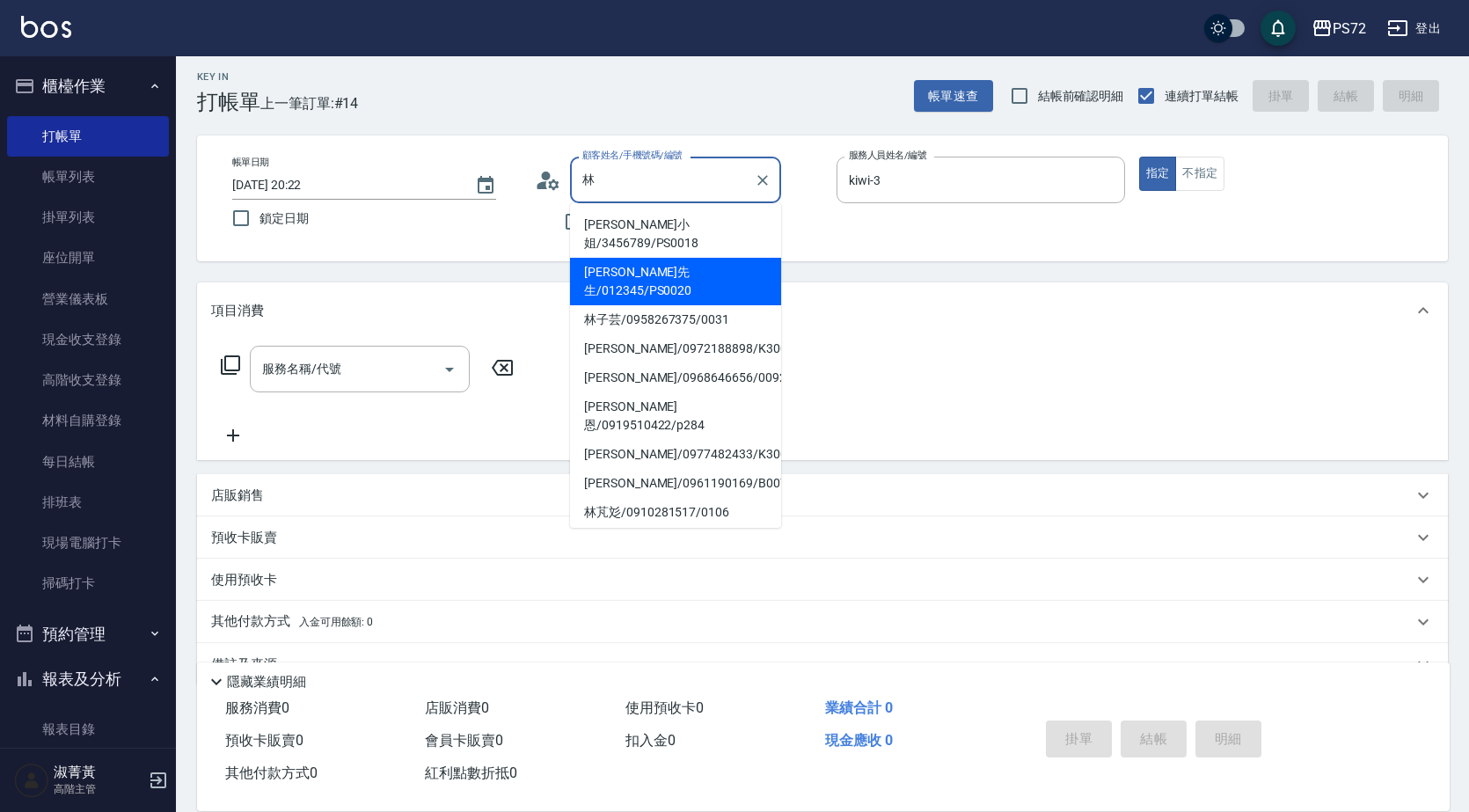
click at [642, 257] on li "[PERSON_NAME]先生/012345/PS0020" at bounding box center [675, 280] width 211 height 47
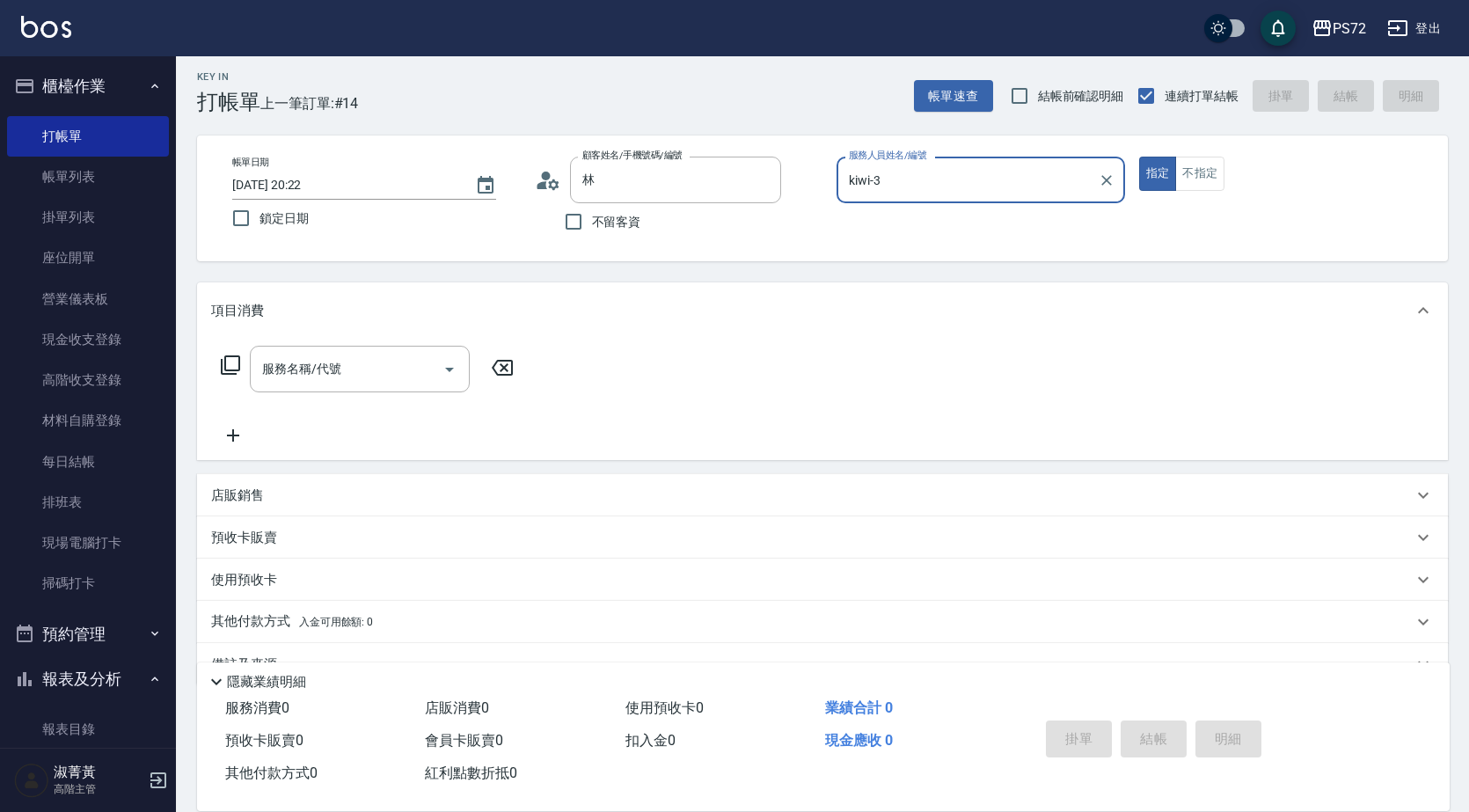
type input "[PERSON_NAME]先生/012345/PS0020"
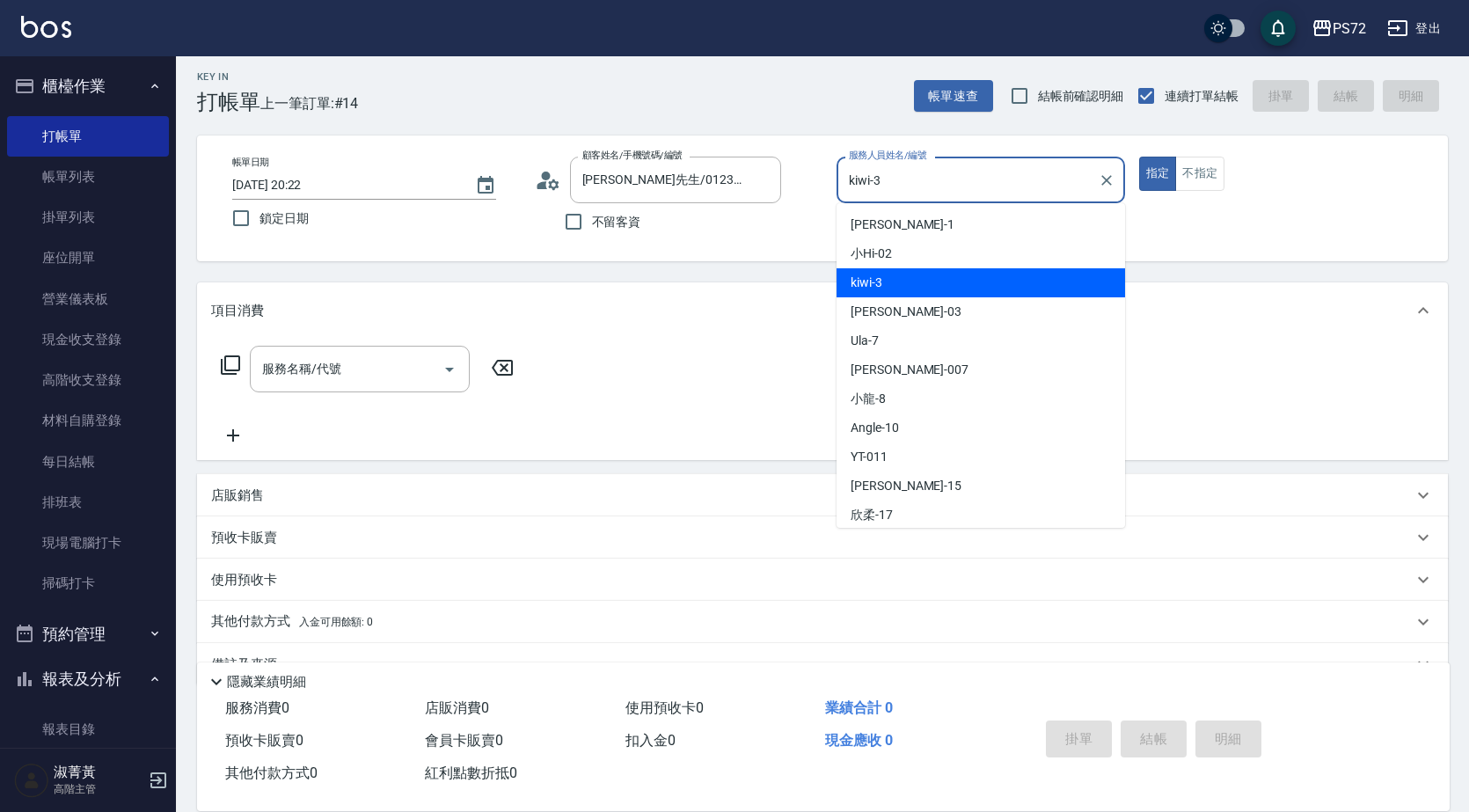
drag, startPoint x: 878, startPoint y: 184, endPoint x: 908, endPoint y: 188, distance: 30.3
click at [883, 185] on input "kiwi-3" at bounding box center [967, 180] width 247 height 31
click at [1225, 166] on button "不指定" at bounding box center [1200, 174] width 49 height 35
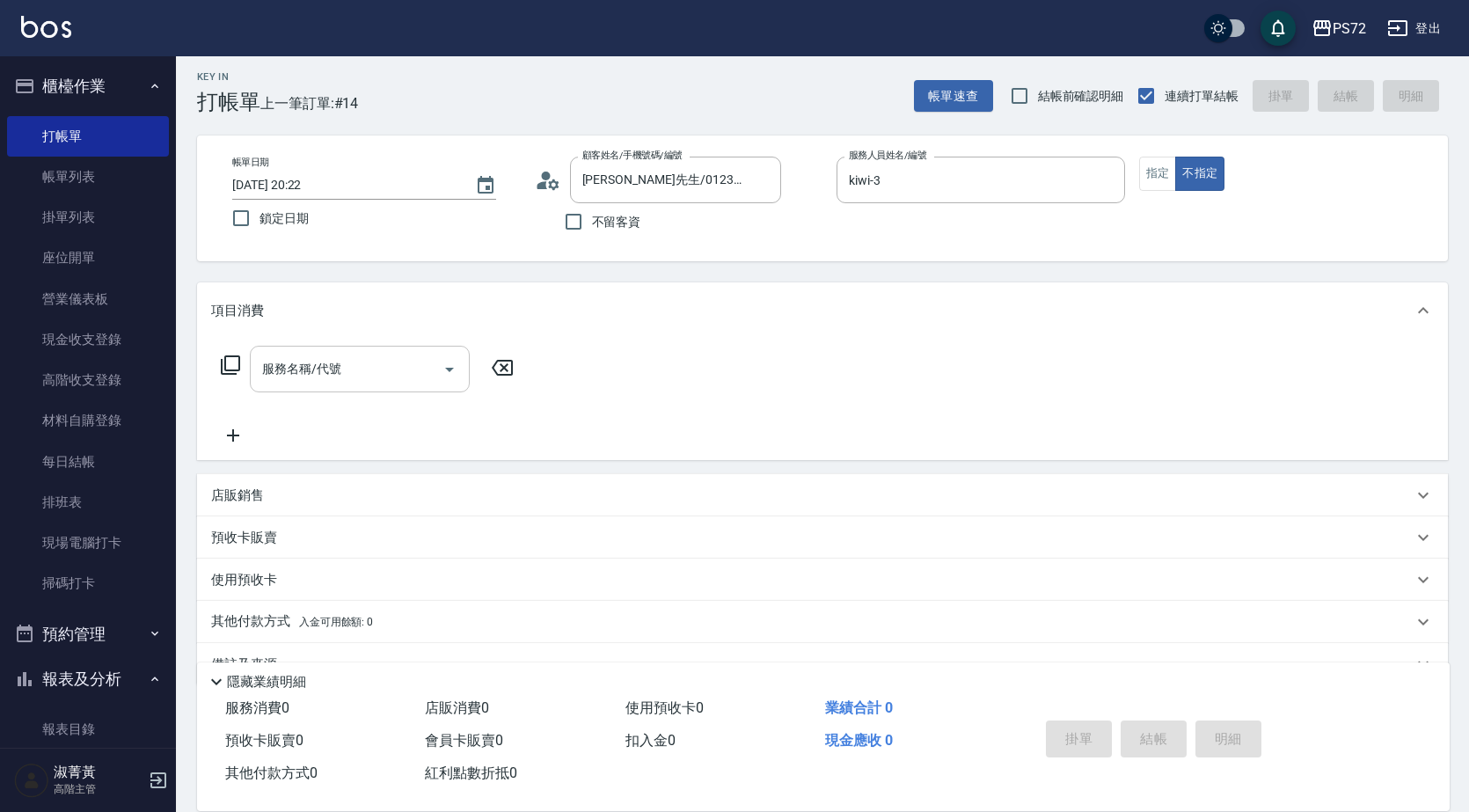
click at [380, 370] on input "服務名稱/代號" at bounding box center [347, 369] width 178 height 31
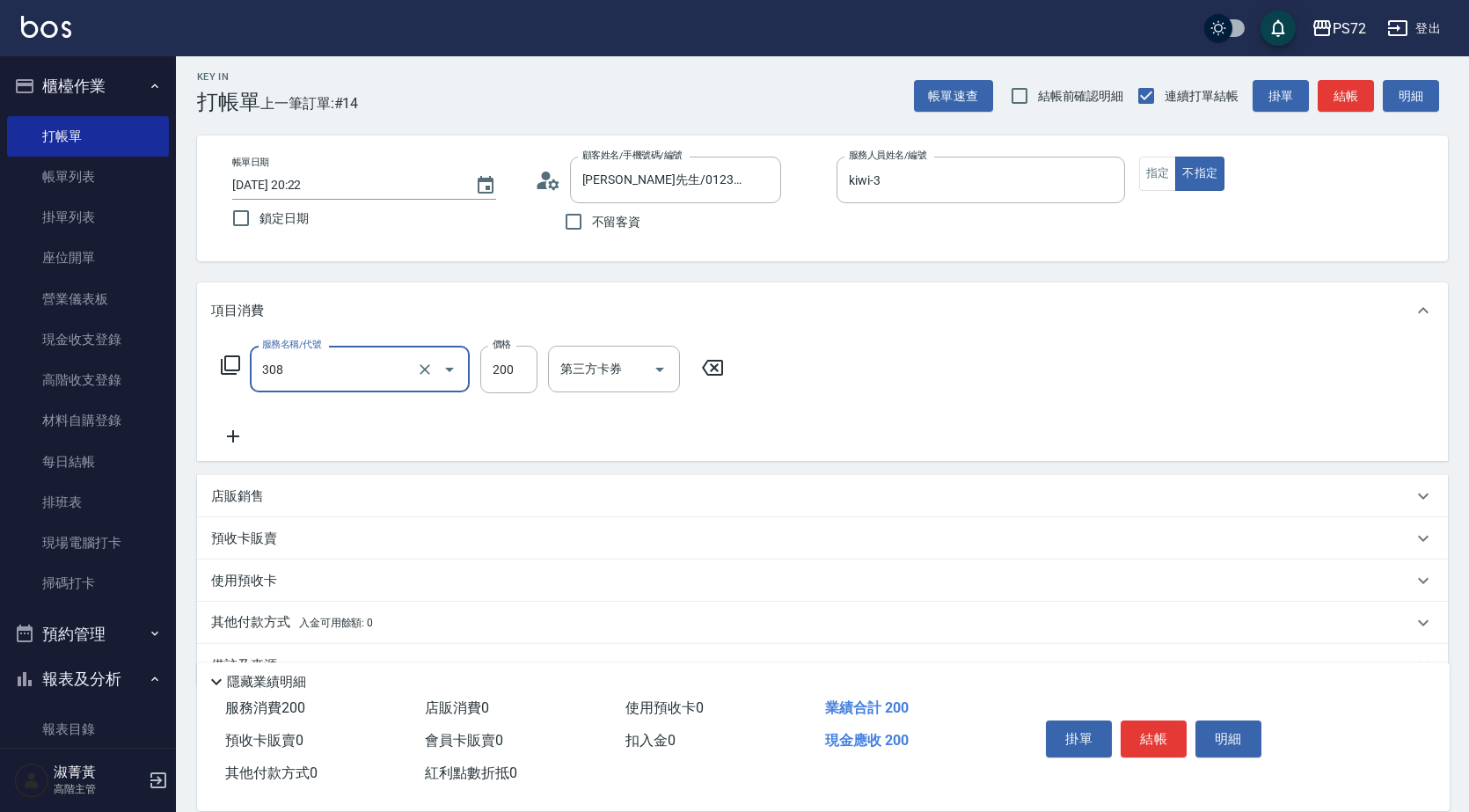
type input "學生剪髮(UP)(308)"
type input "300"
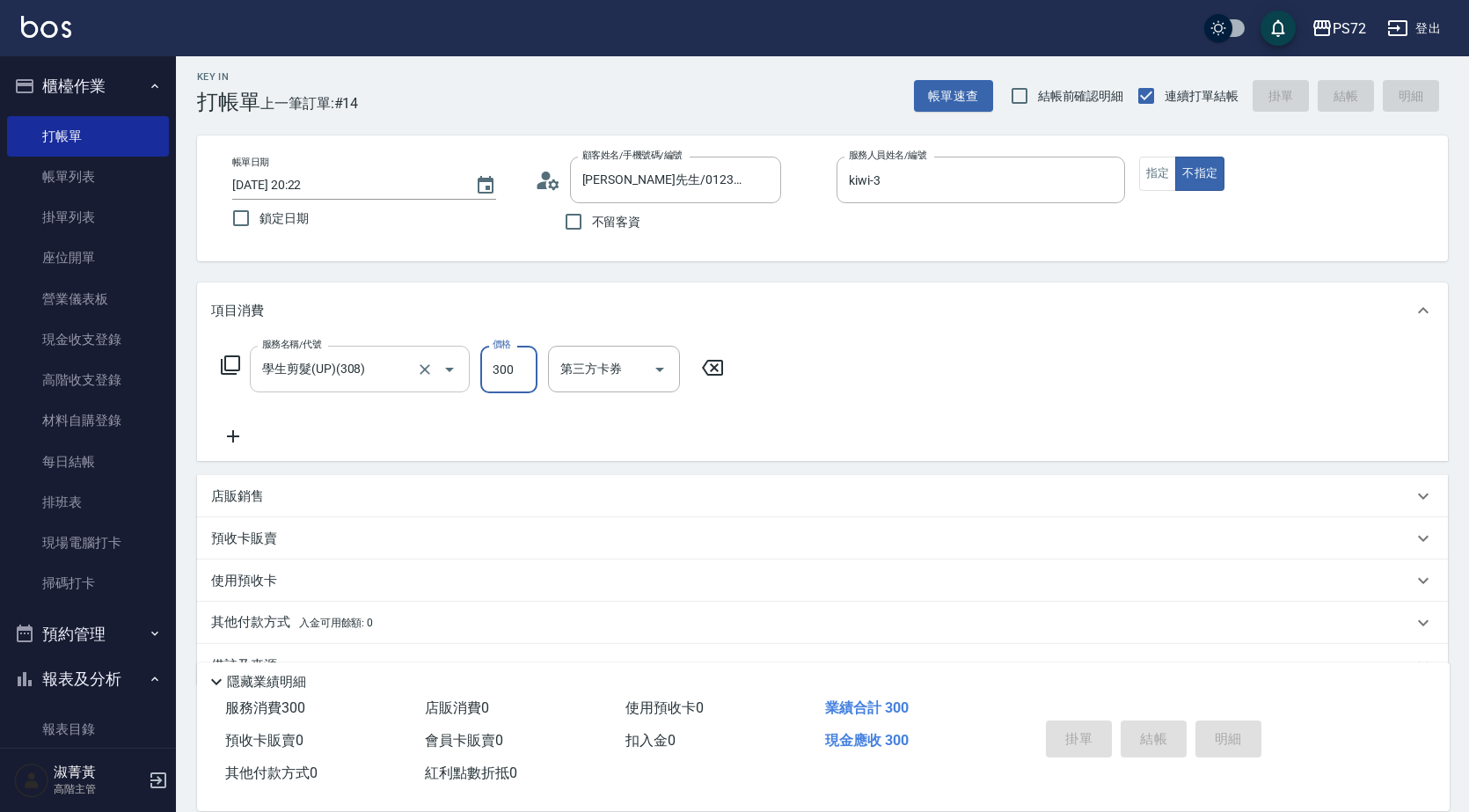
type input "[DATE] 20:23"
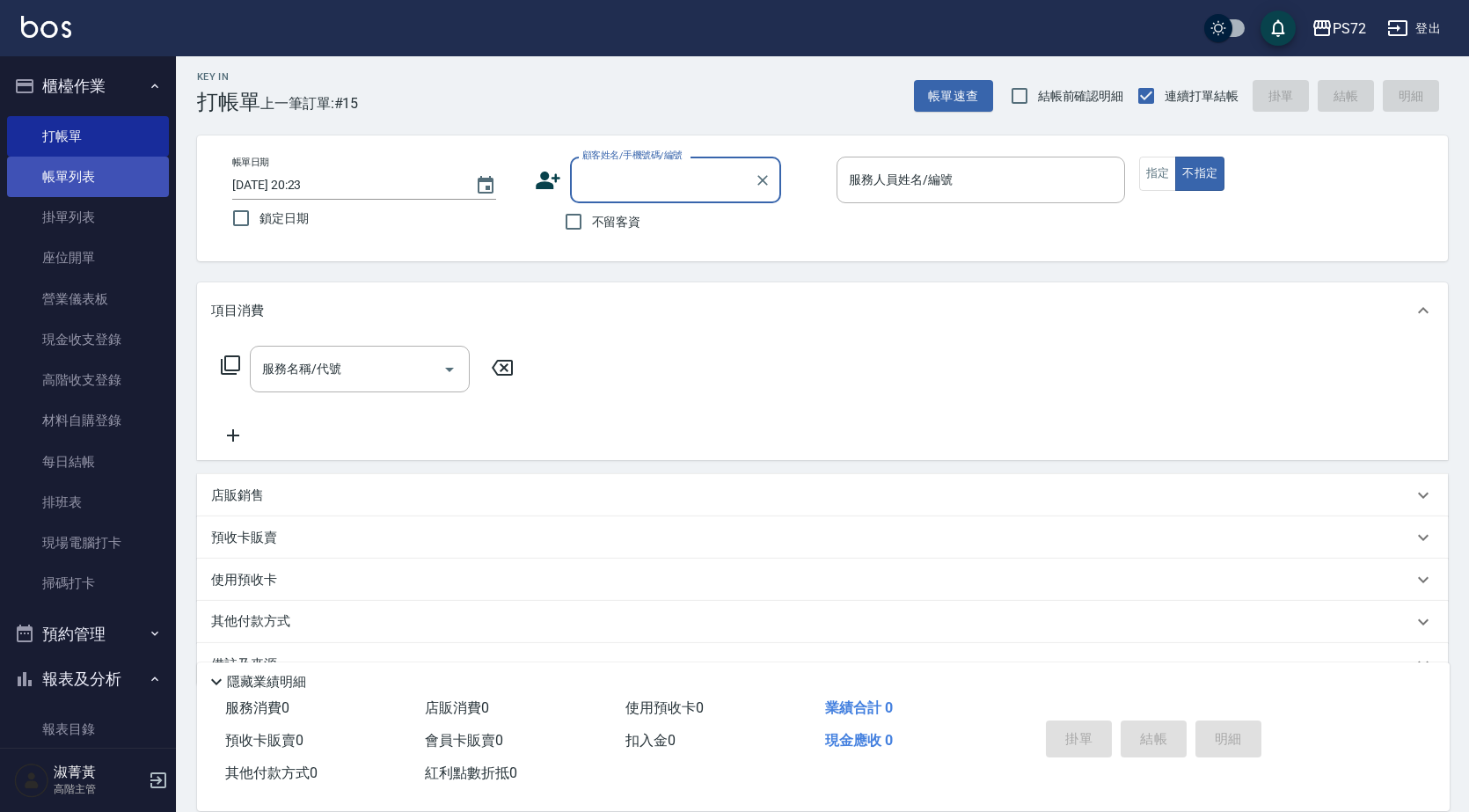
click at [111, 164] on link "帳單列表" at bounding box center [88, 176] width 162 height 40
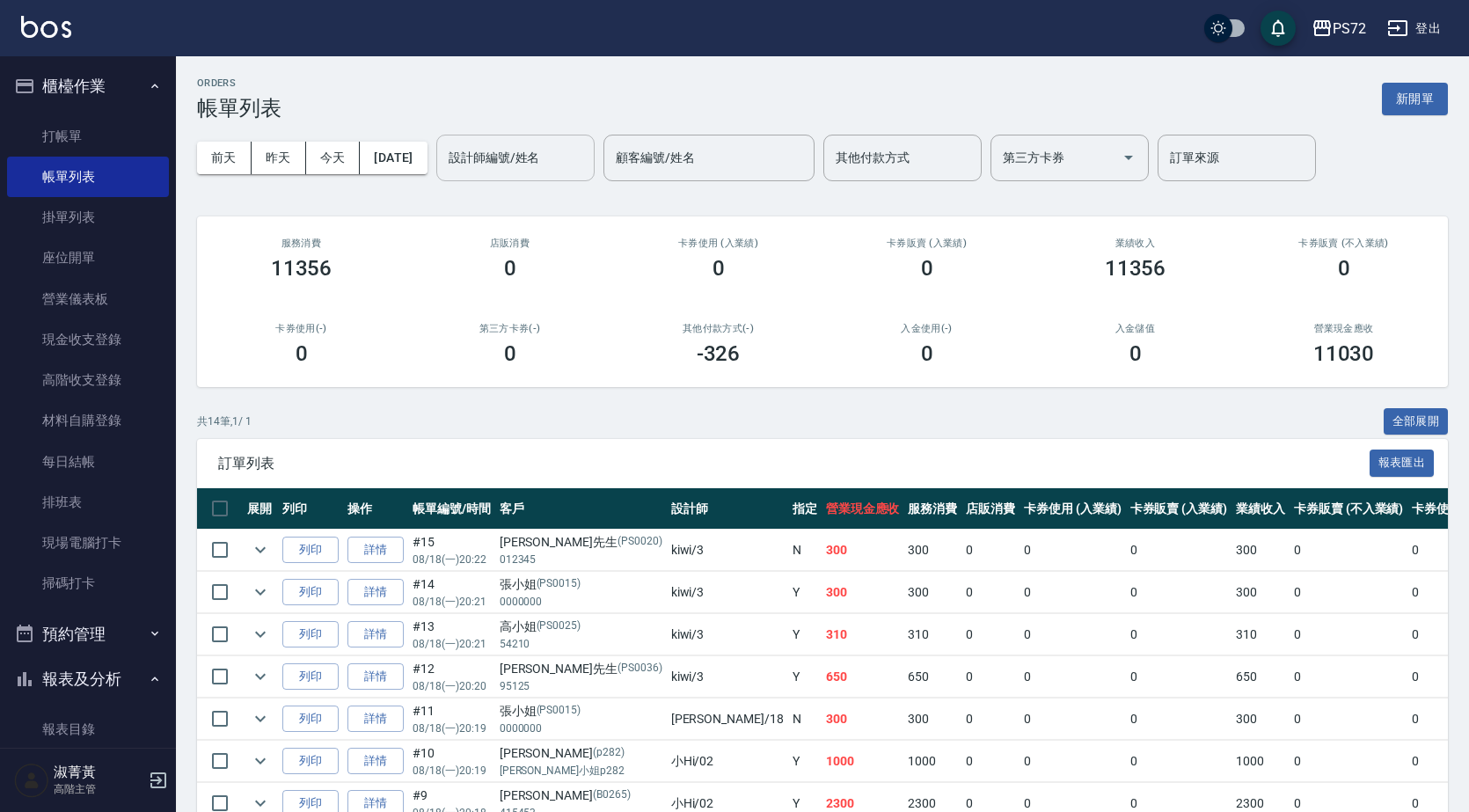
click at [587, 172] on input "設計師編號/姓名" at bounding box center [516, 158] width 143 height 31
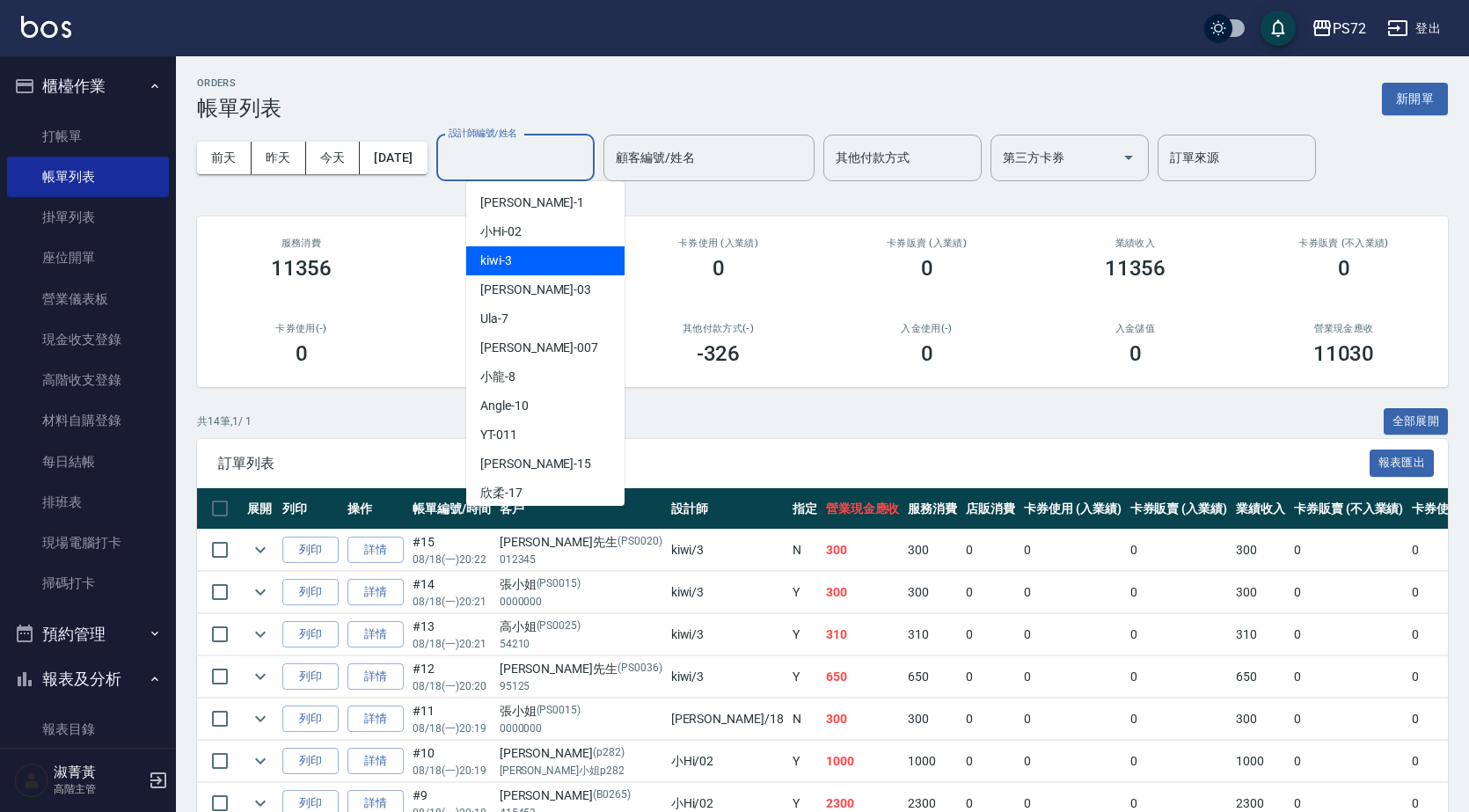
click at [541, 258] on div "kiwi -3" at bounding box center [545, 261] width 159 height 29
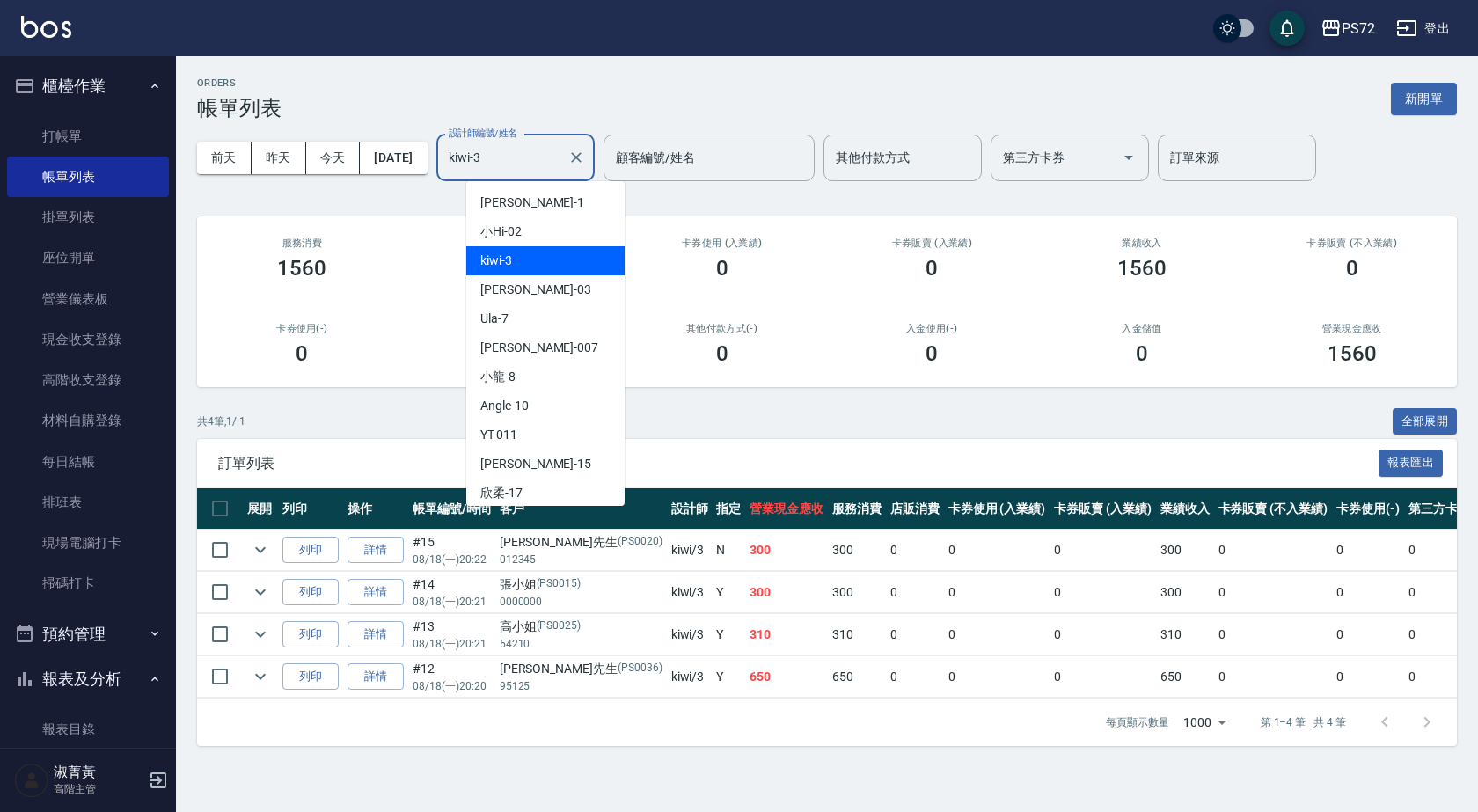
click at [547, 156] on input "kiwi-3" at bounding box center [502, 158] width 116 height 31
click at [515, 202] on span "[PERSON_NAME] -1" at bounding box center [532, 202] width 104 height 19
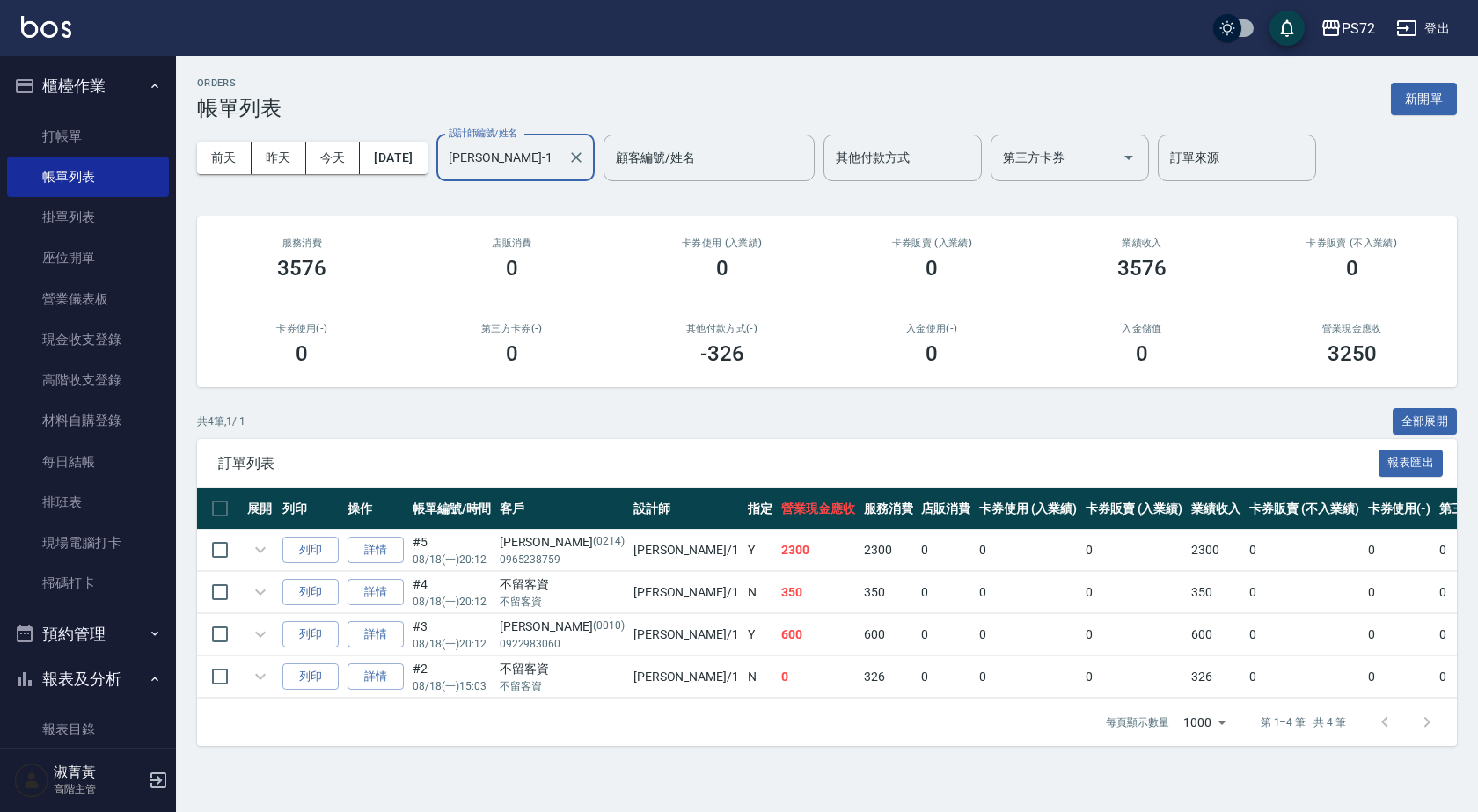
click at [543, 158] on input "[PERSON_NAME]-1" at bounding box center [502, 158] width 116 height 31
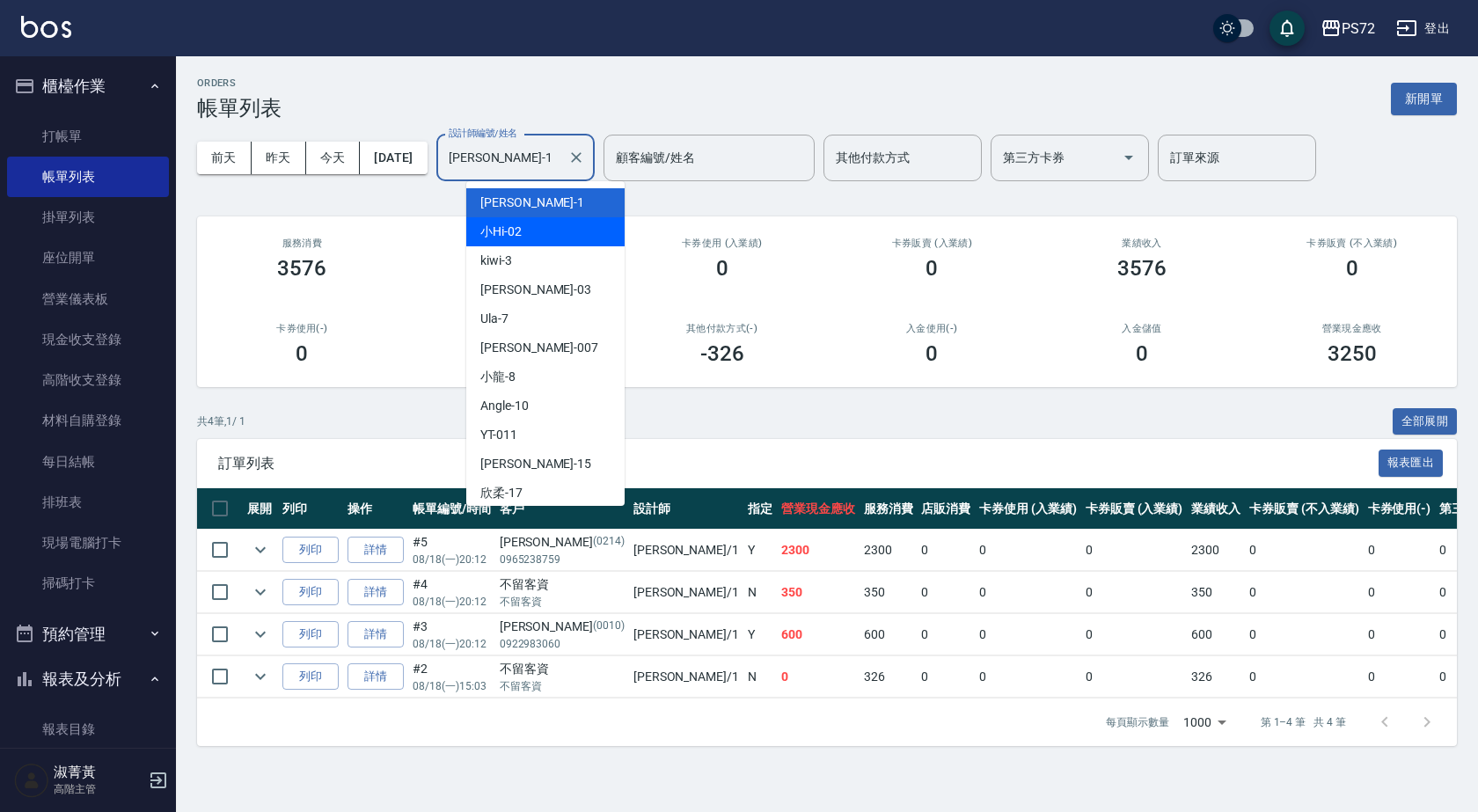
click at [535, 220] on div "小Hi -02" at bounding box center [545, 231] width 159 height 29
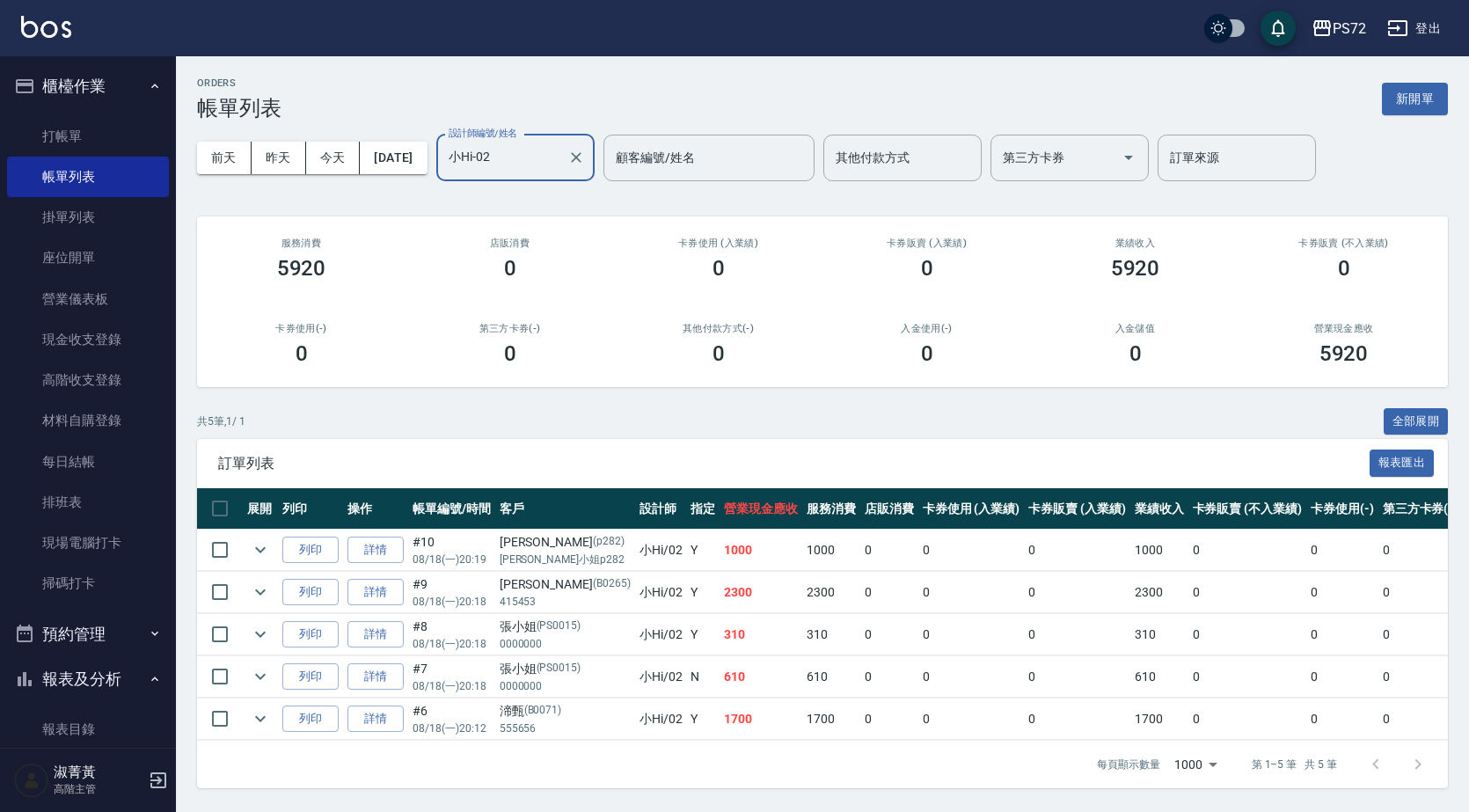
click at [543, 164] on input "小Hi-02" at bounding box center [502, 158] width 116 height 31
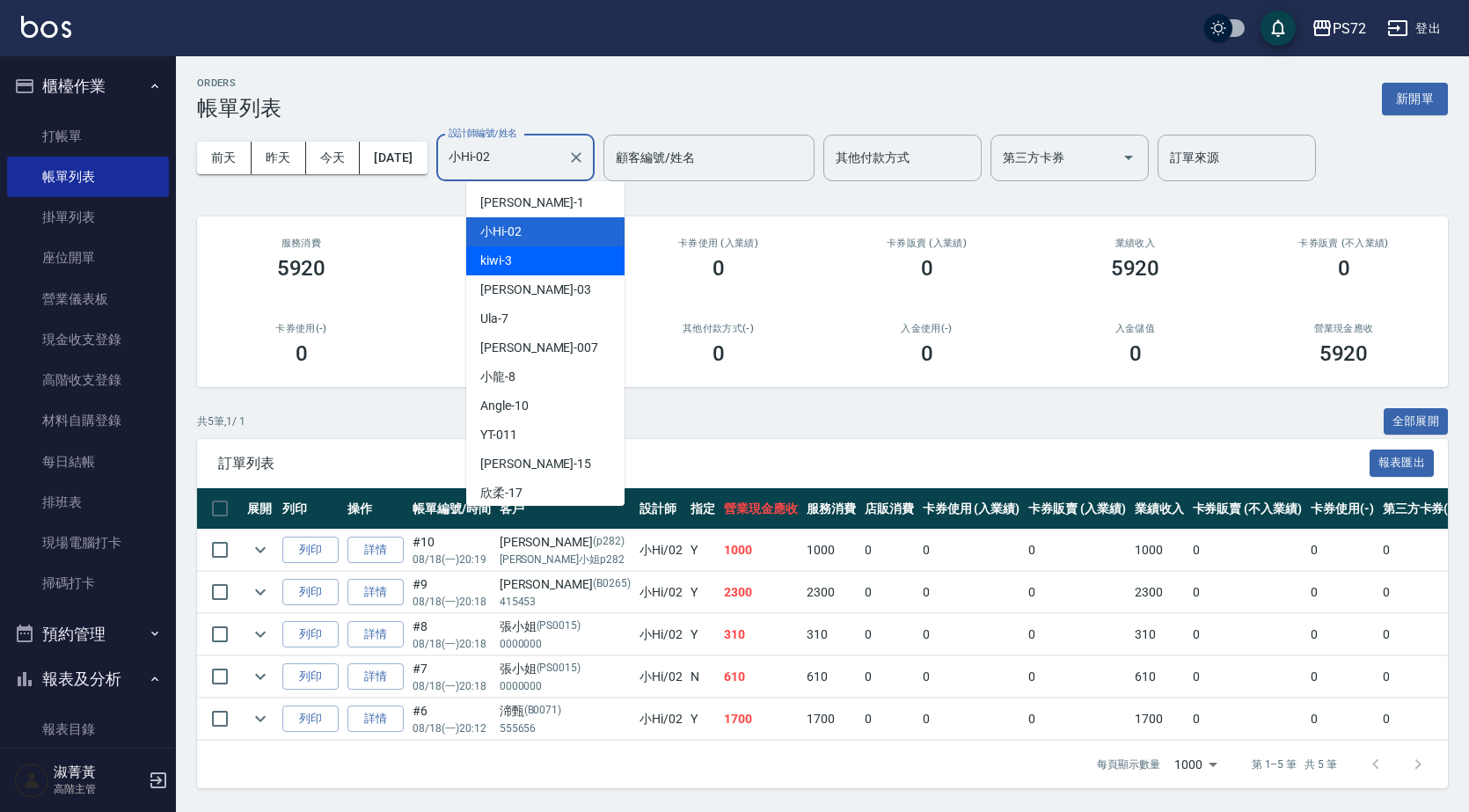
click at [527, 269] on div "kiwi -3" at bounding box center [545, 261] width 159 height 29
type input "kiwi-3"
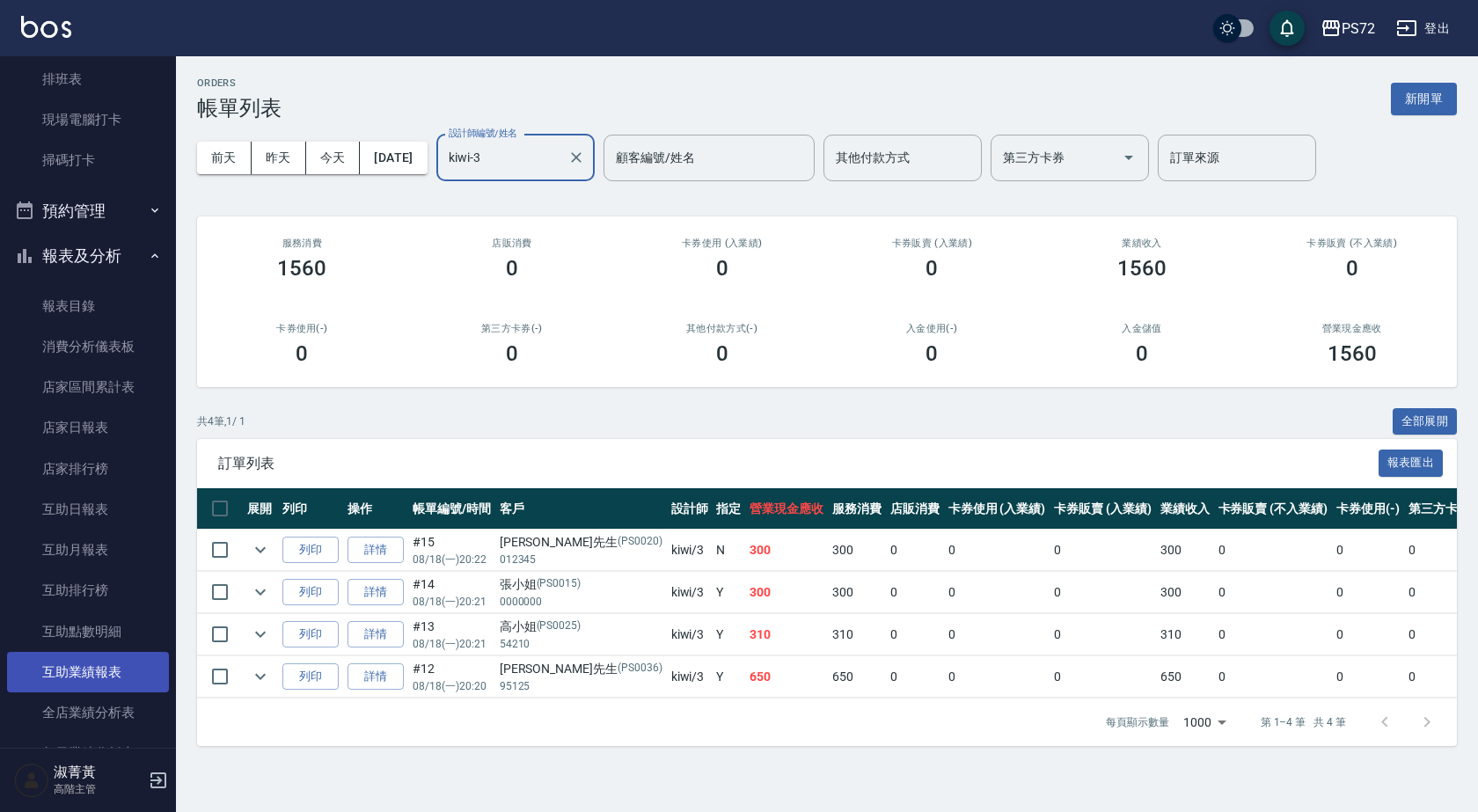
scroll to position [528, 0]
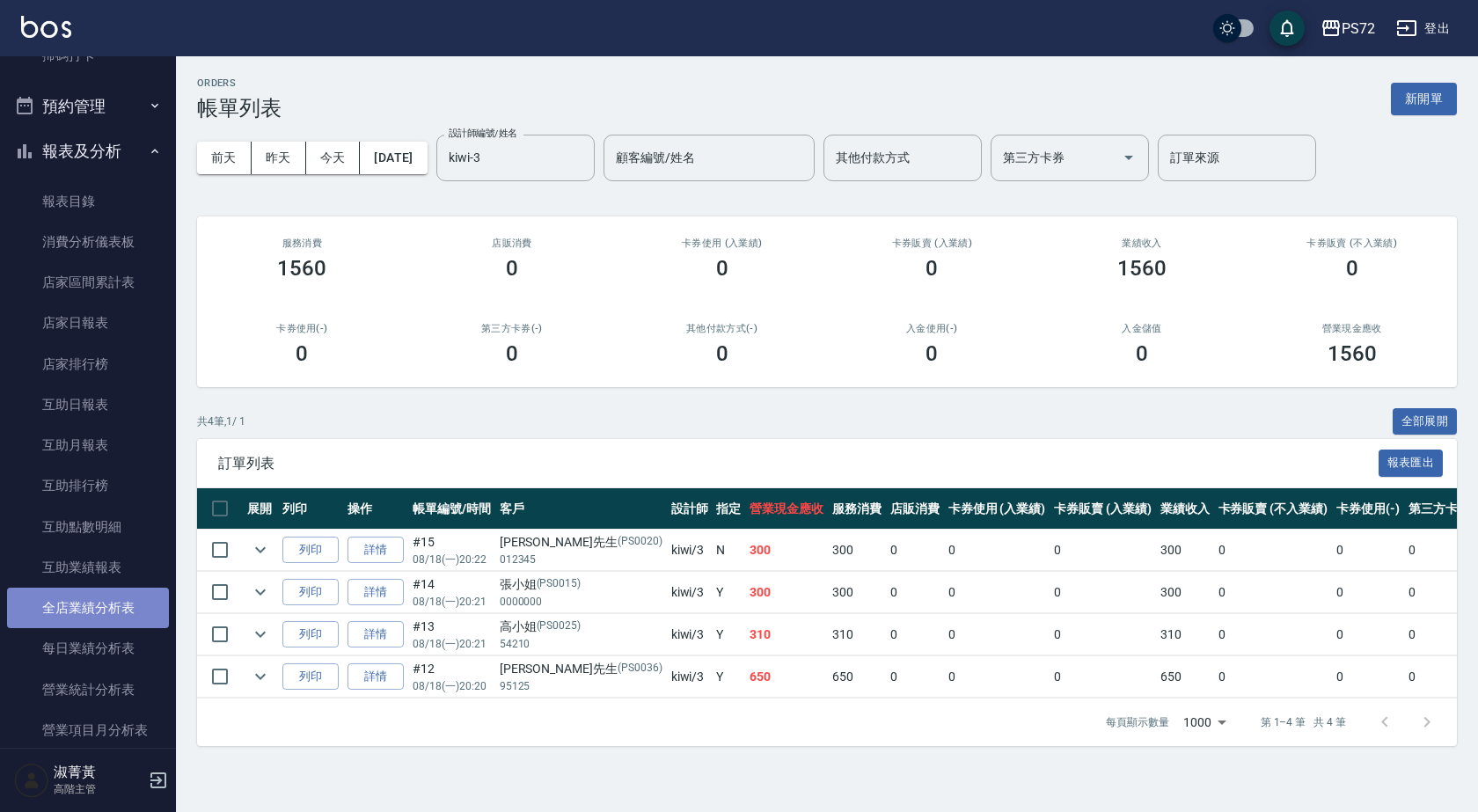
click at [121, 600] on link "全店業績分析表" at bounding box center [88, 607] width 162 height 40
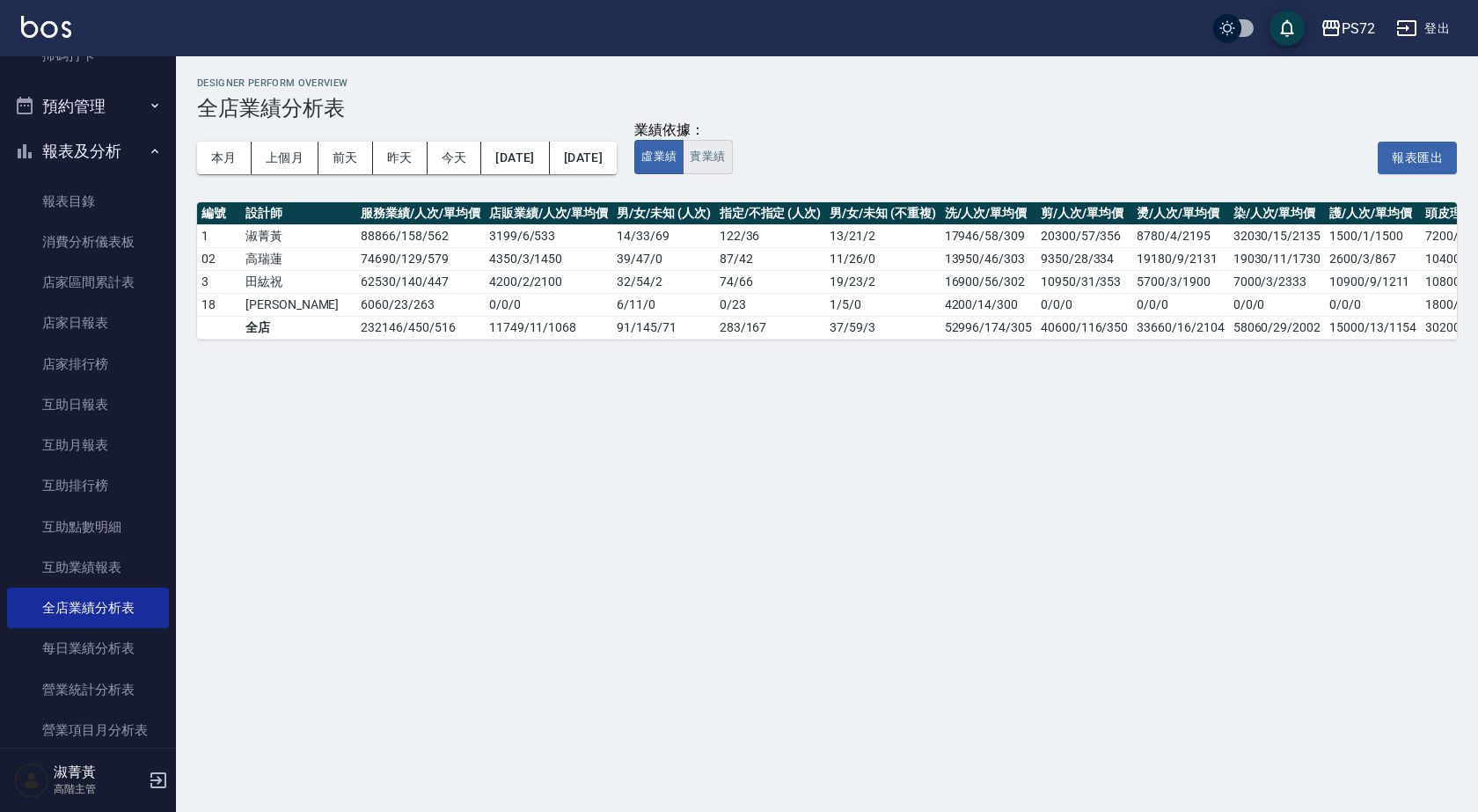
click at [732, 150] on button "實業績" at bounding box center [706, 157] width 49 height 35
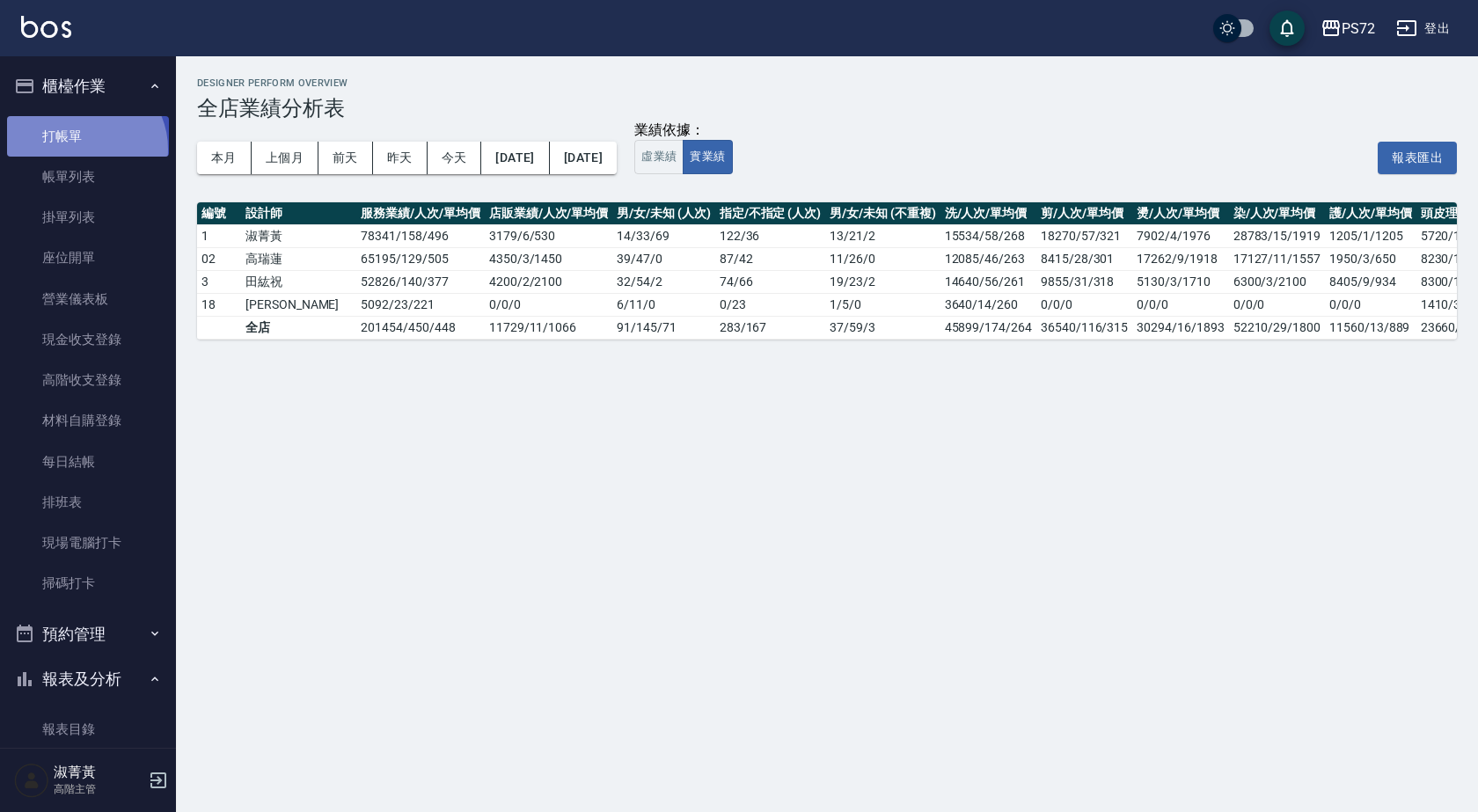
click at [84, 148] on link "打帳單" at bounding box center [88, 135] width 162 height 40
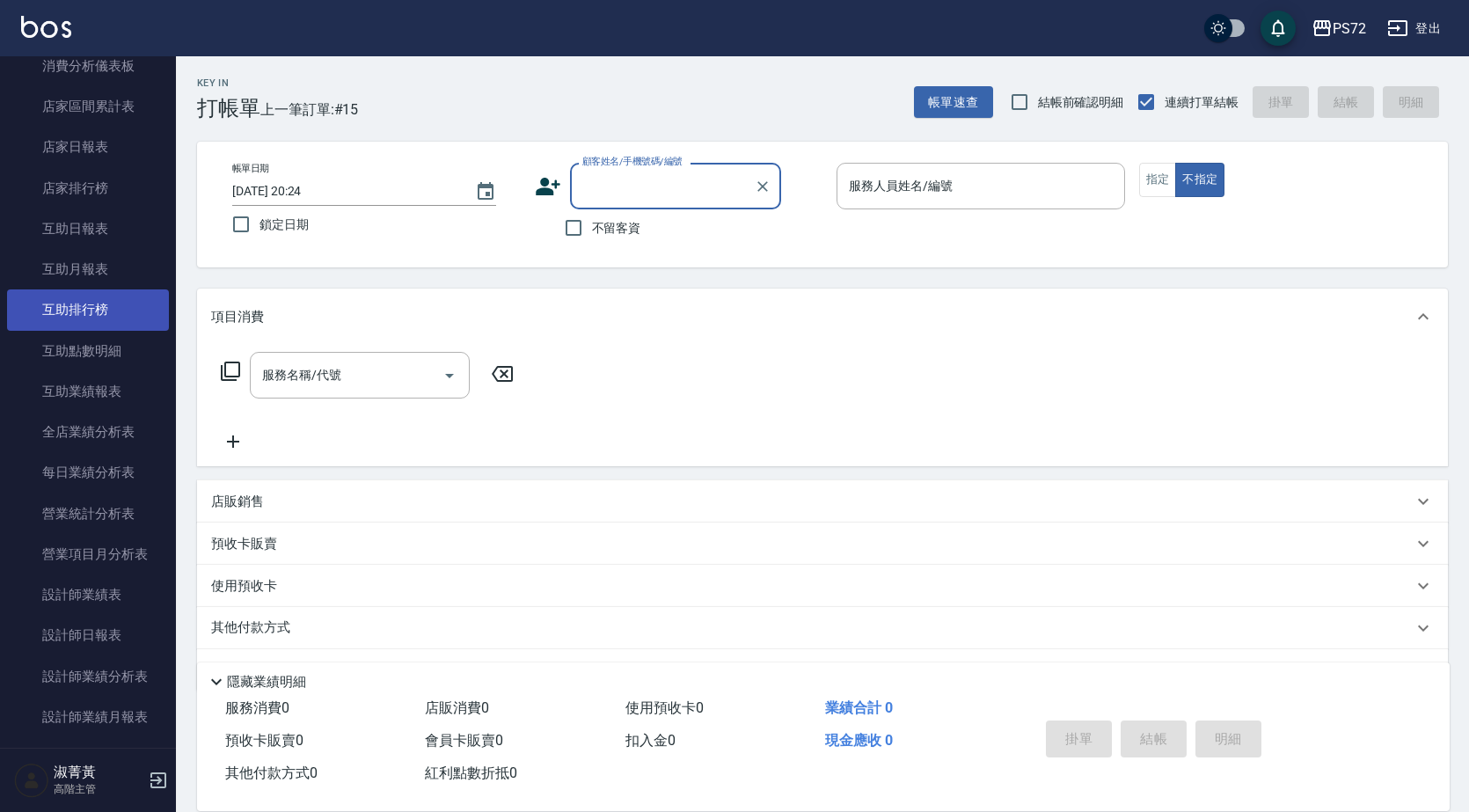
scroll to position [615, 0]
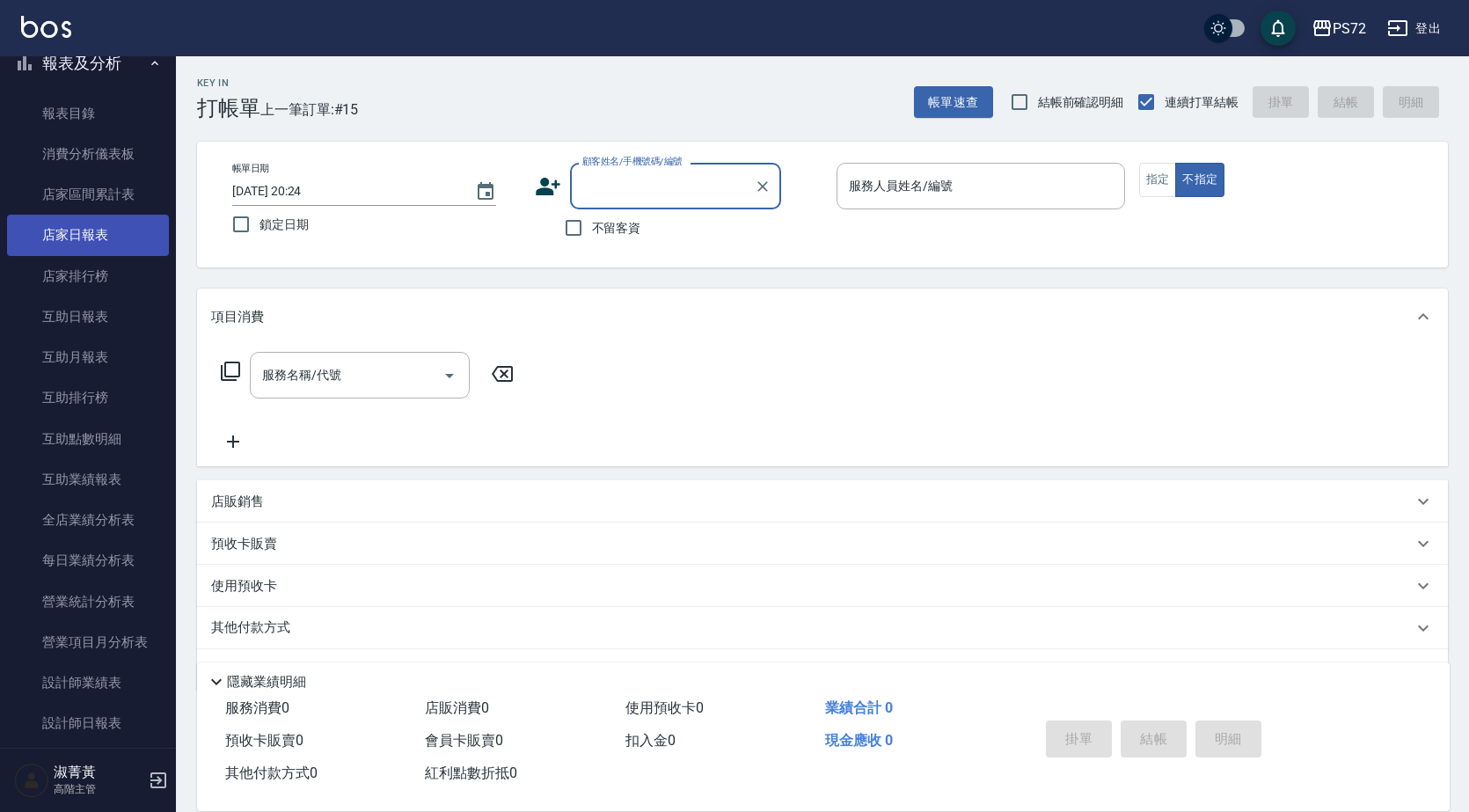
click at [98, 233] on link "店家日報表" at bounding box center [88, 234] width 162 height 40
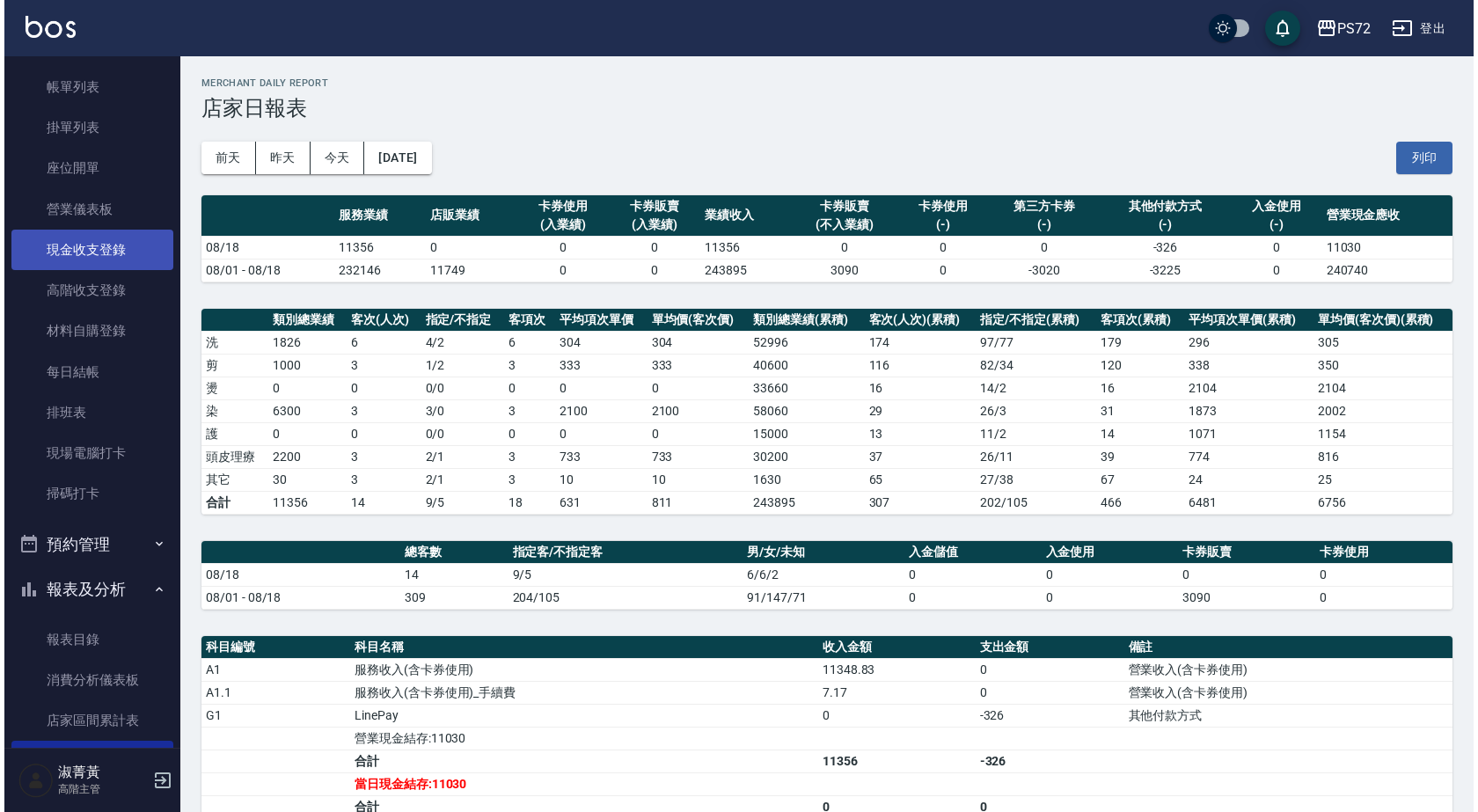
scroll to position [88, 0]
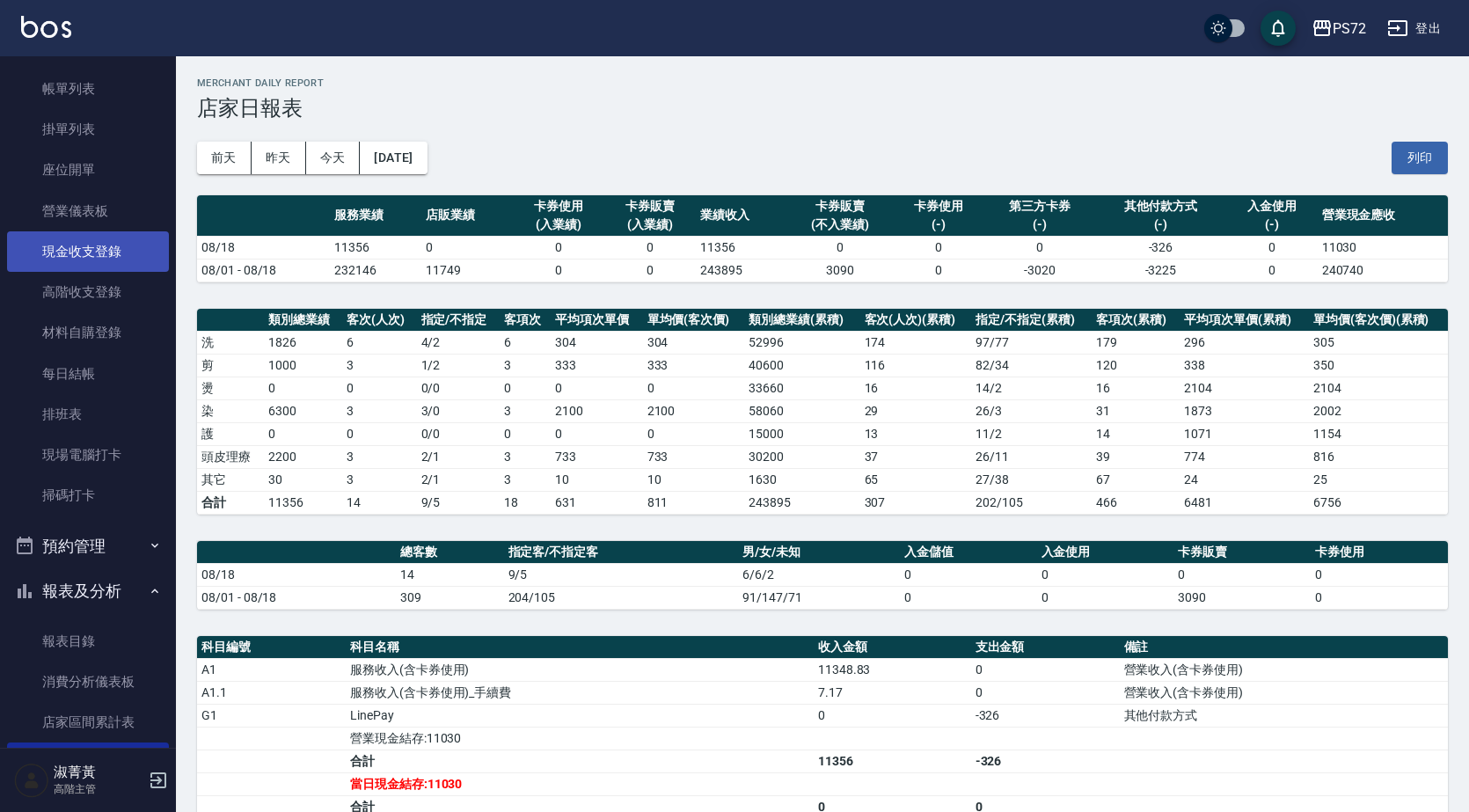
click at [67, 237] on link "現金收支登錄" at bounding box center [88, 251] width 162 height 40
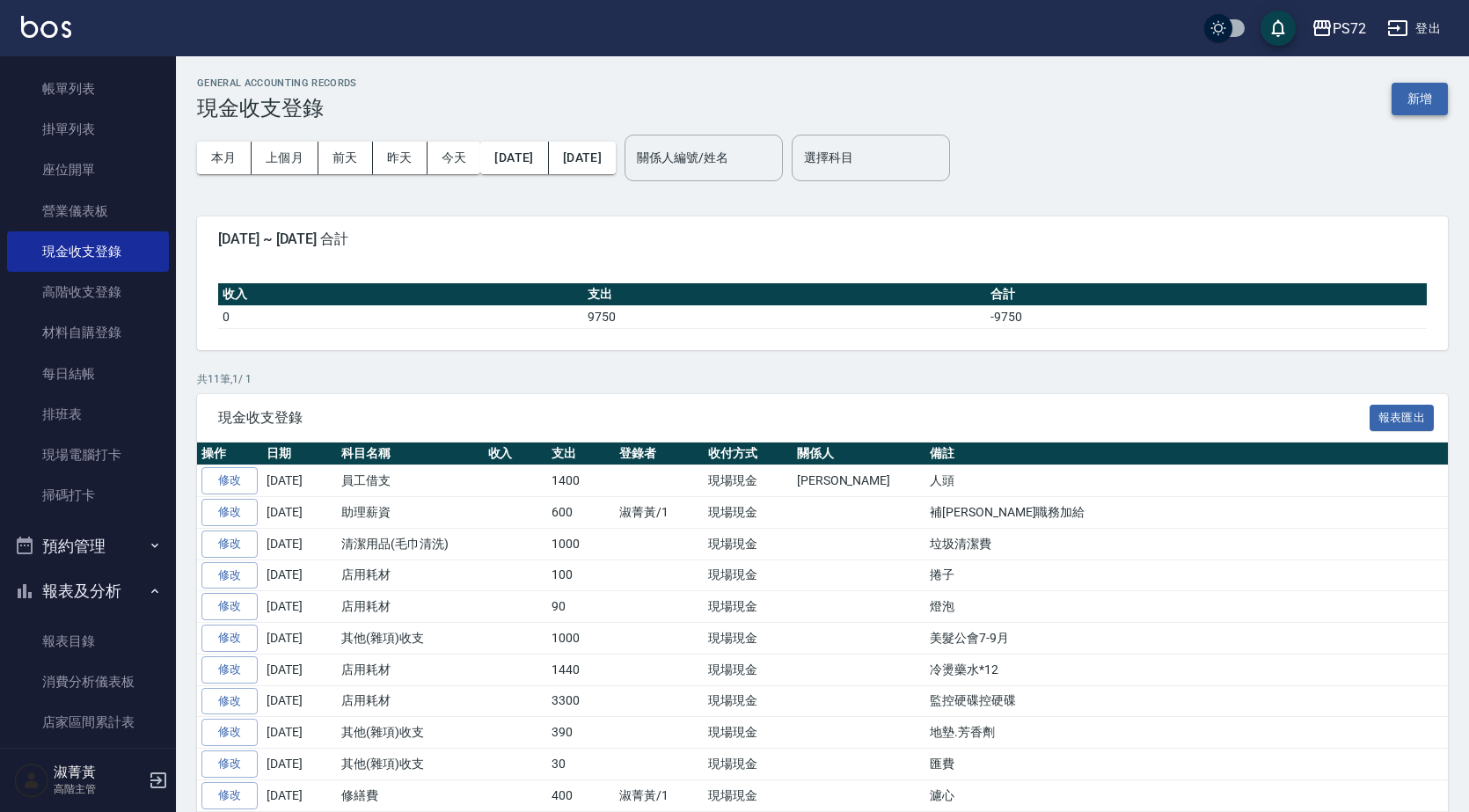
click at [1431, 85] on button "新增" at bounding box center [1420, 99] width 56 height 33
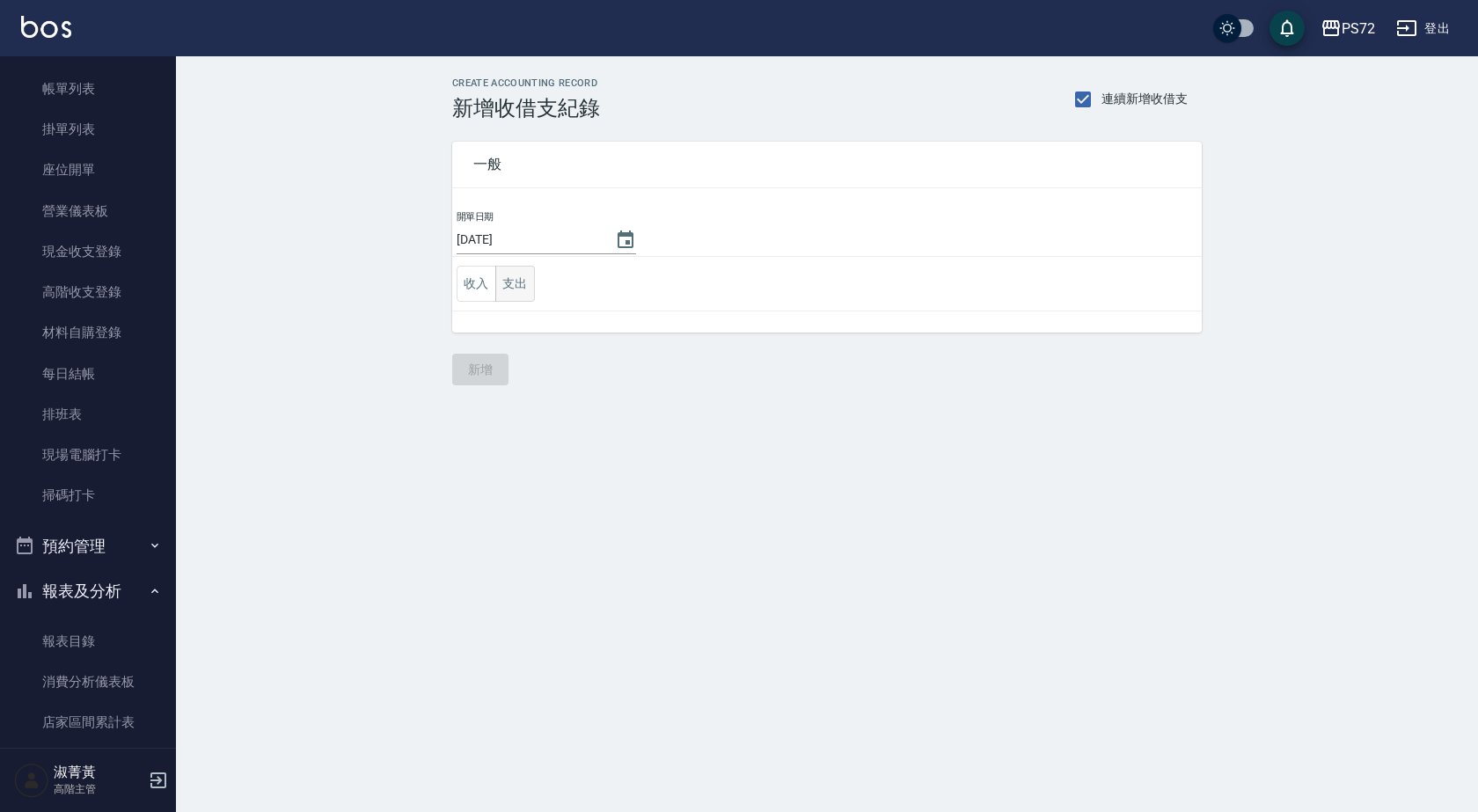
click at [505, 280] on button "支出" at bounding box center [515, 283] width 39 height 36
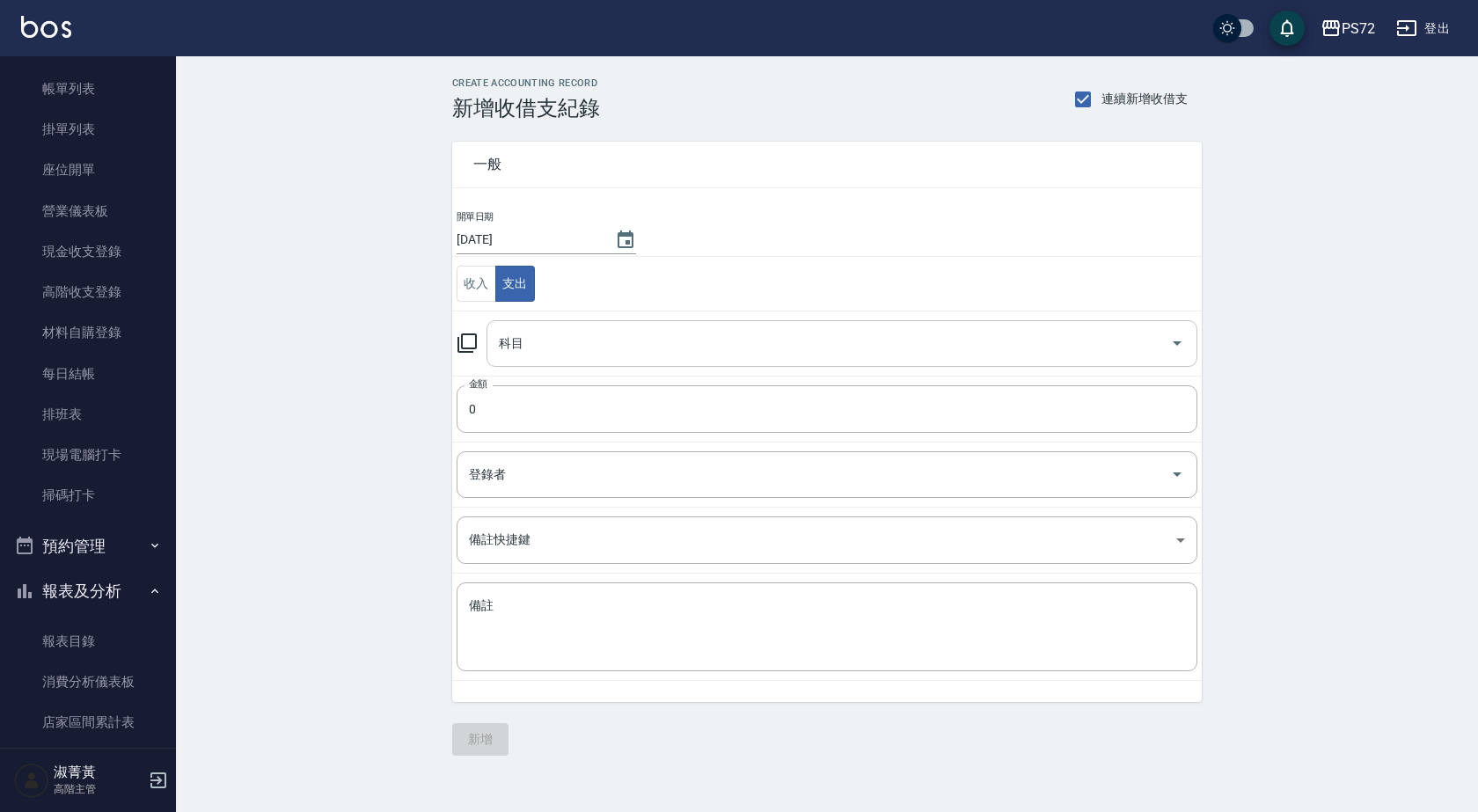
drag, startPoint x: 517, startPoint y: 329, endPoint x: 528, endPoint y: 347, distance: 21.1
click at [519, 330] on div "科目 科目" at bounding box center [842, 344] width 711 height 46
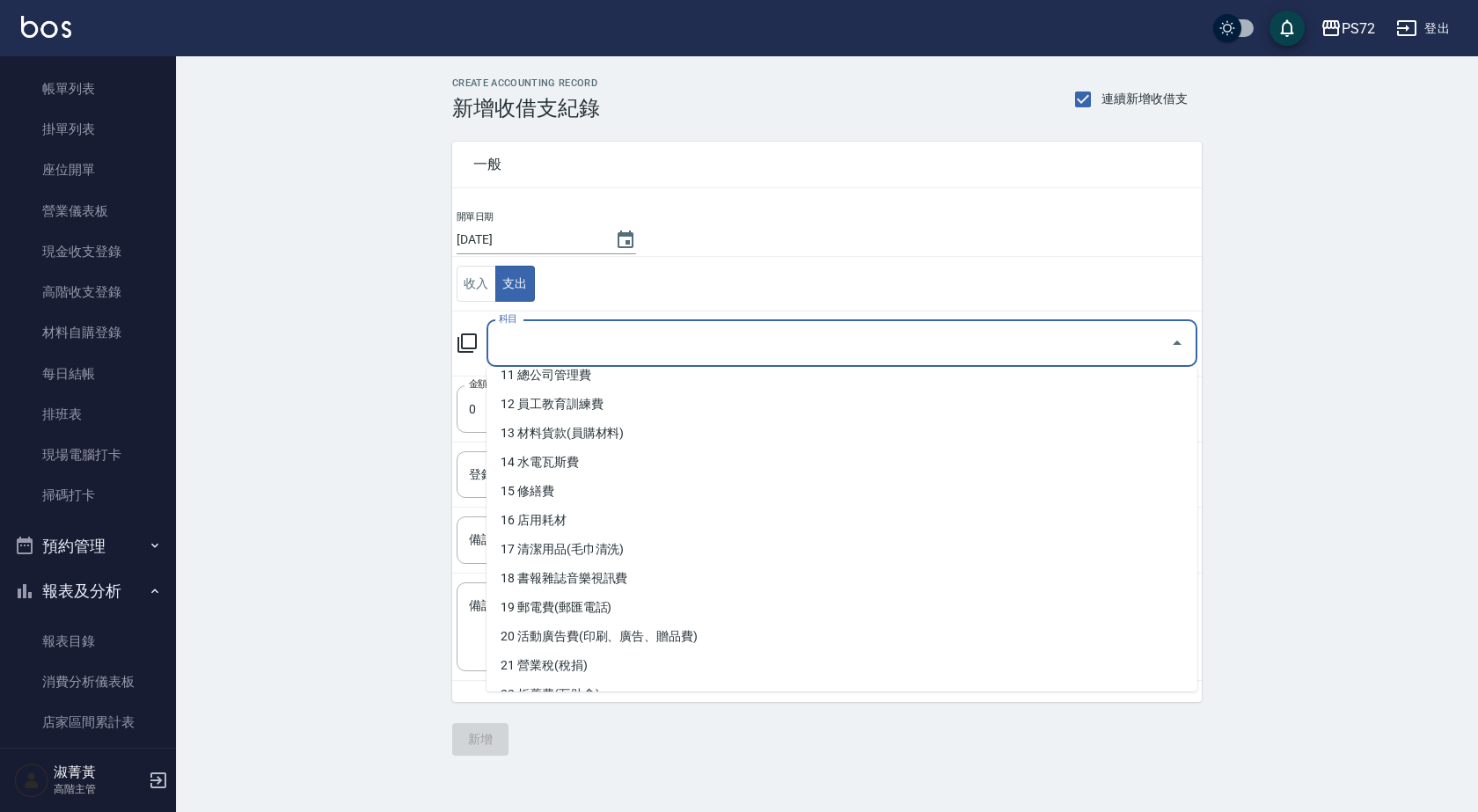
scroll to position [440, 0]
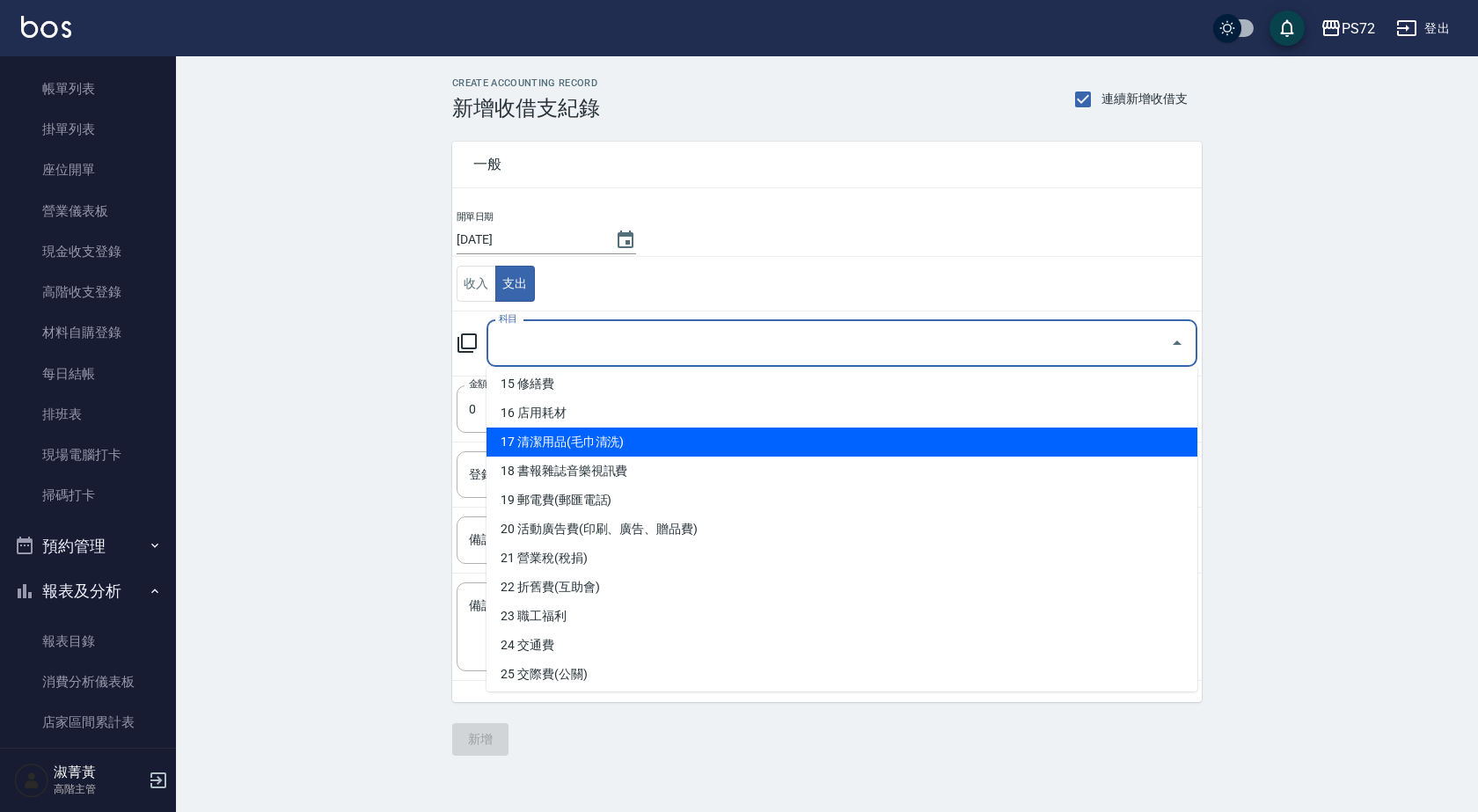
click at [625, 445] on li "17 清潔用品(毛巾清洗)" at bounding box center [842, 442] width 711 height 29
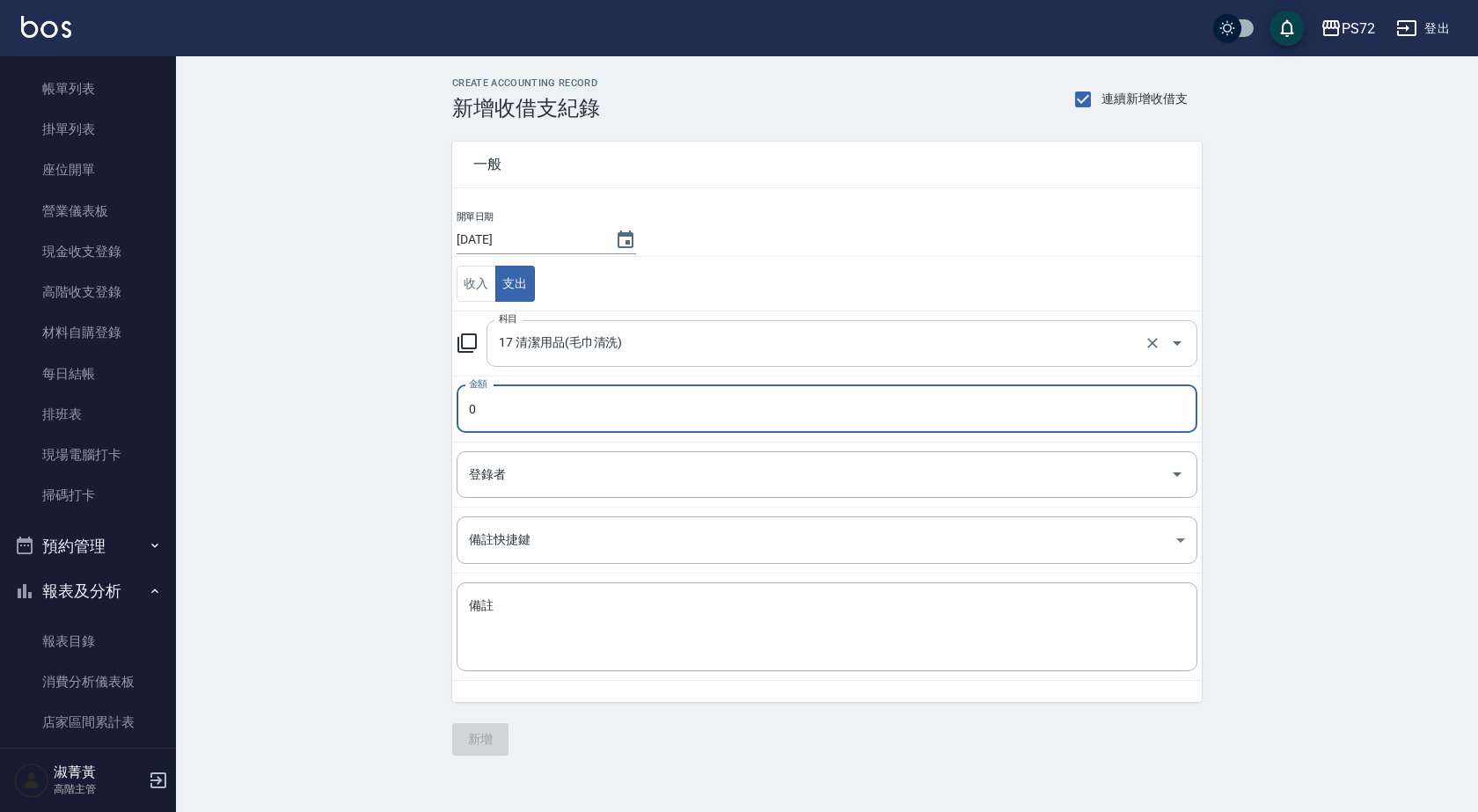
click at [636, 347] on input "17 清潔用品(毛巾清洗)" at bounding box center [817, 343] width 646 height 31
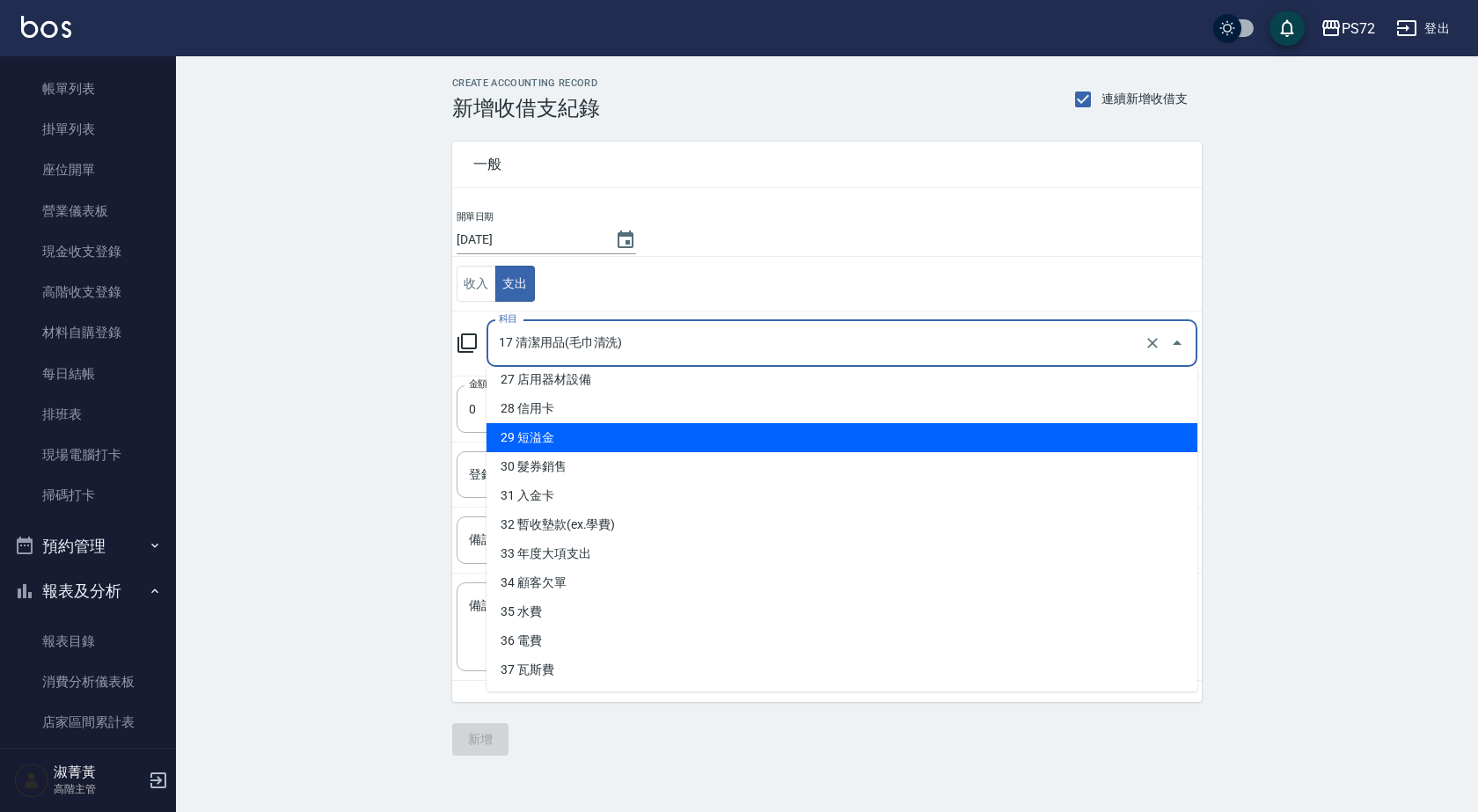
scroll to position [704, 0]
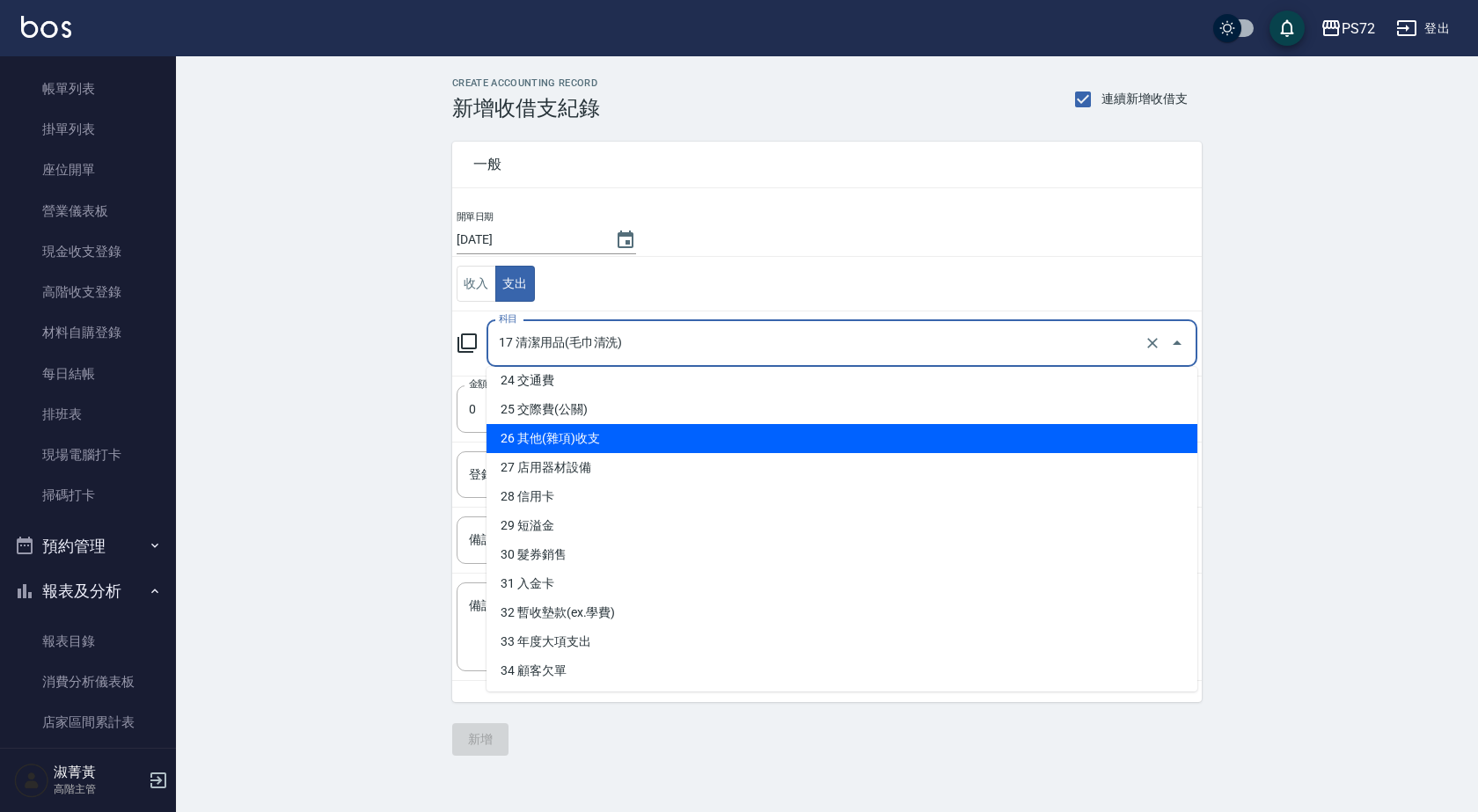
drag, startPoint x: 606, startPoint y: 451, endPoint x: 567, endPoint y: 426, distance: 46.3
click at [606, 451] on li "26 其他(雜項)收支" at bounding box center [842, 438] width 711 height 29
type input "26 其他(雜項)收支"
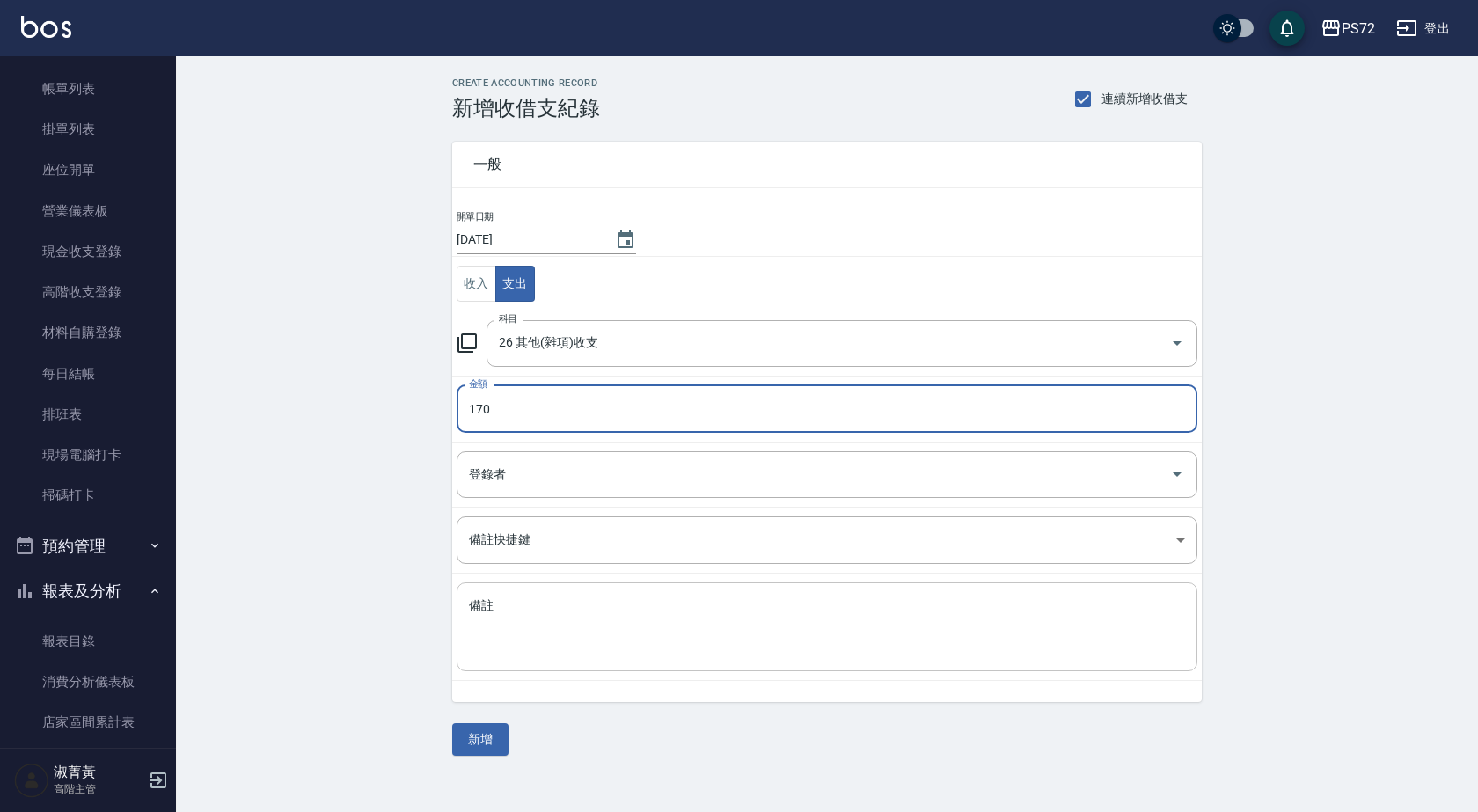
type input "170"
click at [594, 658] on div "x 備註" at bounding box center [828, 627] width 741 height 89
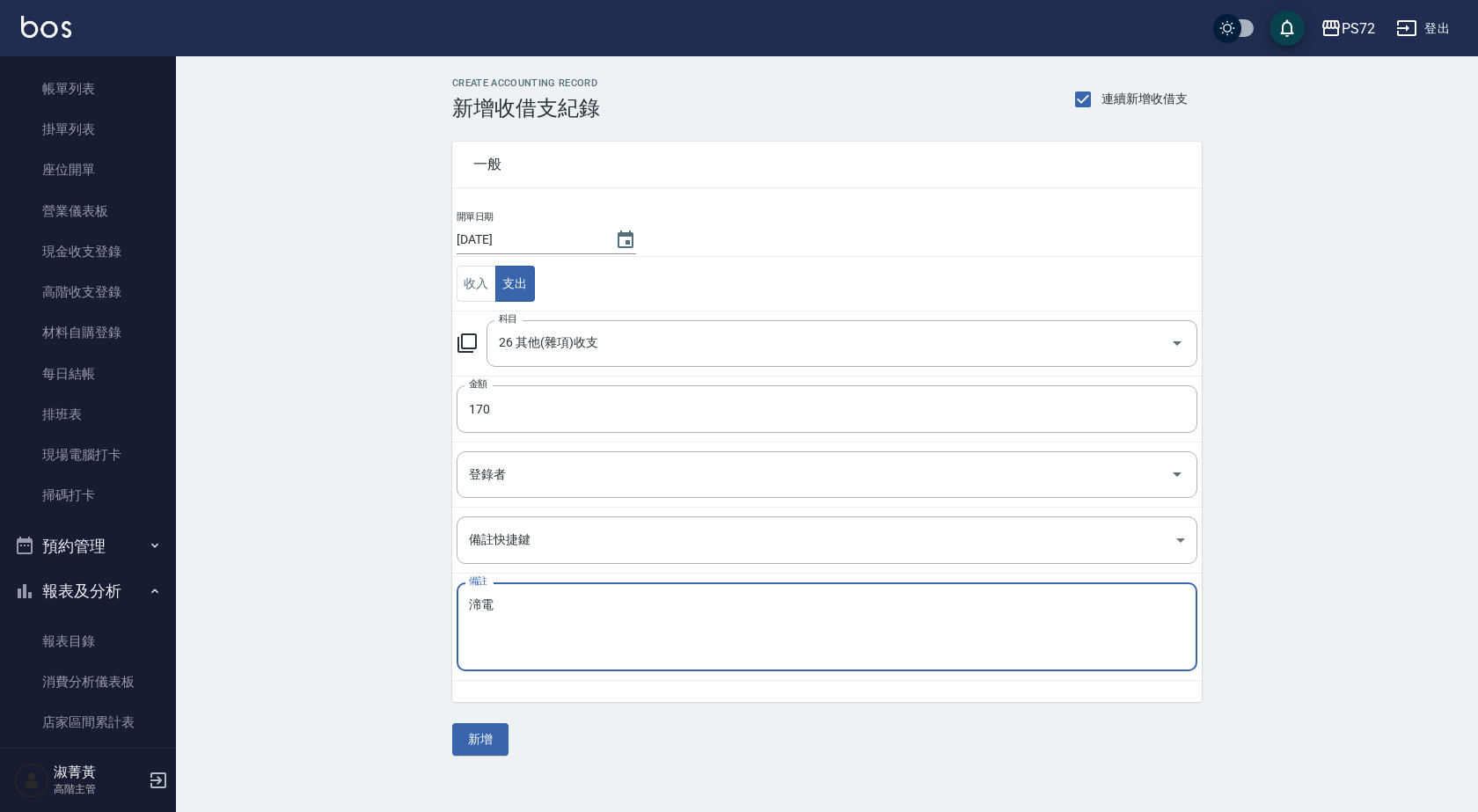
type textarea "渧"
type textarea "地墊墊"
click at [477, 735] on button "新增" at bounding box center [480, 739] width 56 height 33
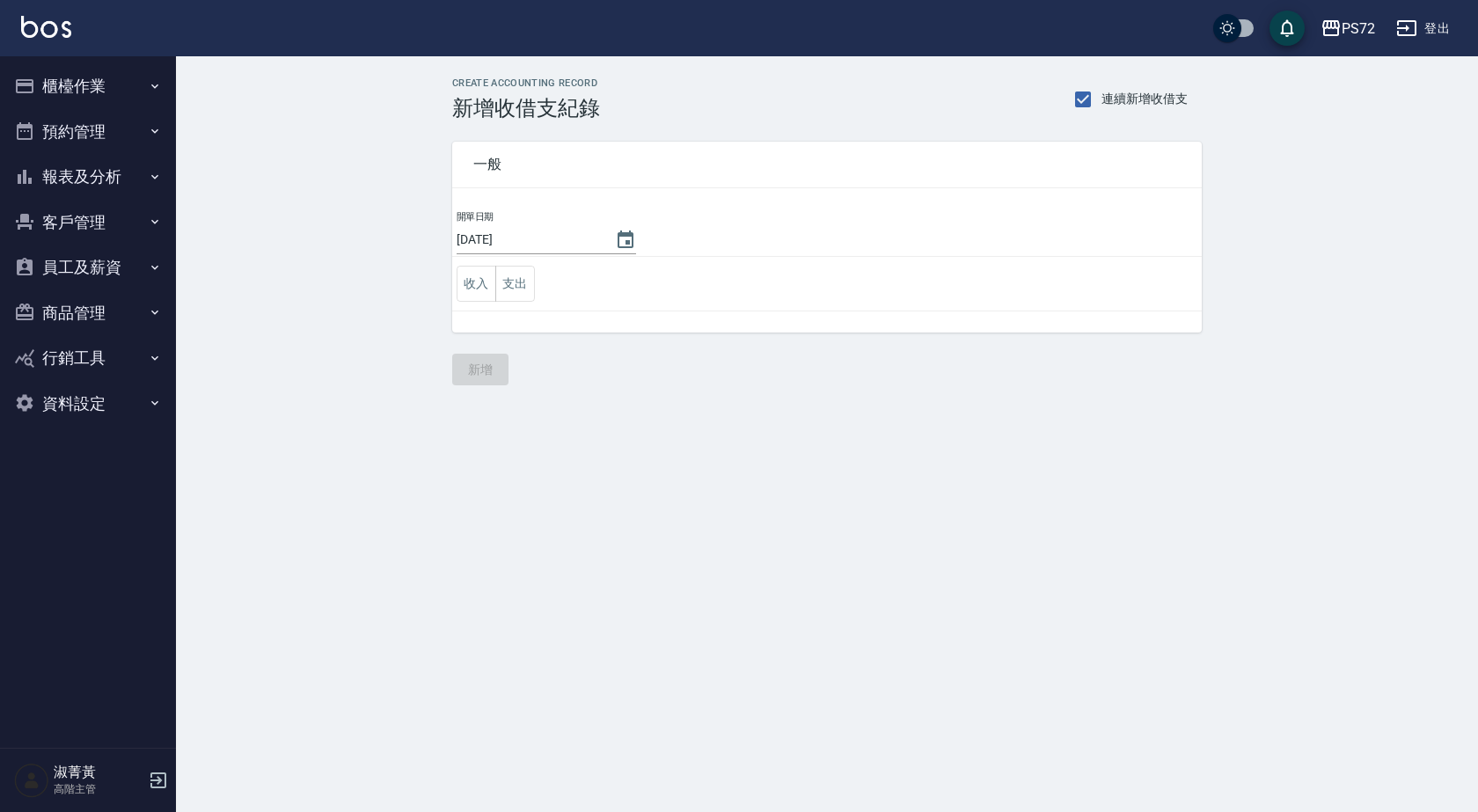
click at [104, 177] on button "報表及分析" at bounding box center [88, 176] width 162 height 45
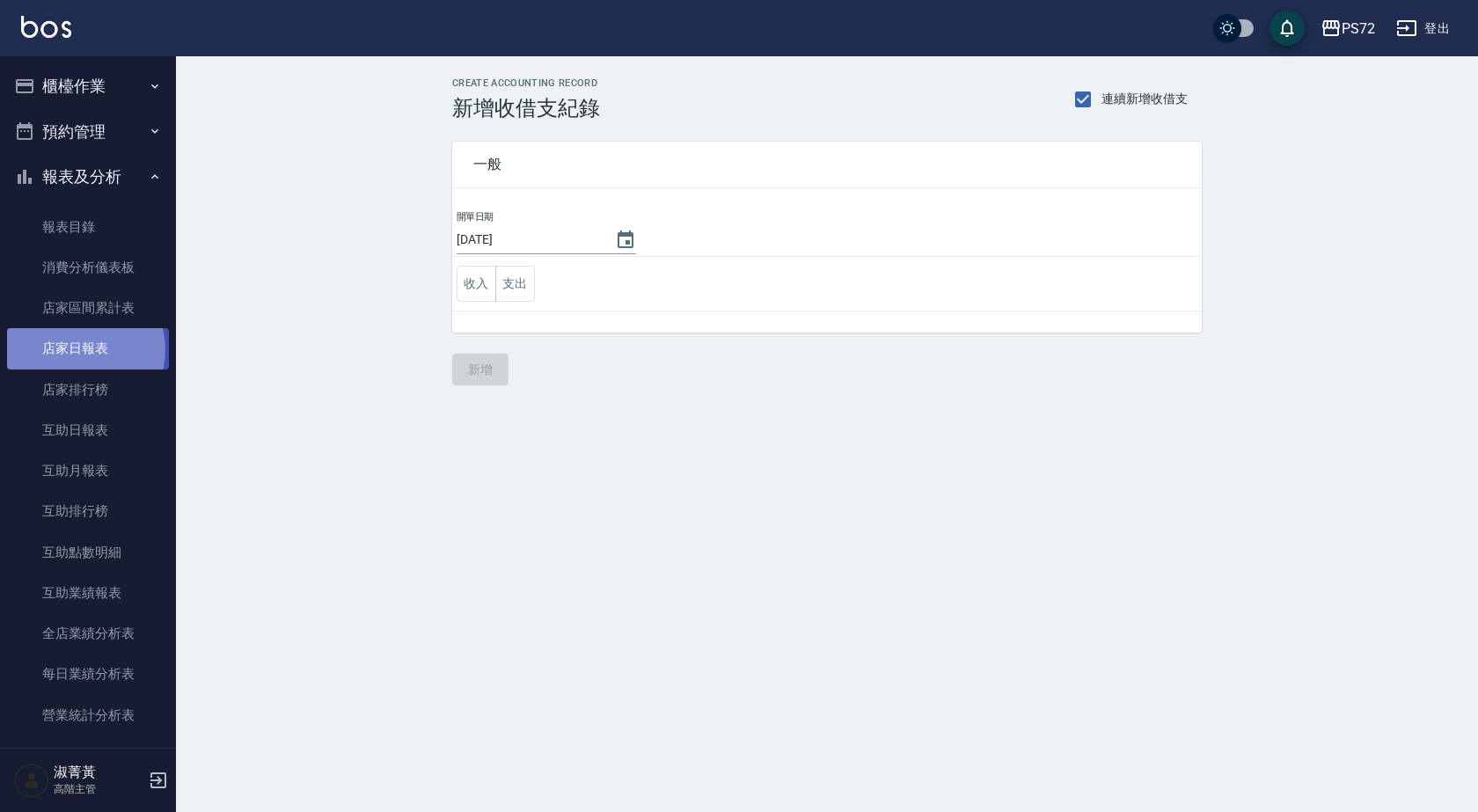
click at [86, 348] on link "店家日報表" at bounding box center [88, 347] width 162 height 40
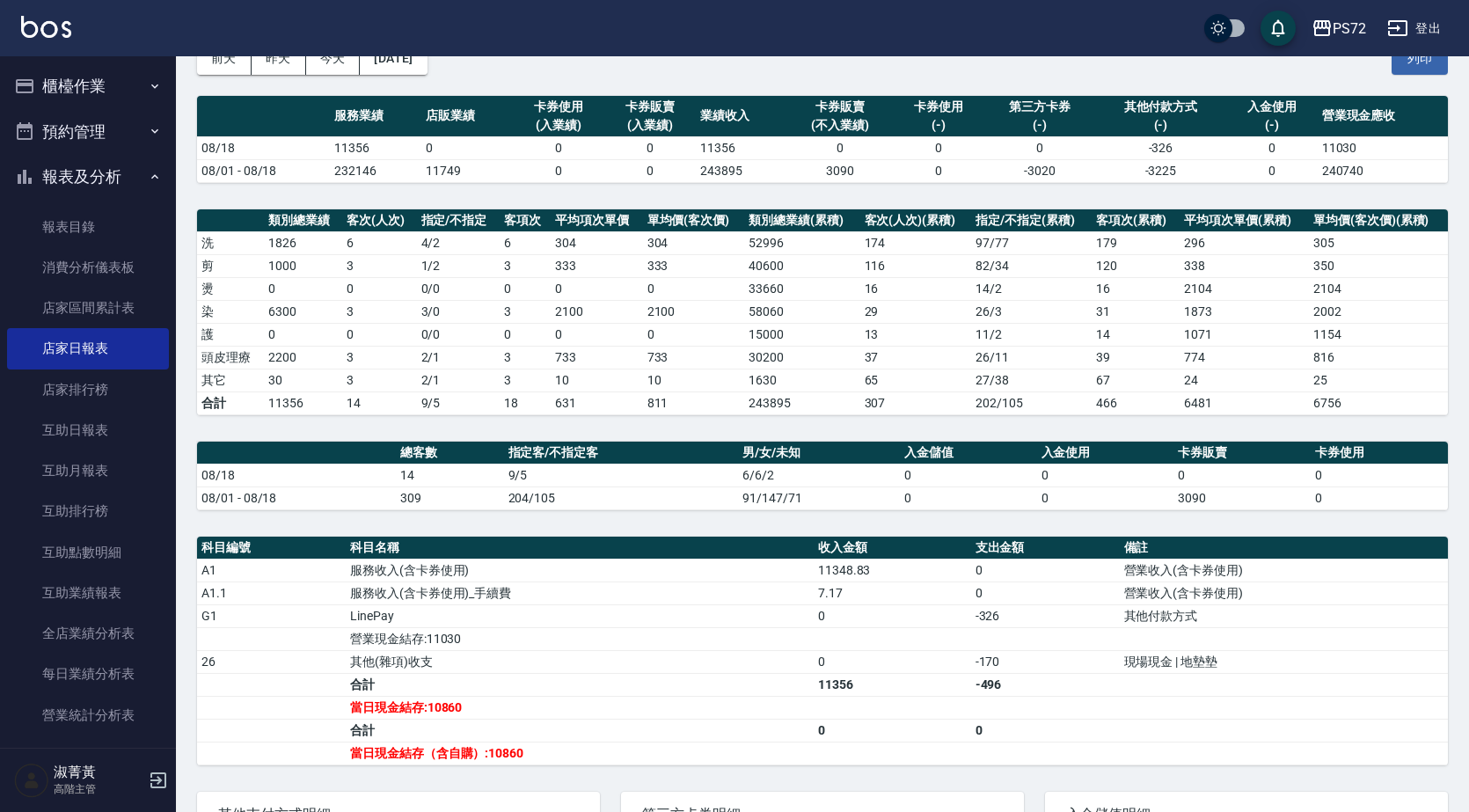
scroll to position [176, 0]
